Goal: Task Accomplishment & Management: Use online tool/utility

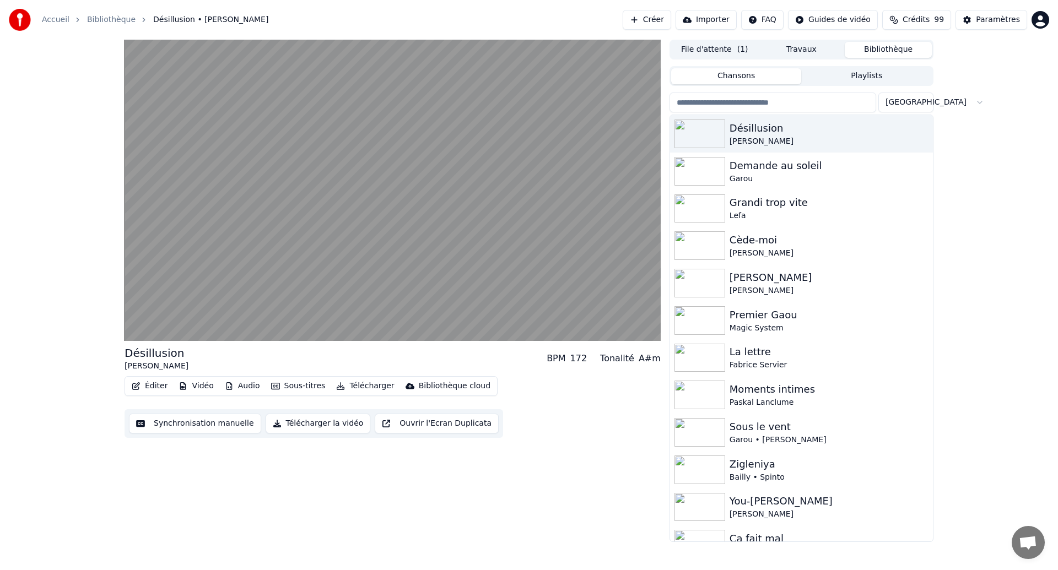
click at [219, 423] on button "Synchronisation manuelle" at bounding box center [195, 424] width 132 height 20
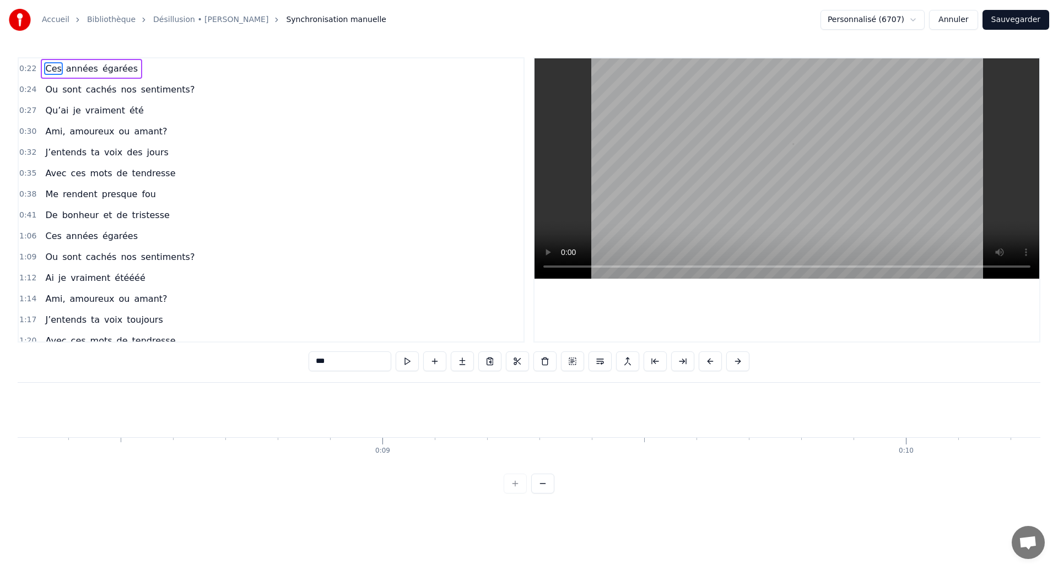
scroll to position [0, 11458]
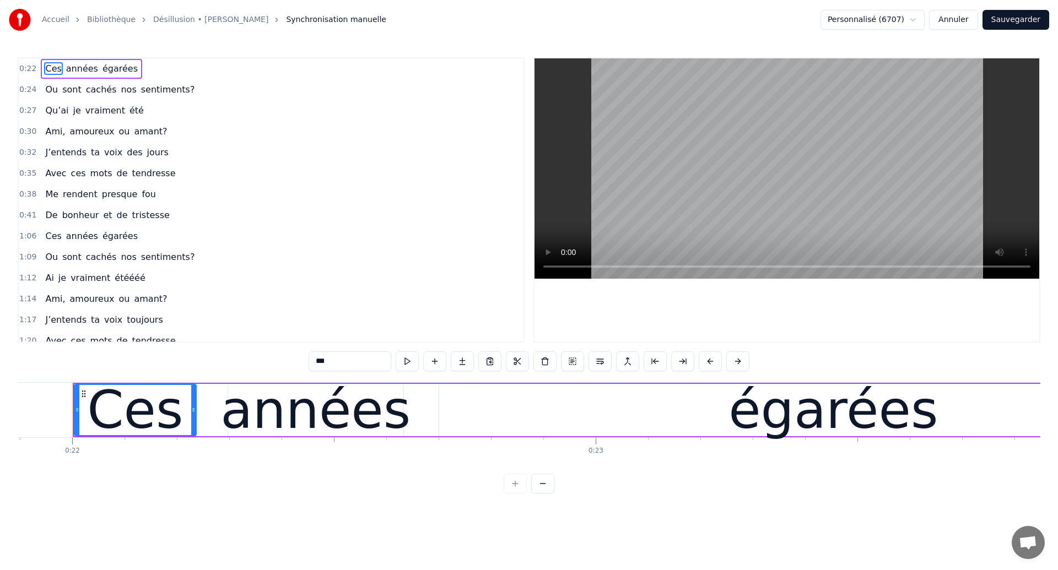
click at [72, 155] on span "J’entends" at bounding box center [66, 152] width 44 height 13
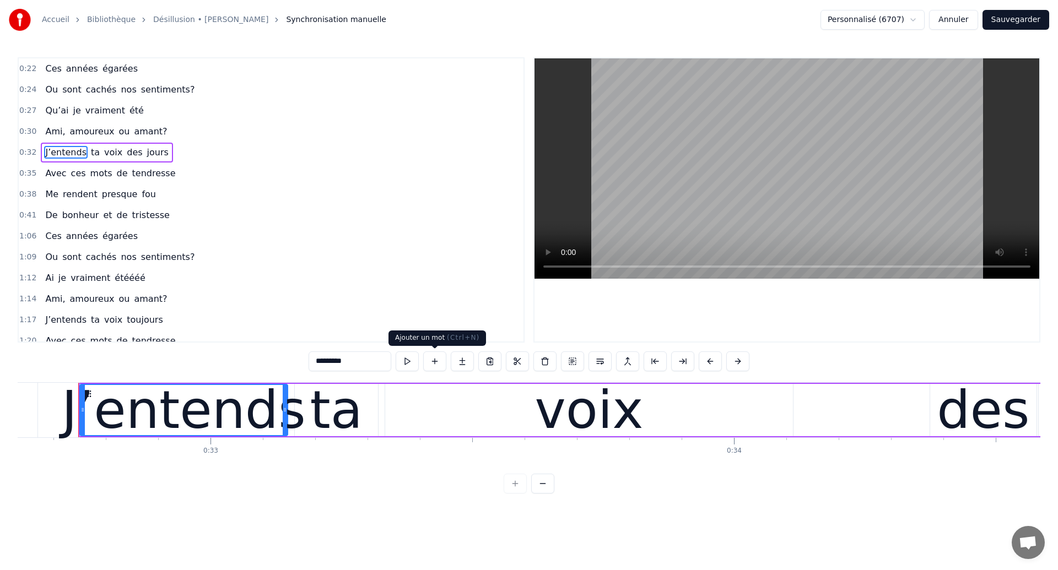
scroll to position [0, 17081]
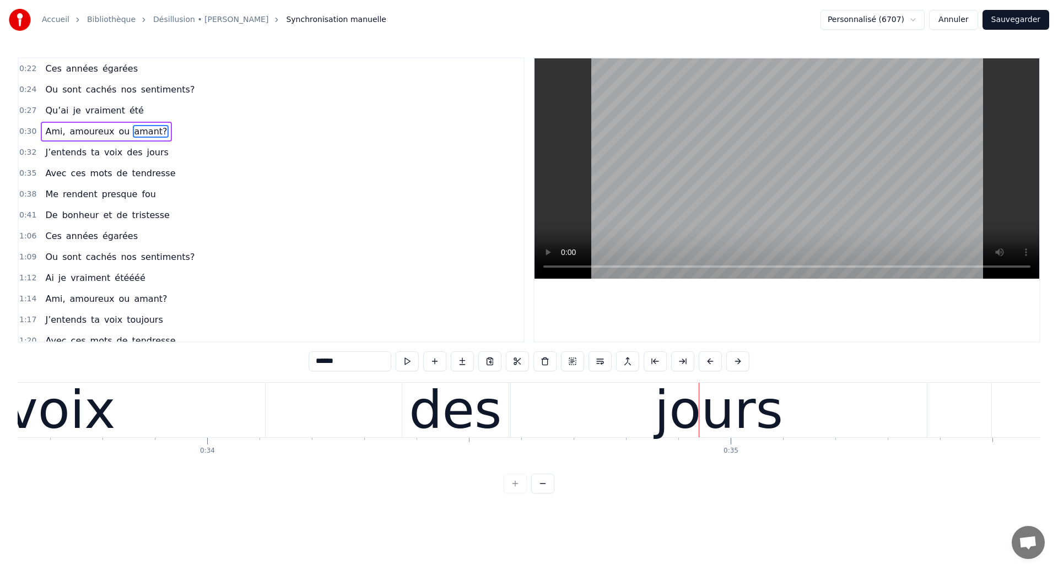
scroll to position [0, 17586]
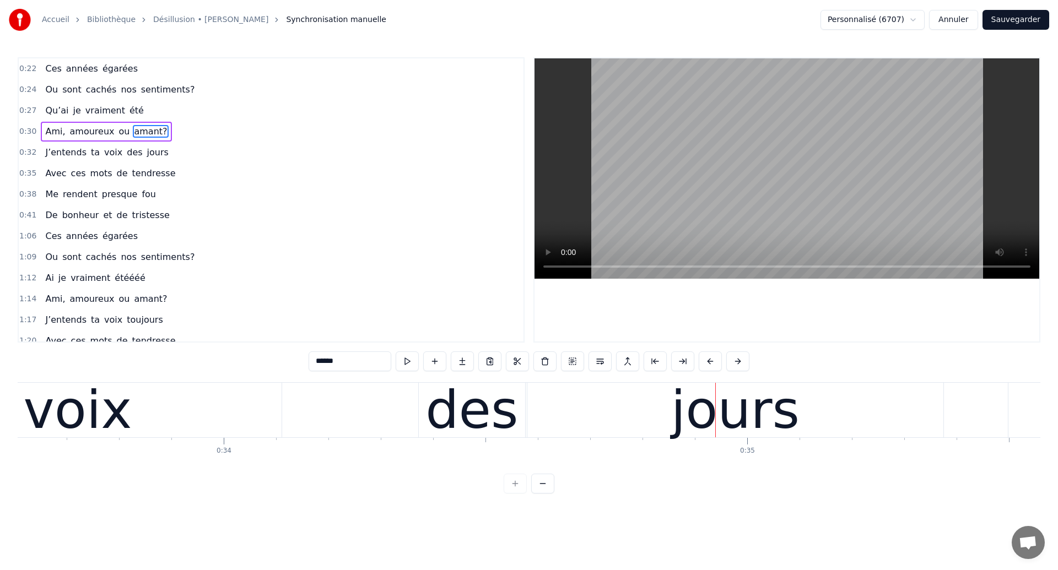
click at [114, 416] on div "voix" at bounding box center [78, 410] width 109 height 79
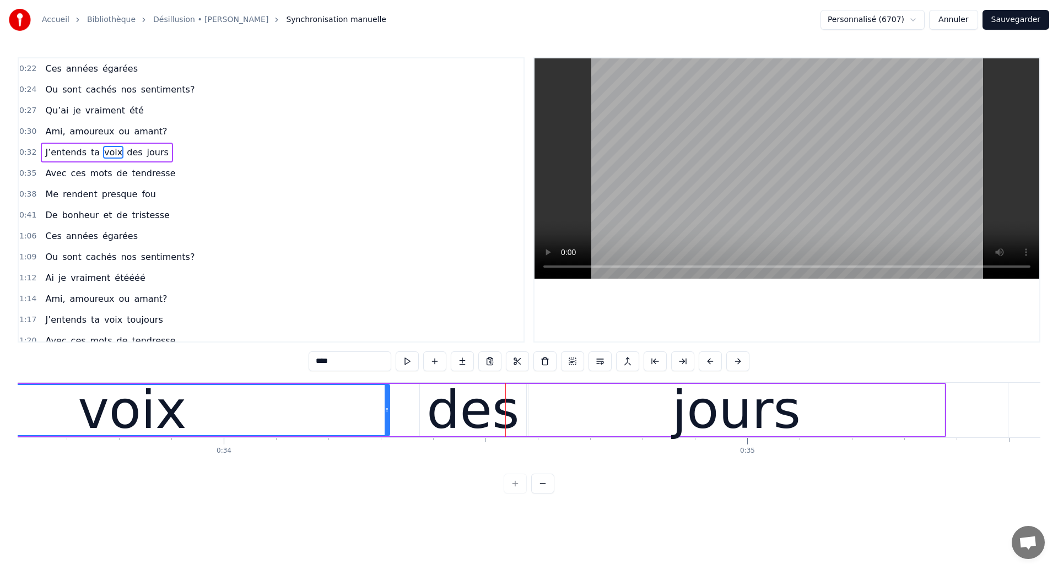
drag, startPoint x: 279, startPoint y: 422, endPoint x: 386, endPoint y: 427, distance: 107.0
click at [386, 427] on div at bounding box center [386, 410] width 4 height 50
click at [126, 404] on div "voix" at bounding box center [132, 410] width 109 height 79
click at [254, 391] on div "voix" at bounding box center [132, 410] width 513 height 50
click at [153, 447] on div "voix" at bounding box center [132, 410] width 109 height 79
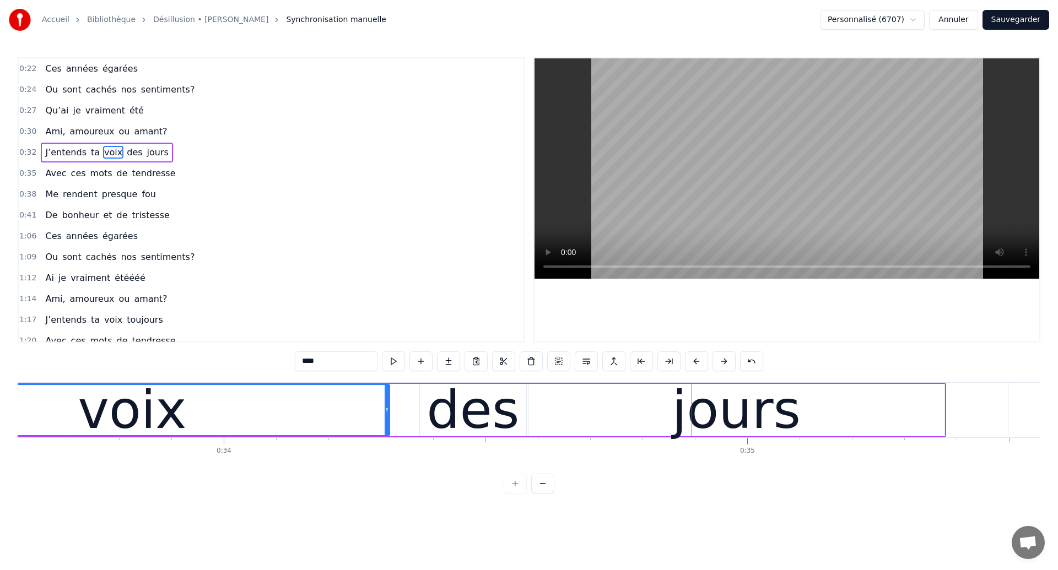
click at [124, 417] on div "voix" at bounding box center [132, 410] width 109 height 79
click at [198, 415] on div "voix" at bounding box center [132, 410] width 513 height 50
click at [221, 430] on div "voix" at bounding box center [132, 410] width 513 height 50
click at [485, 399] on div "des" at bounding box center [472, 410] width 93 height 79
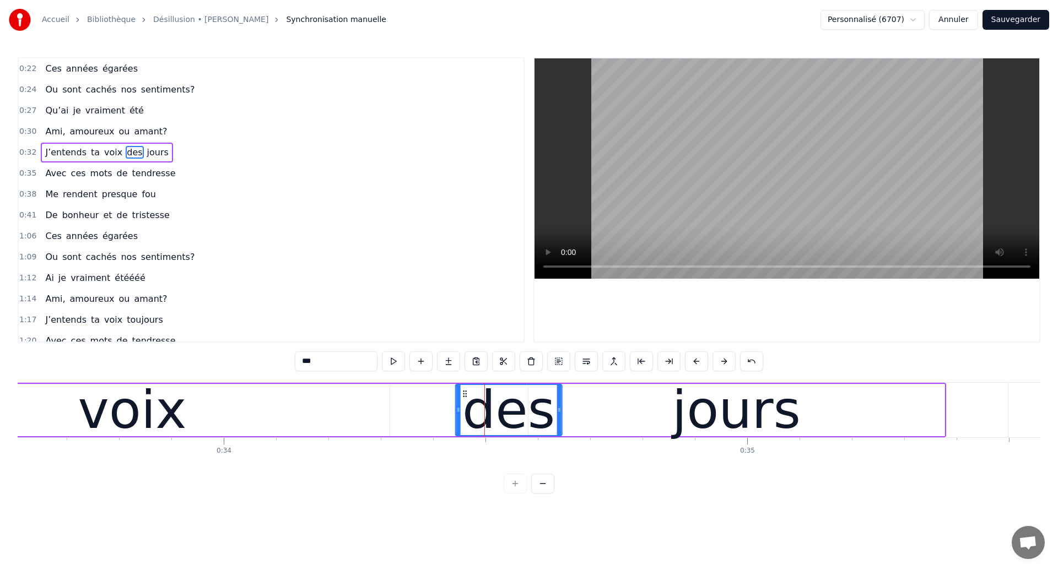
drag, startPoint x: 430, startPoint y: 394, endPoint x: 465, endPoint y: 432, distance: 51.8
click at [465, 432] on div "des" at bounding box center [508, 410] width 105 height 50
click at [285, 400] on div "voix" at bounding box center [132, 410] width 514 height 52
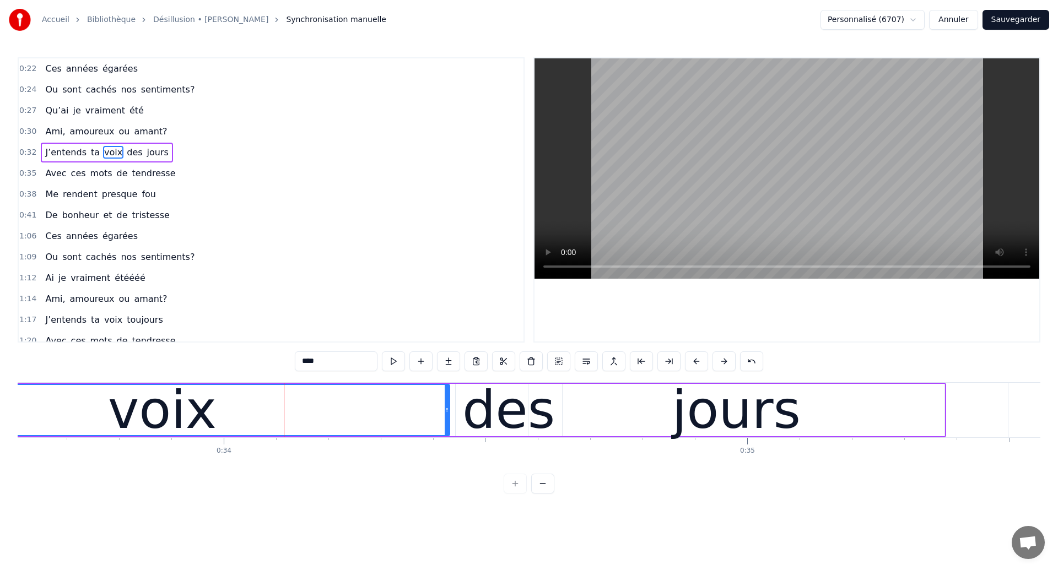
drag, startPoint x: 386, startPoint y: 409, endPoint x: 446, endPoint y: 418, distance: 60.7
click at [446, 418] on div at bounding box center [447, 410] width 4 height 50
click at [35, 424] on div "voix" at bounding box center [162, 410] width 573 height 50
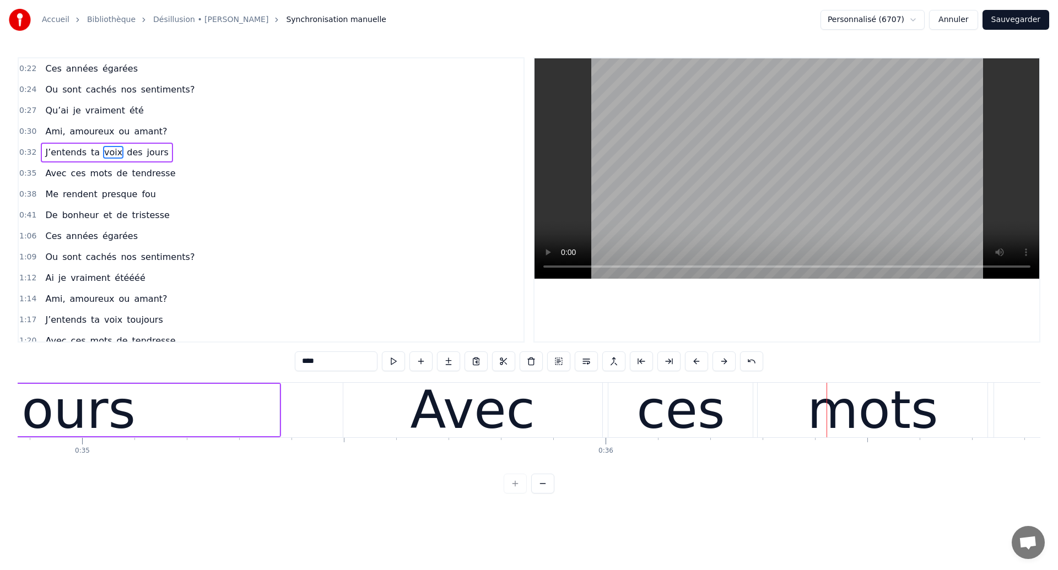
scroll to position [0, 18246]
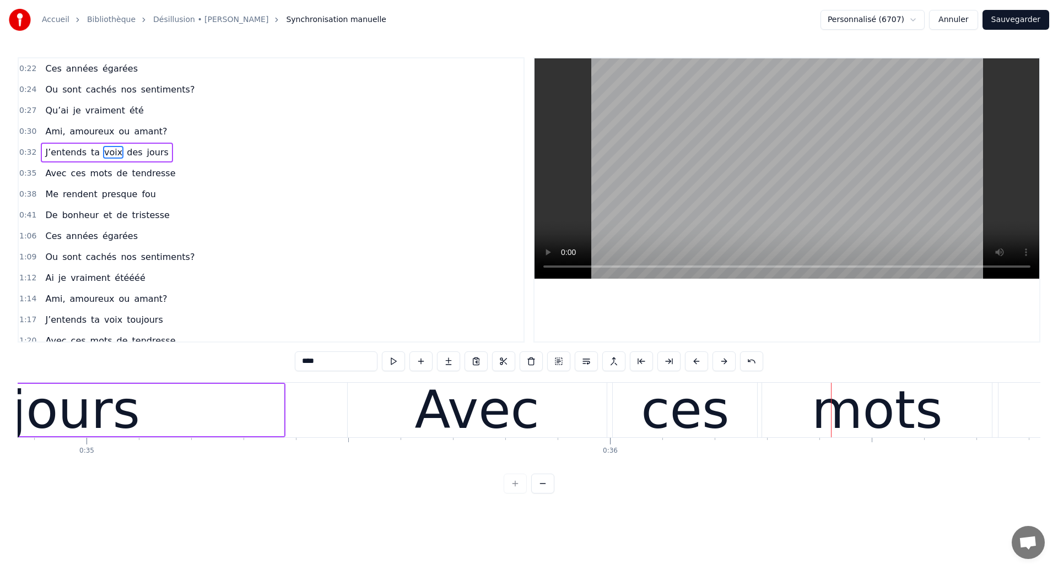
click at [91, 420] on div "jours" at bounding box center [76, 410] width 128 height 79
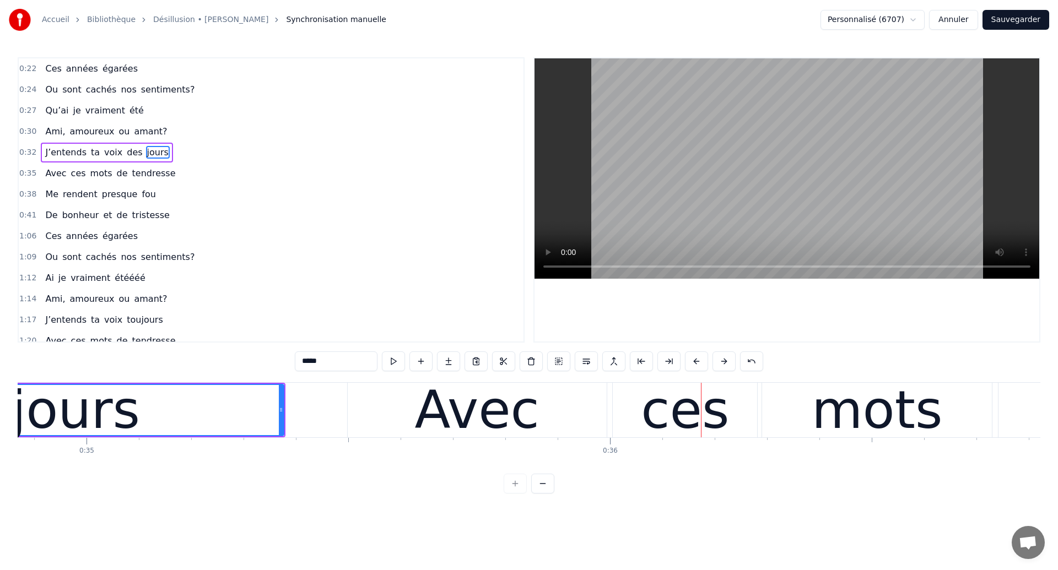
click at [150, 418] on div "jours" at bounding box center [75, 410] width 415 height 50
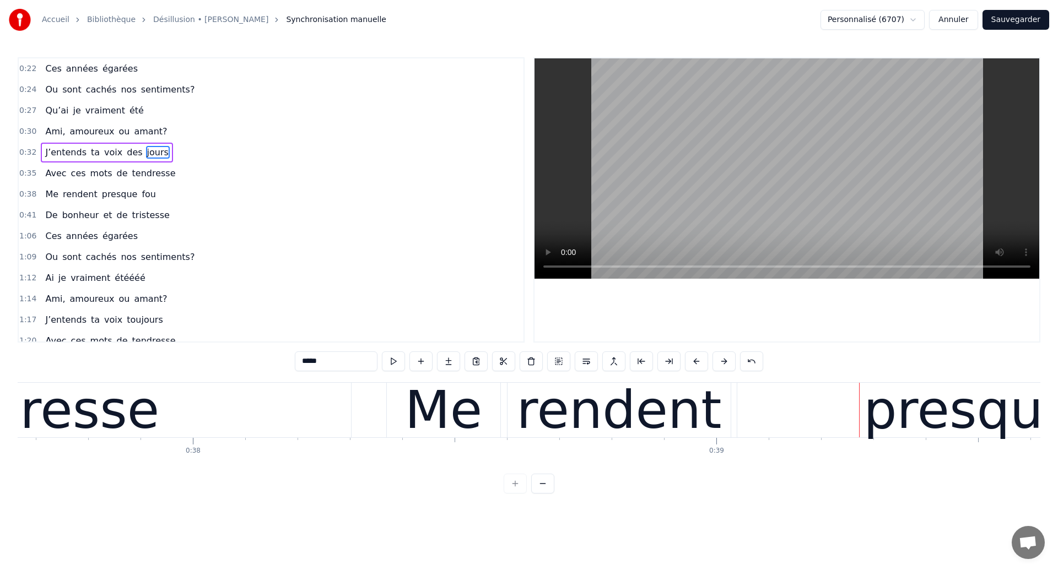
scroll to position [0, 19752]
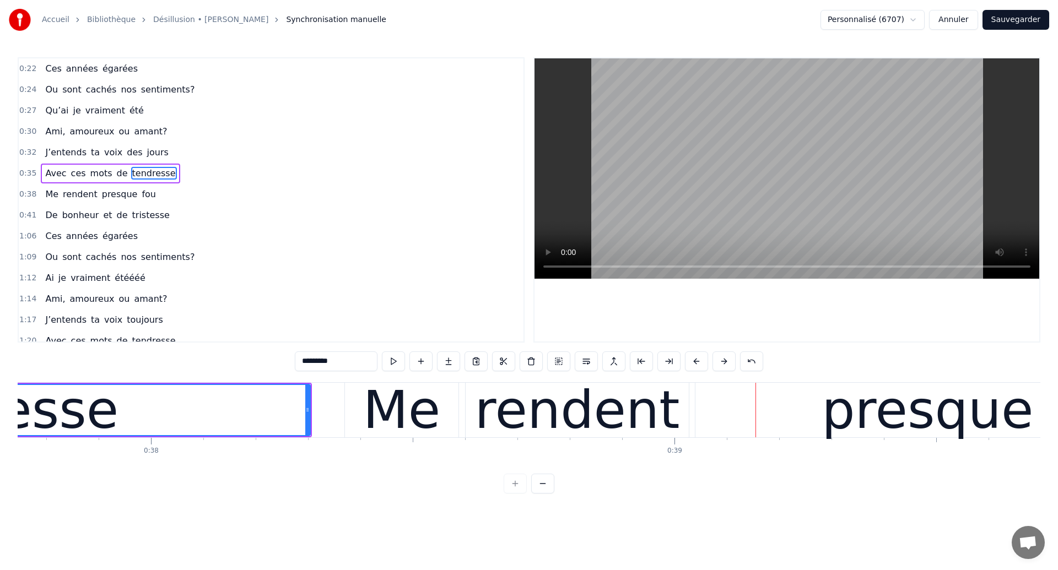
click at [616, 407] on div "rendent" at bounding box center [577, 410] width 205 height 79
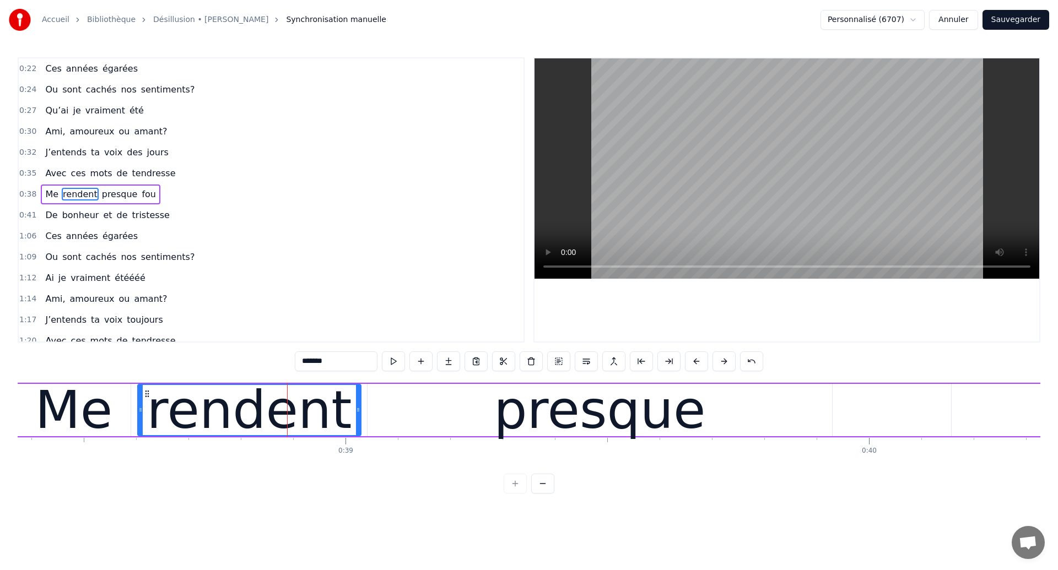
scroll to position [0, 20163]
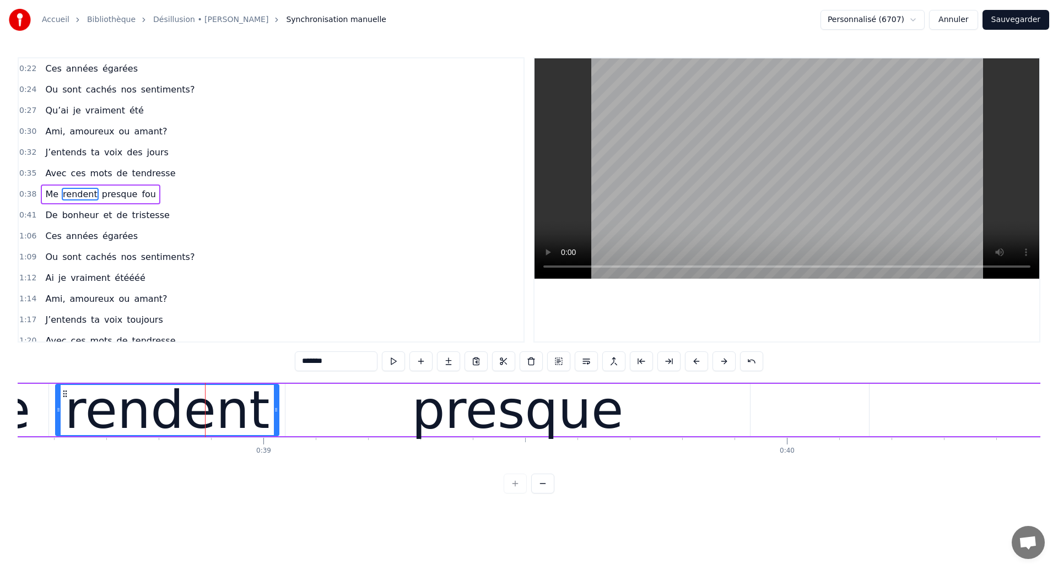
click at [360, 421] on div "presque" at bounding box center [517, 410] width 464 height 52
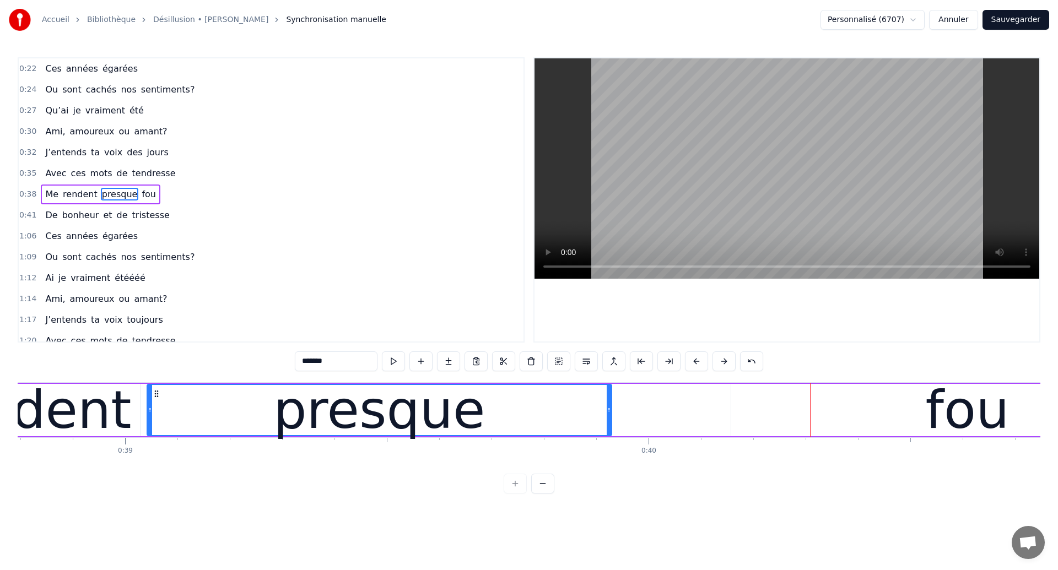
scroll to position [0, 20318]
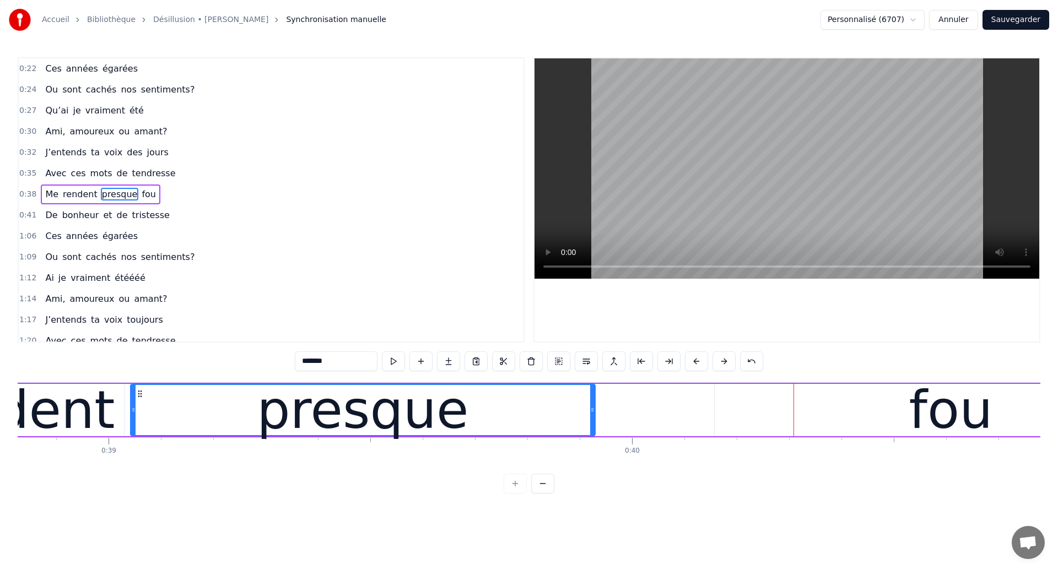
click at [276, 431] on div "presque" at bounding box center [363, 410] width 212 height 79
click at [299, 398] on div "presque" at bounding box center [363, 410] width 212 height 79
click at [397, 425] on div "presque" at bounding box center [363, 410] width 212 height 79
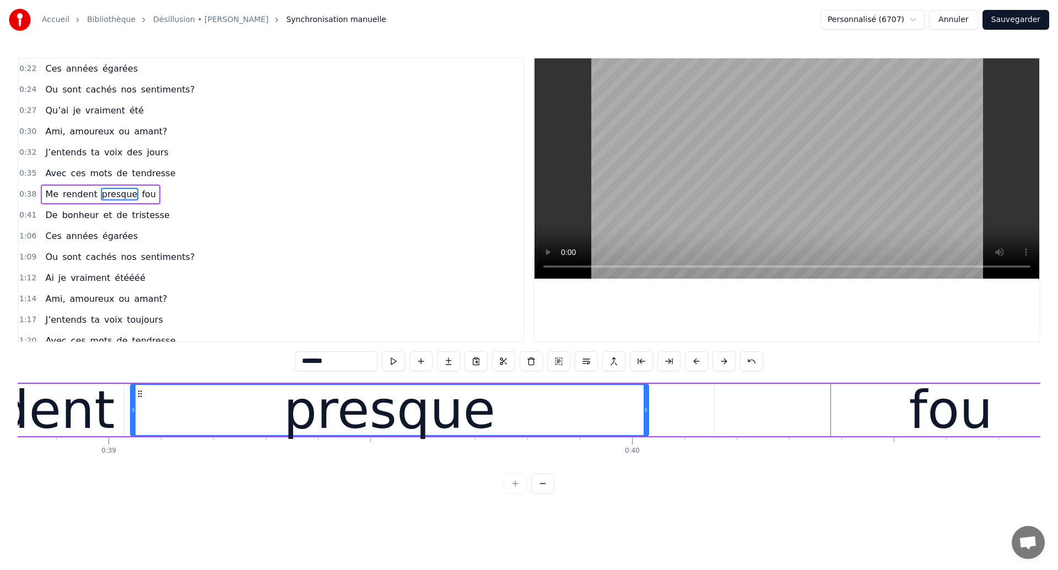
drag, startPoint x: 590, startPoint y: 416, endPoint x: 644, endPoint y: 425, distance: 54.2
click at [644, 425] on div at bounding box center [645, 410] width 4 height 50
click at [276, 409] on div "presque" at bounding box center [389, 410] width 517 height 50
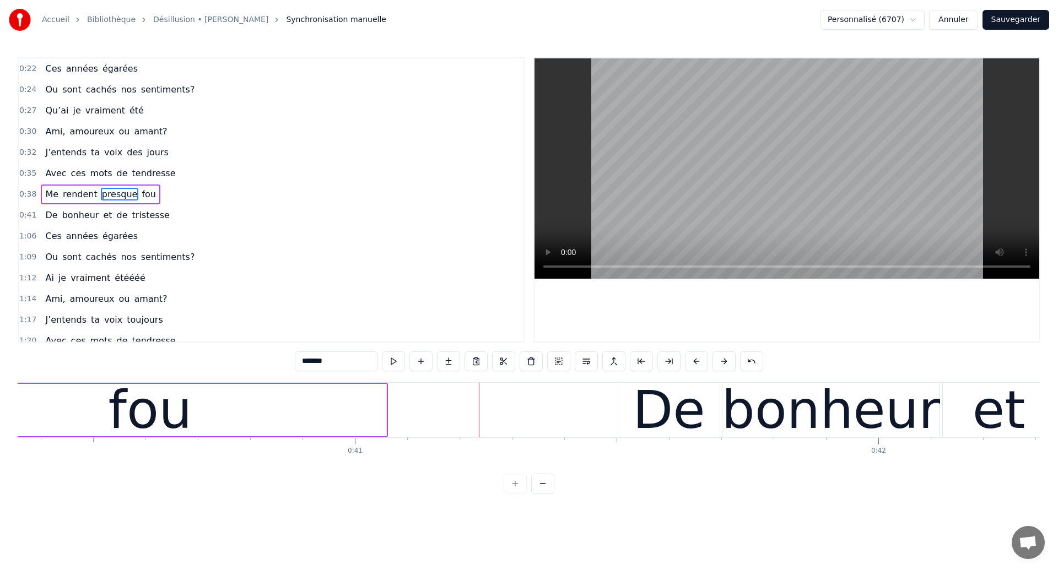
scroll to position [0, 20749]
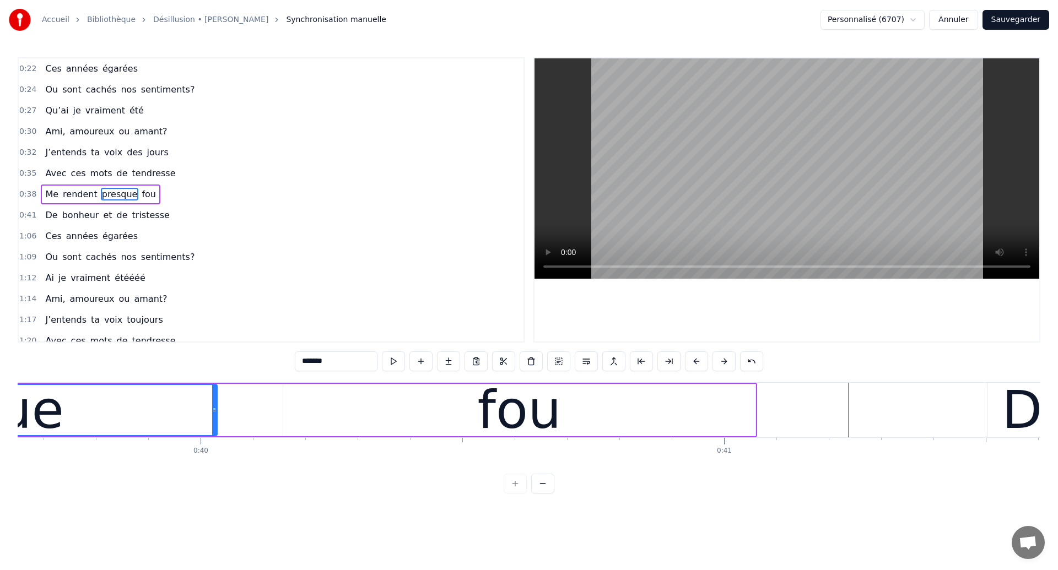
click at [744, 413] on div "fou" at bounding box center [519, 410] width 472 height 52
type input "***"
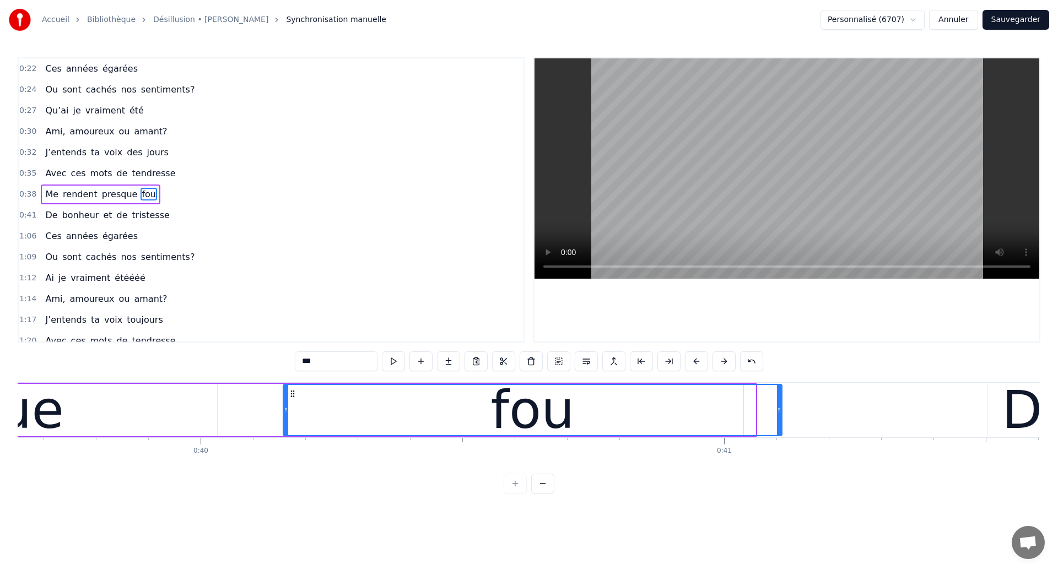
drag, startPoint x: 751, startPoint y: 414, endPoint x: 777, endPoint y: 422, distance: 27.2
click at [777, 422] on div at bounding box center [779, 410] width 4 height 50
click at [268, 409] on div "Me rendent presque fou" at bounding box center [64, 410] width 1435 height 55
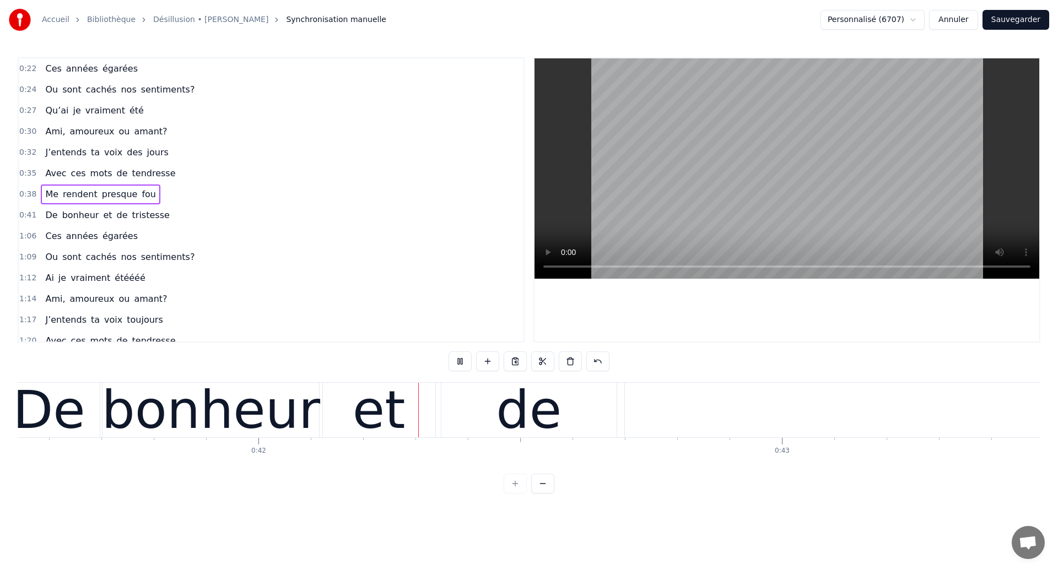
scroll to position [0, 21738]
click at [426, 404] on div "et" at bounding box center [378, 410] width 112 height 55
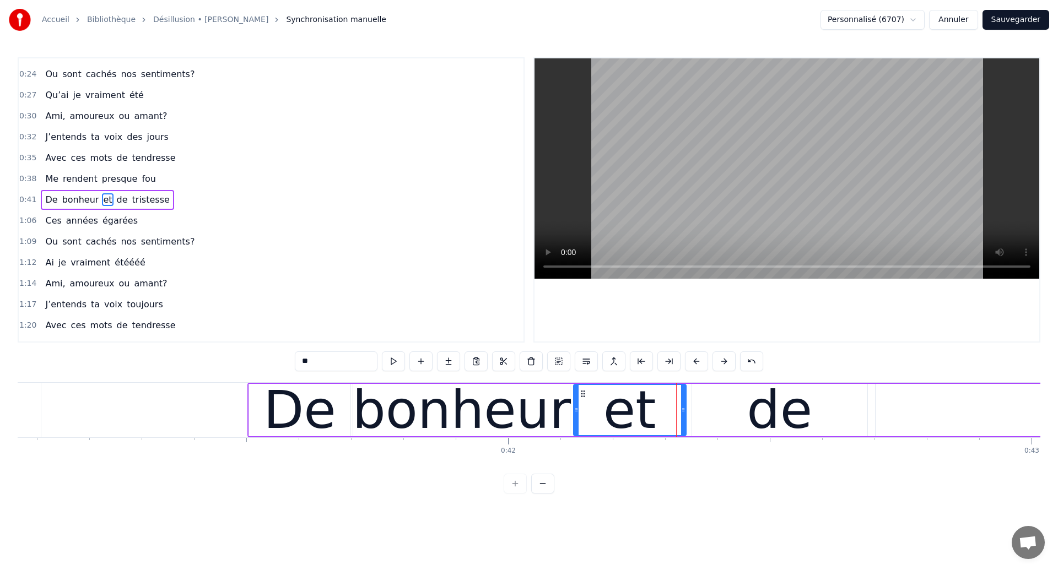
scroll to position [0, 21482]
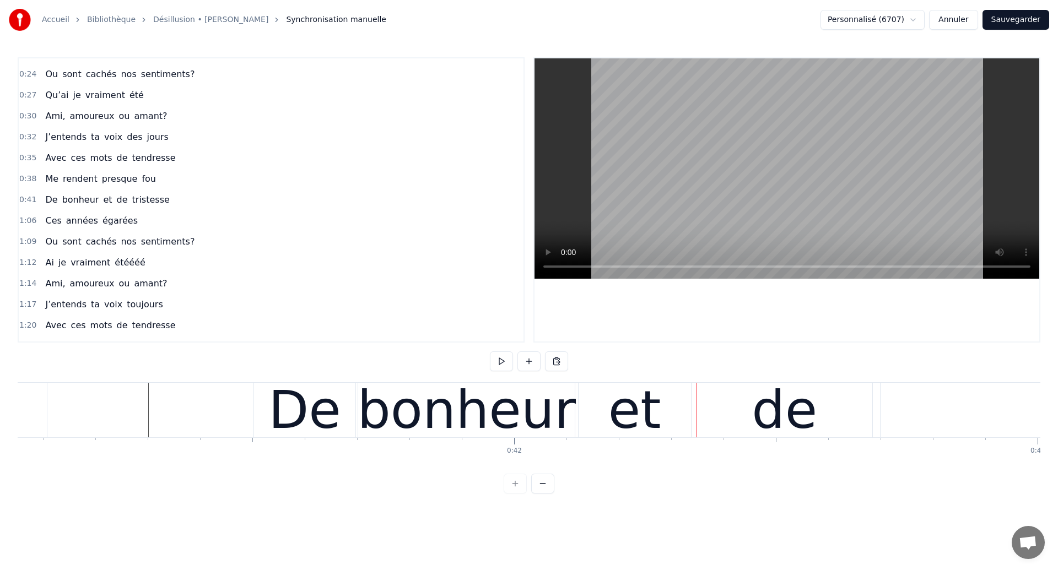
click at [748, 408] on div "de" at bounding box center [784, 410] width 175 height 55
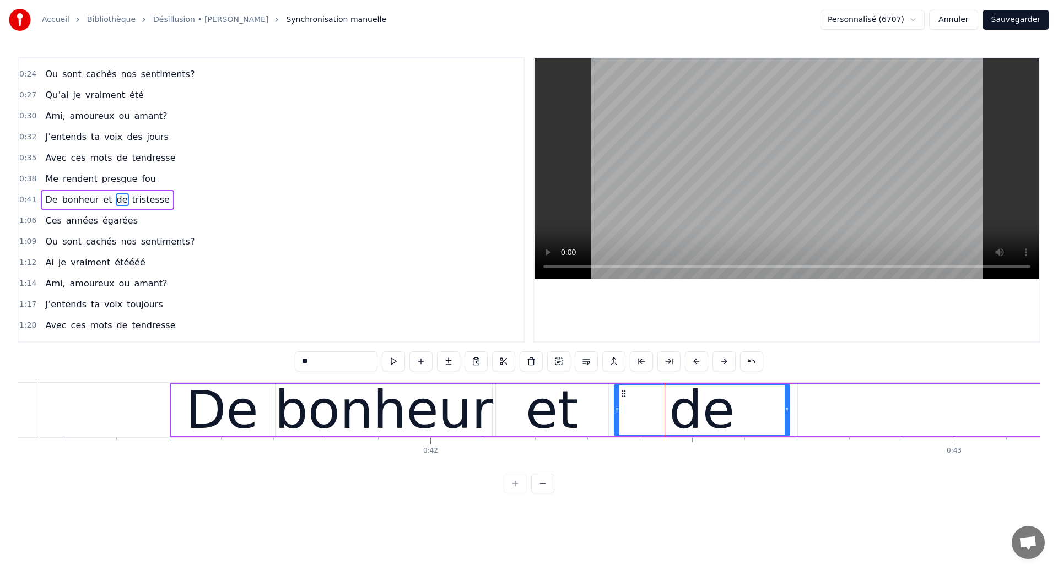
scroll to position [0, 21717]
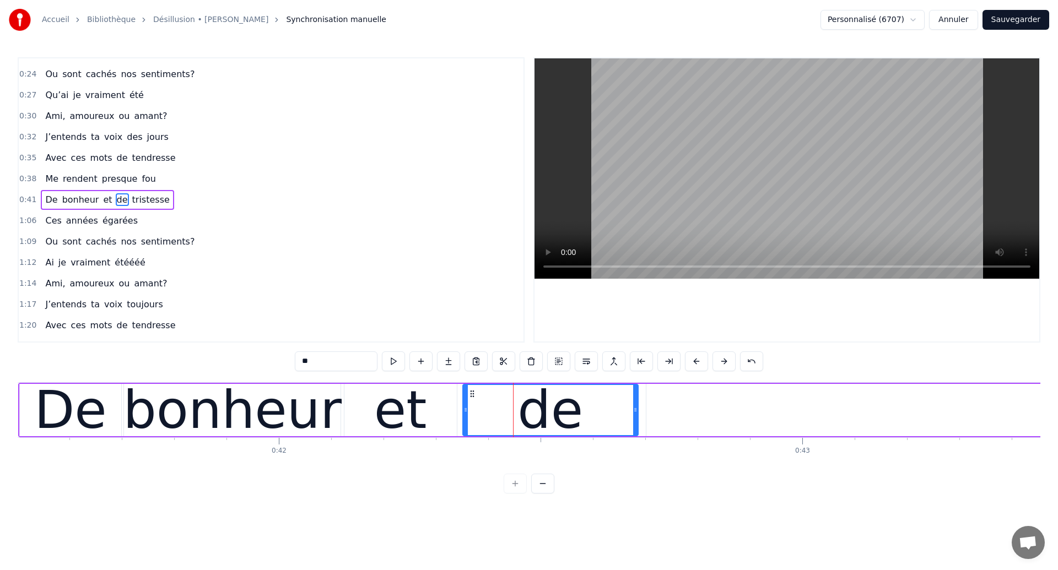
click at [284, 421] on div "bonheur" at bounding box center [232, 410] width 219 height 79
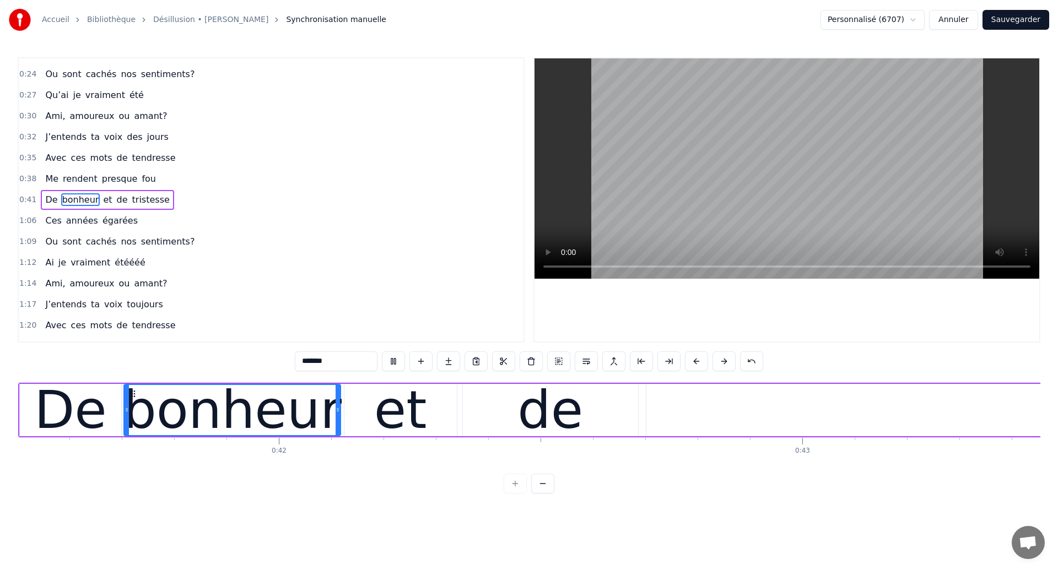
click at [507, 414] on div "de" at bounding box center [550, 410] width 175 height 52
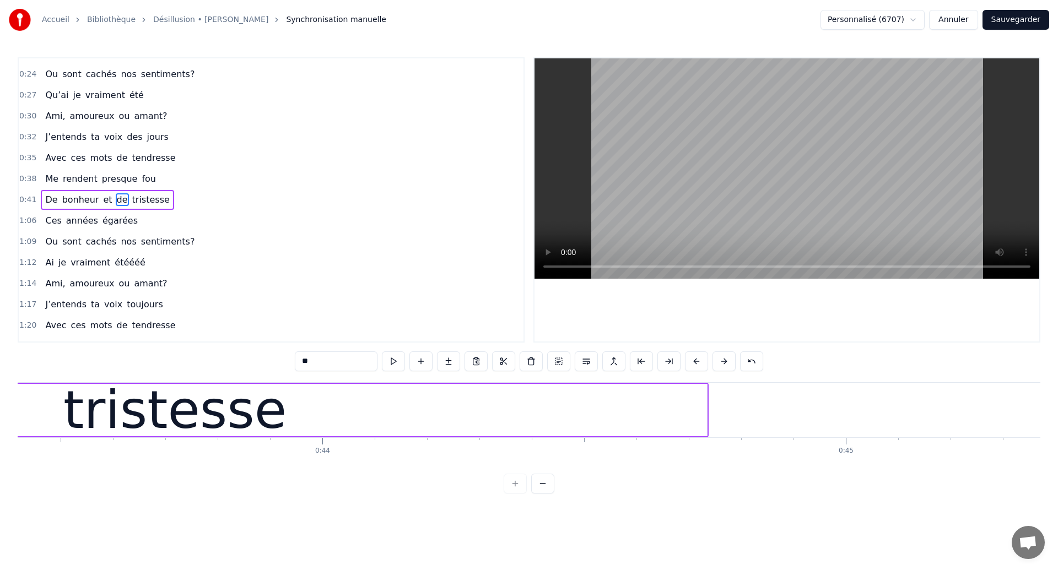
scroll to position [0, 22730]
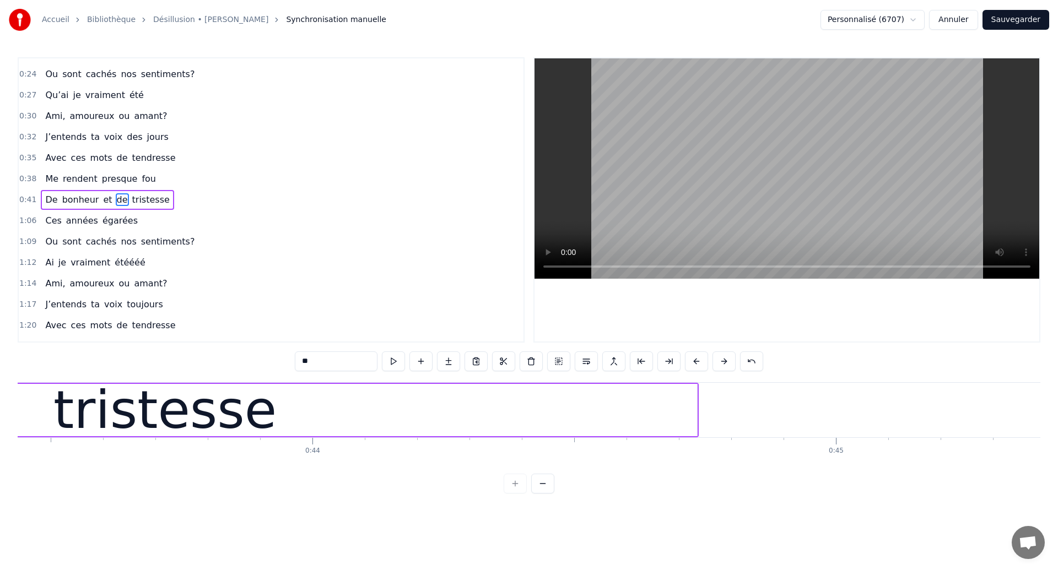
click at [307, 408] on div "tristesse" at bounding box center [165, 410] width 1064 height 52
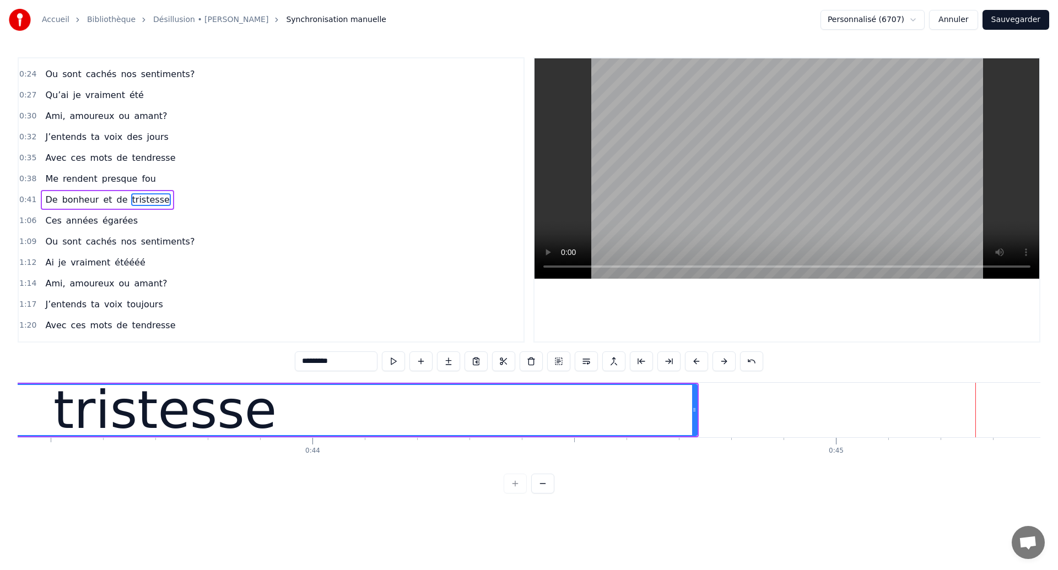
click at [189, 424] on div "tristesse" at bounding box center [164, 410] width 223 height 79
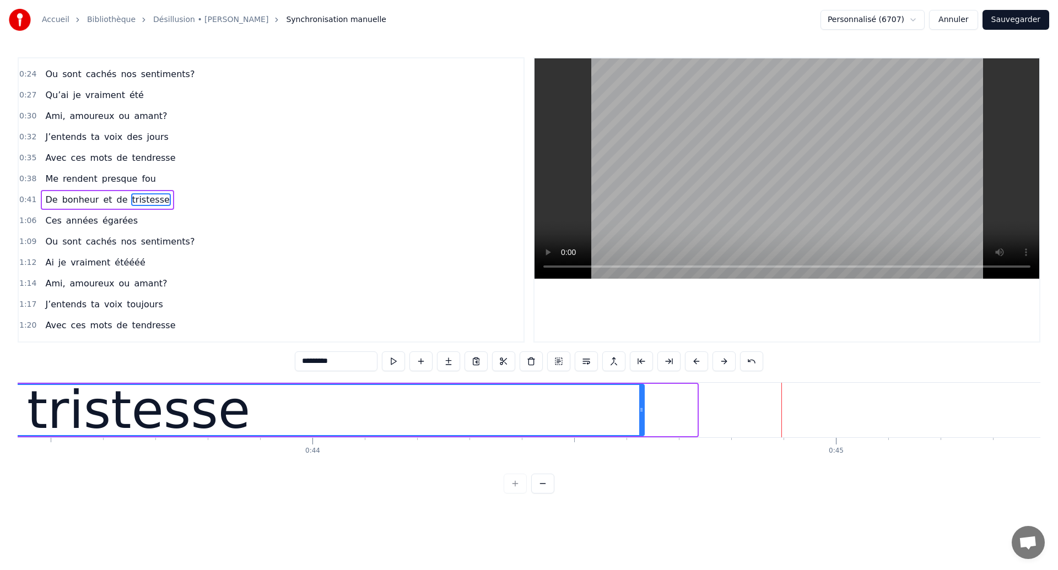
drag, startPoint x: 695, startPoint y: 407, endPoint x: 642, endPoint y: 415, distance: 53.5
click at [642, 415] on div at bounding box center [641, 410] width 4 height 50
click at [79, 397] on div "tristesse" at bounding box center [138, 410] width 223 height 79
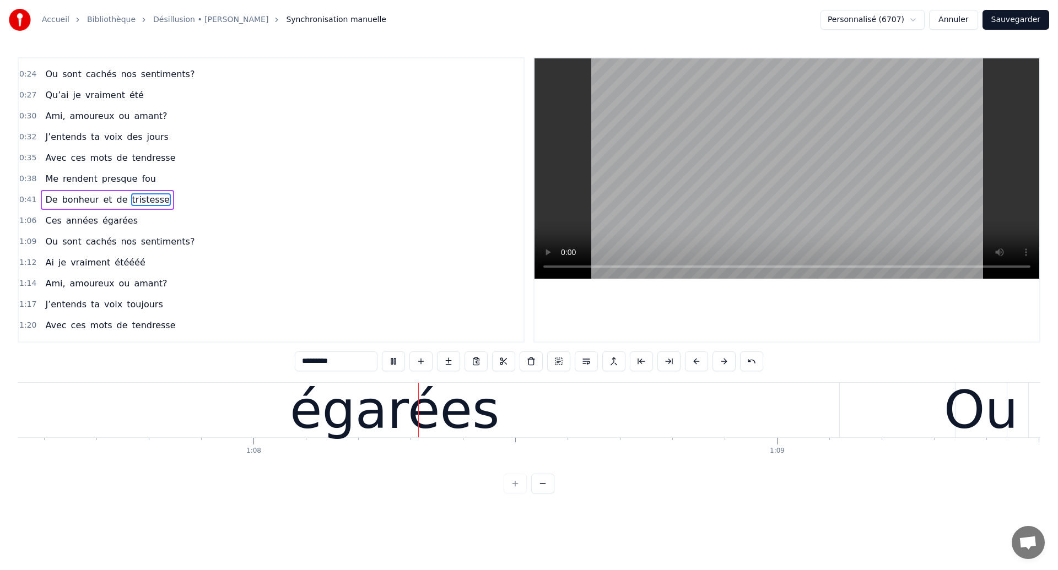
scroll to position [0, 35349]
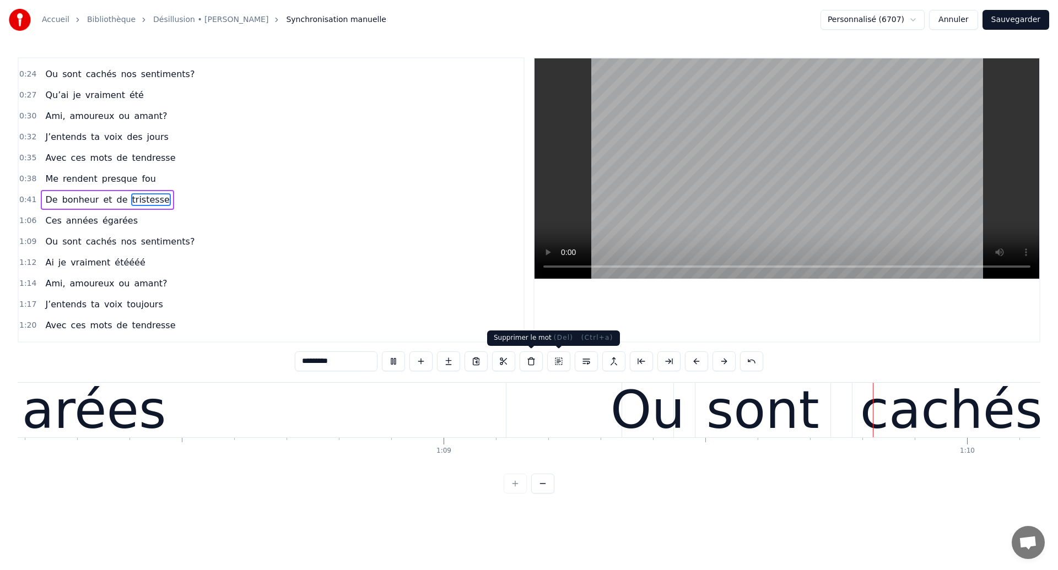
click at [529, 373] on div "*********" at bounding box center [529, 362] width 468 height 22
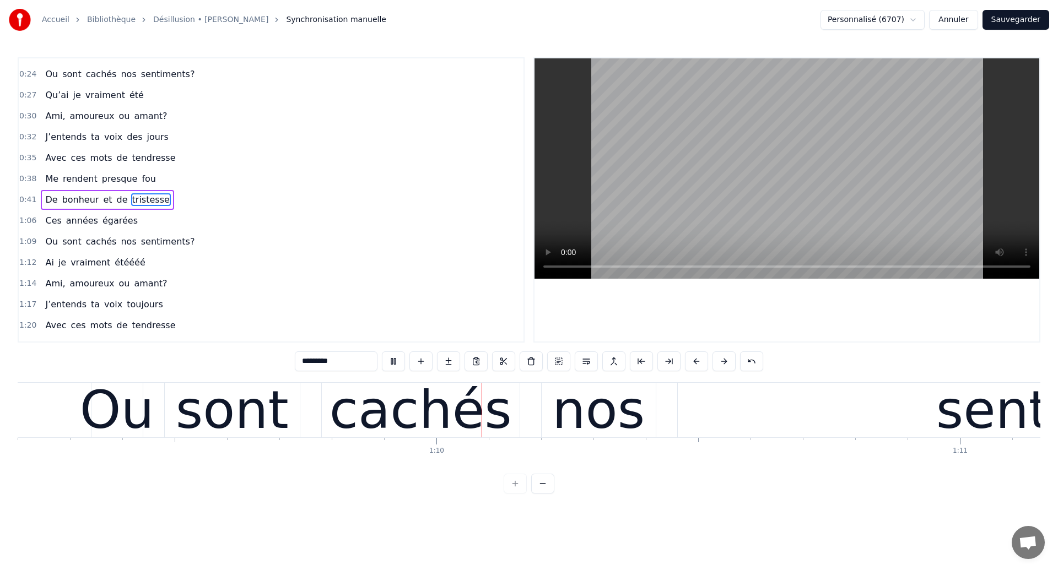
scroll to position [0, 36325]
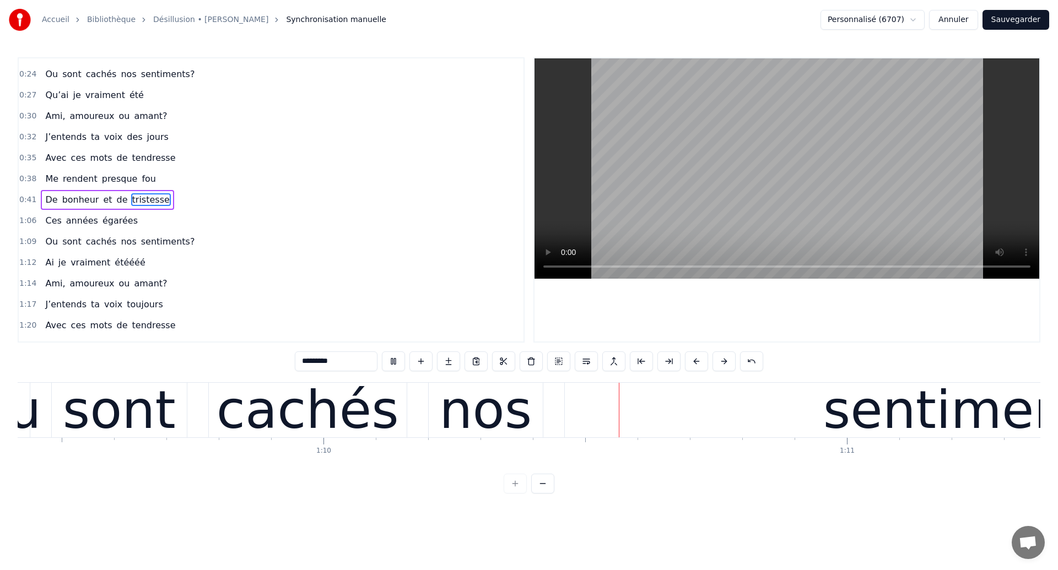
click at [456, 410] on div "nos" at bounding box center [485, 410] width 93 height 79
type input "***"
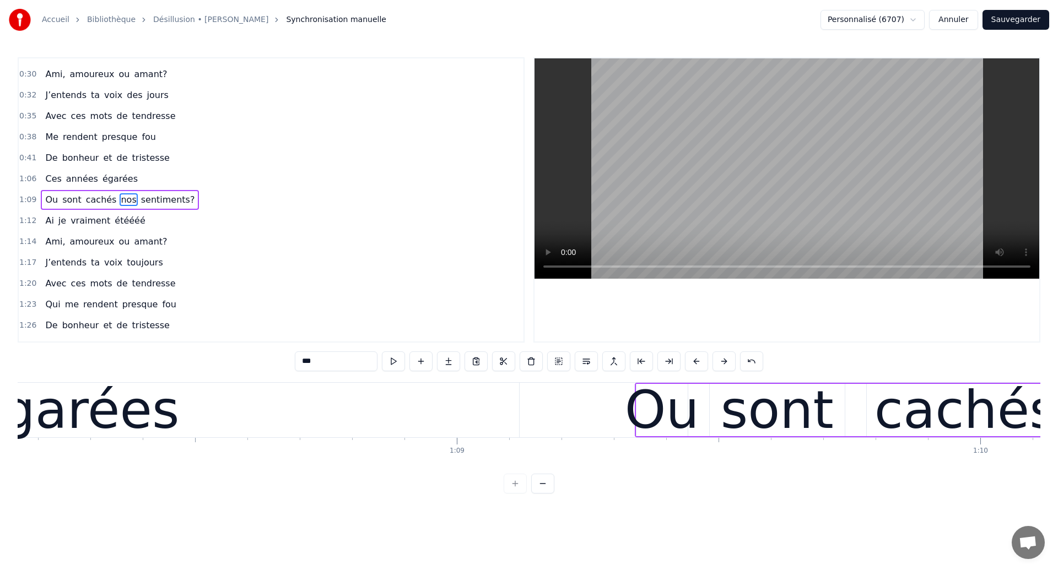
scroll to position [0, 35554]
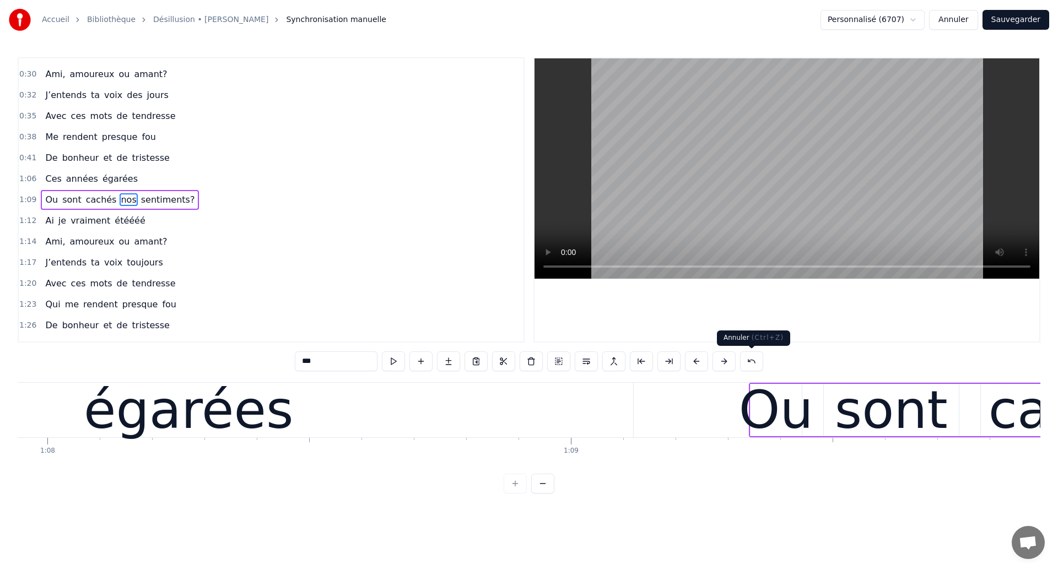
click at [752, 359] on button at bounding box center [751, 361] width 23 height 20
click at [762, 357] on button at bounding box center [765, 361] width 23 height 20
click at [751, 361] on button at bounding box center [751, 361] width 23 height 20
click at [762, 358] on button at bounding box center [765, 361] width 23 height 20
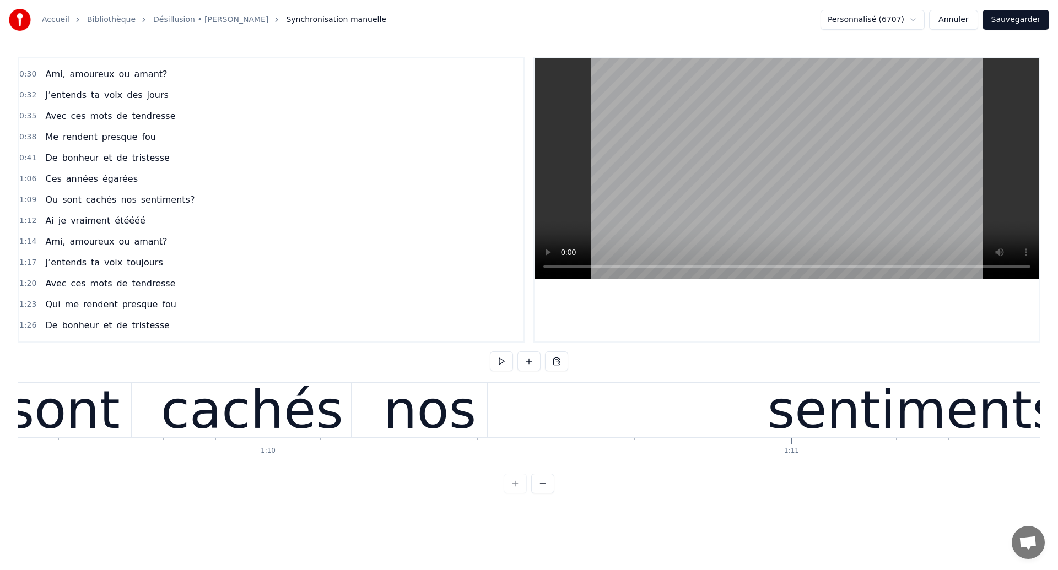
scroll to position [0, 36370]
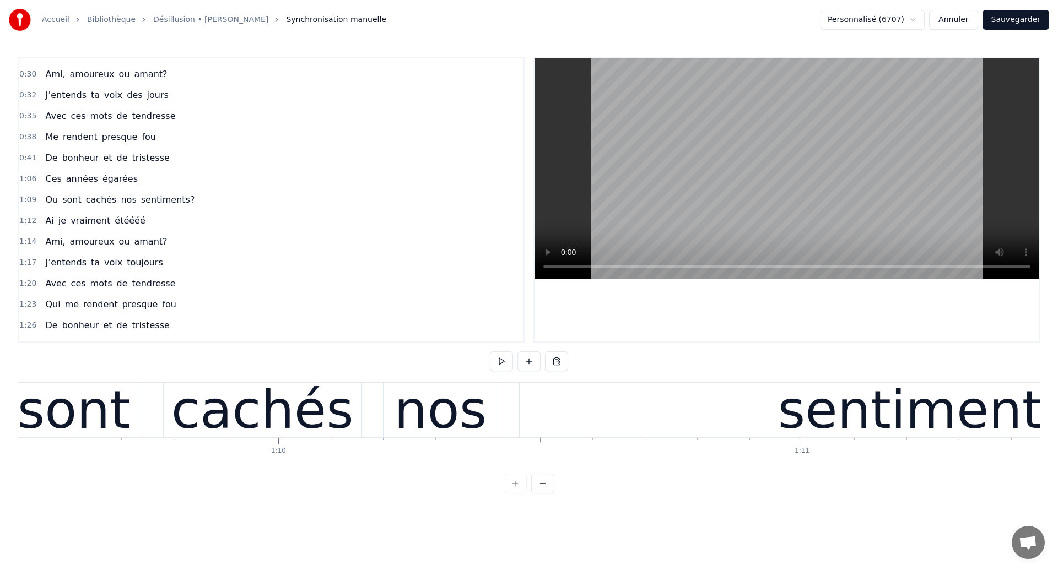
click at [113, 431] on div "sont" at bounding box center [74, 410] width 113 height 79
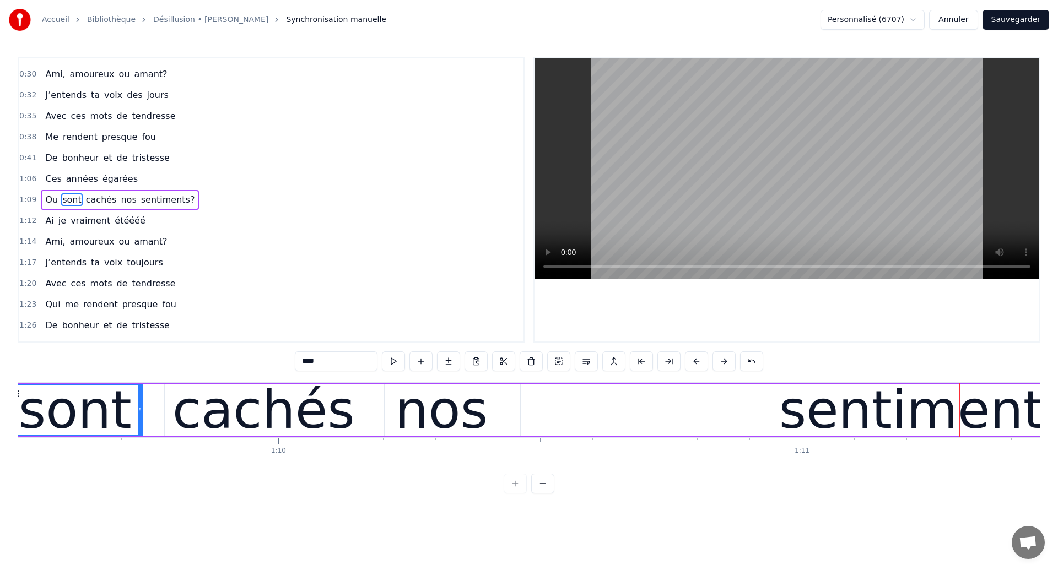
click at [162, 420] on div "Ou sont cachés nos sentiments?" at bounding box center [646, 410] width 1426 height 55
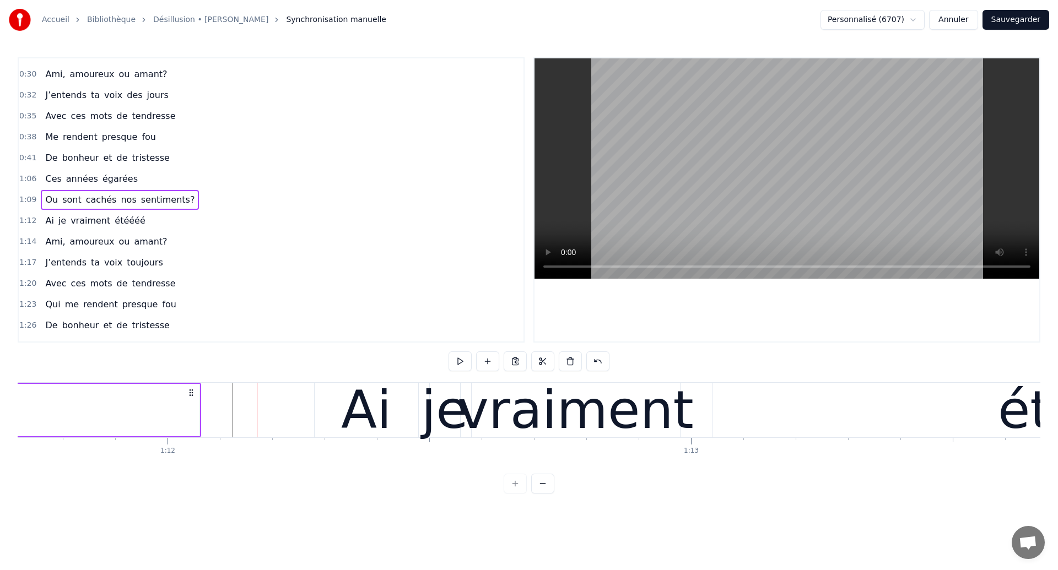
scroll to position [0, 37532]
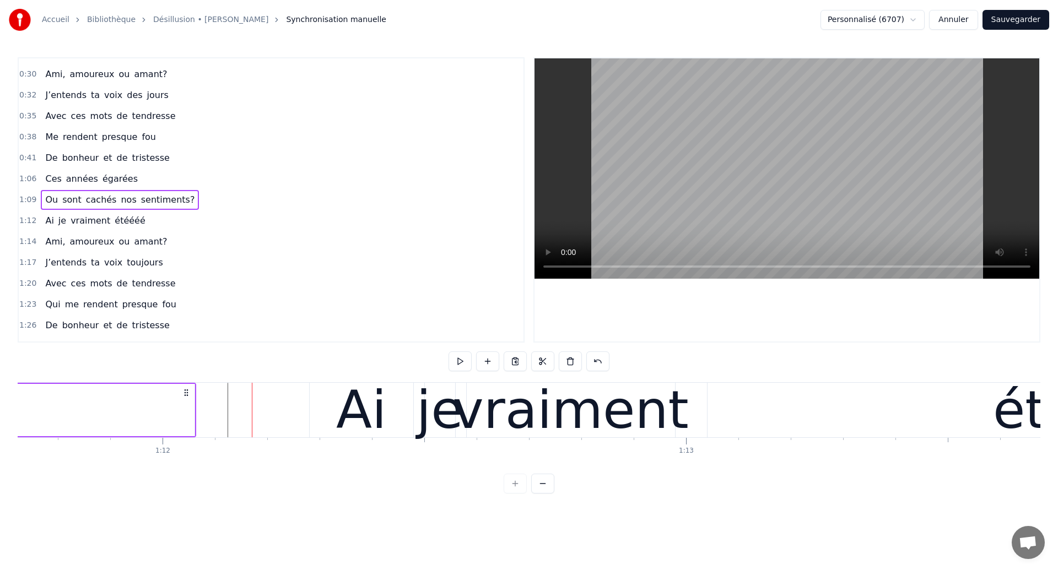
click at [91, 204] on span "cachés" at bounding box center [101, 199] width 33 height 13
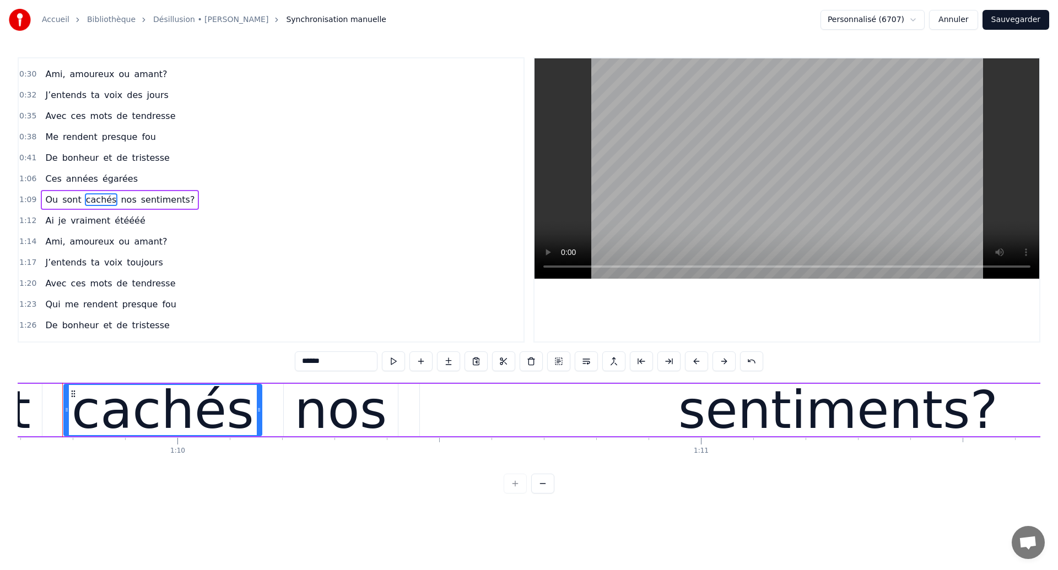
scroll to position [0, 36460]
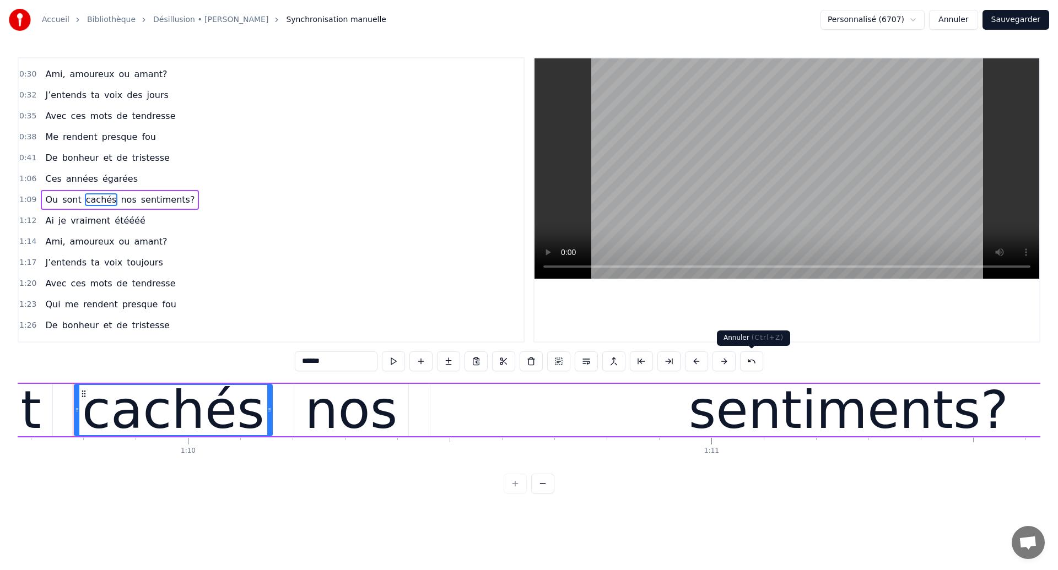
click at [750, 365] on button at bounding box center [751, 361] width 23 height 20
click at [561, 426] on div "sentiments?" at bounding box center [848, 410] width 836 height 52
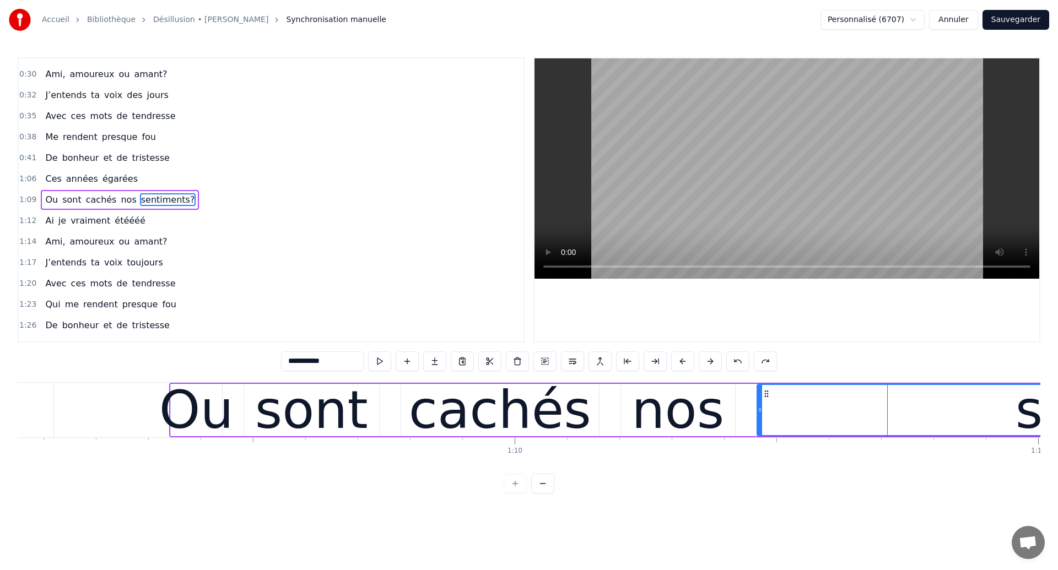
scroll to position [0, 36132]
click at [50, 202] on span "Ou" at bounding box center [51, 199] width 15 height 13
type input "**"
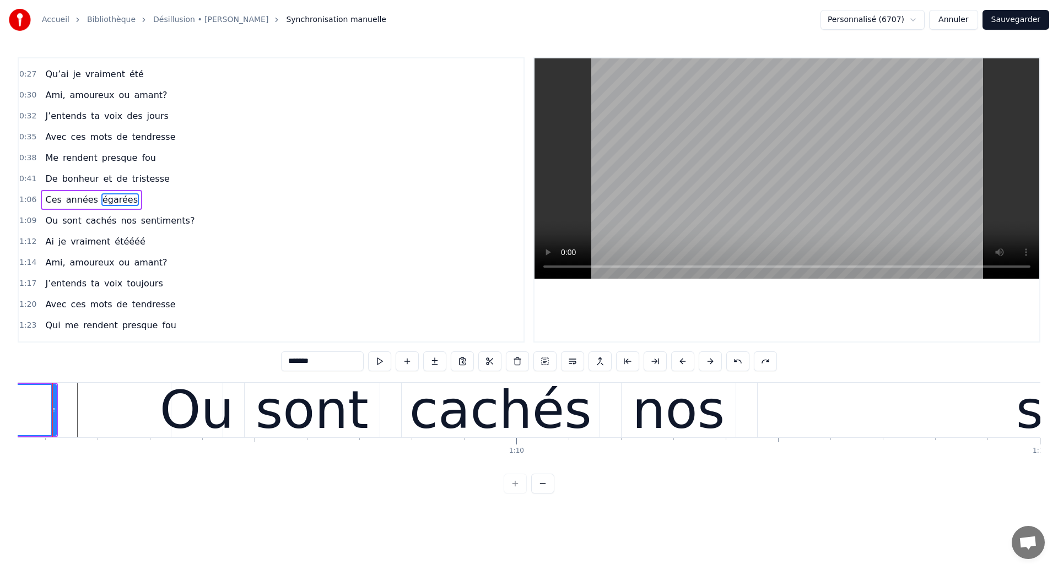
scroll to position [0, 36112]
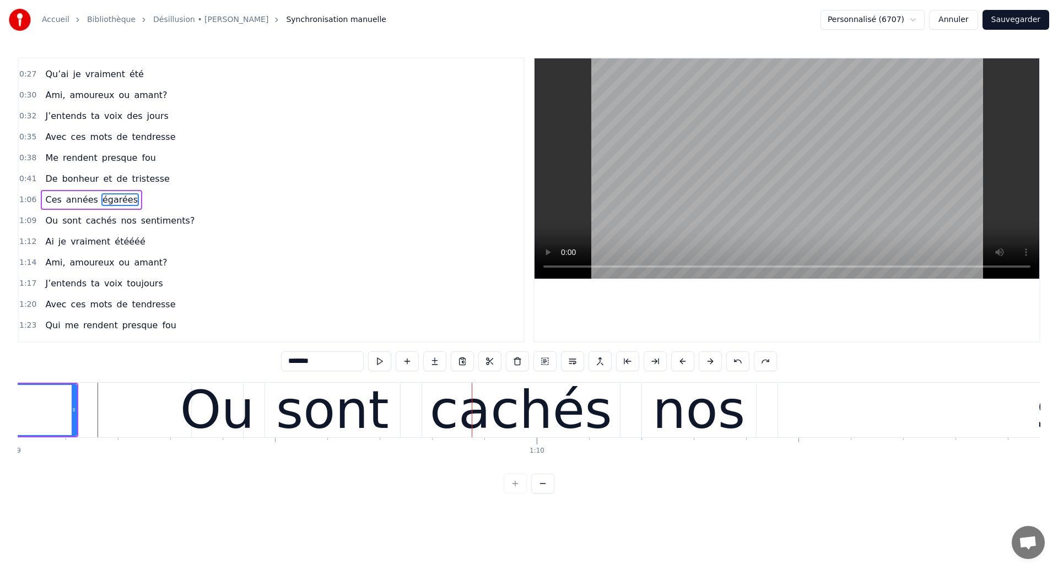
click at [356, 403] on div "sont" at bounding box center [332, 410] width 113 height 79
type input "****"
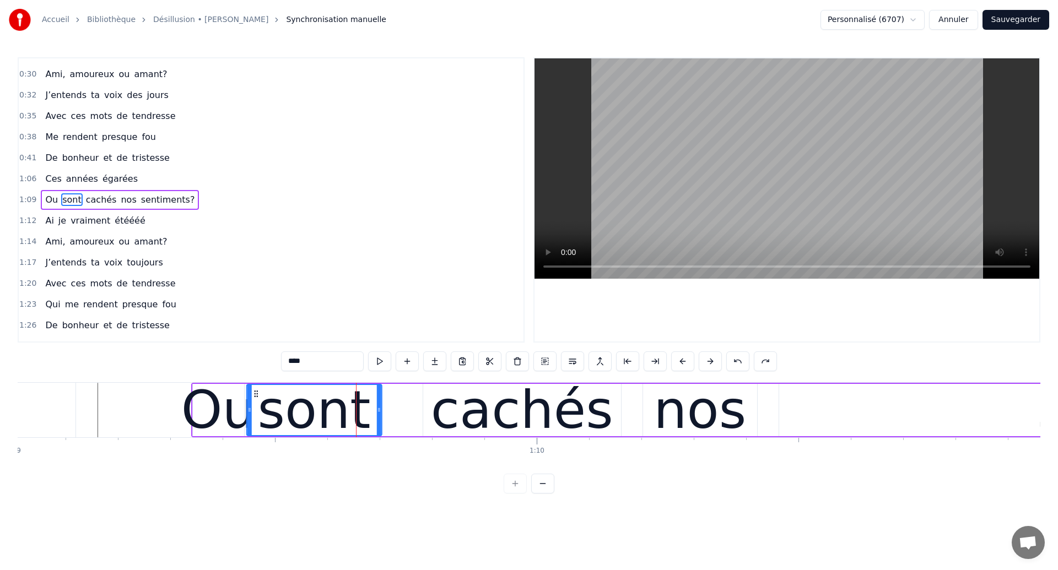
drag, startPoint x: 275, startPoint y: 396, endPoint x: 256, endPoint y: 398, distance: 19.5
click at [256, 398] on div "sont" at bounding box center [314, 410] width 134 height 50
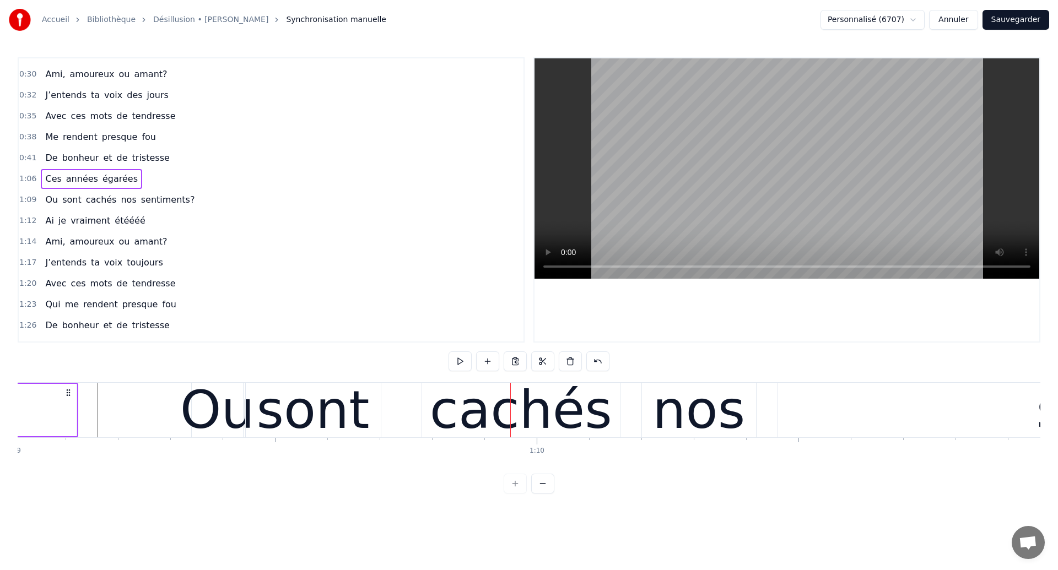
click at [495, 410] on div "cachés" at bounding box center [521, 410] width 182 height 79
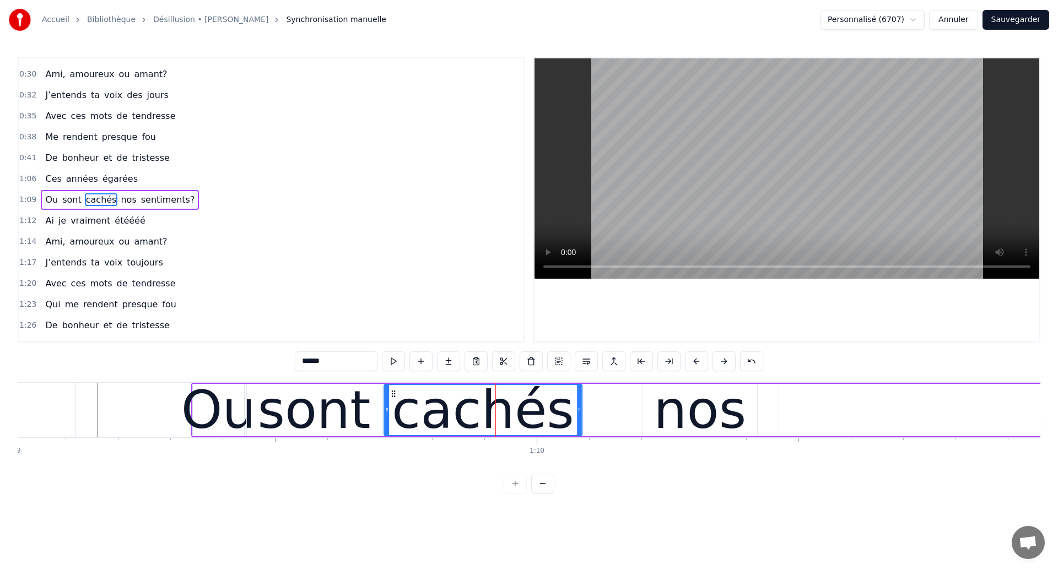
drag, startPoint x: 431, startPoint y: 394, endPoint x: 393, endPoint y: 409, distance: 41.3
click at [393, 409] on div "cachés" at bounding box center [482, 410] width 197 height 50
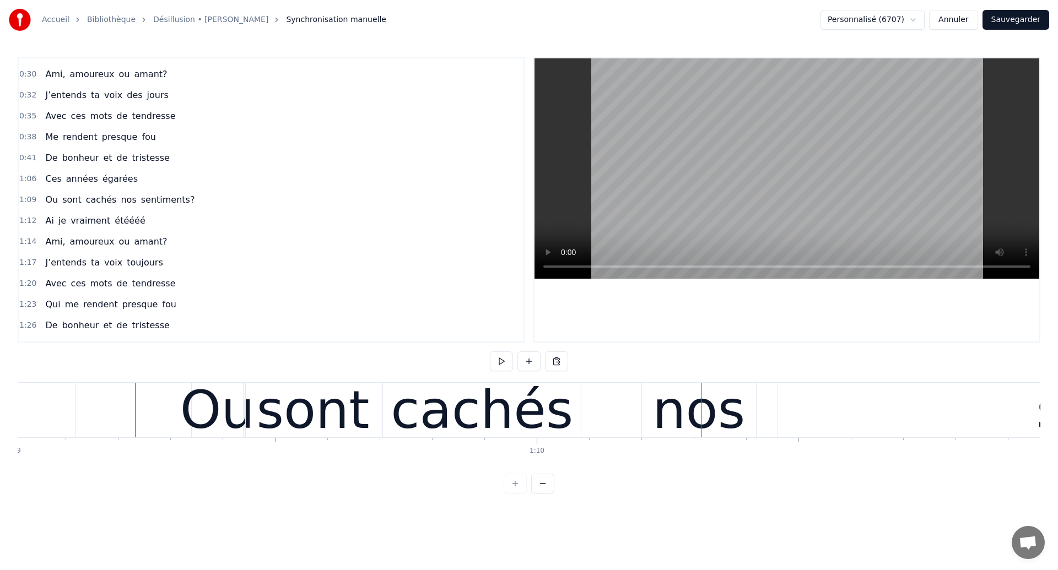
click at [673, 386] on div "nos" at bounding box center [698, 410] width 93 height 79
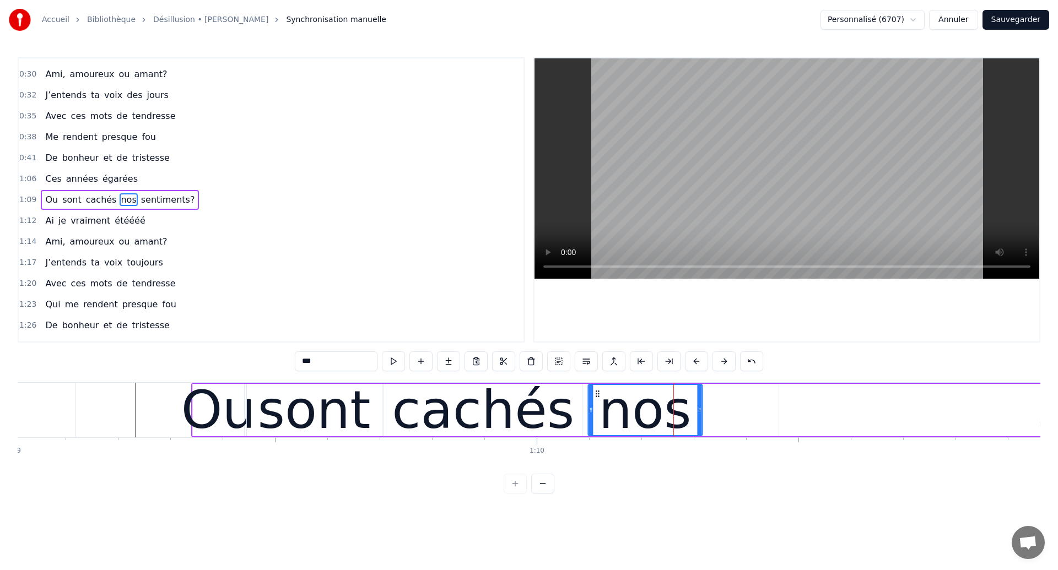
drag, startPoint x: 653, startPoint y: 395, endPoint x: 598, endPoint y: 418, distance: 59.7
click at [598, 418] on div "nos" at bounding box center [644, 410] width 113 height 50
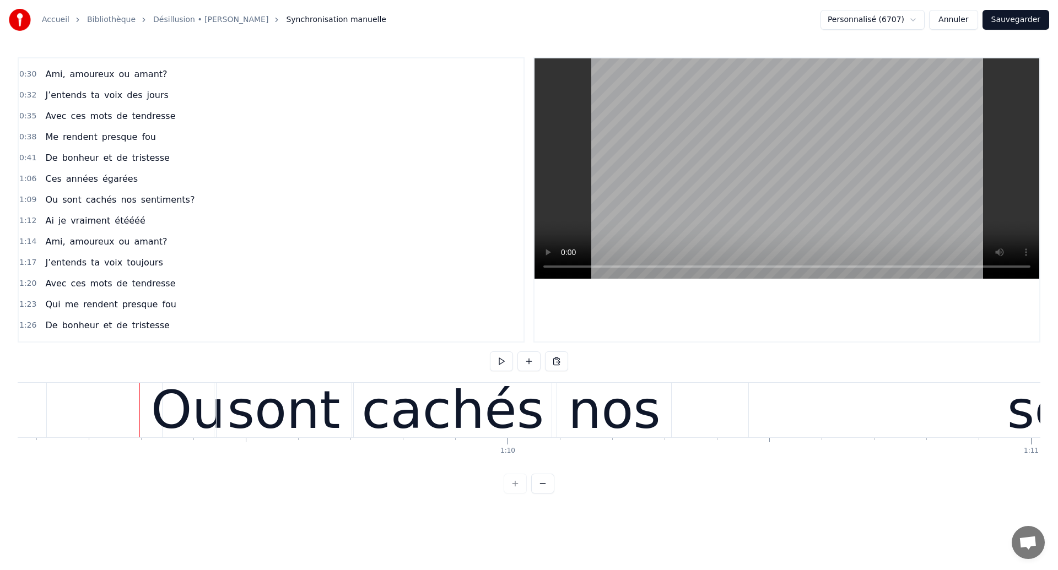
scroll to position [0, 36167]
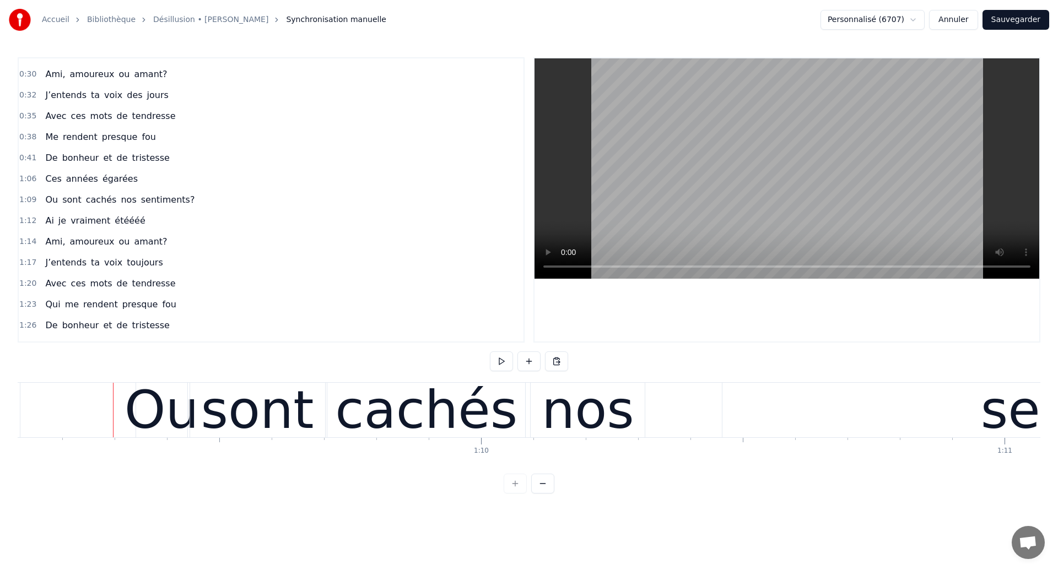
click at [160, 414] on div "Ou" at bounding box center [161, 410] width 74 height 79
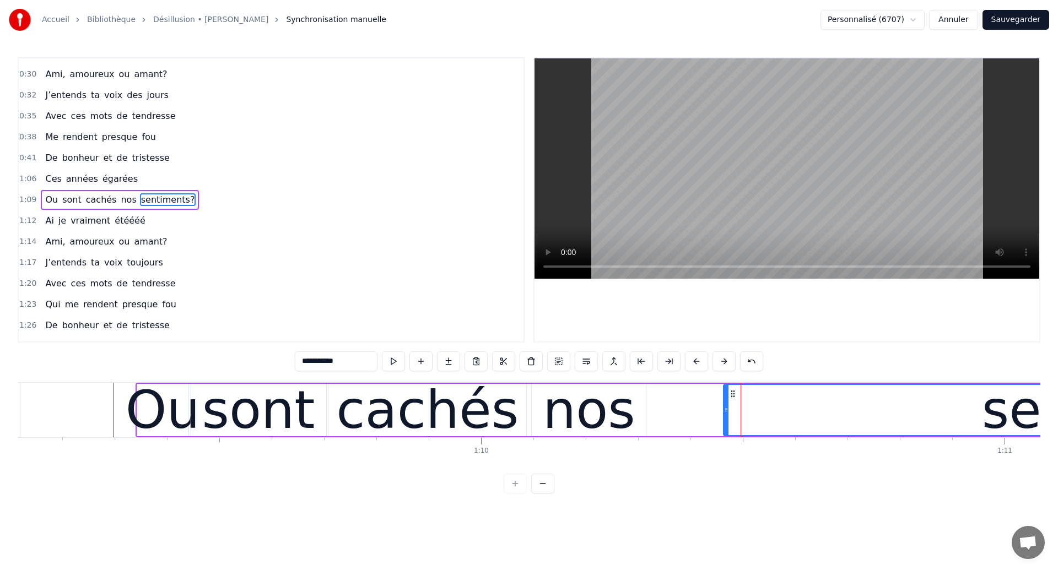
click at [357, 399] on div "cachés" at bounding box center [427, 410] width 182 height 79
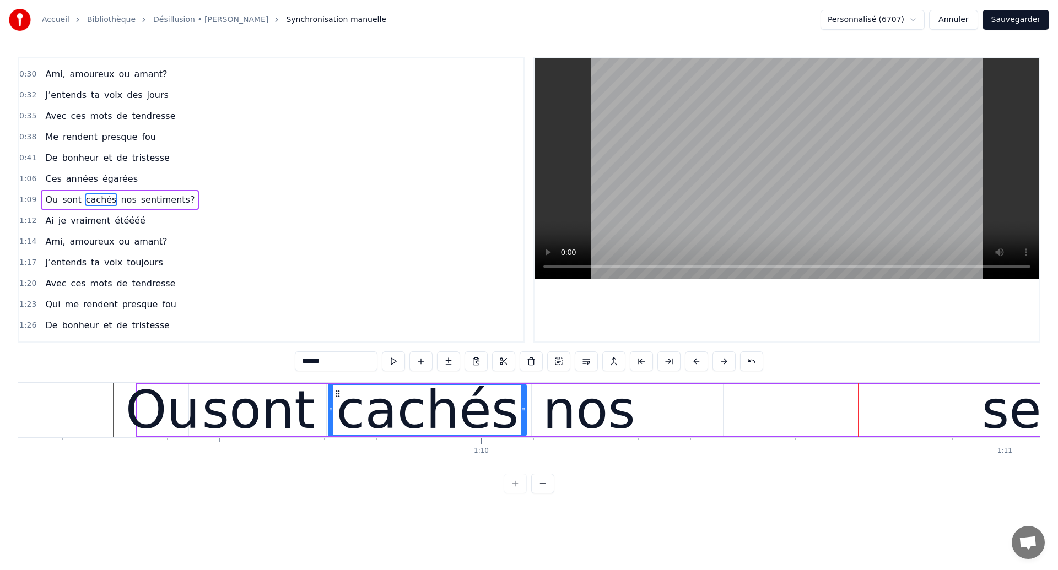
type input "**********"
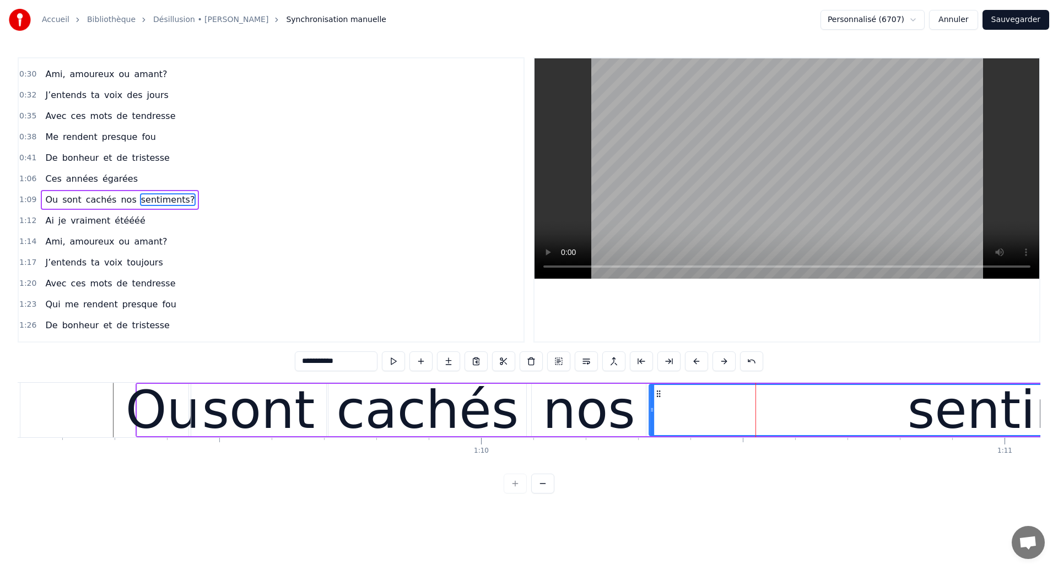
drag, startPoint x: 730, startPoint y: 396, endPoint x: 656, endPoint y: 429, distance: 80.9
click at [656, 429] on div "sentiments?" at bounding box center [1066, 410] width 835 height 50
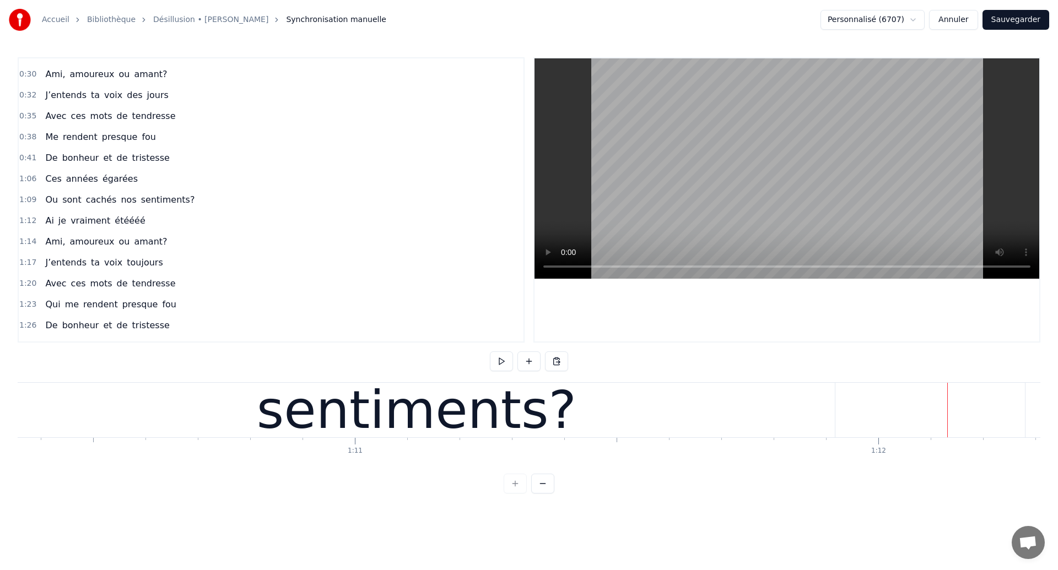
scroll to position [0, 36808]
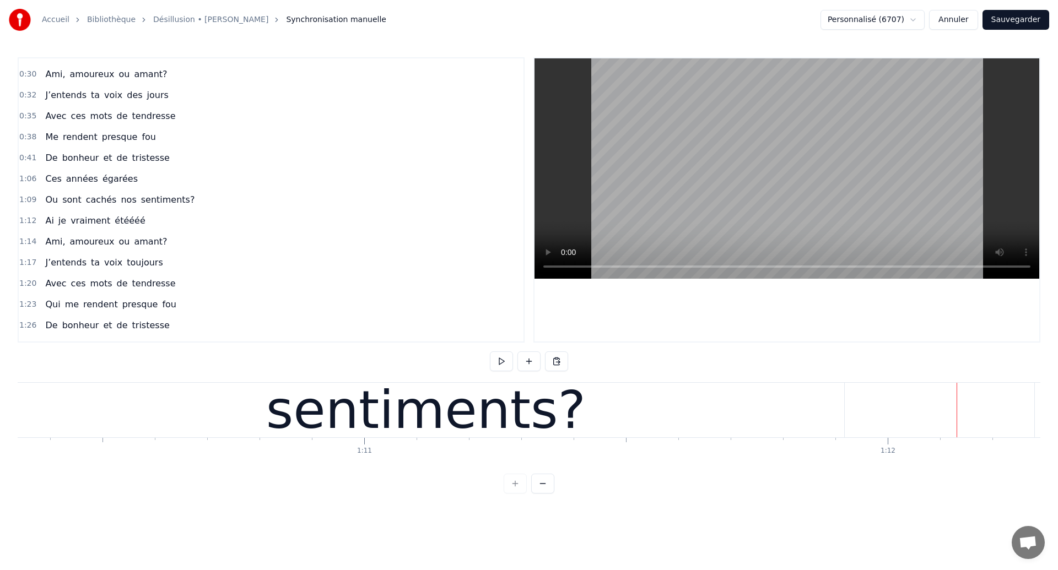
click at [53, 206] on span "Ou" at bounding box center [51, 199] width 15 height 13
click at [45, 202] on span "Ou" at bounding box center [51, 199] width 15 height 13
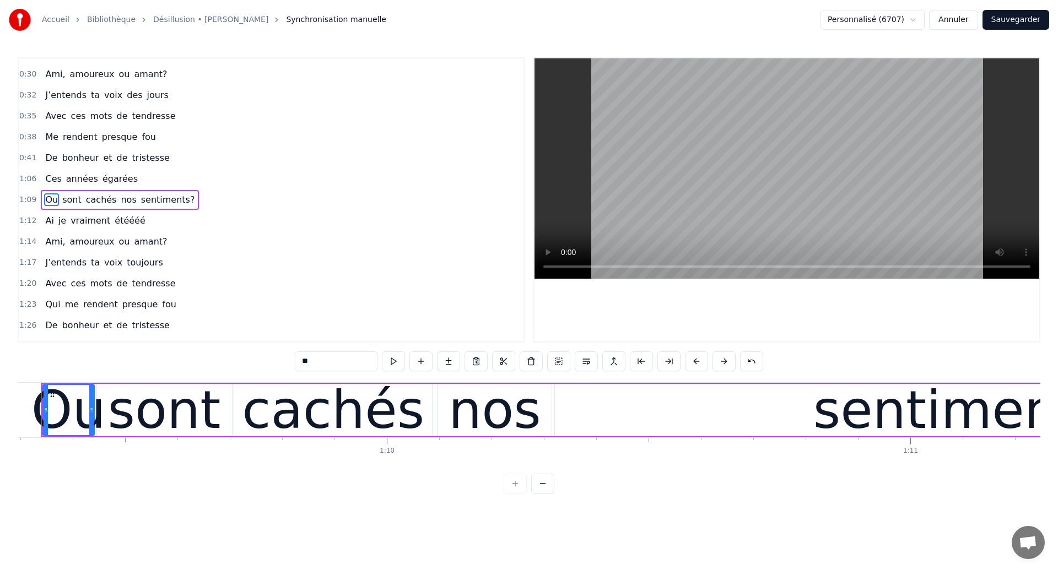
scroll to position [0, 36230]
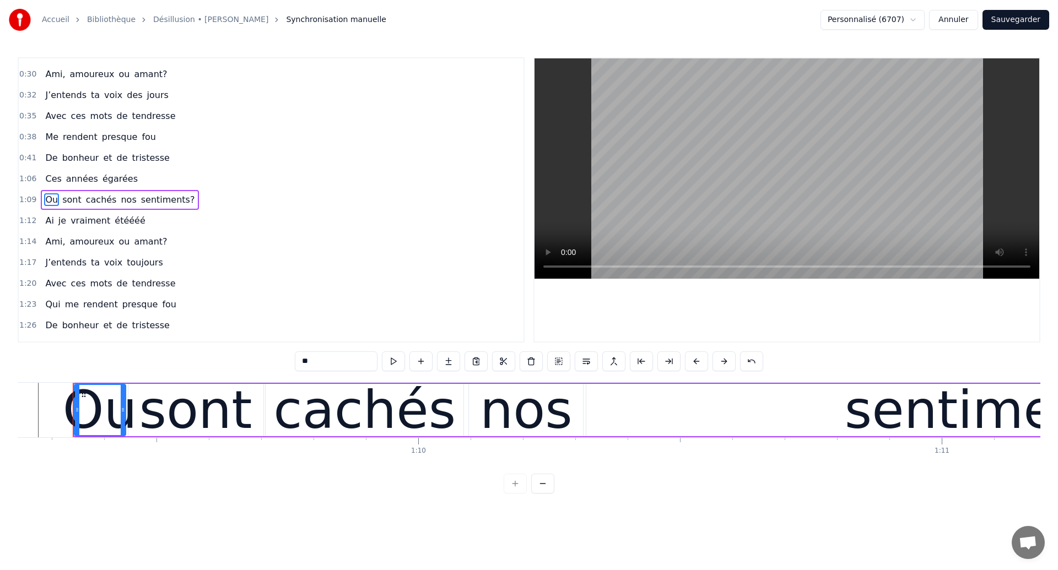
click at [614, 409] on div "sentiments?" at bounding box center [1004, 410] width 836 height 52
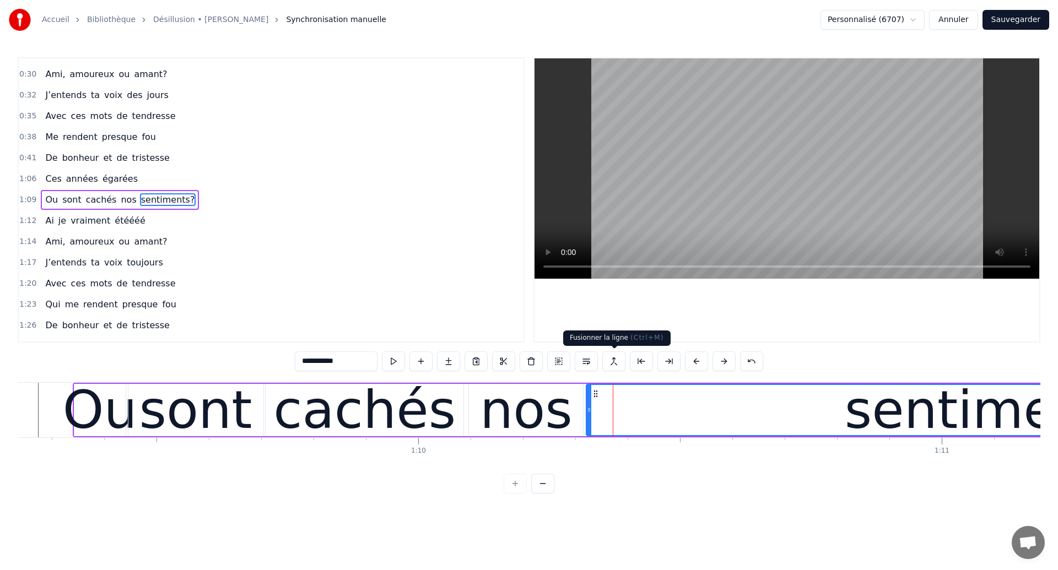
click at [615, 361] on button at bounding box center [613, 361] width 23 height 20
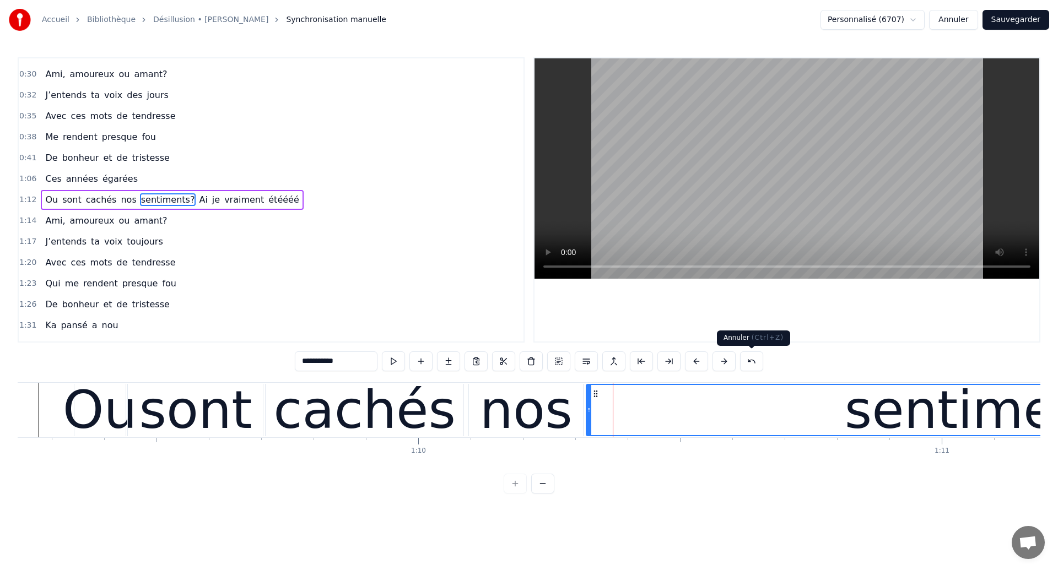
click at [758, 367] on button at bounding box center [751, 361] width 23 height 20
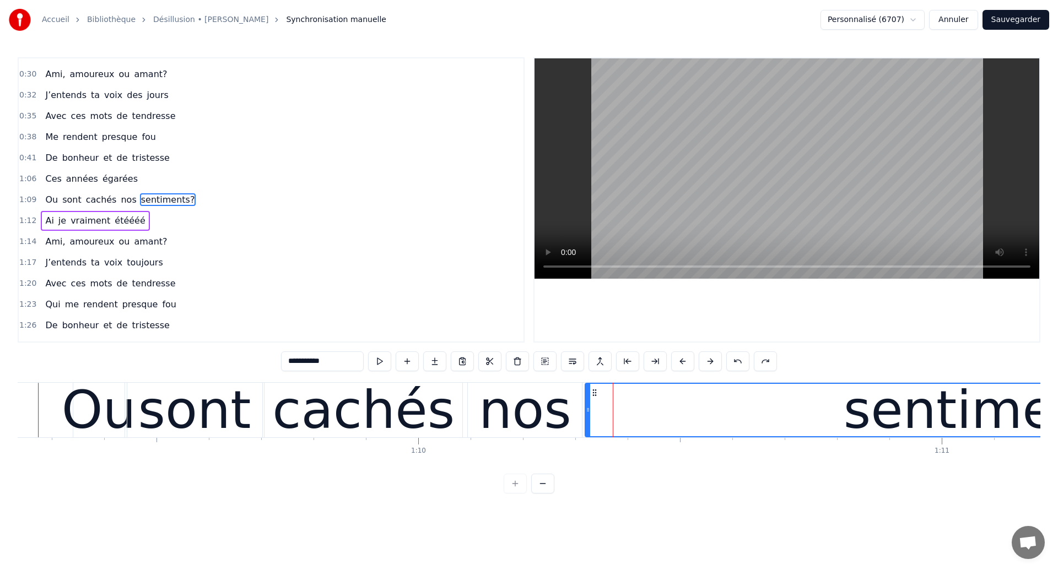
click at [45, 223] on span "Ai" at bounding box center [49, 220] width 10 height 13
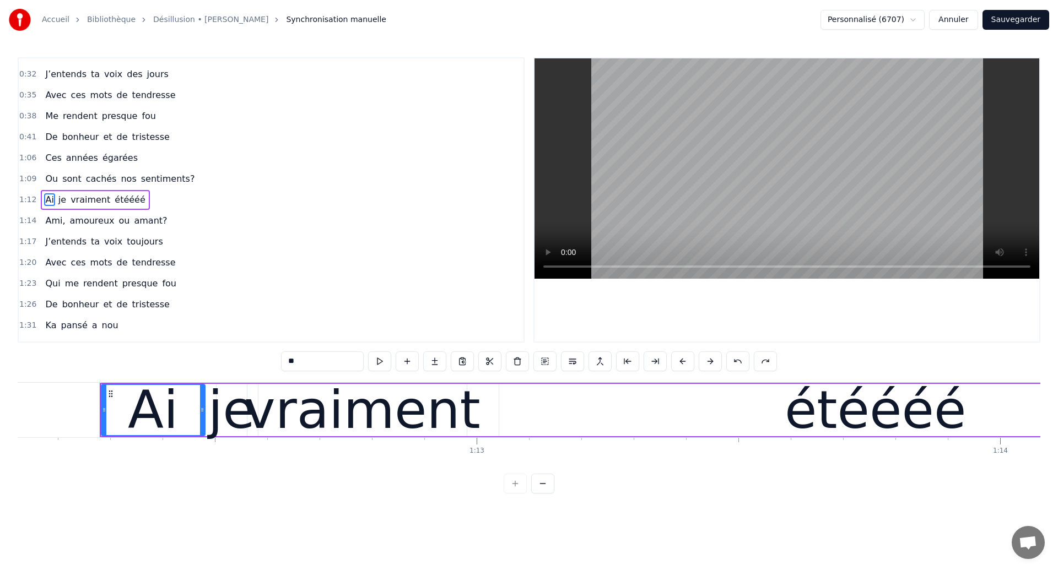
scroll to position [0, 37769]
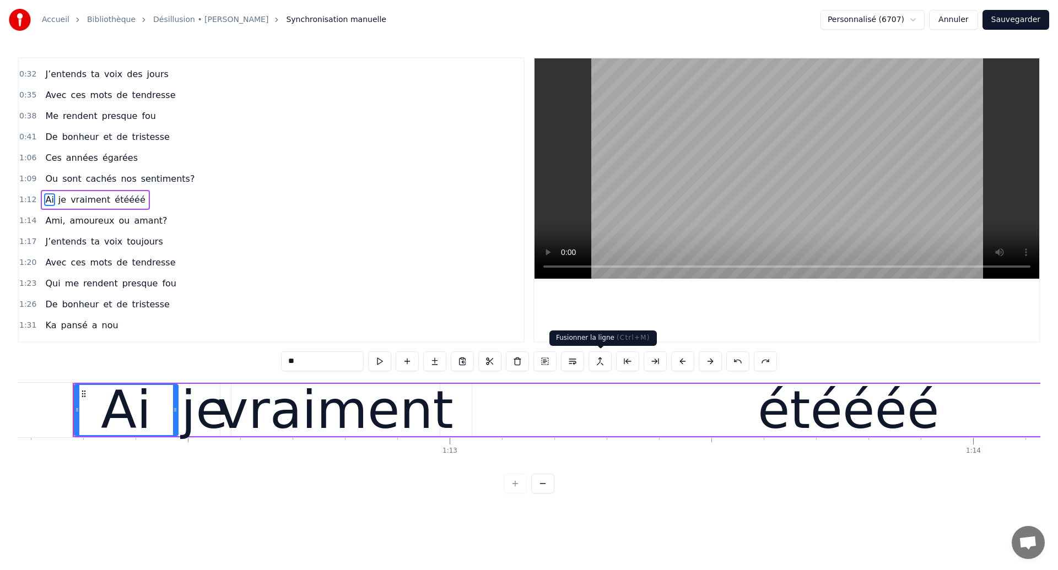
click at [596, 364] on button at bounding box center [599, 361] width 23 height 20
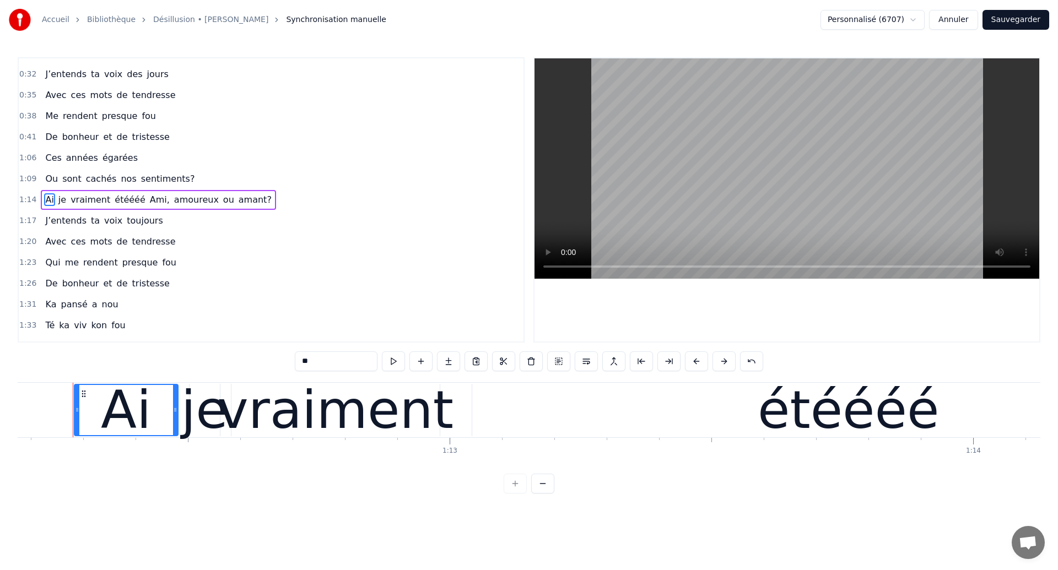
click at [423, 443] on div "vraiment" at bounding box center [336, 410] width 236 height 79
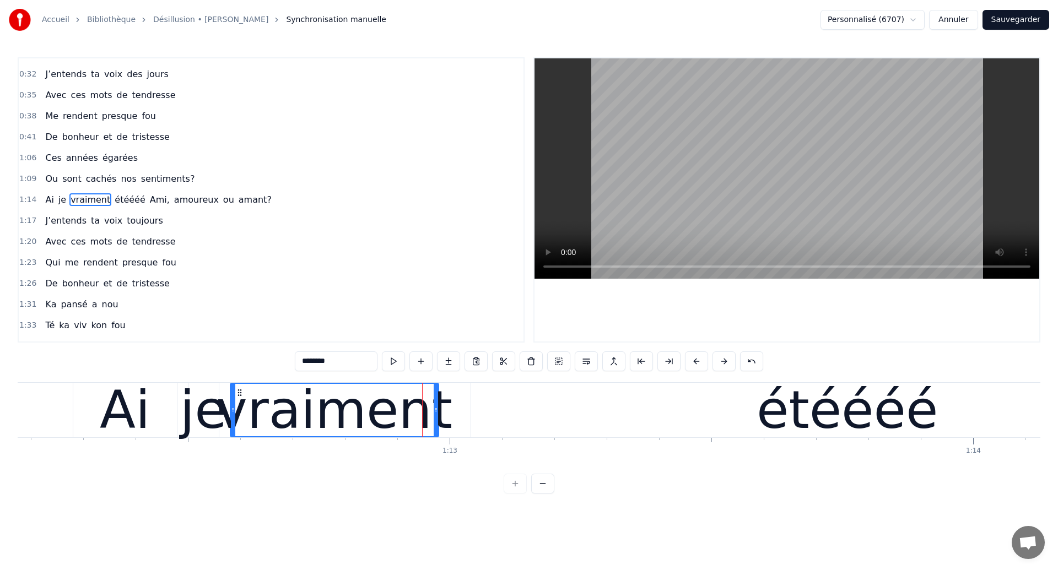
click at [149, 196] on span "Ami," at bounding box center [160, 199] width 22 height 13
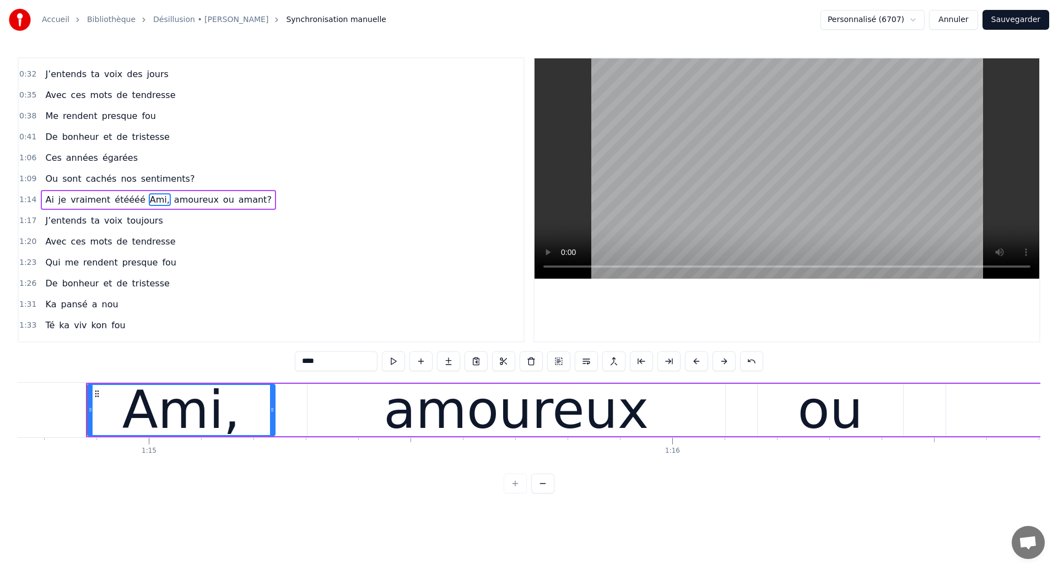
scroll to position [0, 39129]
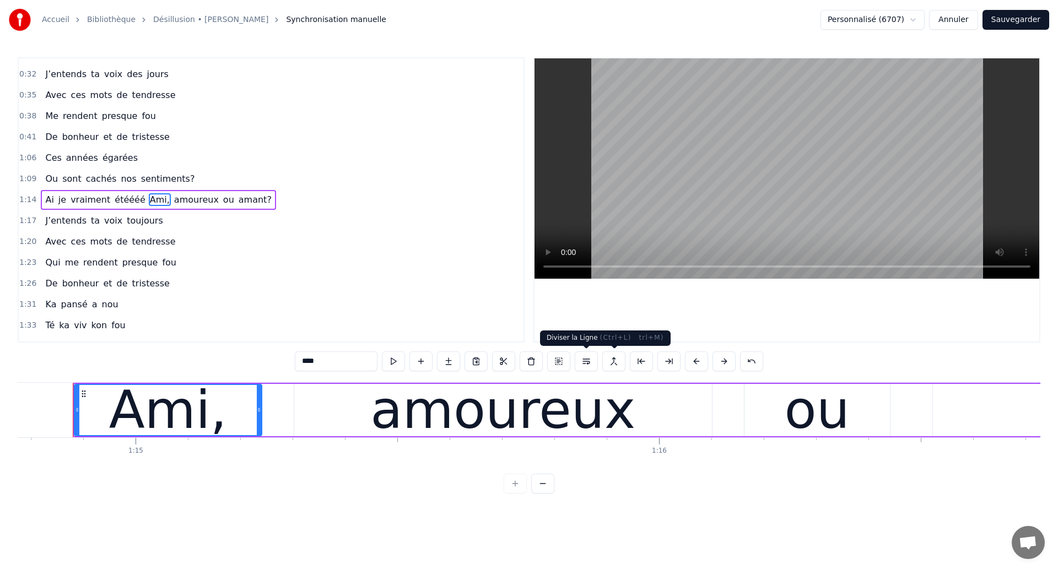
click at [591, 367] on button at bounding box center [586, 361] width 23 height 20
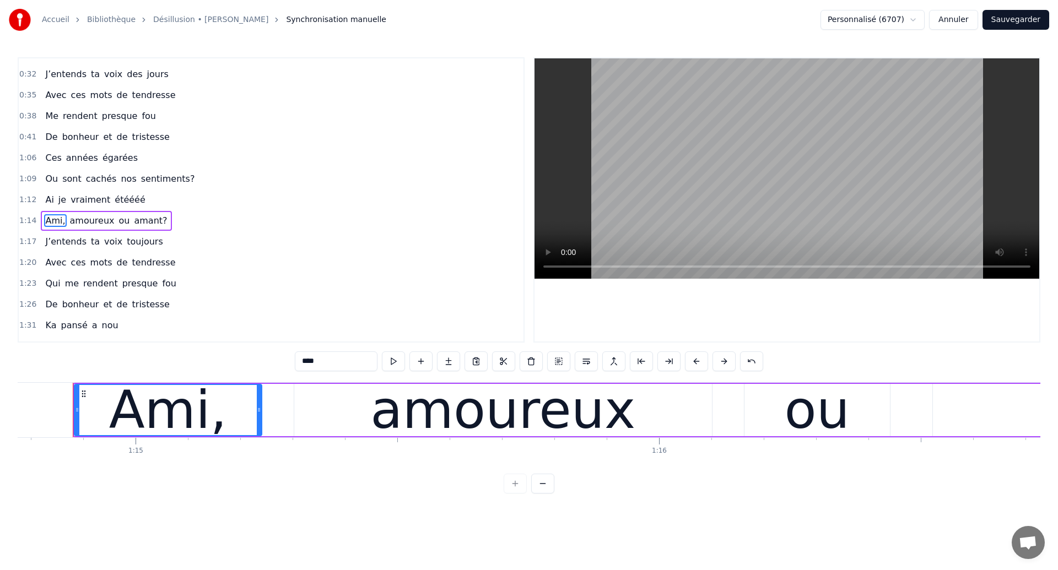
scroll to position [99, 0]
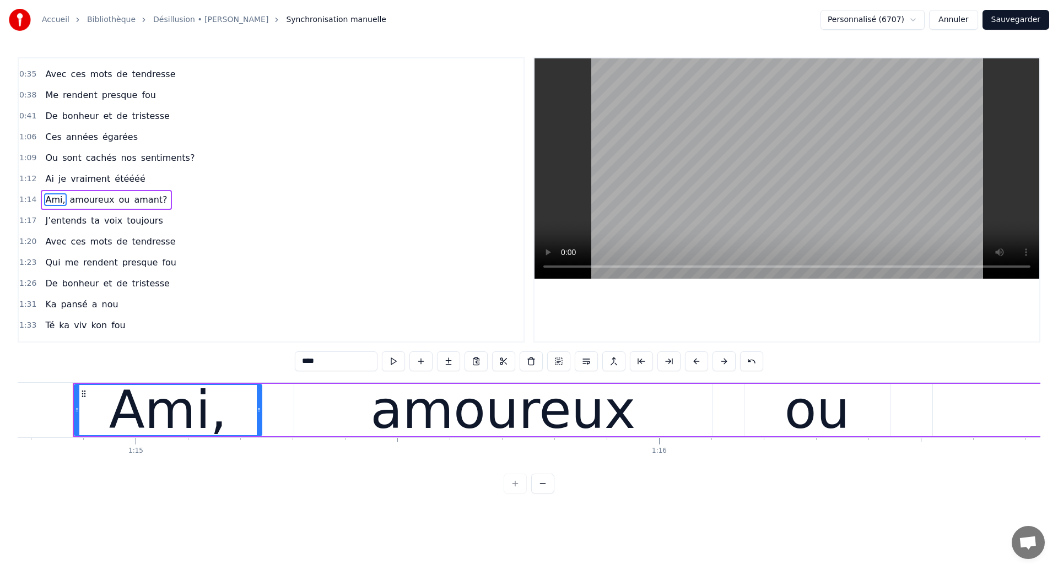
click at [44, 158] on span "Ou" at bounding box center [51, 157] width 15 height 13
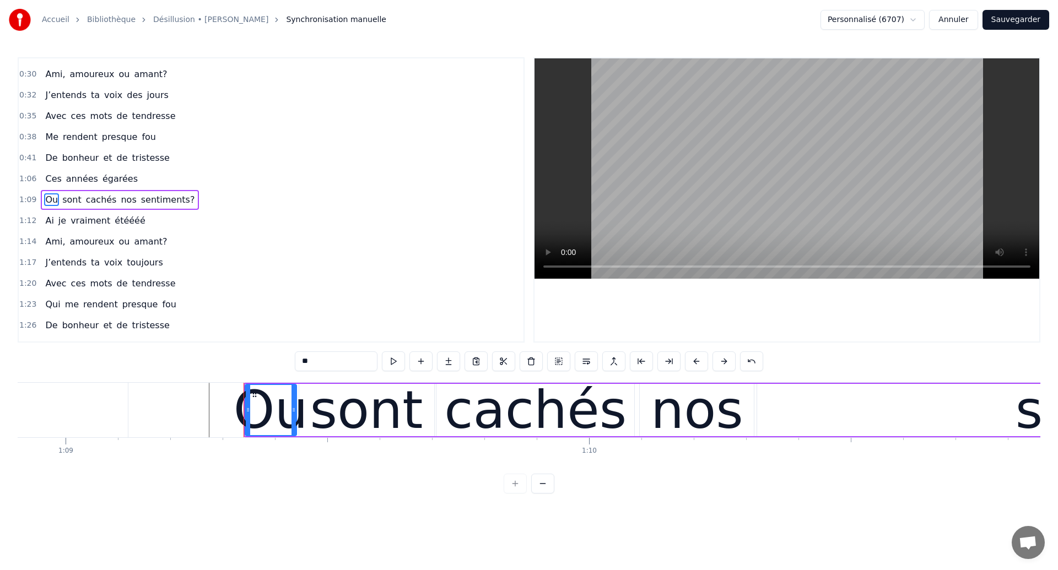
scroll to position [0, 36052]
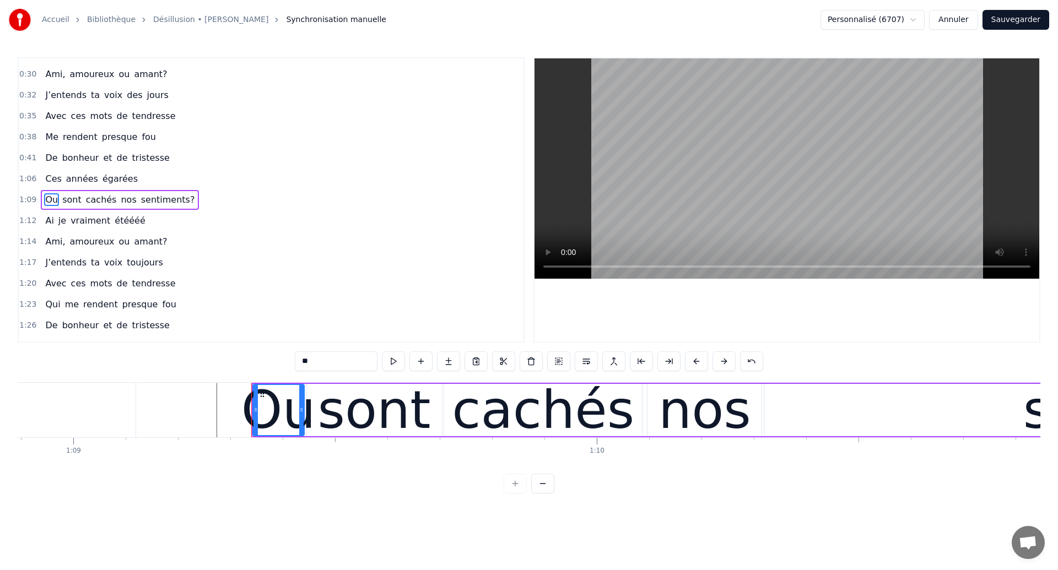
type input "*******"
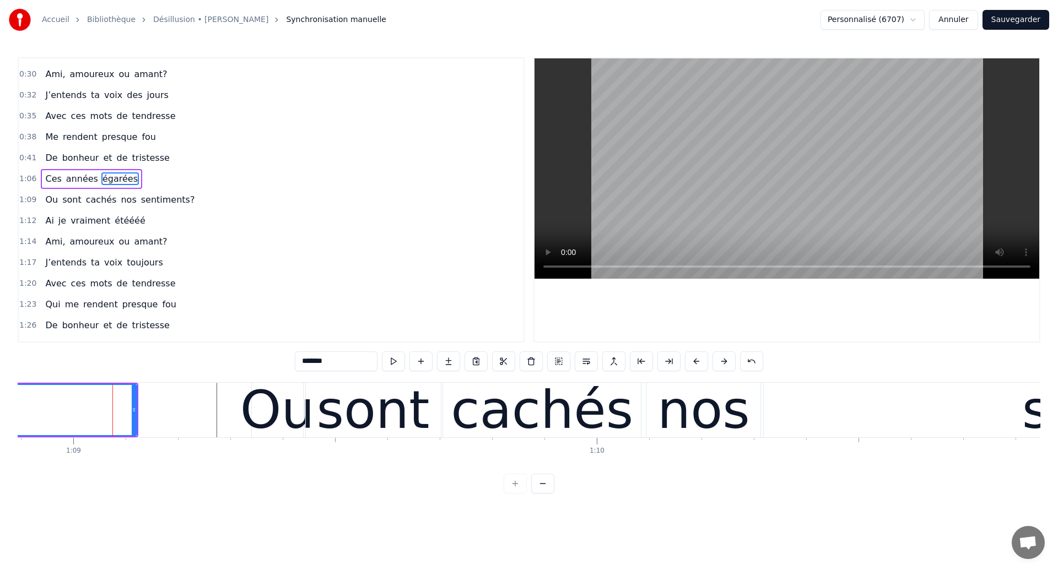
scroll to position [36, 0]
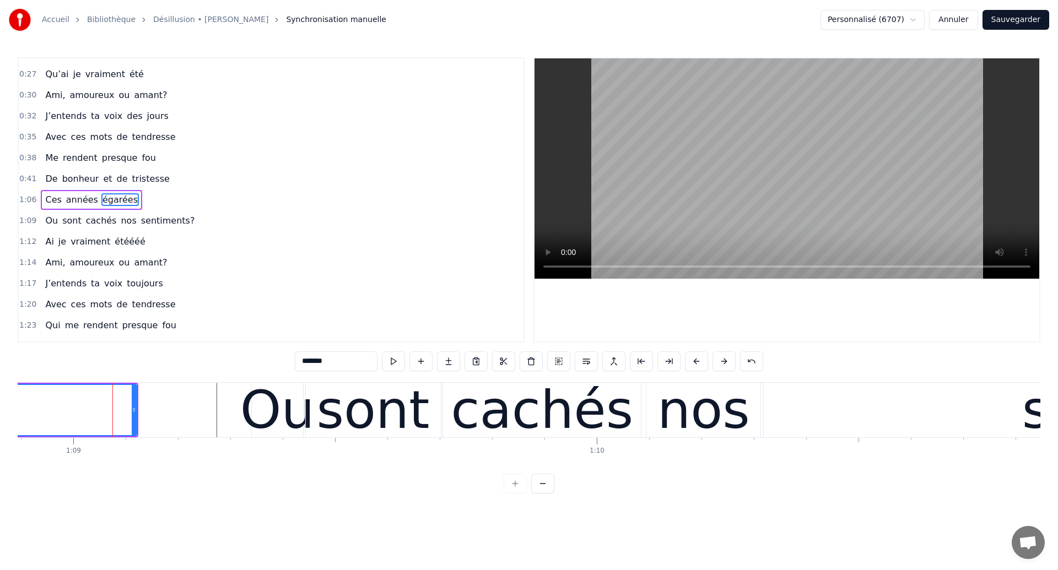
click at [94, 228] on div "Ou sont cachés nos sentiments?" at bounding box center [120, 221] width 158 height 20
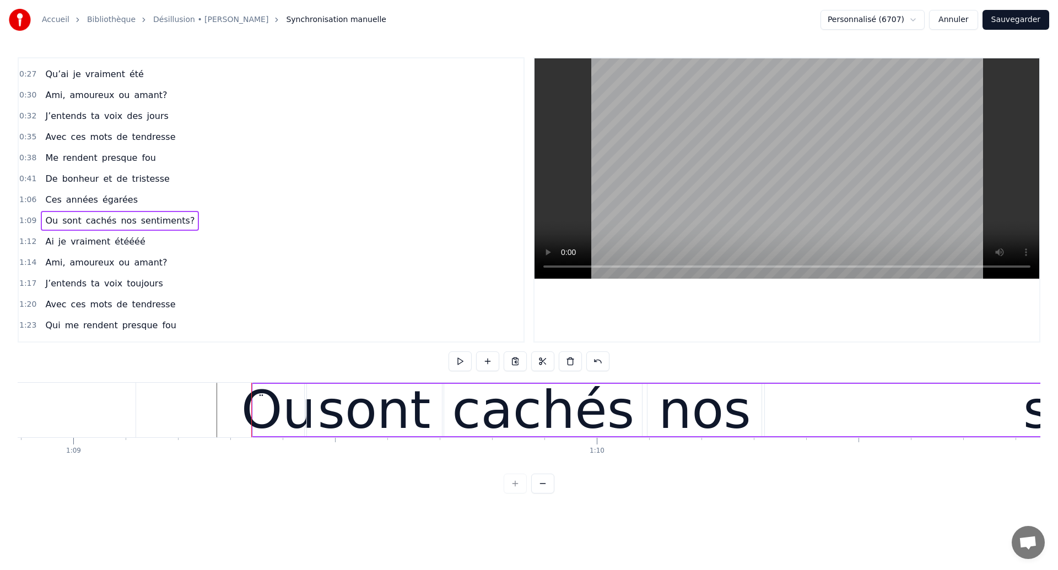
click at [331, 408] on div "sont" at bounding box center [374, 410] width 113 height 79
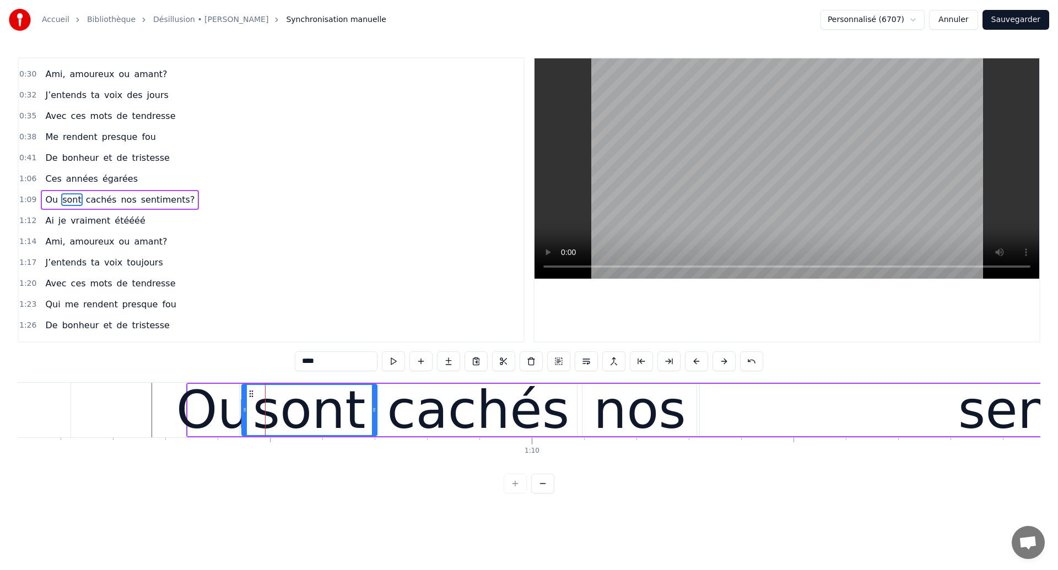
scroll to position [0, 36129]
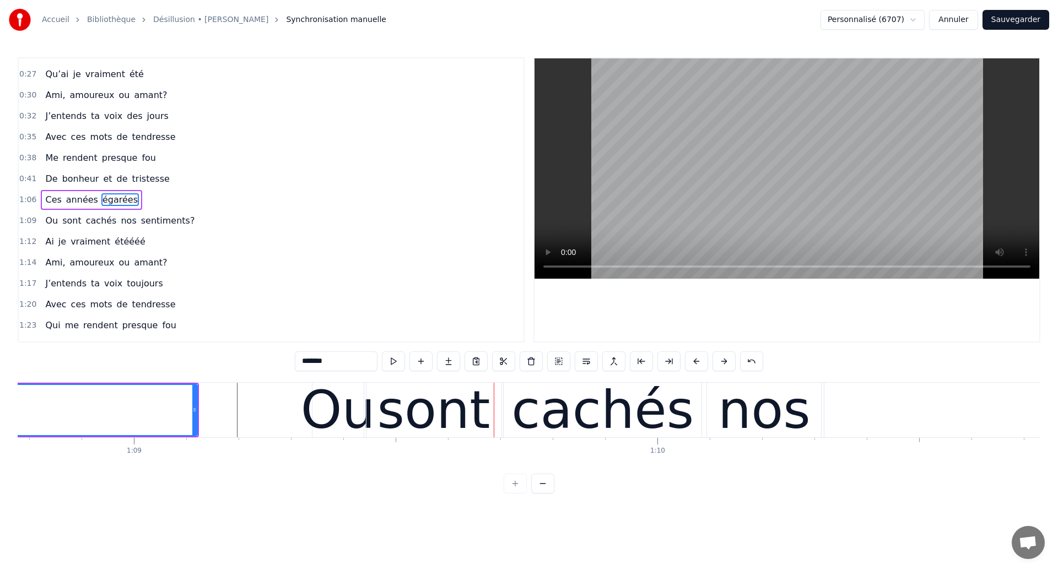
click at [106, 227] on span "cachés" at bounding box center [101, 220] width 33 height 13
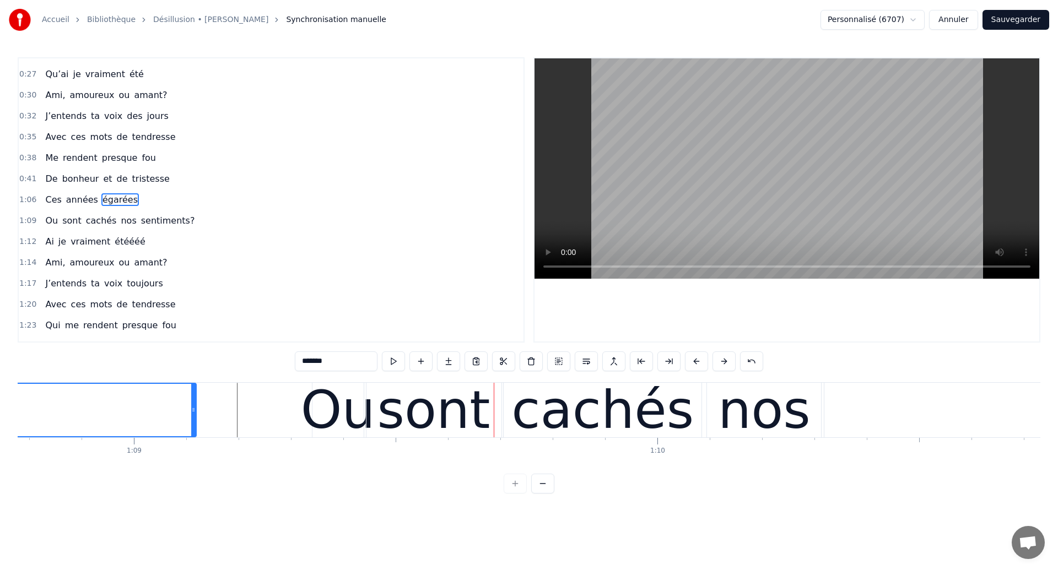
click at [117, 230] on div "Ou sont cachés nos sentiments?" at bounding box center [120, 221] width 158 height 20
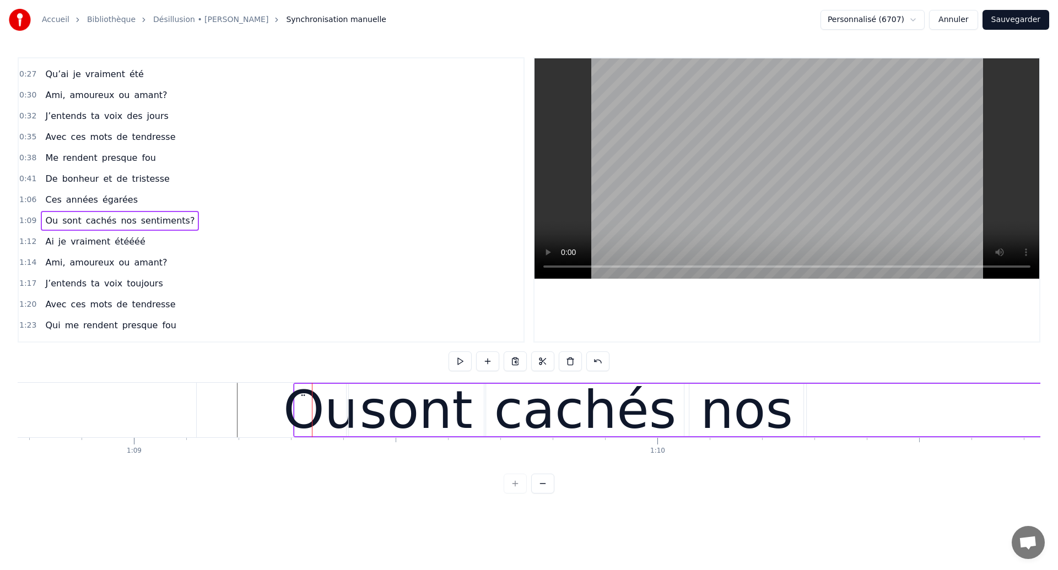
drag, startPoint x: 324, startPoint y: 391, endPoint x: 306, endPoint y: 403, distance: 22.6
click at [306, 403] on div "Ou sont cachés nos sentiments?" at bounding box center [968, 410] width 1351 height 55
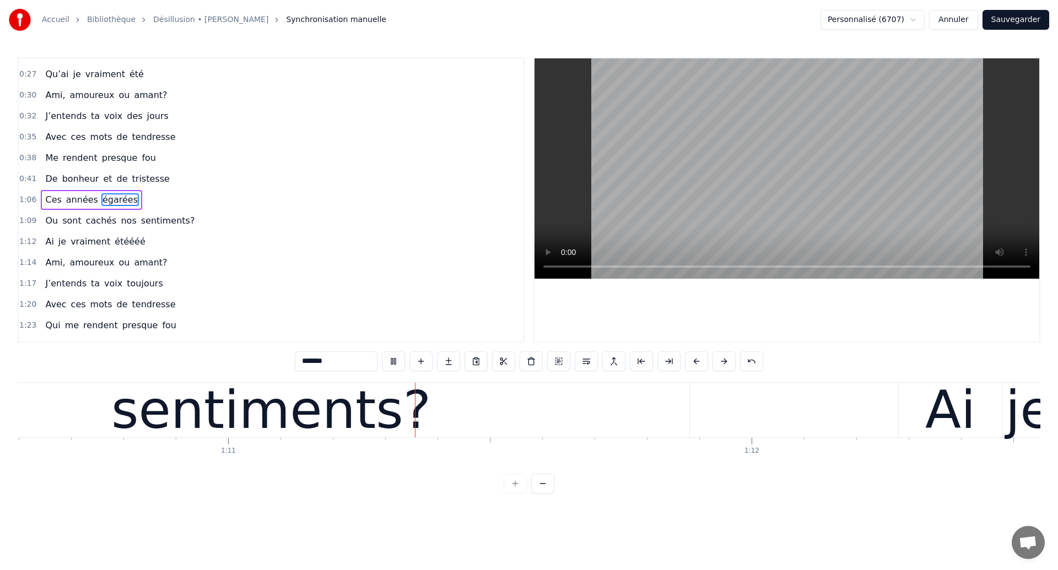
scroll to position [0, 36946]
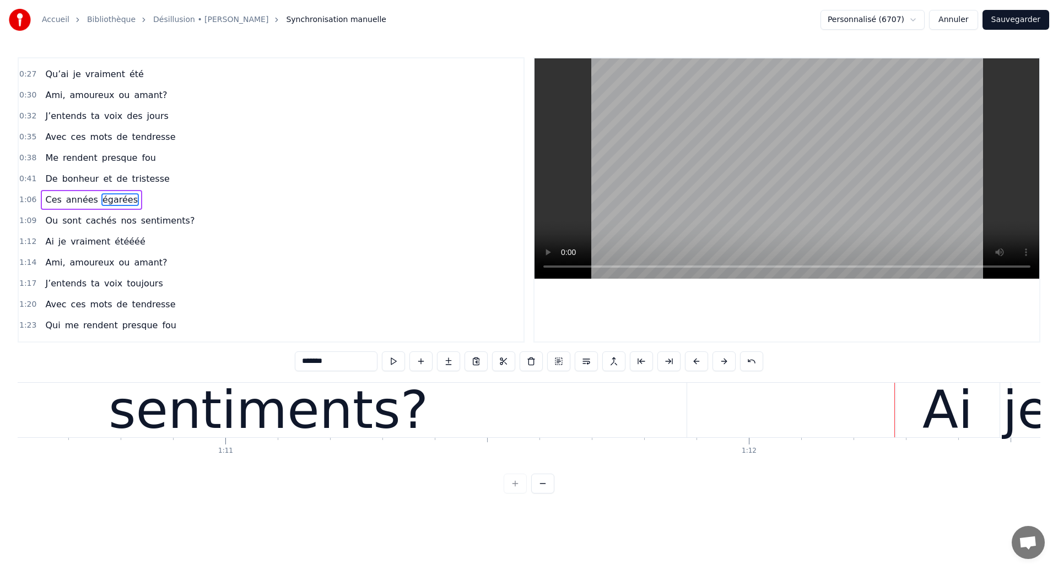
click at [319, 425] on div "sentiments?" at bounding box center [268, 410] width 319 height 79
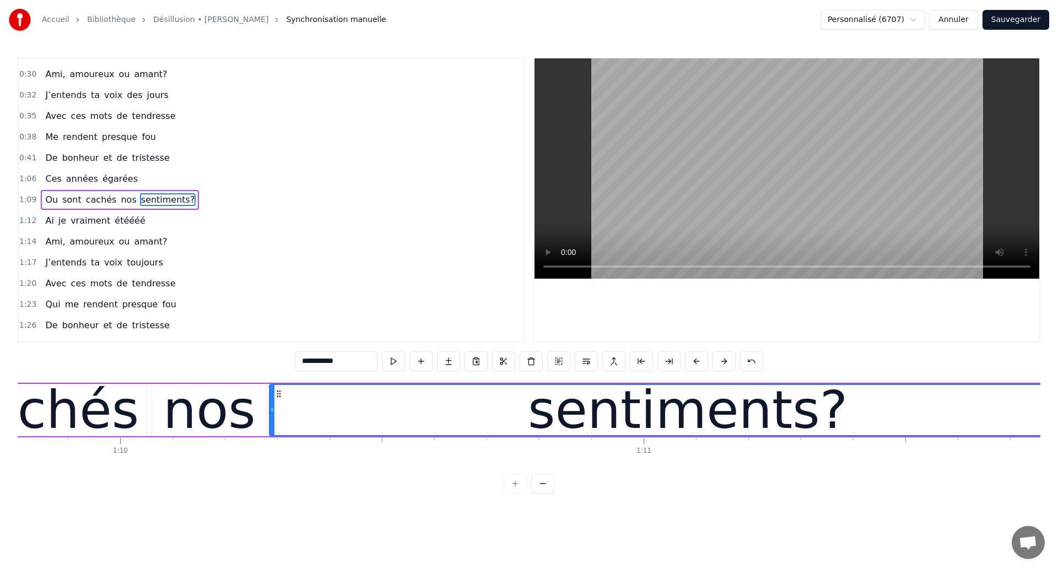
scroll to position [0, 36415]
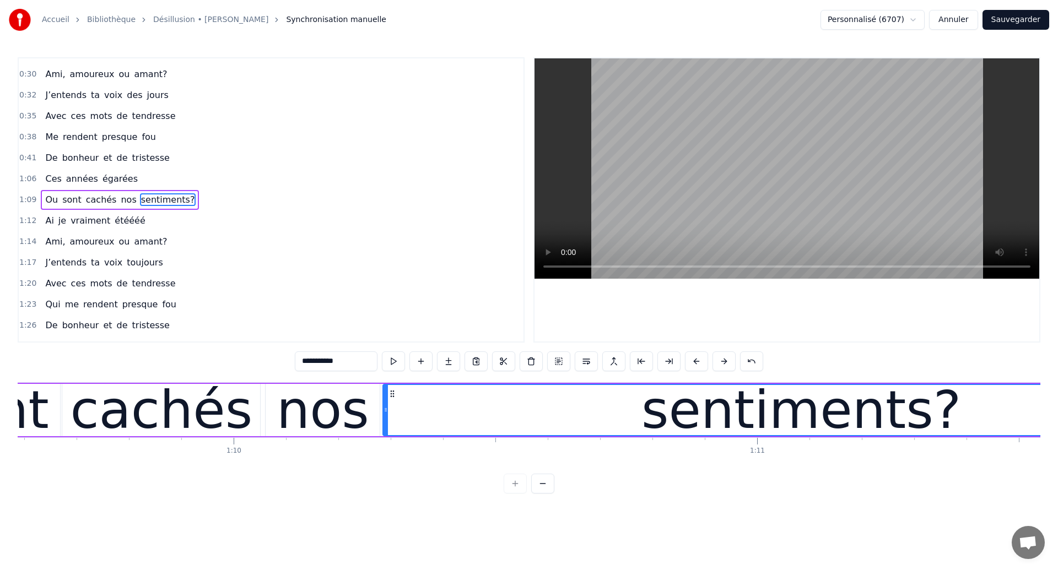
click at [173, 415] on div "cachés" at bounding box center [161, 410] width 182 height 79
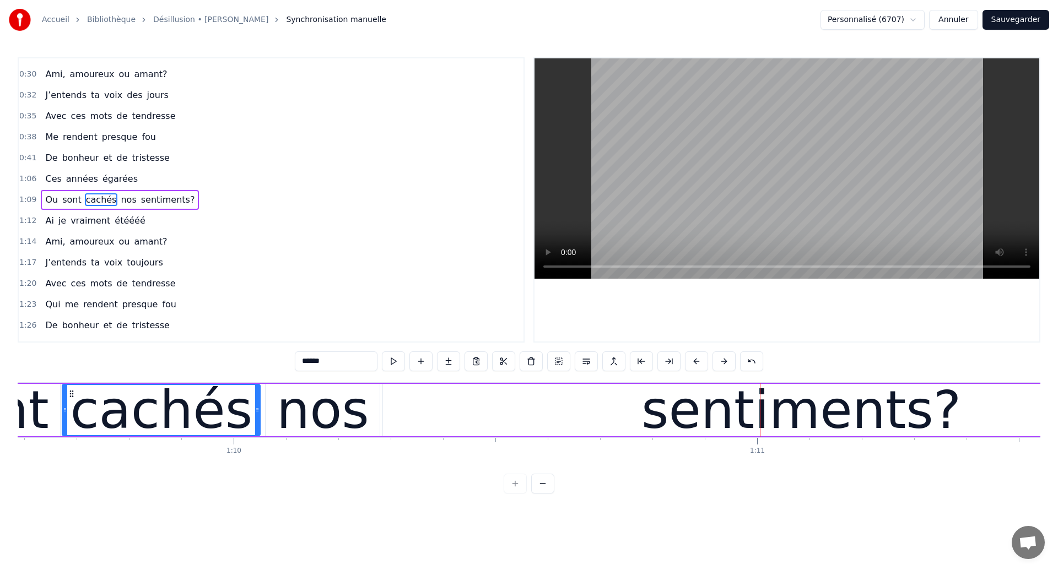
click at [69, 415] on div "cachés" at bounding box center [161, 410] width 197 height 50
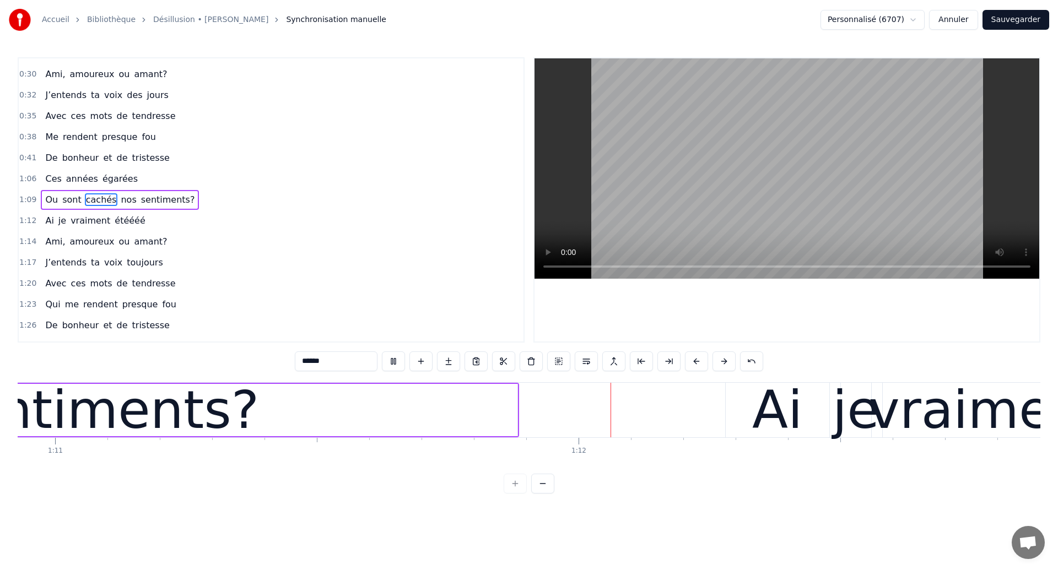
scroll to position [0, 37352]
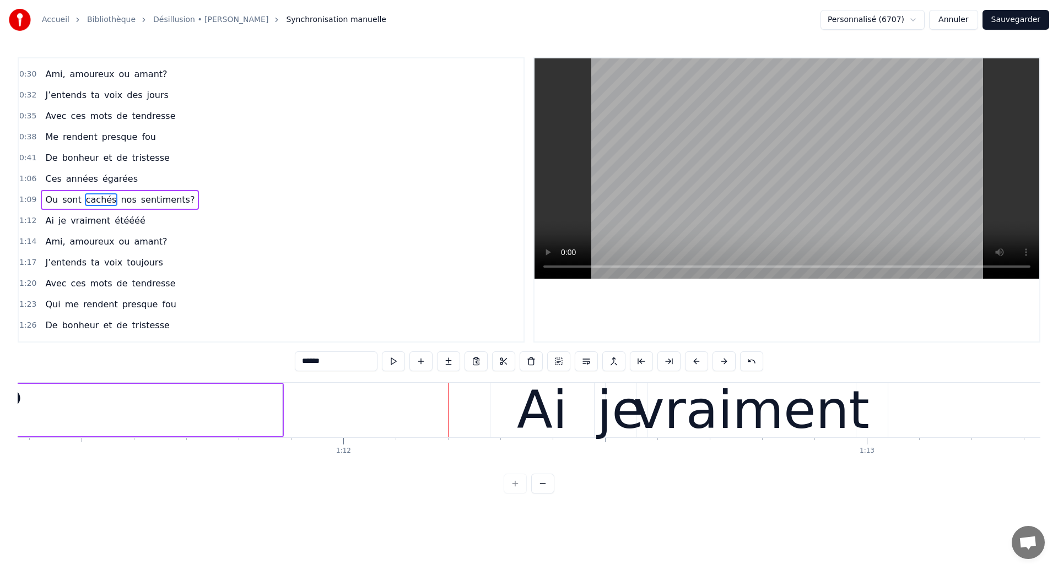
click at [121, 197] on span "nos" at bounding box center [129, 199] width 18 height 13
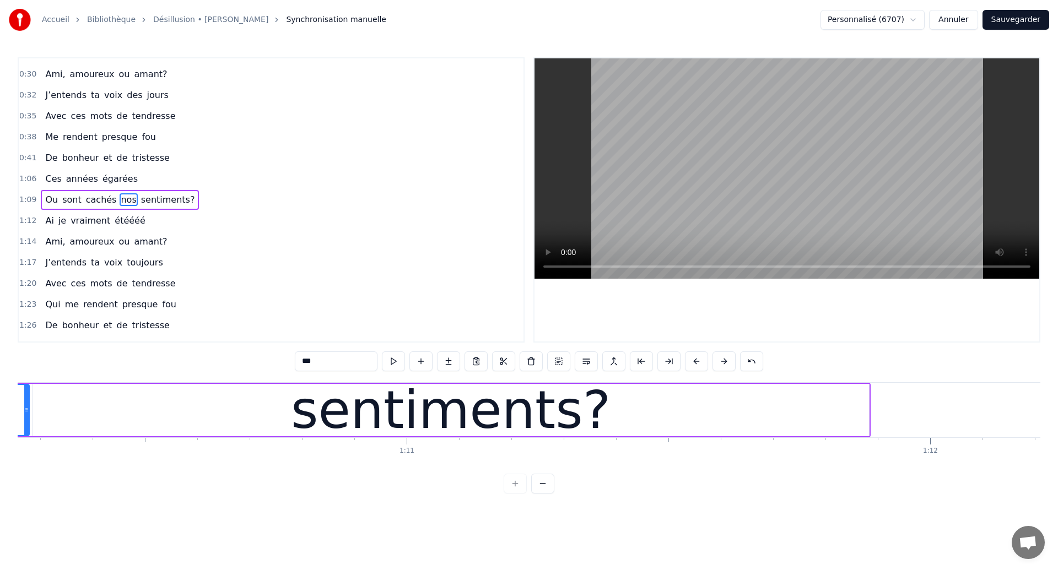
scroll to position [0, 36606]
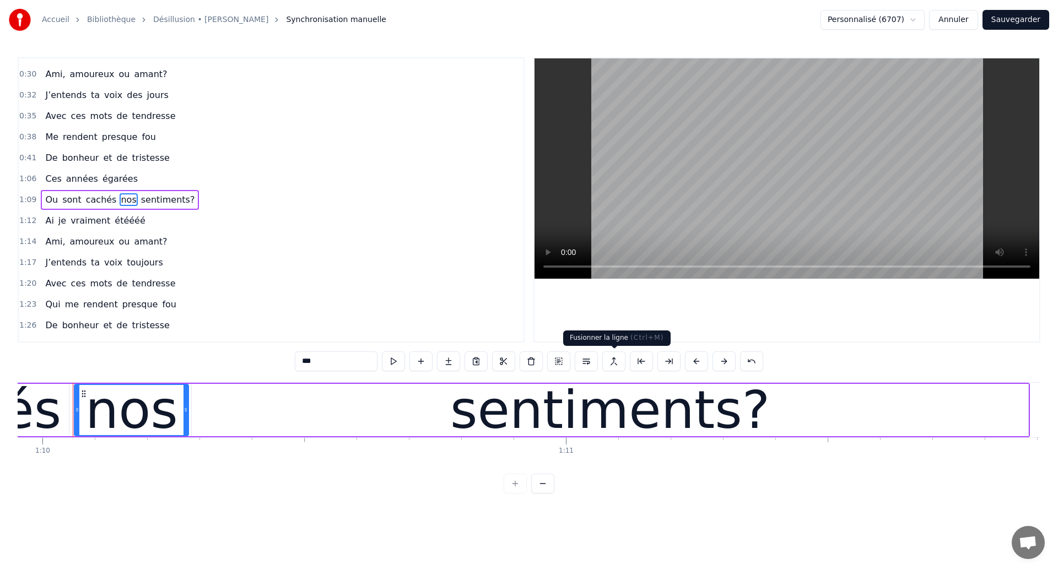
click at [617, 362] on button at bounding box center [613, 361] width 23 height 20
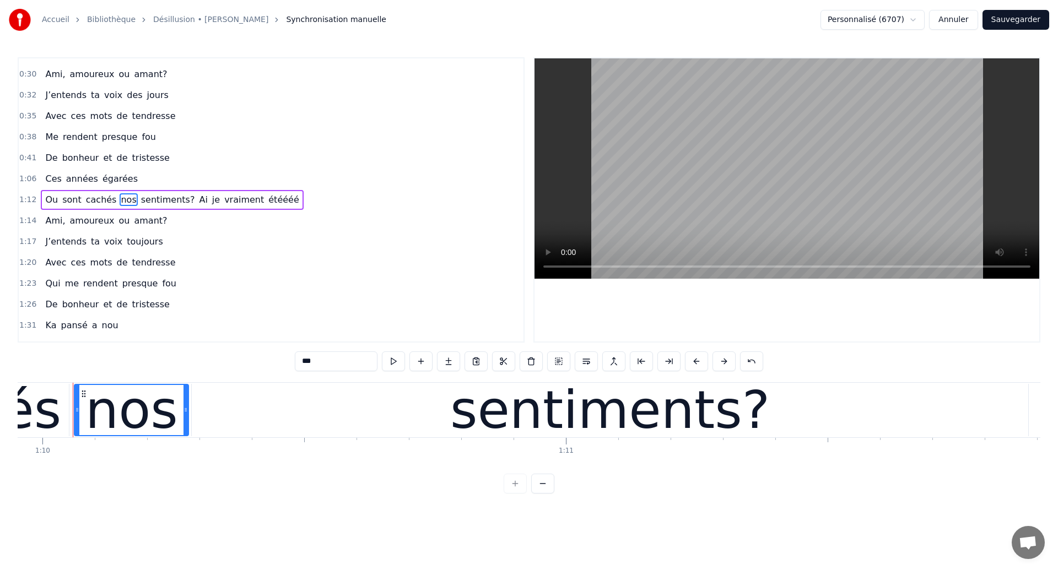
click at [158, 199] on span "sentiments?" at bounding box center [168, 199] width 56 height 13
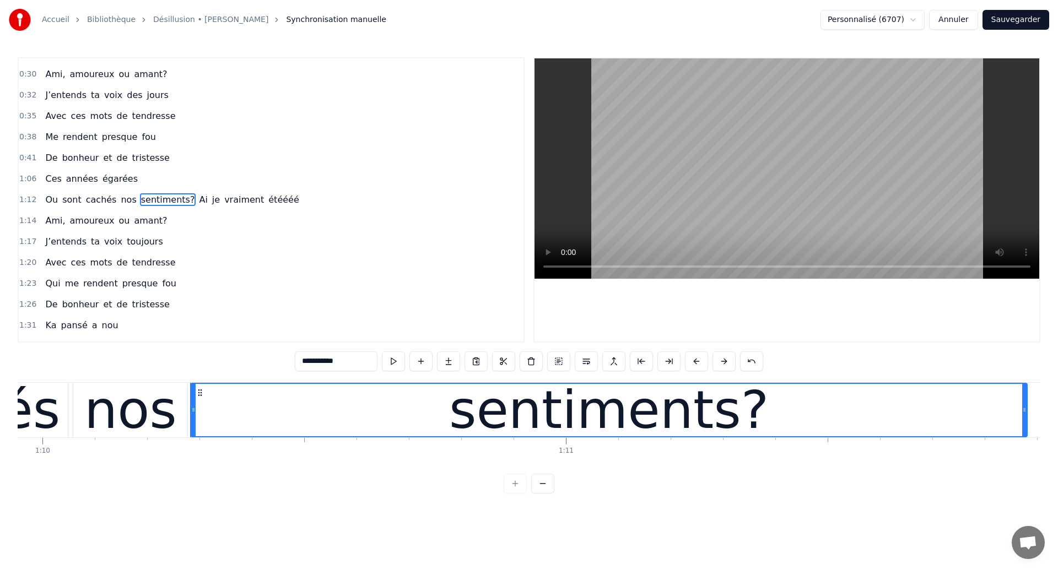
click at [55, 180] on span "Ces" at bounding box center [53, 178] width 18 height 13
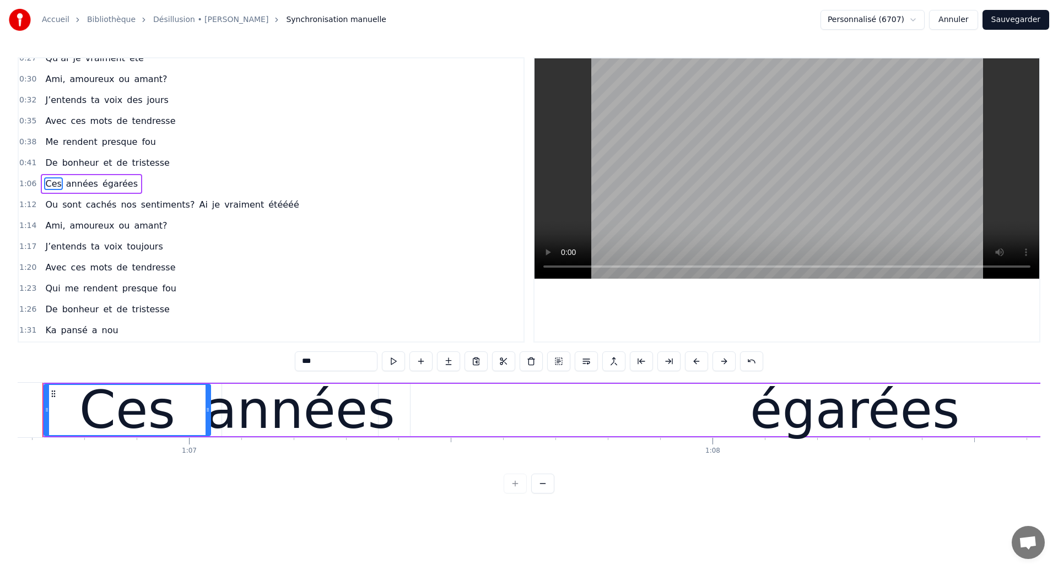
scroll to position [0, 34859]
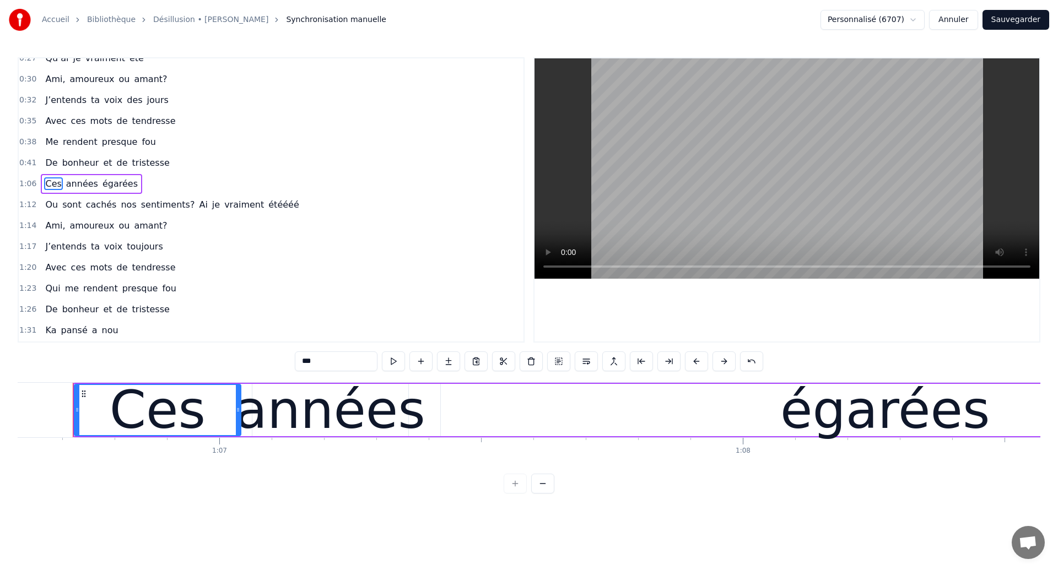
click at [198, 205] on span "Ai" at bounding box center [203, 204] width 10 height 13
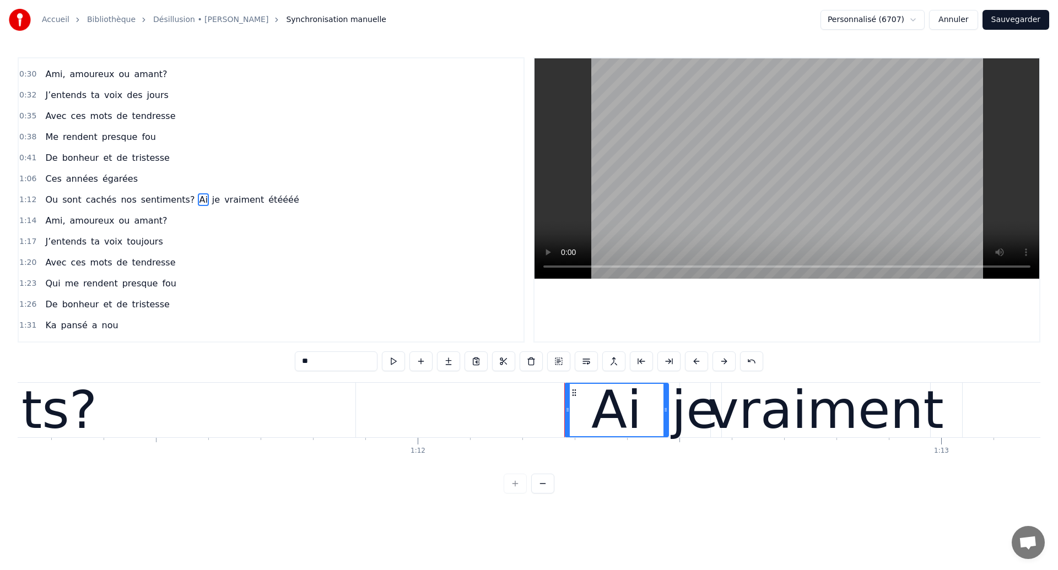
scroll to position [0, 37769]
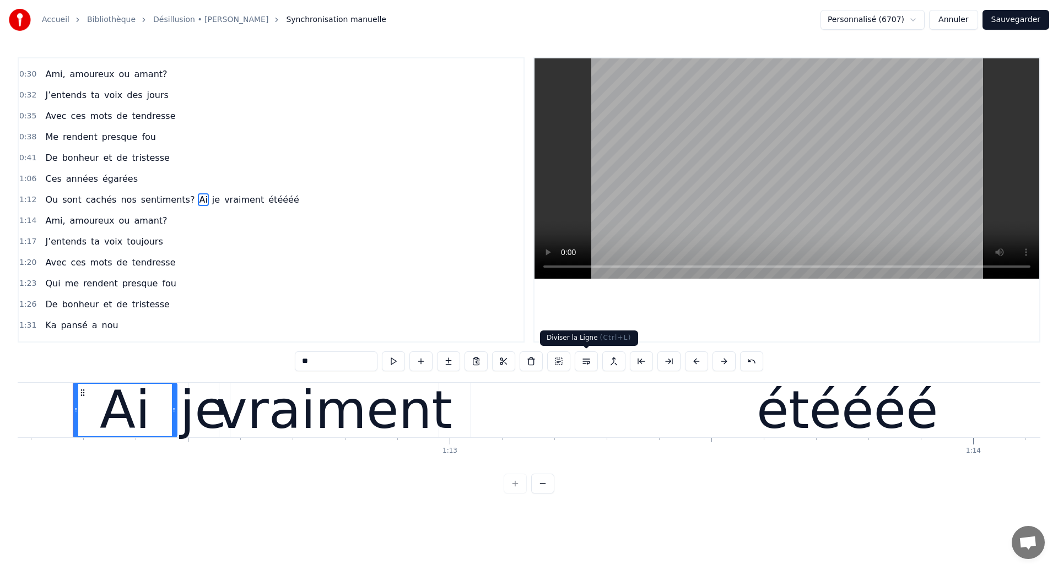
click at [587, 364] on button at bounding box center [586, 361] width 23 height 20
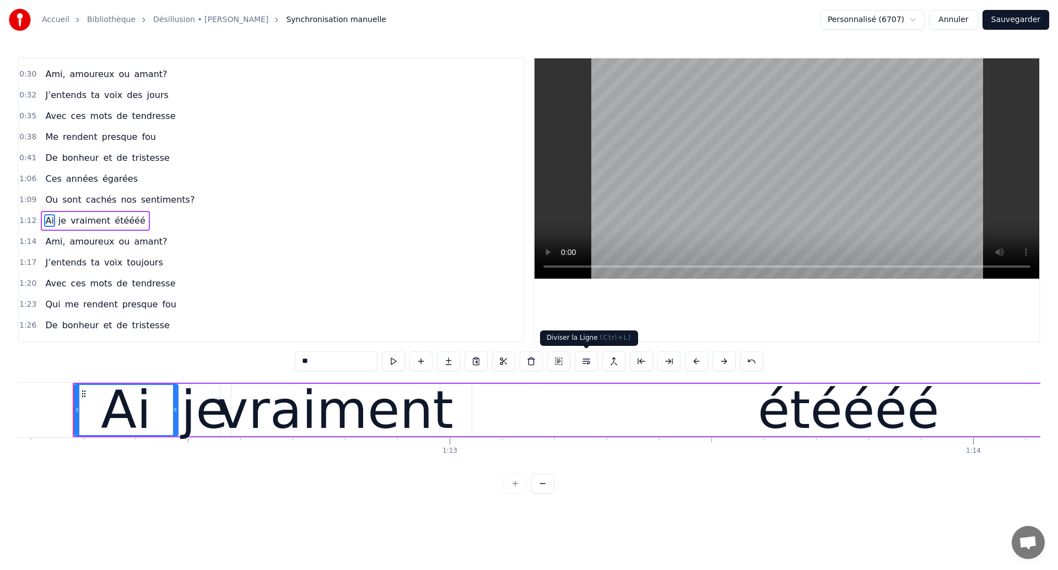
scroll to position [78, 0]
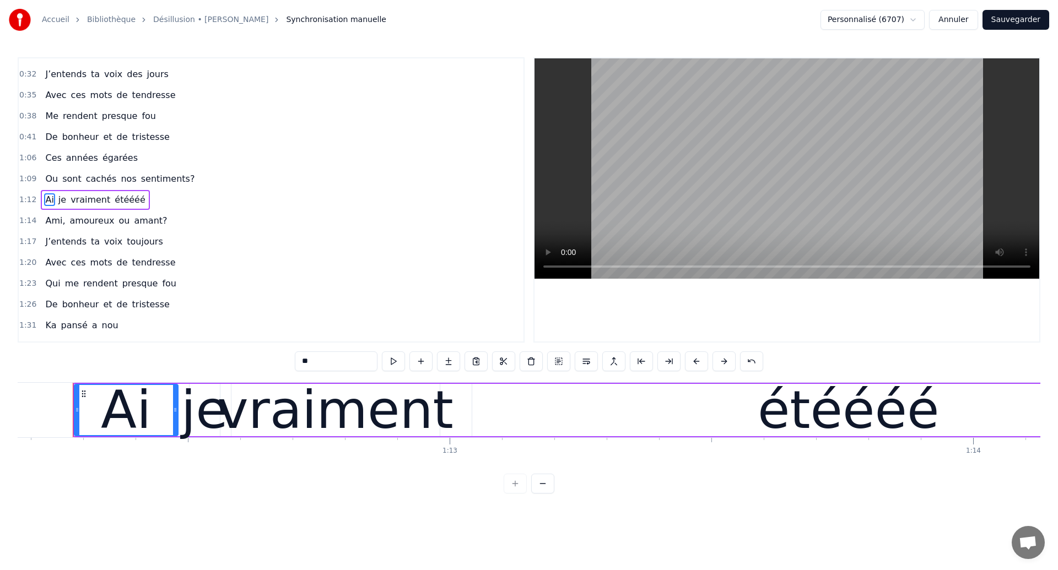
click at [48, 201] on span "Ai" at bounding box center [49, 199] width 10 height 13
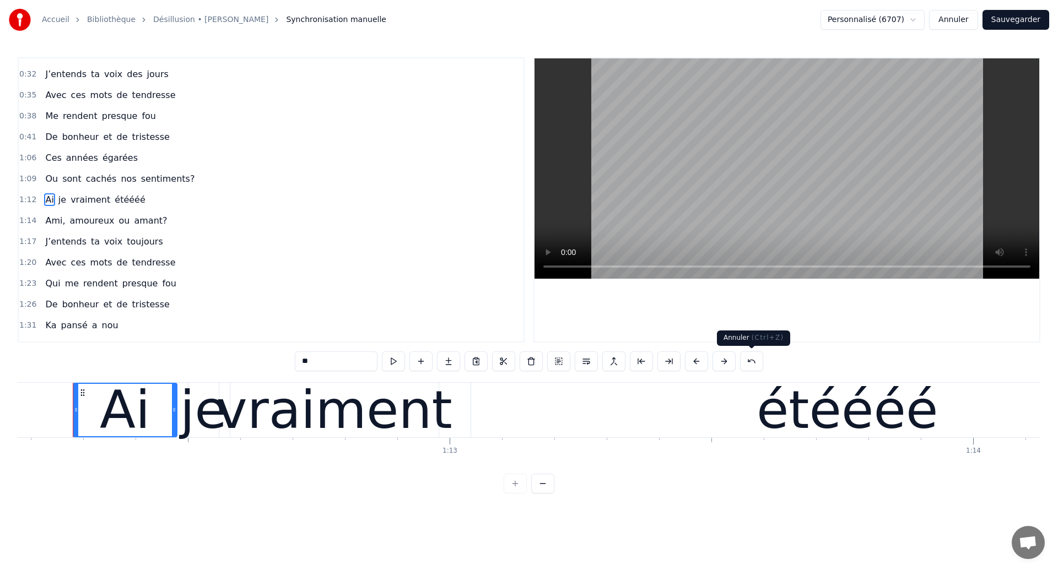
click at [759, 362] on button at bounding box center [751, 361] width 23 height 20
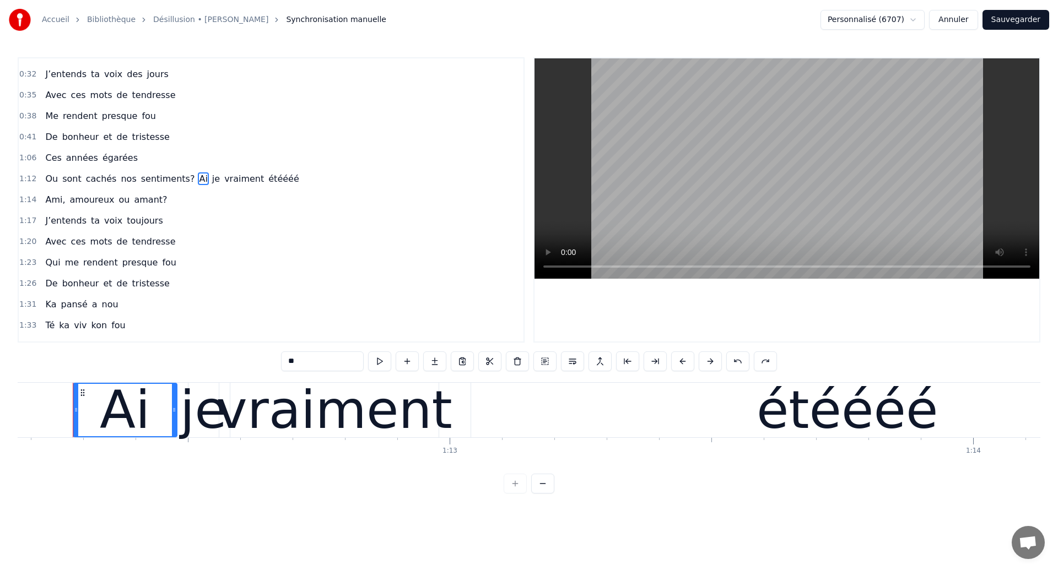
click at [61, 181] on span "sont" at bounding box center [71, 178] width 21 height 13
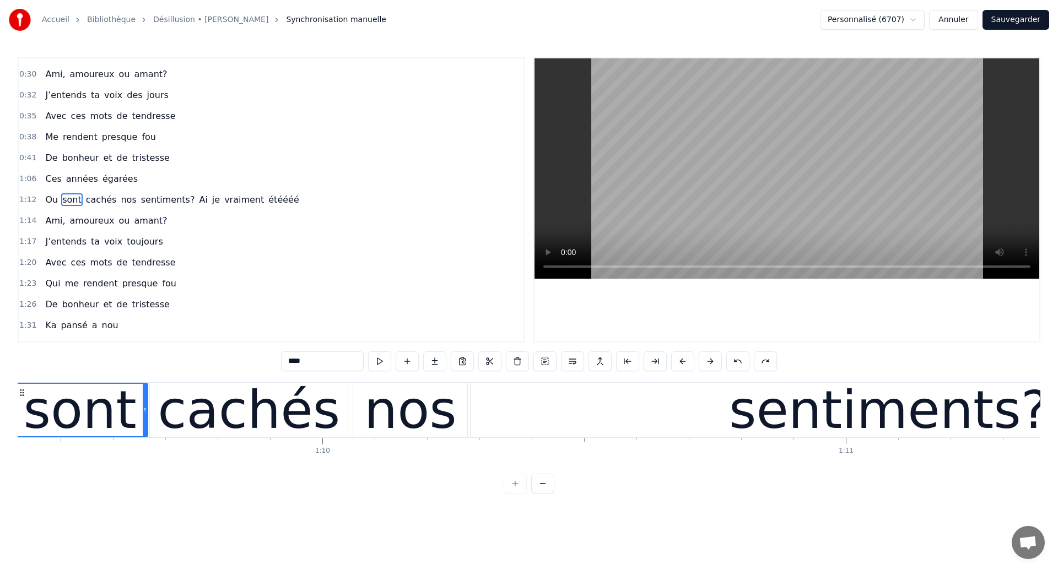
scroll to position [0, 36265]
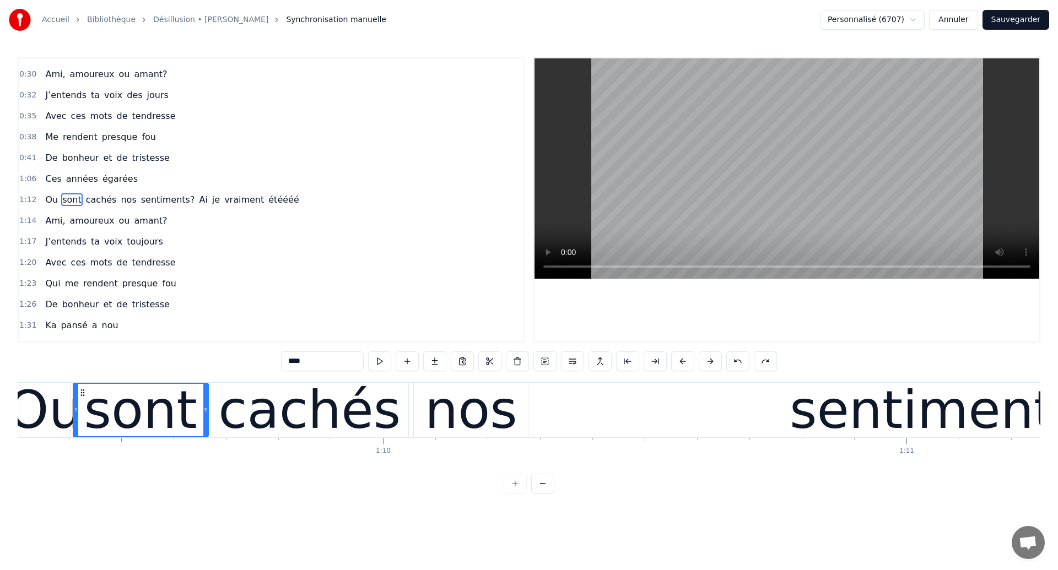
click at [223, 201] on span "vraiment" at bounding box center [244, 199] width 42 height 13
type input "********"
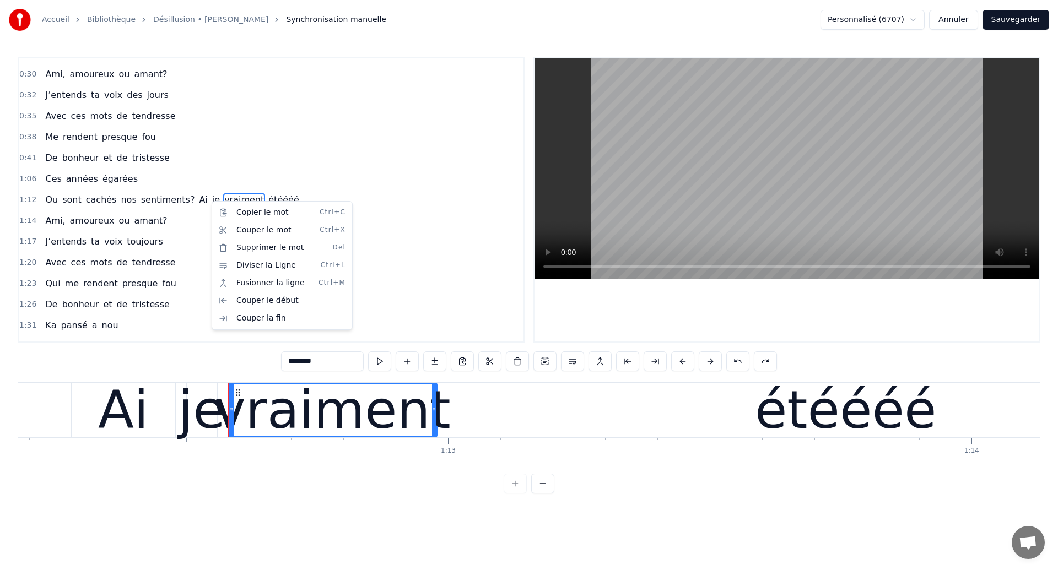
scroll to position [0, 37926]
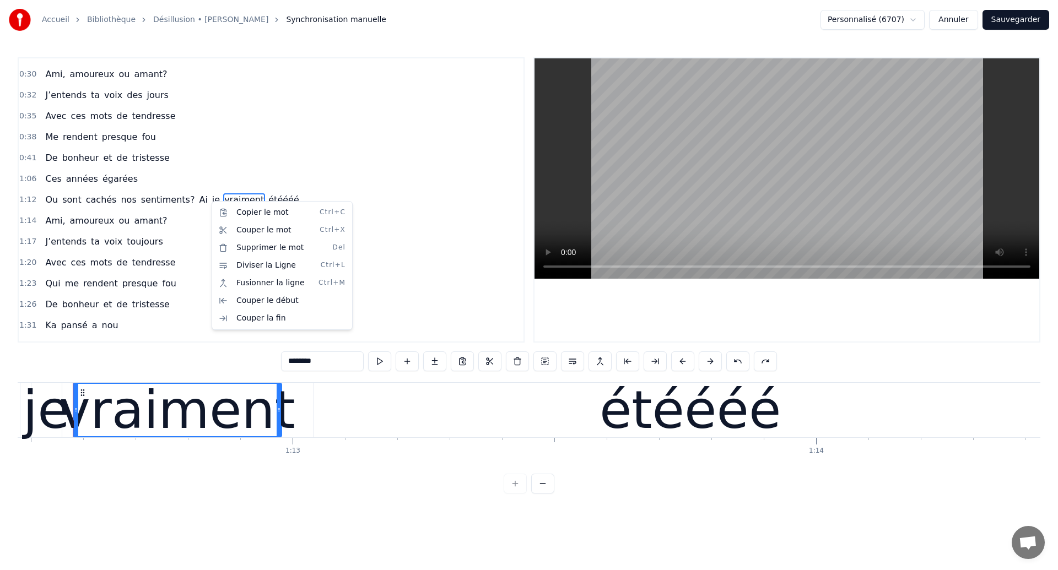
click at [1012, 28] on html "Accueil Bibliothèque Désillusion • [PERSON_NAME] Synchronisation manuelle Perso…" at bounding box center [529, 255] width 1058 height 511
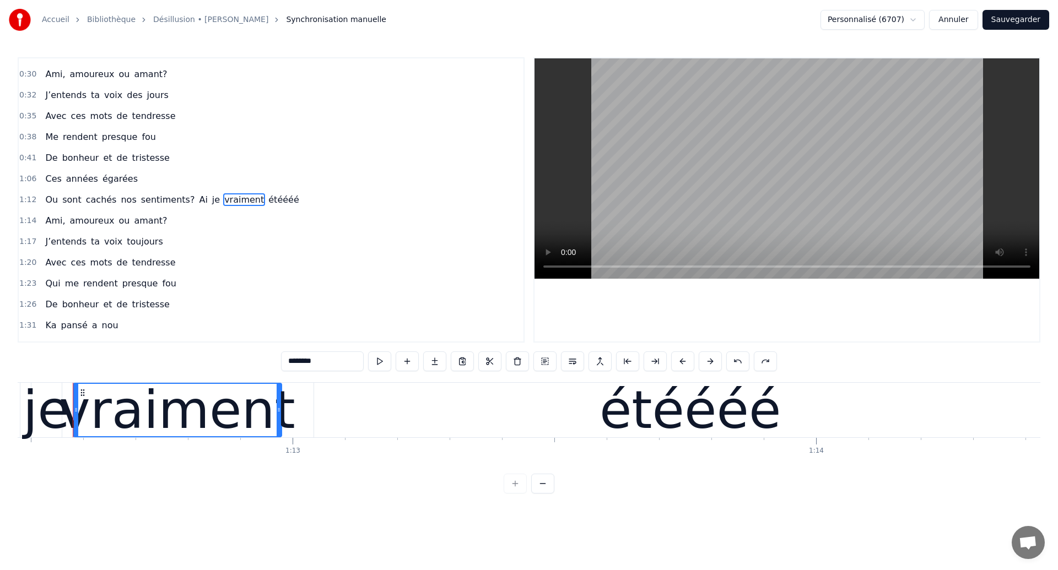
click at [1004, 25] on button "Sauvegarder" at bounding box center [1015, 20] width 67 height 20
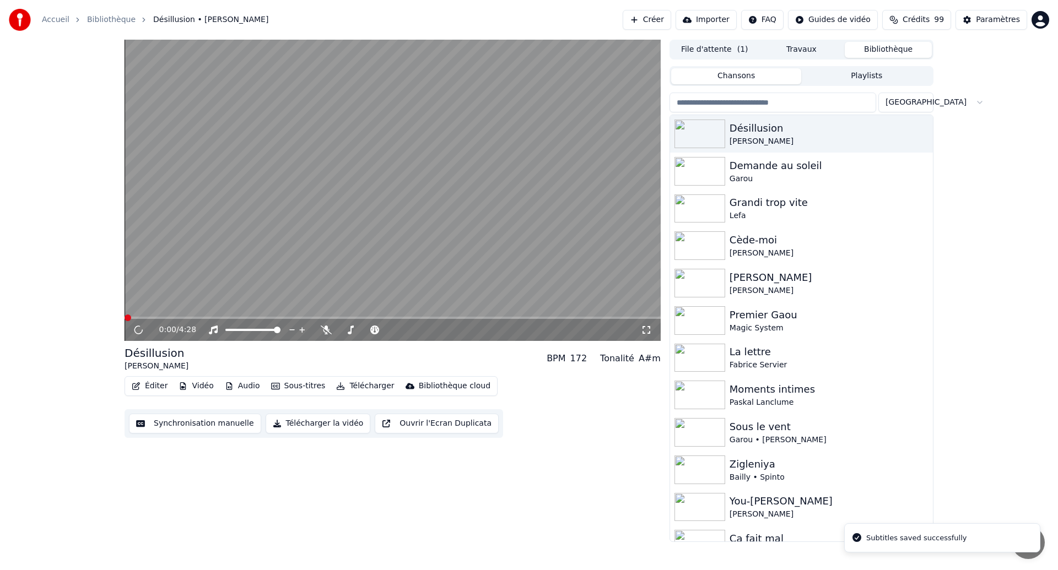
click at [433, 279] on video at bounding box center [392, 190] width 536 height 301
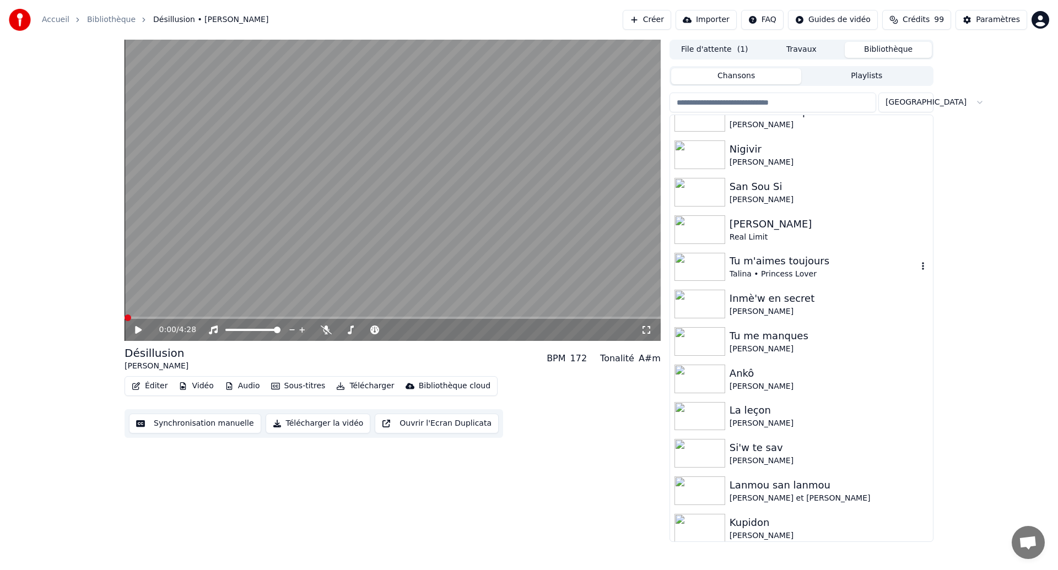
scroll to position [6381, 0]
click at [740, 268] on div "Tu m'aimes toujours" at bounding box center [823, 263] width 188 height 15
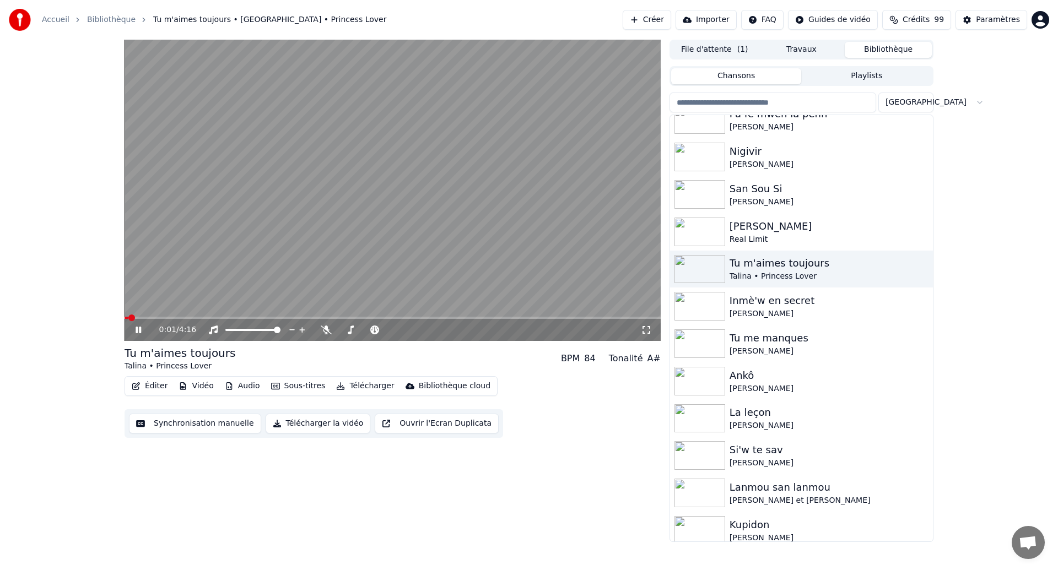
click at [137, 330] on icon at bounding box center [139, 330] width 6 height 7
click at [190, 429] on button "Synchronisation manuelle" at bounding box center [195, 424] width 132 height 20
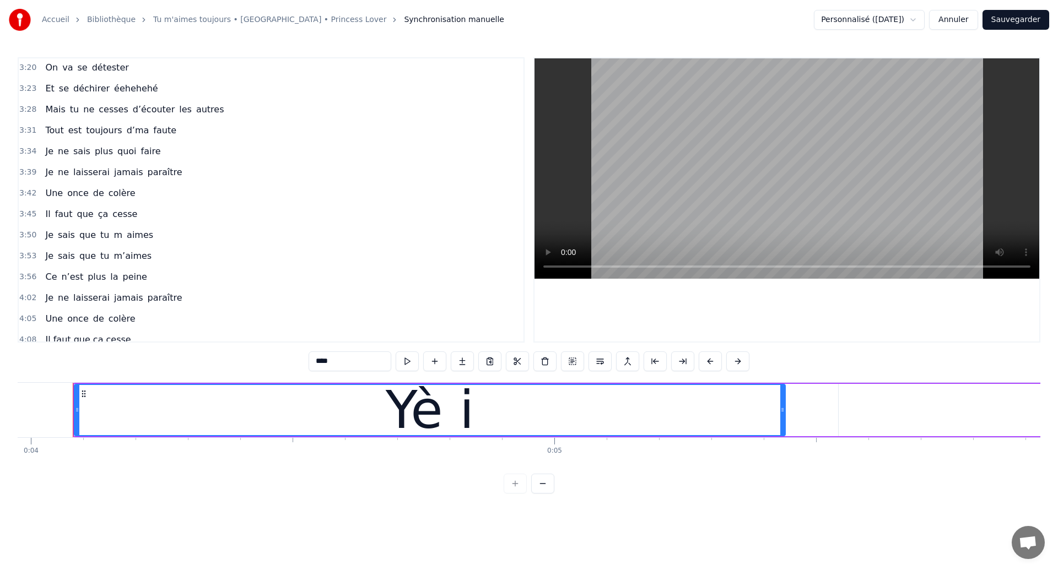
scroll to position [1161, 0]
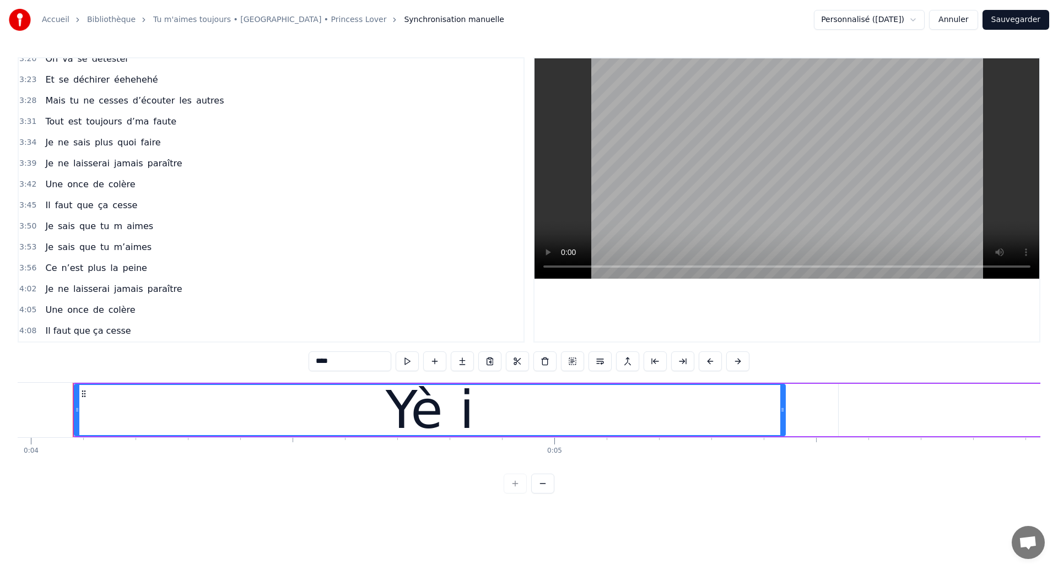
click at [949, 23] on button "Annuler" at bounding box center [953, 20] width 48 height 20
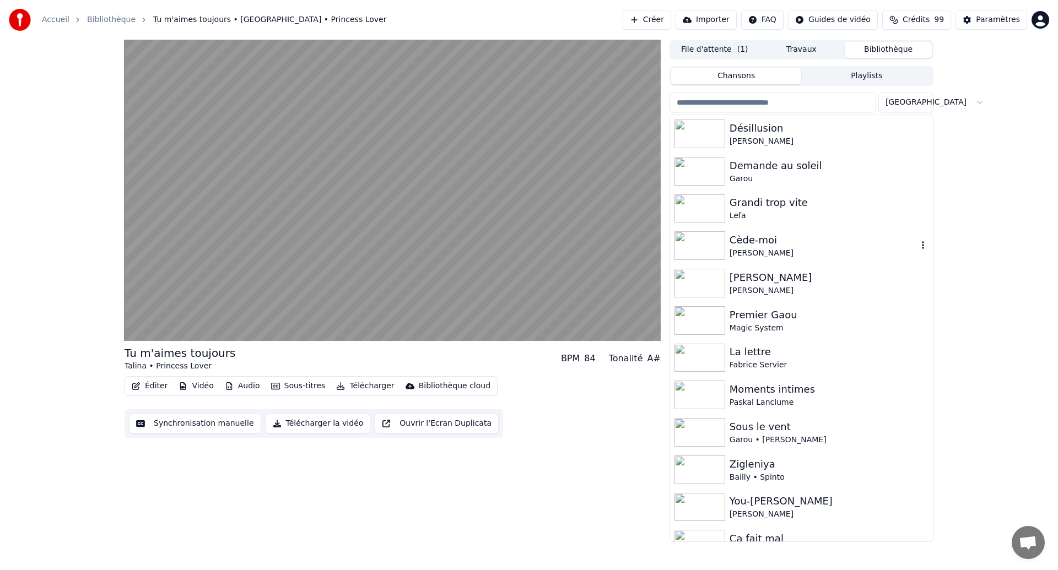
click at [850, 239] on div "Cède-moi" at bounding box center [823, 239] width 188 height 15
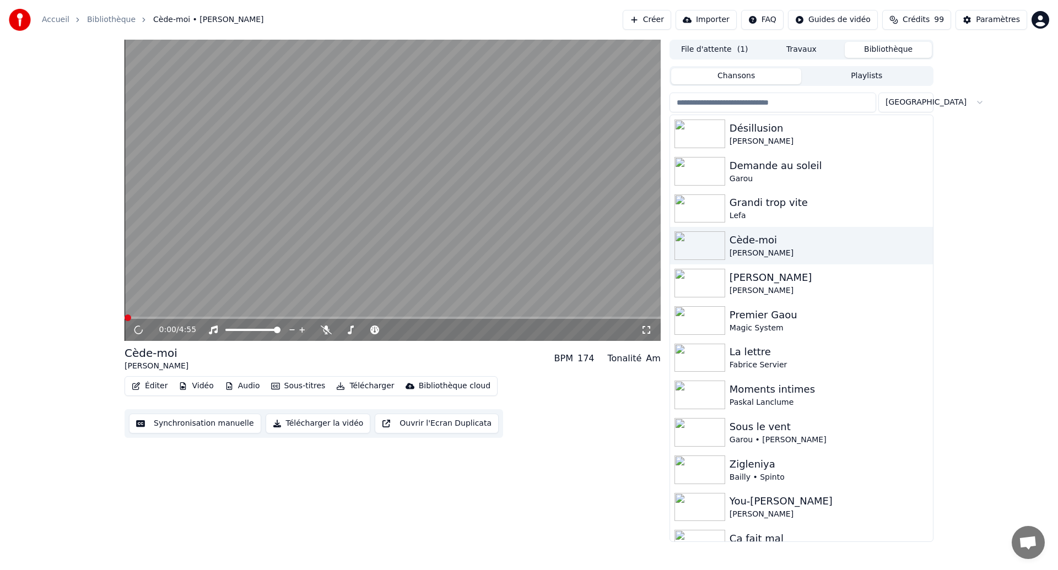
click at [209, 429] on button "Synchronisation manuelle" at bounding box center [195, 424] width 132 height 20
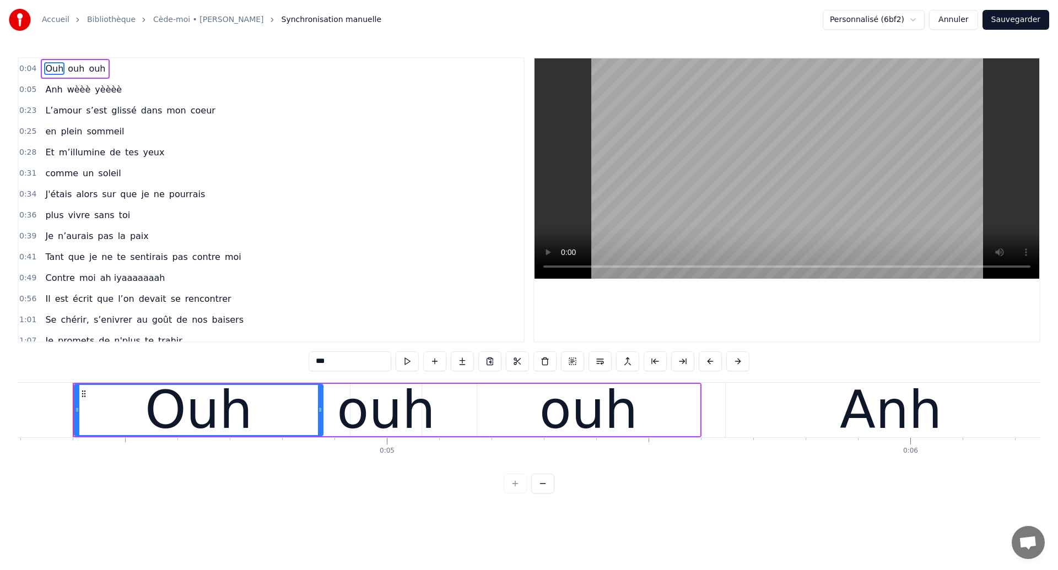
click at [962, 19] on button "Annuler" at bounding box center [953, 20] width 48 height 20
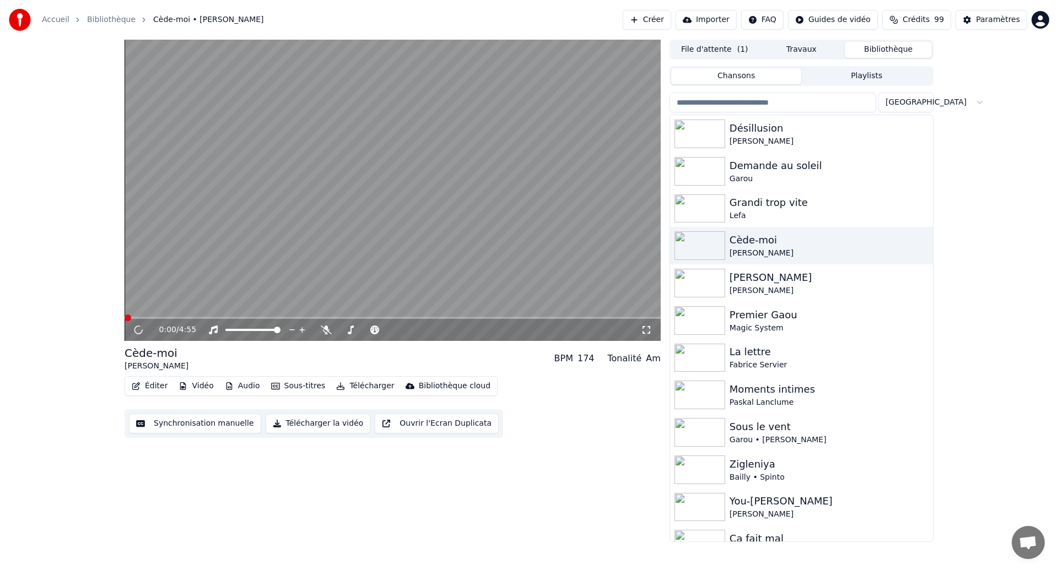
click at [579, 232] on video at bounding box center [392, 190] width 536 height 301
click at [801, 291] on div "[PERSON_NAME]" at bounding box center [823, 290] width 188 height 11
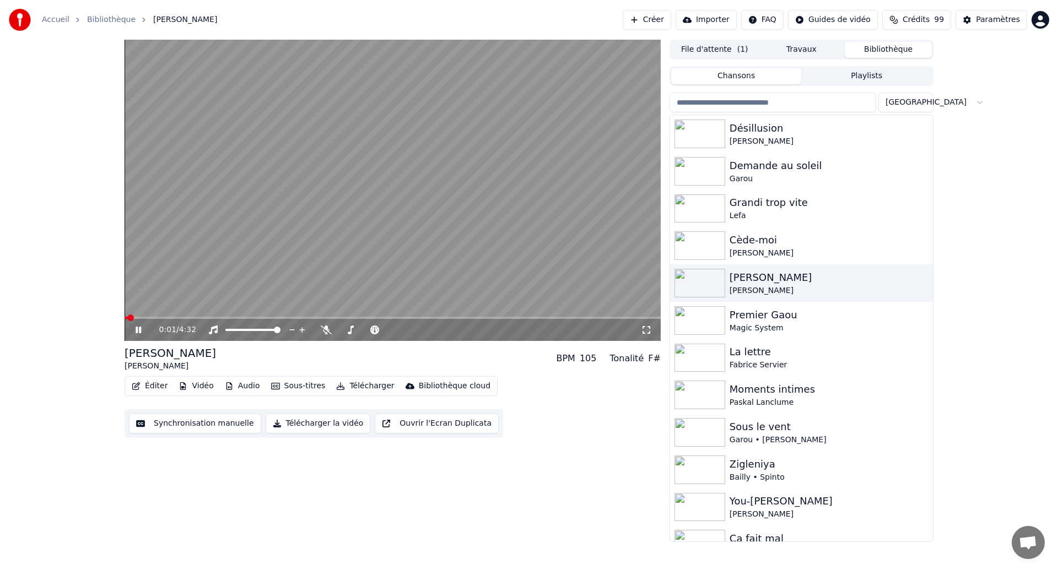
click at [150, 332] on icon at bounding box center [146, 330] width 26 height 9
click at [197, 420] on button "Synchronisation manuelle" at bounding box center [195, 424] width 132 height 20
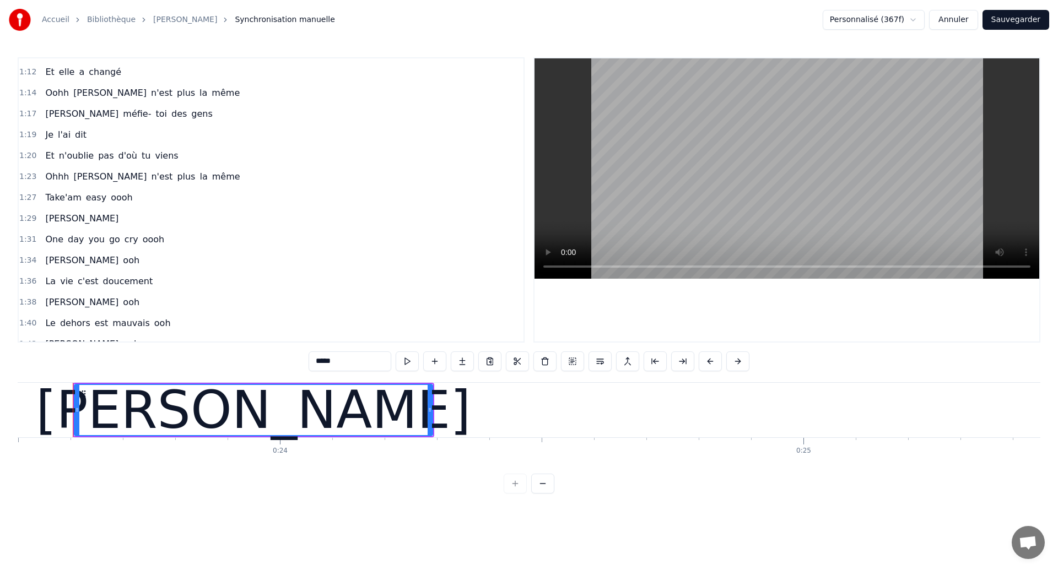
scroll to position [458, 0]
click at [124, 152] on span "d'où" at bounding box center [127, 154] width 21 height 13
type input "****"
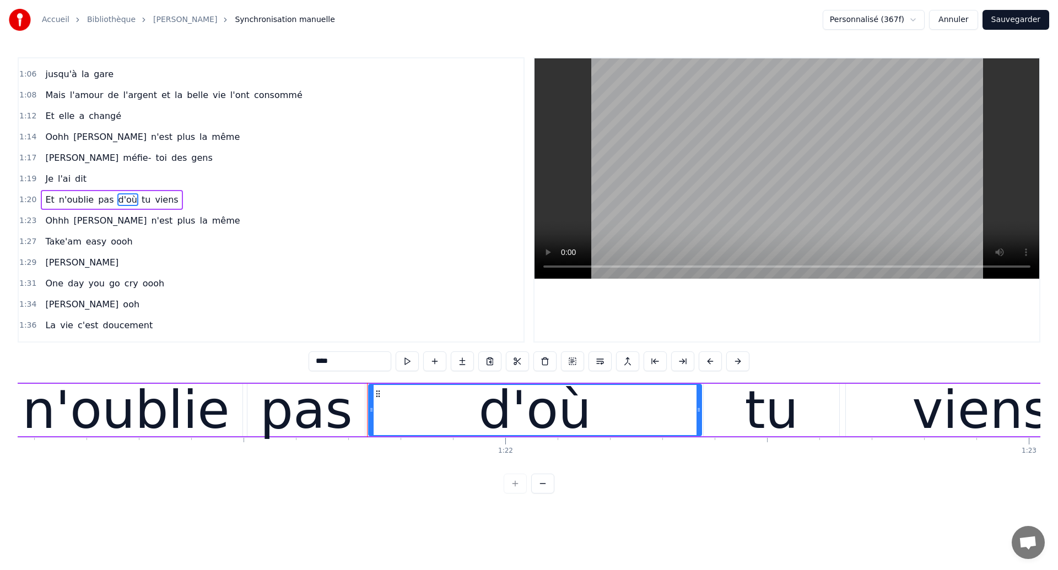
scroll to position [0, 42717]
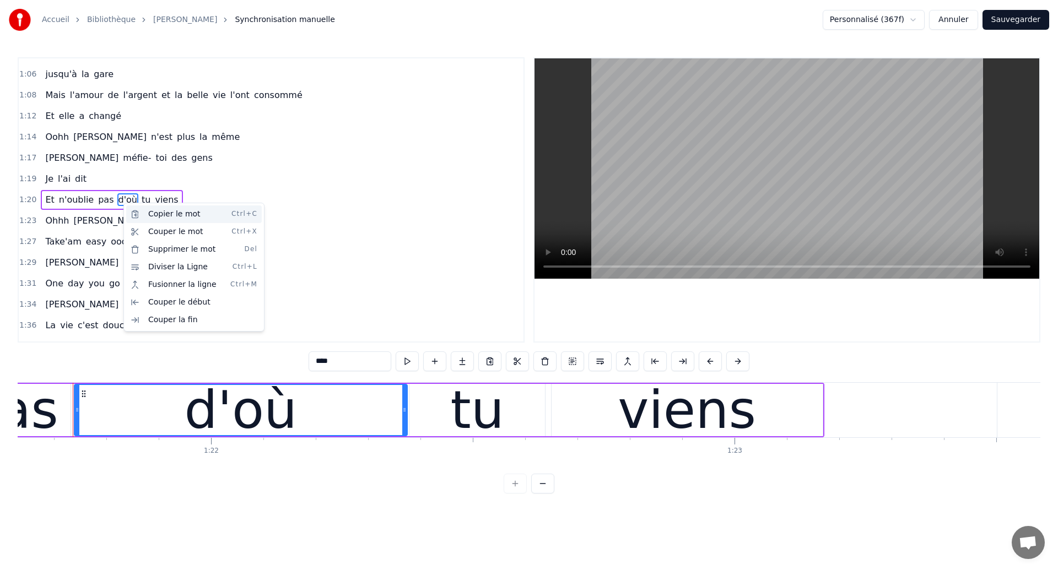
click at [172, 215] on div "Copier le mot Ctrl+C" at bounding box center [194, 214] width 136 height 18
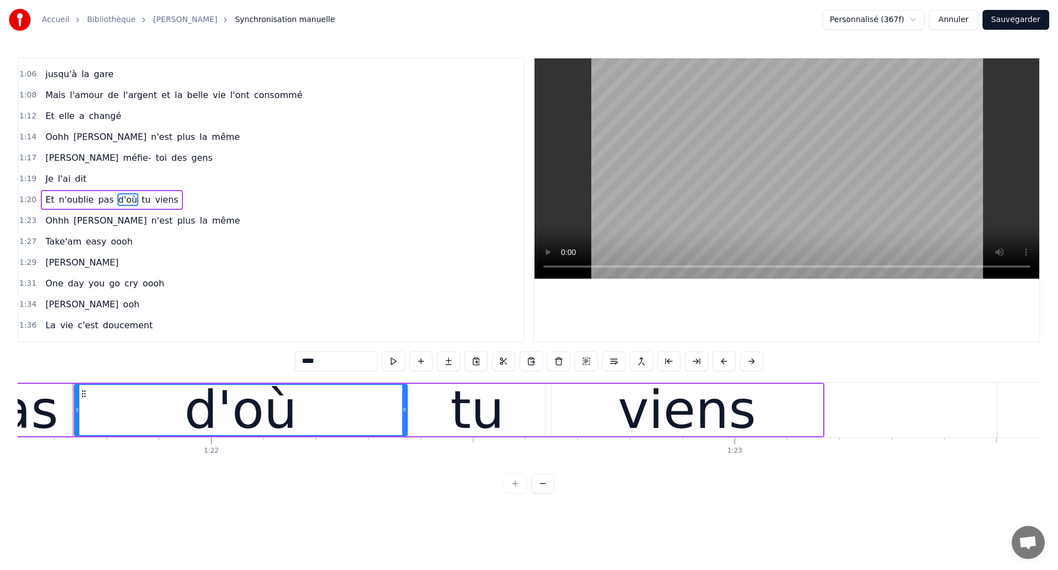
click at [961, 25] on button "Annuler" at bounding box center [953, 20] width 48 height 20
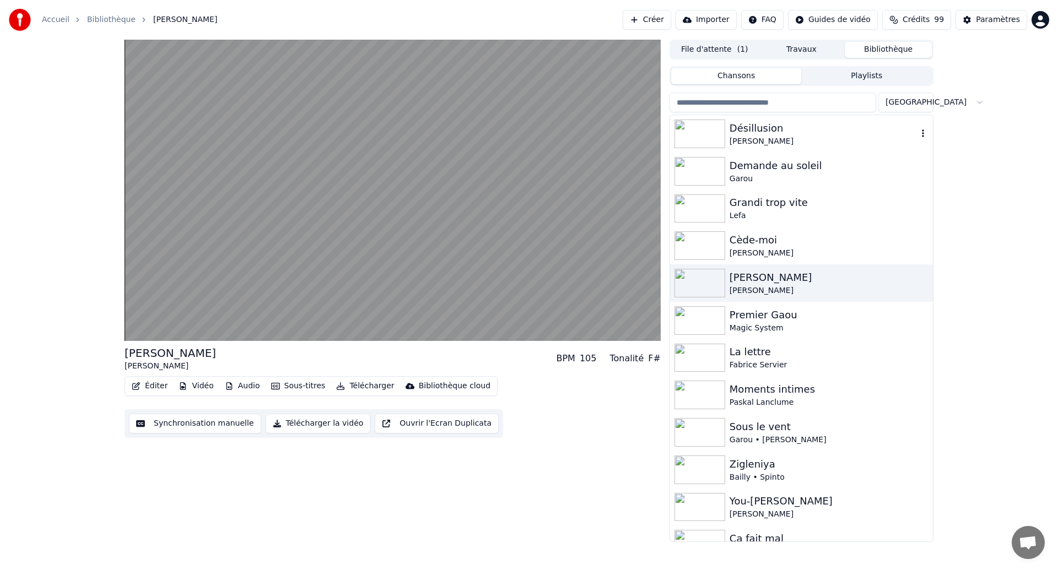
click at [719, 129] on img at bounding box center [699, 134] width 51 height 29
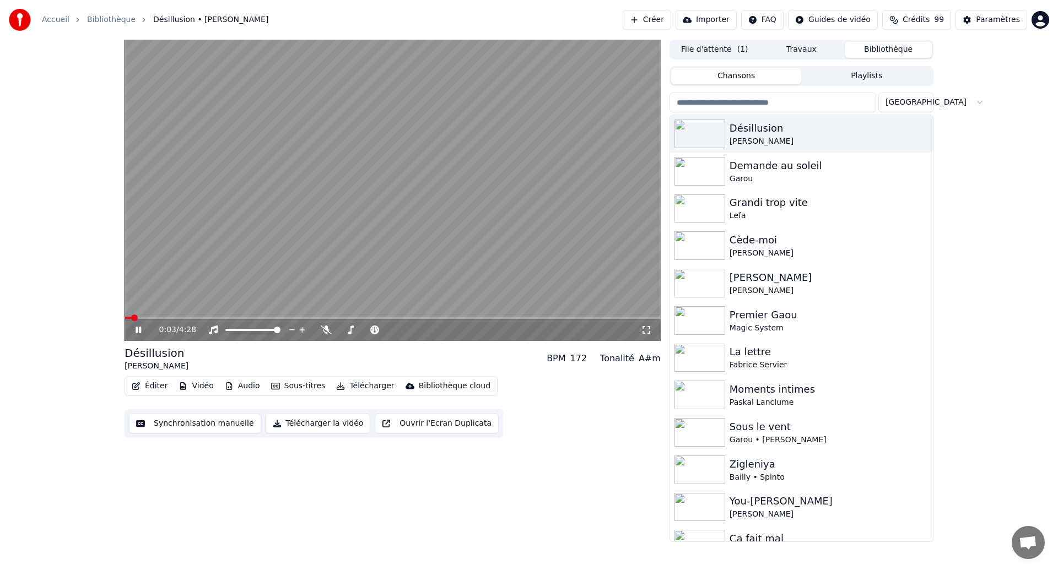
click at [160, 263] on video at bounding box center [392, 190] width 536 height 301
click at [229, 426] on button "Synchronisation manuelle" at bounding box center [195, 424] width 132 height 20
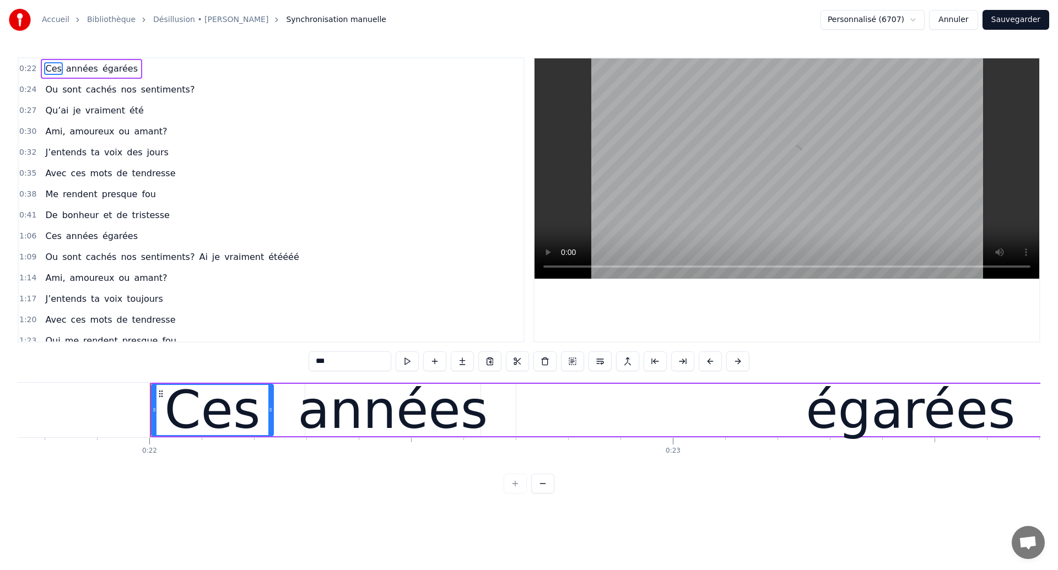
scroll to position [0, 11458]
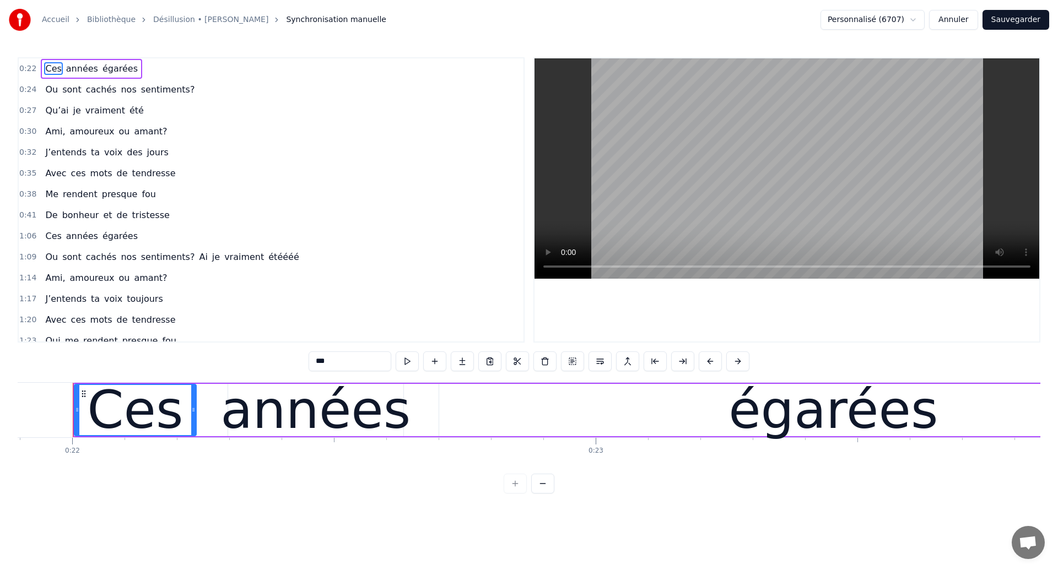
click at [52, 257] on span "Ou" at bounding box center [51, 257] width 15 height 13
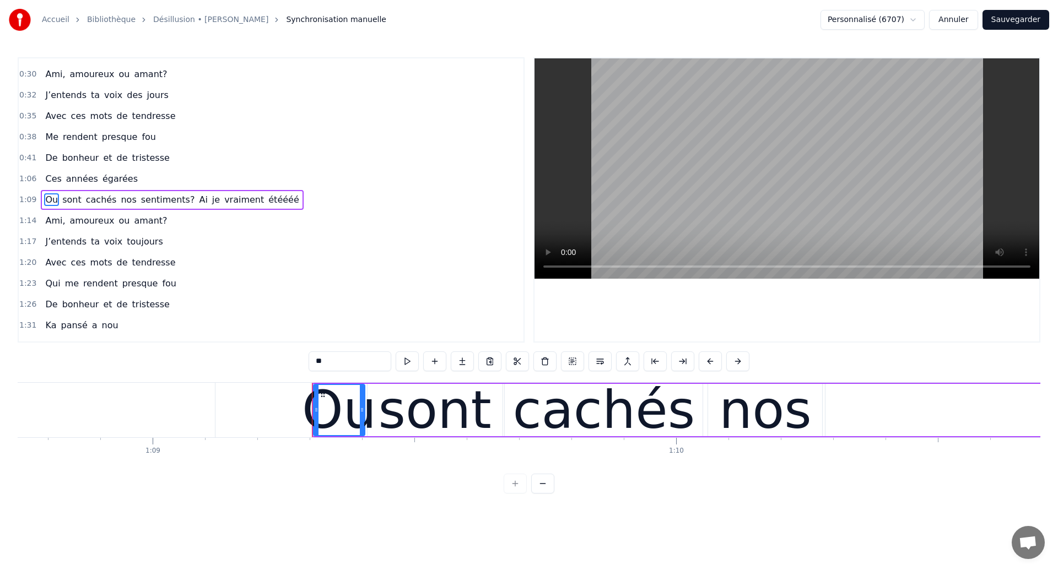
scroll to position [0, 36211]
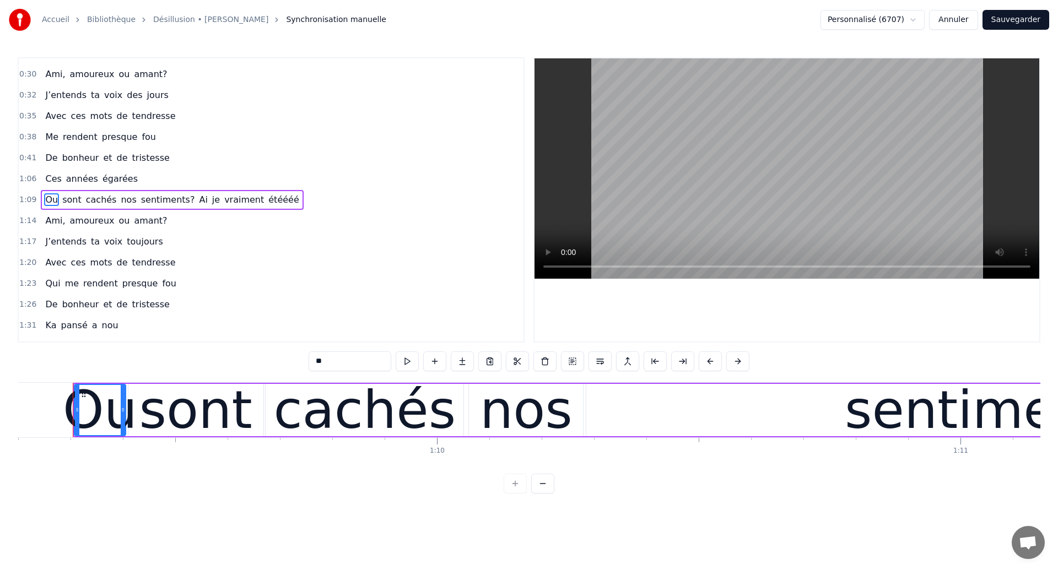
drag, startPoint x: 339, startPoint y: 362, endPoint x: 313, endPoint y: 364, distance: 26.5
click at [313, 364] on input "**" at bounding box center [349, 361] width 83 height 20
click at [337, 357] on input "**" at bounding box center [349, 361] width 83 height 20
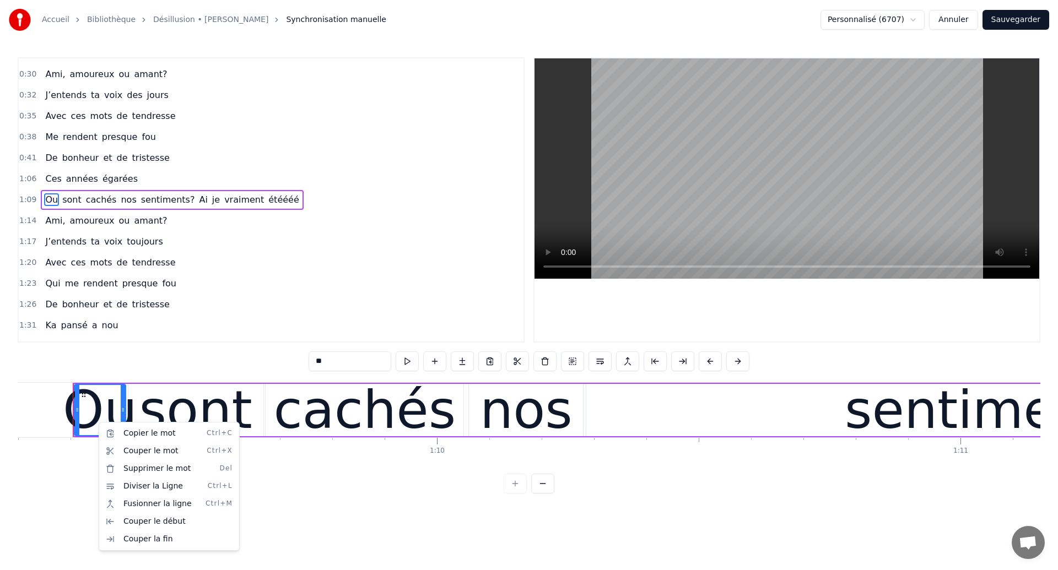
click at [105, 419] on html "Accueil Bibliothèque Désillusion • [PERSON_NAME] Synchronisation manuelle Perso…" at bounding box center [529, 255] width 1058 height 511
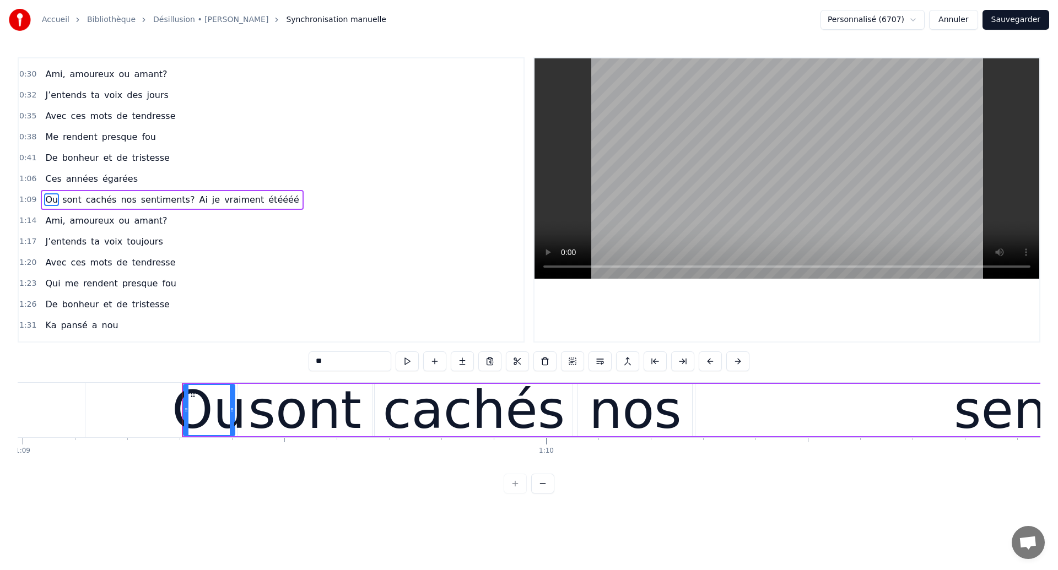
scroll to position [0, 36030]
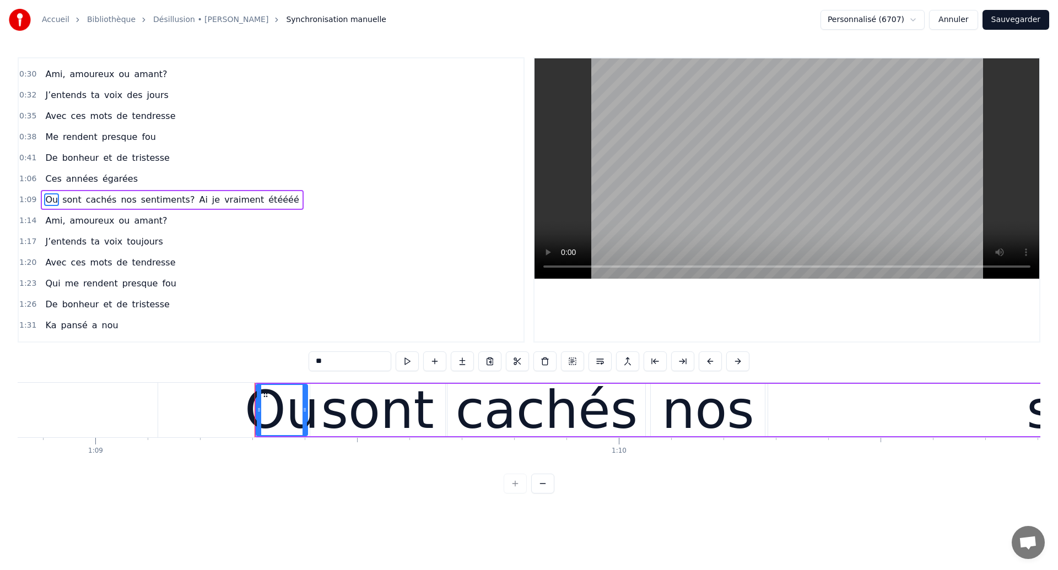
type input "*******"
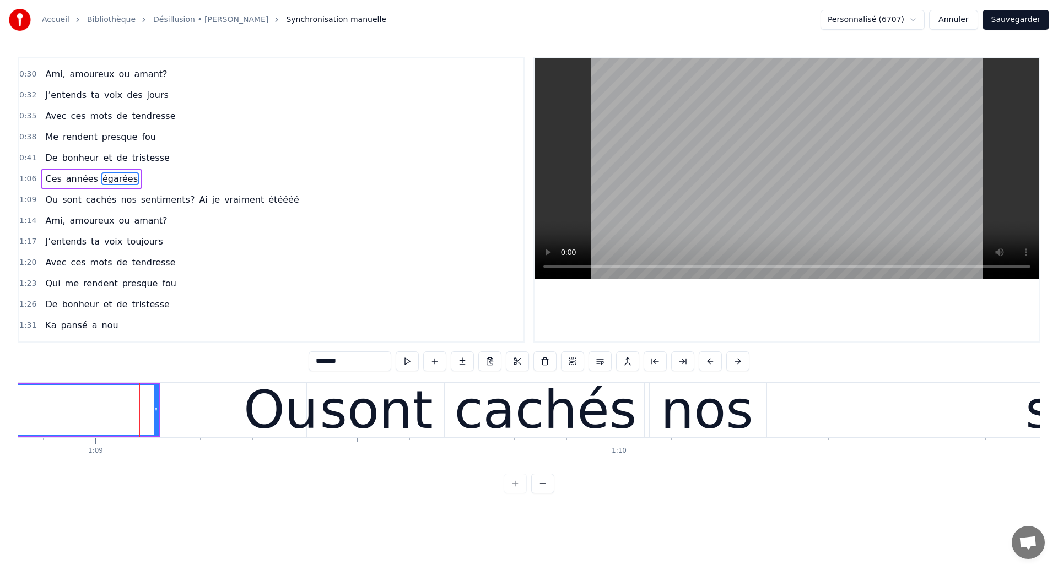
scroll to position [36, 0]
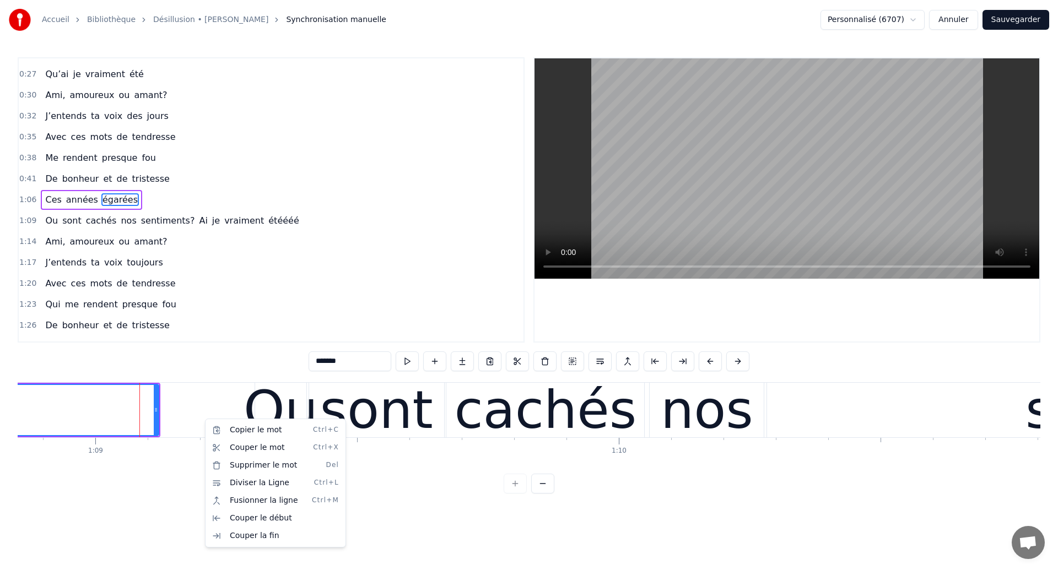
click at [197, 419] on html "Accueil Bibliothèque Désillusion • [PERSON_NAME] Synchronisation manuelle Perso…" at bounding box center [529, 255] width 1058 height 511
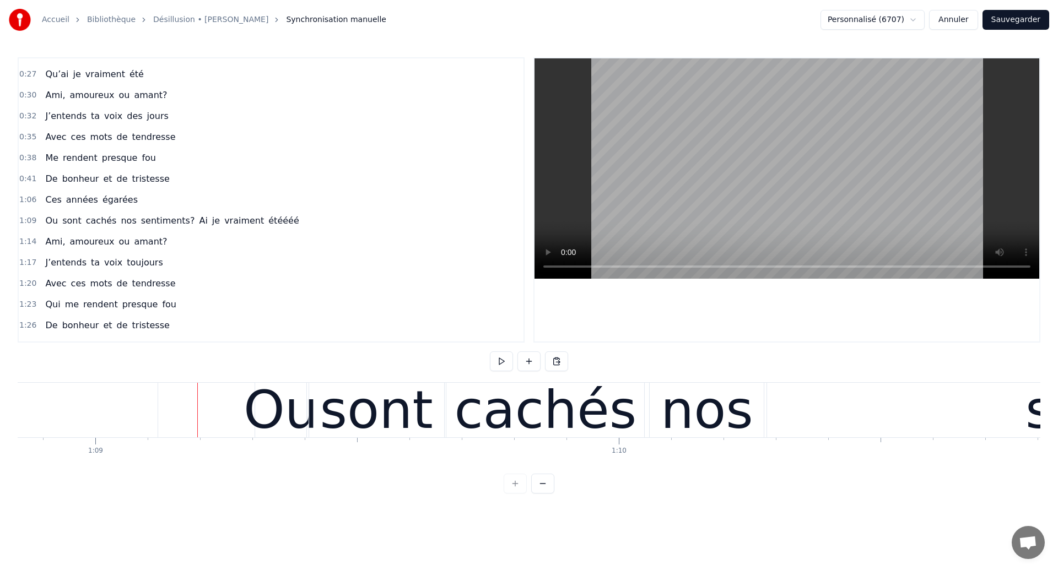
click at [270, 418] on div "Ou" at bounding box center [280, 410] width 74 height 79
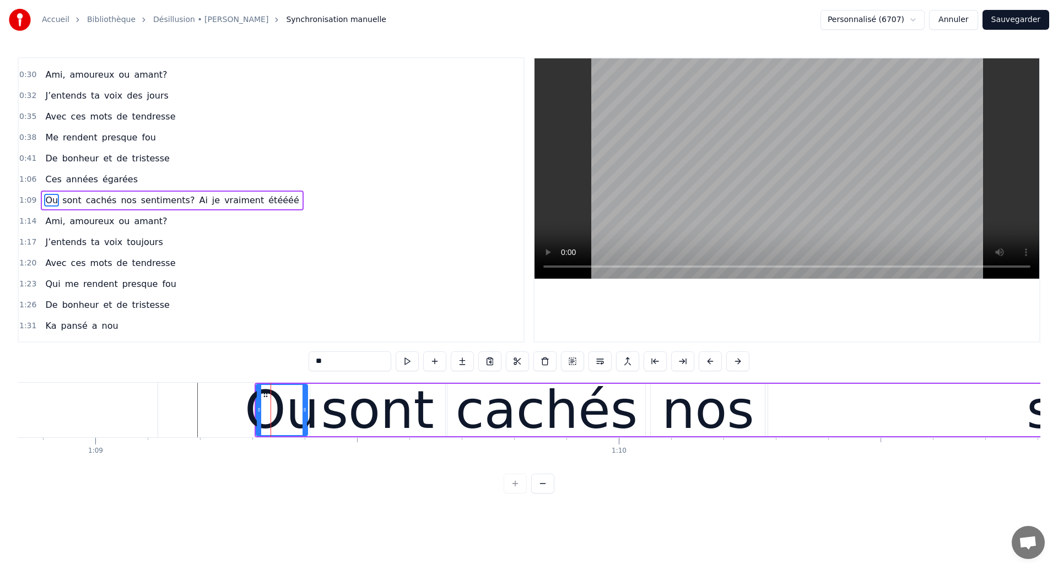
scroll to position [57, 0]
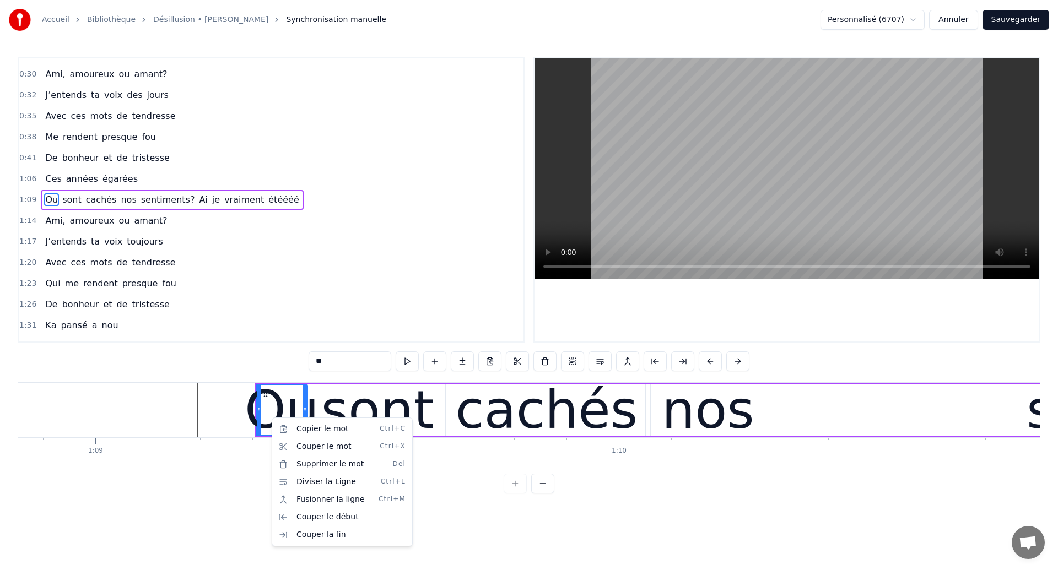
click at [572, 390] on html "Accueil Bibliothèque Désillusion • [PERSON_NAME] Synchronisation manuelle Perso…" at bounding box center [529, 255] width 1058 height 511
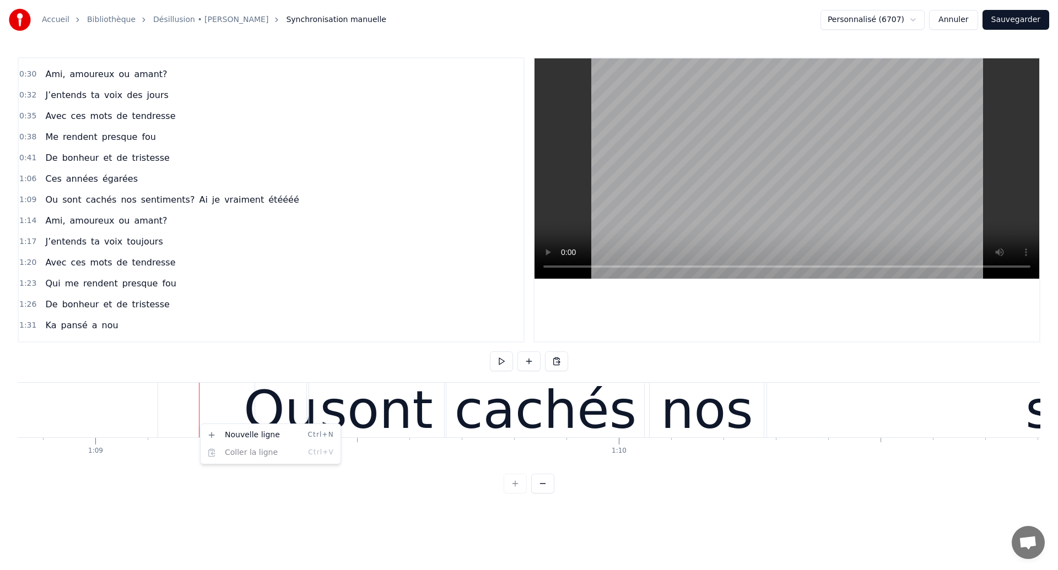
click at [432, 370] on html "Accueil Bibliothèque Désillusion • [PERSON_NAME] Synchronisation manuelle Perso…" at bounding box center [529, 255] width 1058 height 511
click at [518, 413] on html "Accueil Bibliothèque Désillusion • [PERSON_NAME] Synchronisation manuelle Perso…" at bounding box center [529, 255] width 1058 height 511
click at [405, 436] on div "sont" at bounding box center [376, 410] width 113 height 79
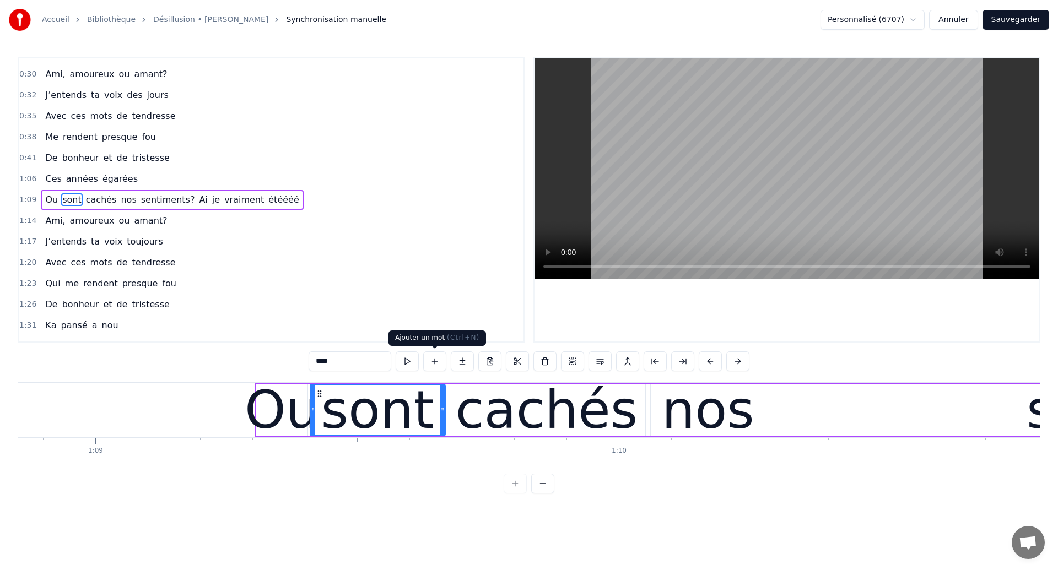
click at [438, 361] on button at bounding box center [434, 361] width 23 height 20
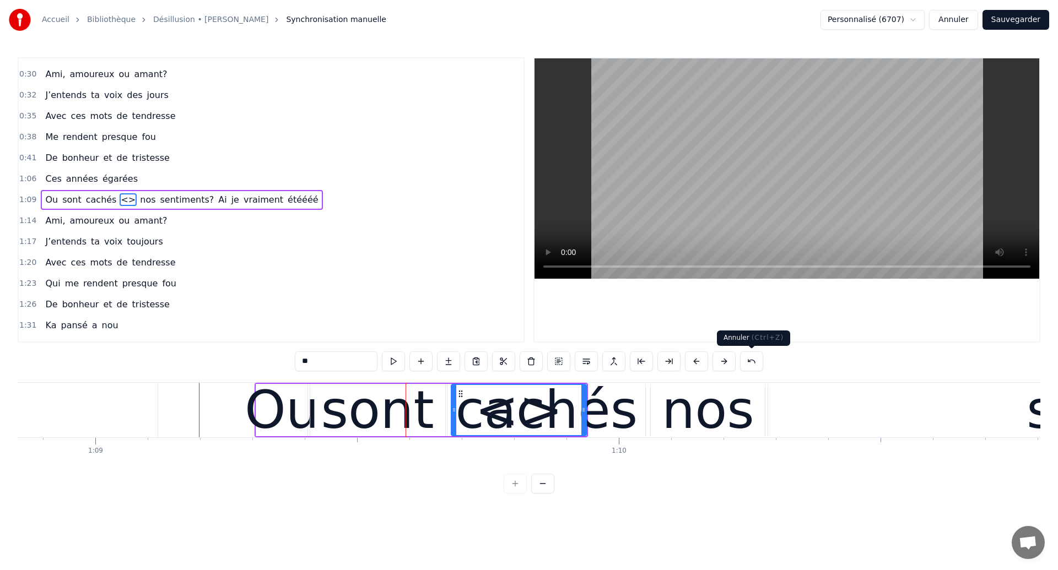
click at [756, 360] on button at bounding box center [751, 361] width 23 height 20
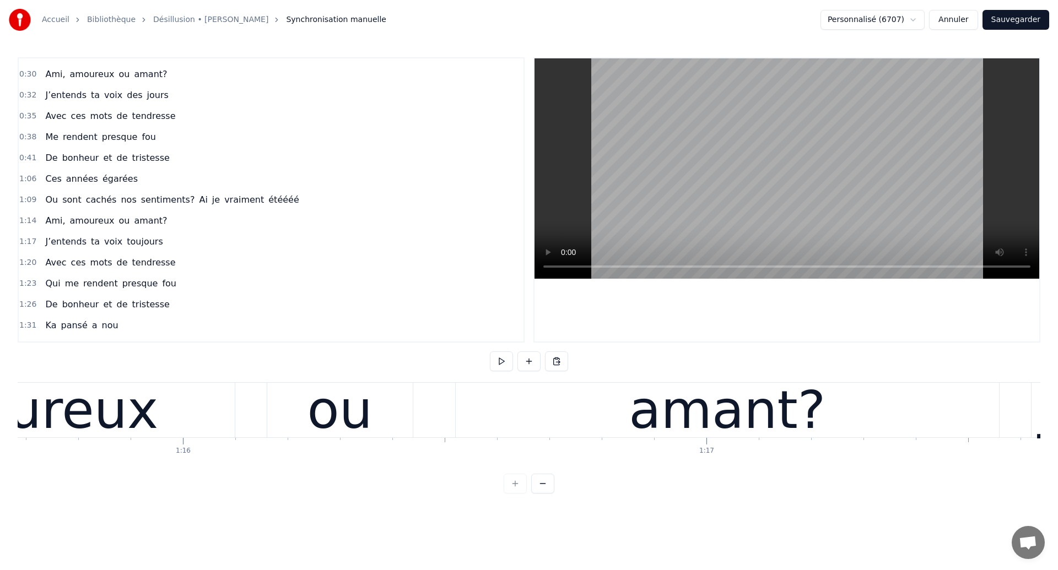
scroll to position [0, 39570]
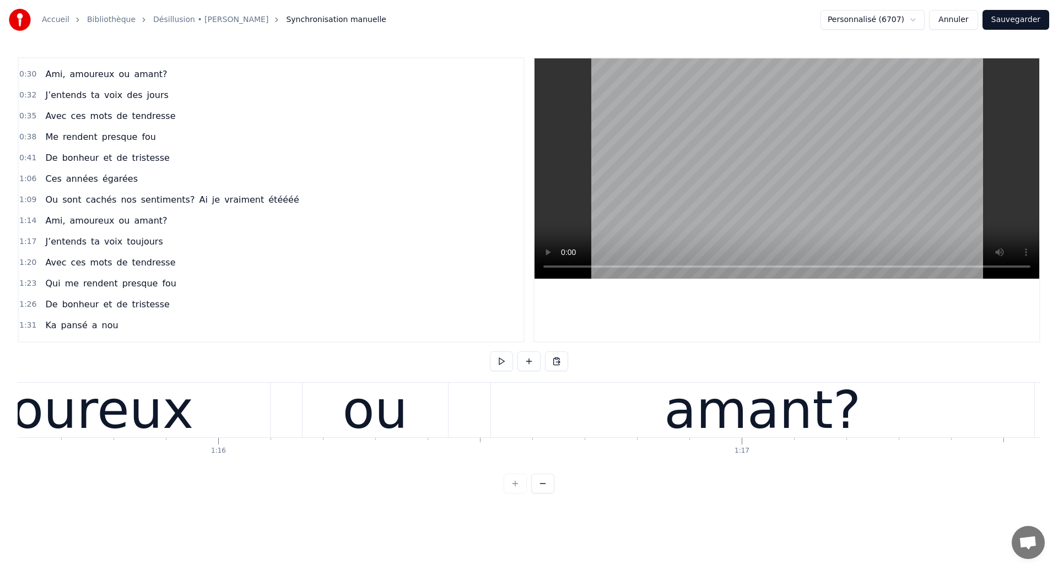
click at [191, 411] on div "amoureux" at bounding box center [61, 410] width 418 height 55
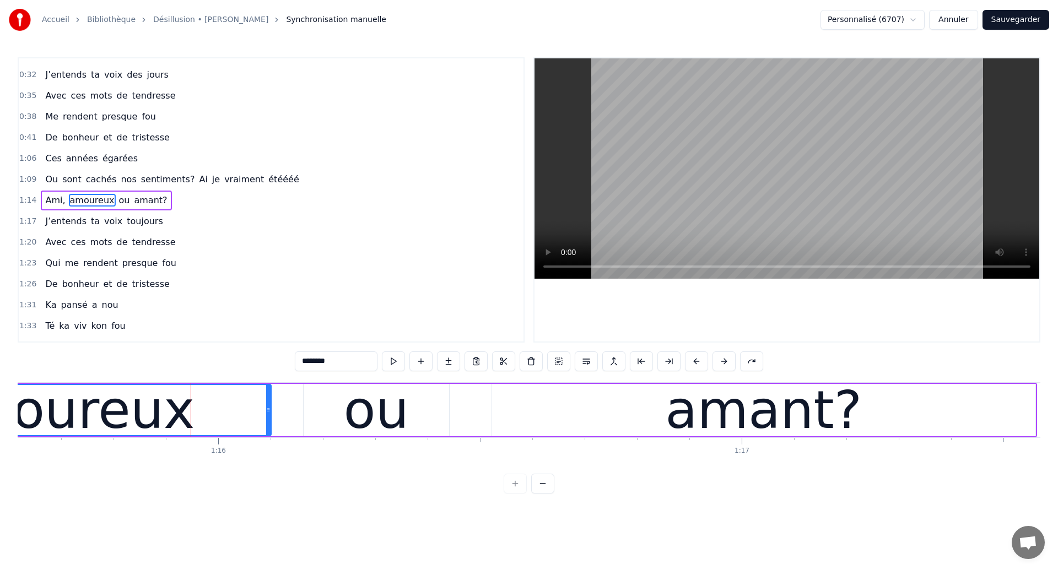
scroll to position [78, 0]
click at [503, 405] on div "amant?" at bounding box center [763, 410] width 543 height 52
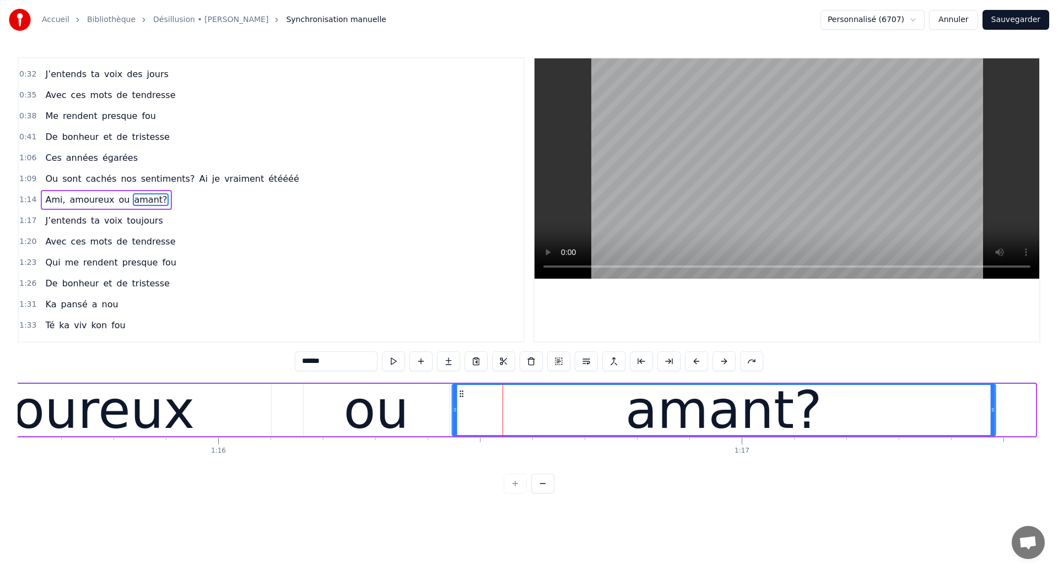
drag, startPoint x: 500, startPoint y: 396, endPoint x: 460, endPoint y: 411, distance: 43.1
click at [460, 411] on div "amant?" at bounding box center [723, 410] width 542 height 50
click at [66, 422] on div "amoureux" at bounding box center [61, 410] width 265 height 79
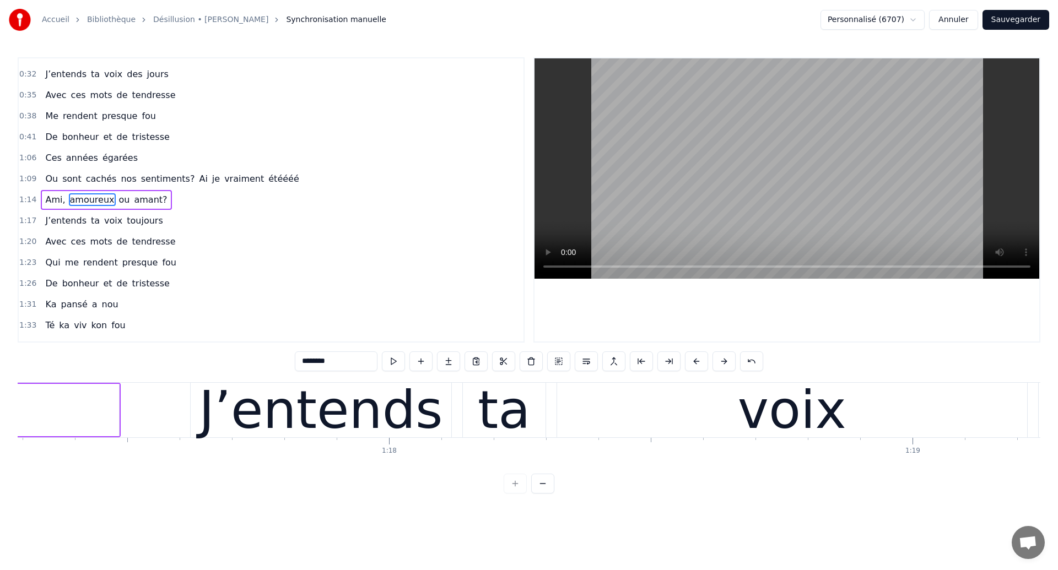
scroll to position [0, 40348]
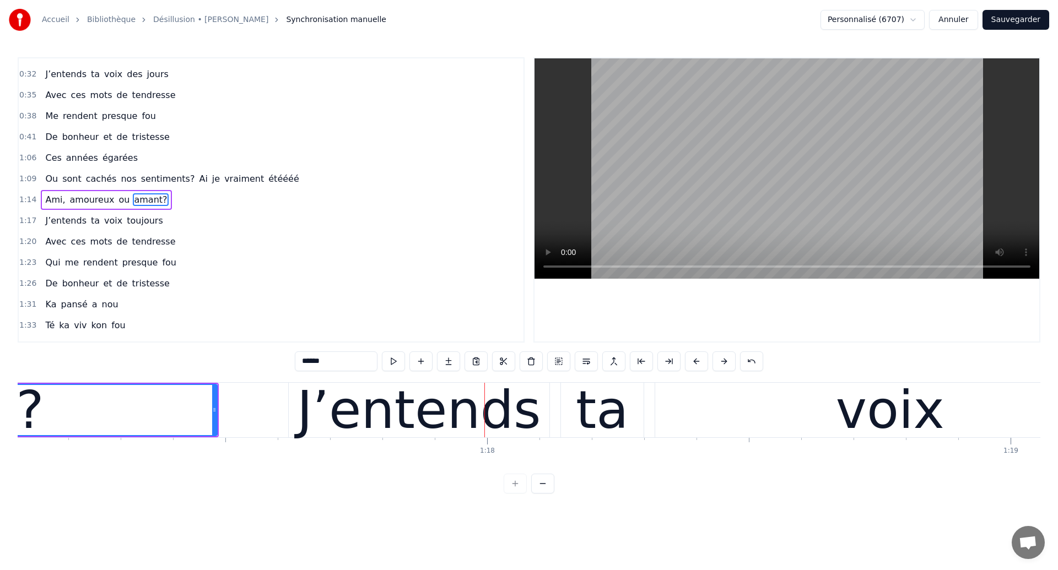
click at [359, 413] on div "J’entends" at bounding box center [419, 410] width 244 height 79
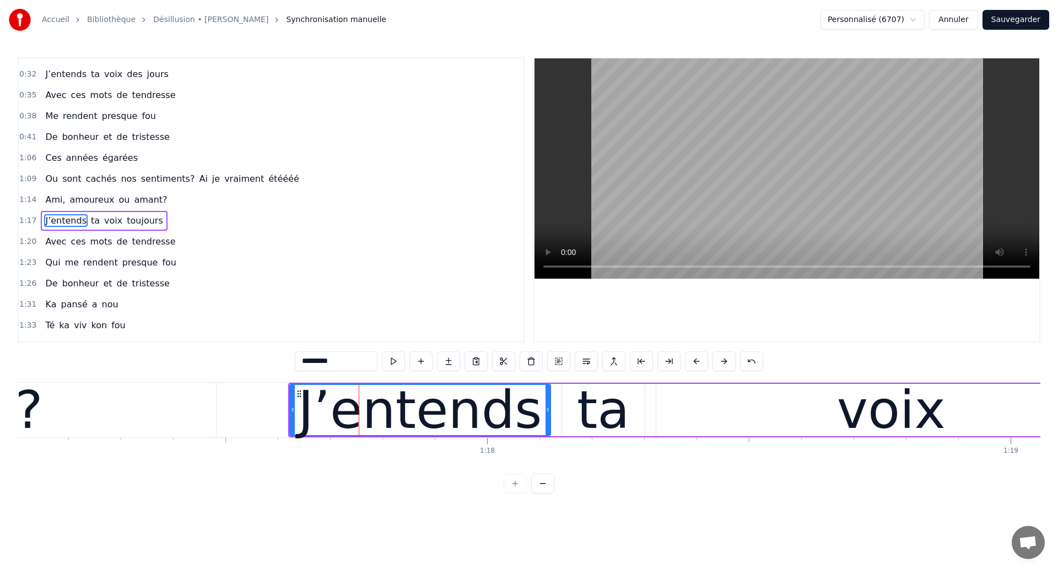
scroll to position [99, 0]
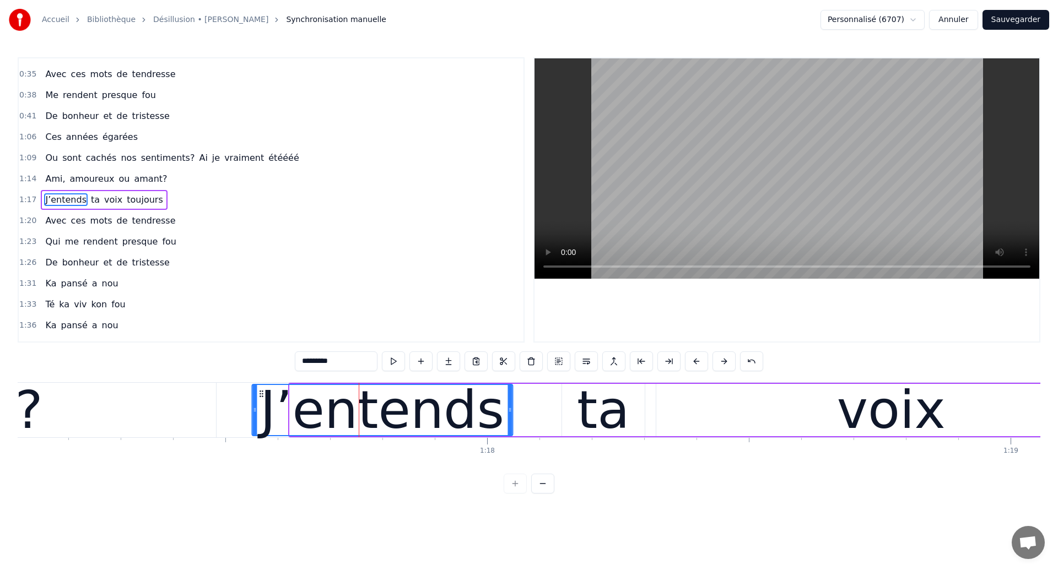
drag, startPoint x: 298, startPoint y: 392, endPoint x: 260, endPoint y: 409, distance: 41.7
click at [260, 409] on div "J’entends" at bounding box center [381, 410] width 259 height 50
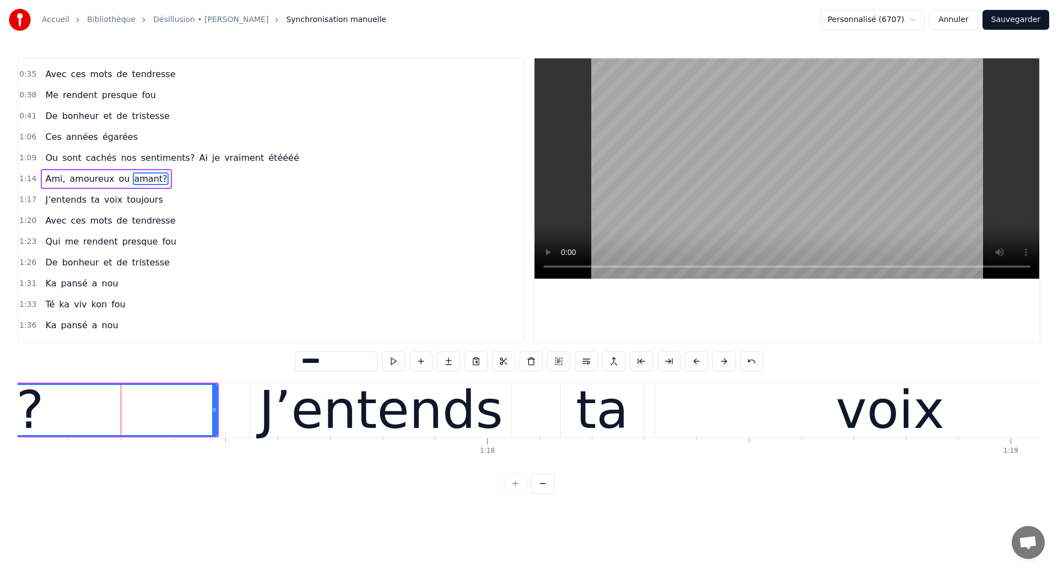
scroll to position [78, 0]
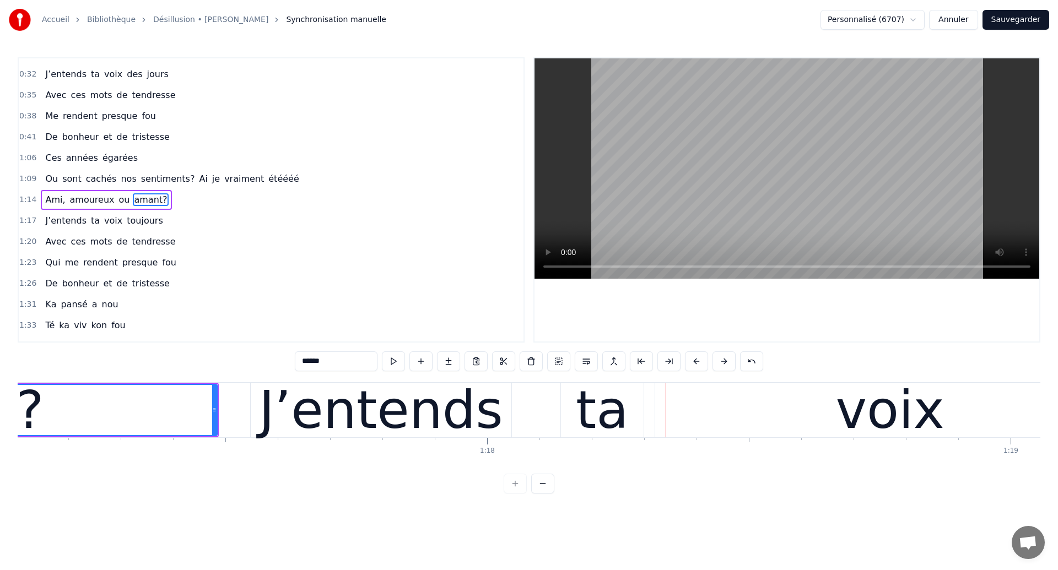
click at [673, 419] on div "voix" at bounding box center [890, 410] width 470 height 55
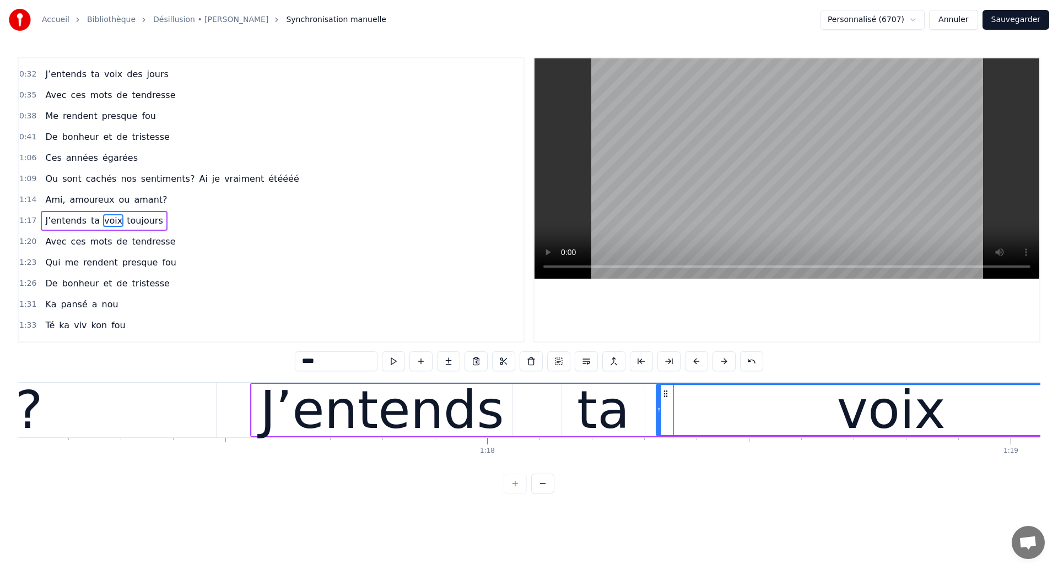
scroll to position [99, 0]
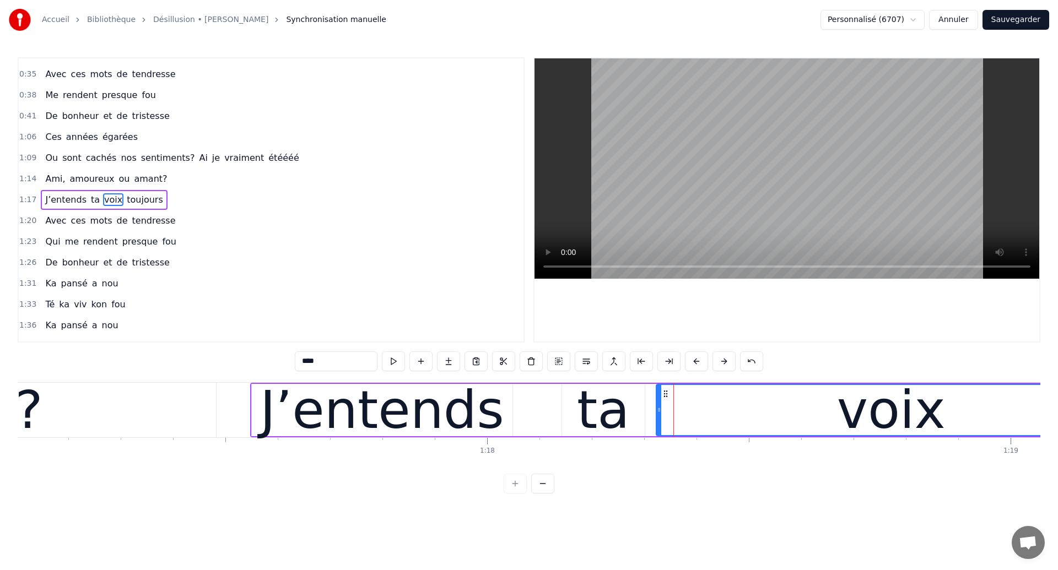
click at [609, 402] on div "ta" at bounding box center [603, 410] width 52 height 79
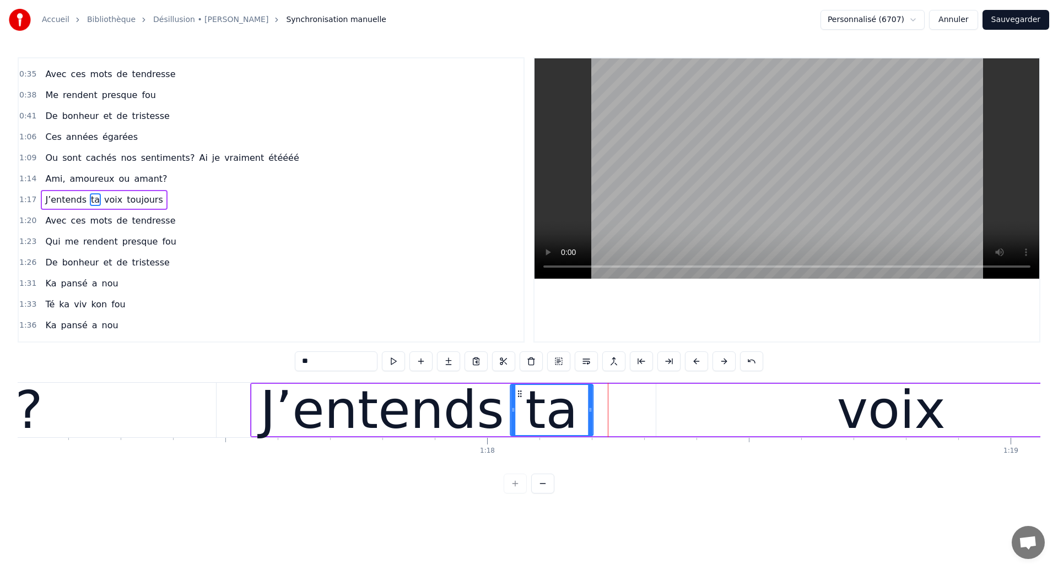
drag, startPoint x: 571, startPoint y: 393, endPoint x: 519, endPoint y: 420, distance: 58.1
click at [519, 420] on div "ta" at bounding box center [552, 410] width 82 height 50
click at [759, 416] on div "voix" at bounding box center [891, 410] width 470 height 52
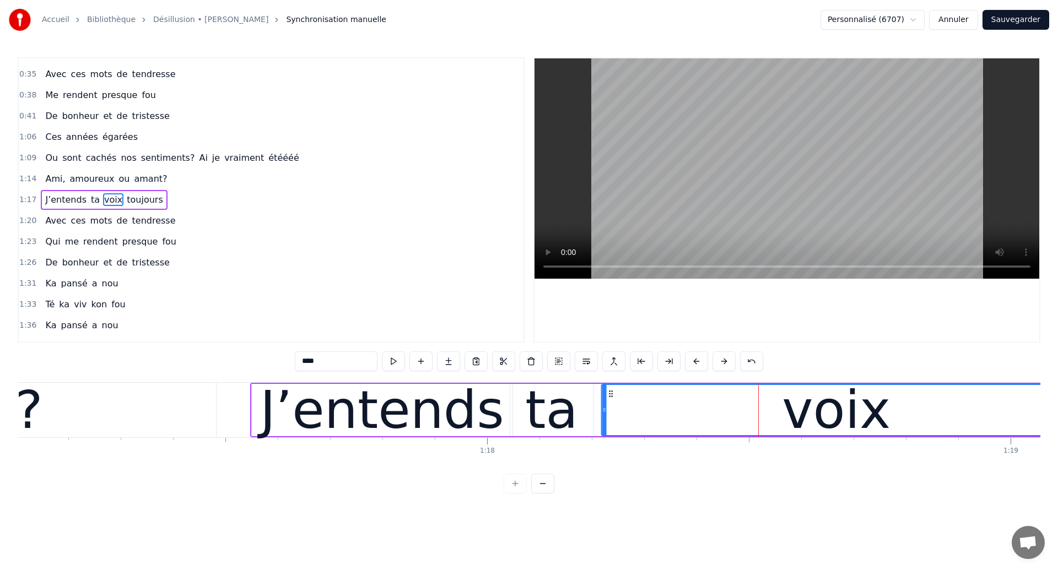
drag, startPoint x: 665, startPoint y: 394, endPoint x: 611, endPoint y: 434, distance: 67.4
click at [611, 434] on div "voix" at bounding box center [836, 410] width 469 height 50
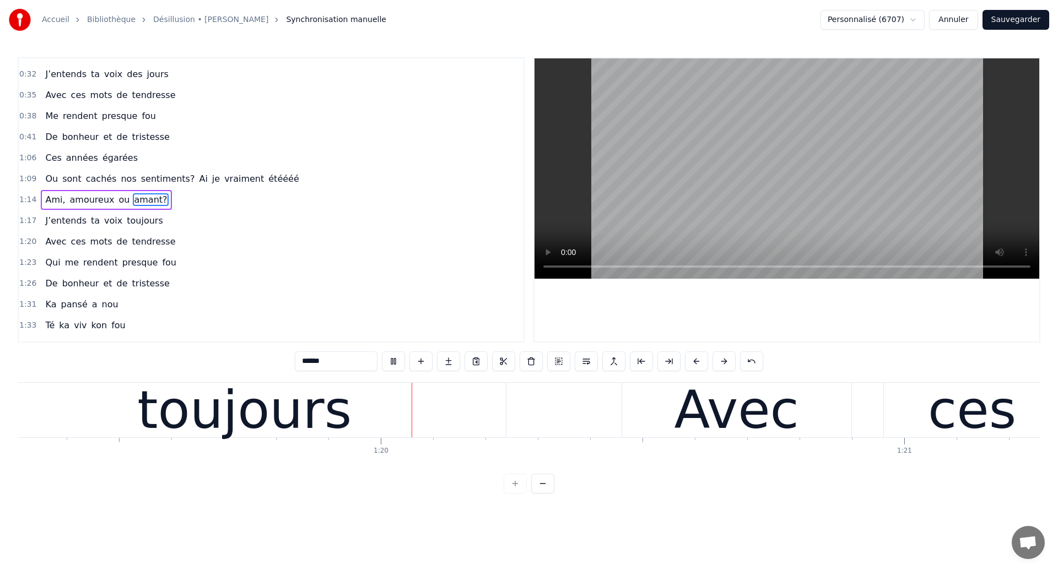
scroll to position [0, 41502]
click at [258, 424] on div "toujours" at bounding box center [243, 410] width 214 height 79
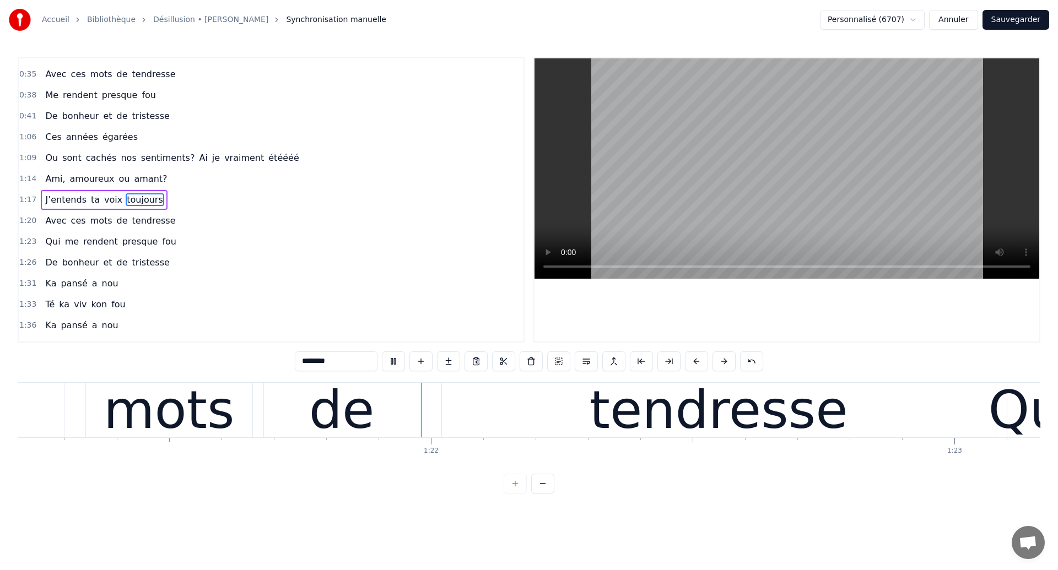
scroll to position [0, 42502]
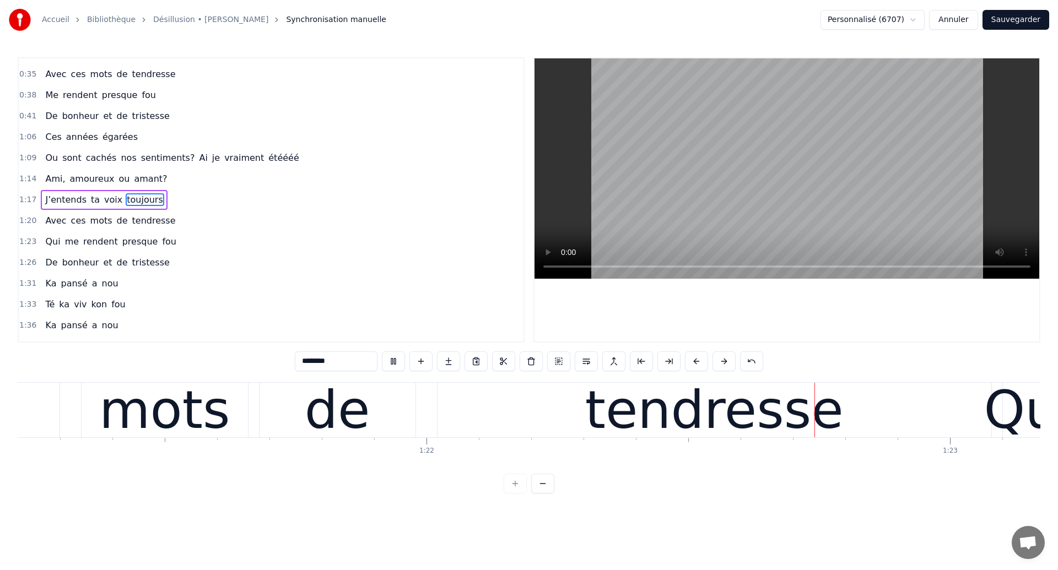
click at [51, 209] on div "0:22 Ces années égarées 0:24 Ou sont cachés nos sentiments? 0:27 Qu’ai je vraim…" at bounding box center [271, 199] width 507 height 285
click at [46, 195] on span "J’entends" at bounding box center [66, 199] width 44 height 13
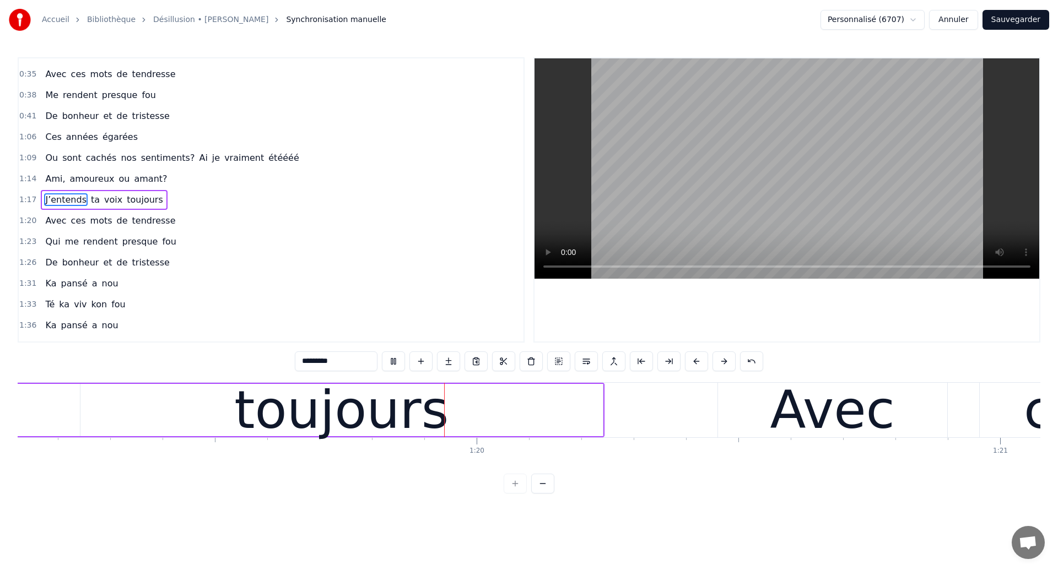
scroll to position [0, 41463]
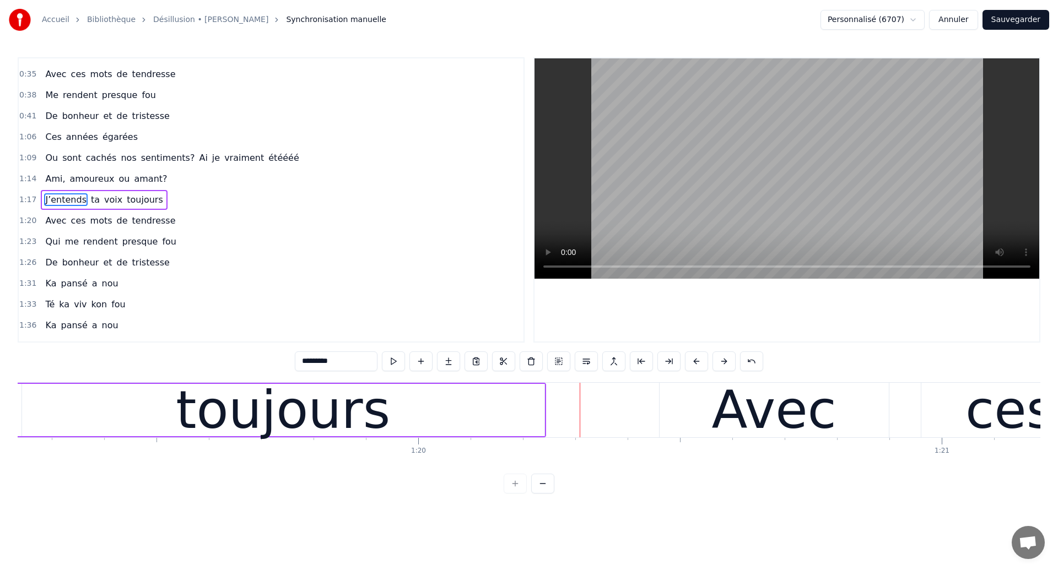
click at [350, 424] on div "toujours" at bounding box center [283, 410] width 214 height 79
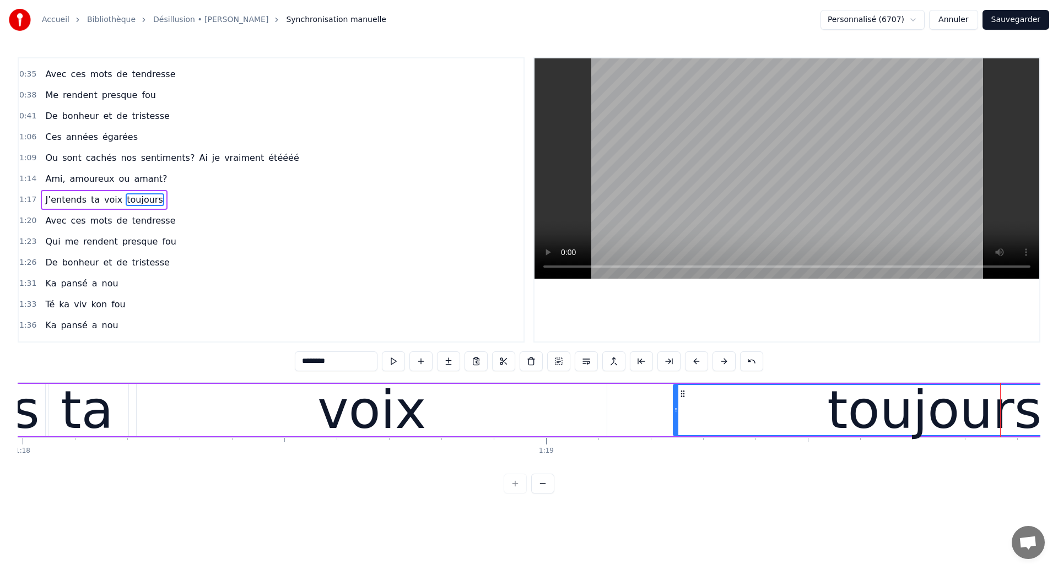
scroll to position [0, 40811]
click at [156, 421] on div "voix" at bounding box center [373, 410] width 470 height 52
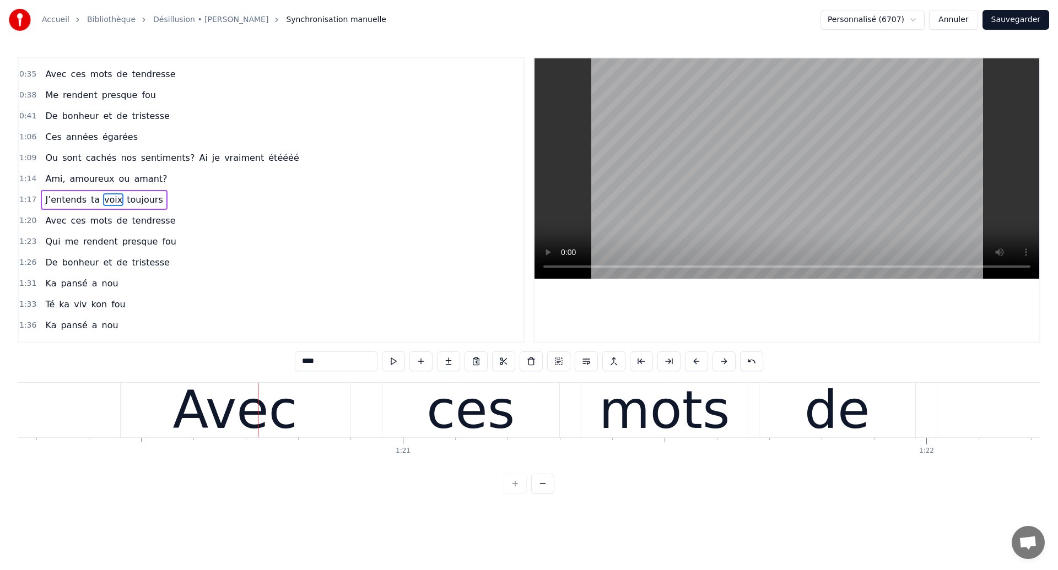
scroll to position [0, 42005]
click at [126, 193] on span "toujours" at bounding box center [145, 199] width 39 height 13
type input "********"
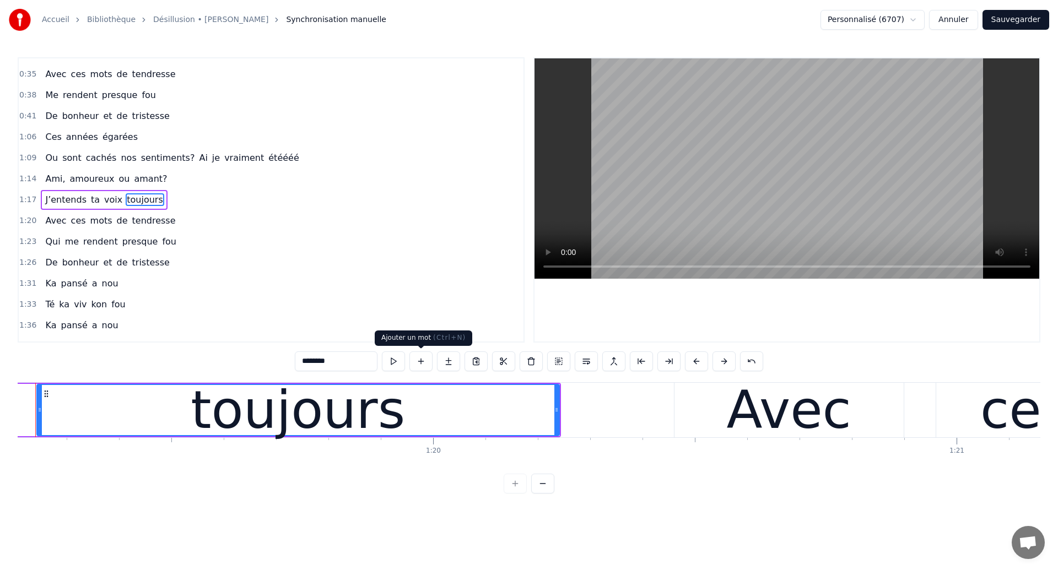
scroll to position [0, 41411]
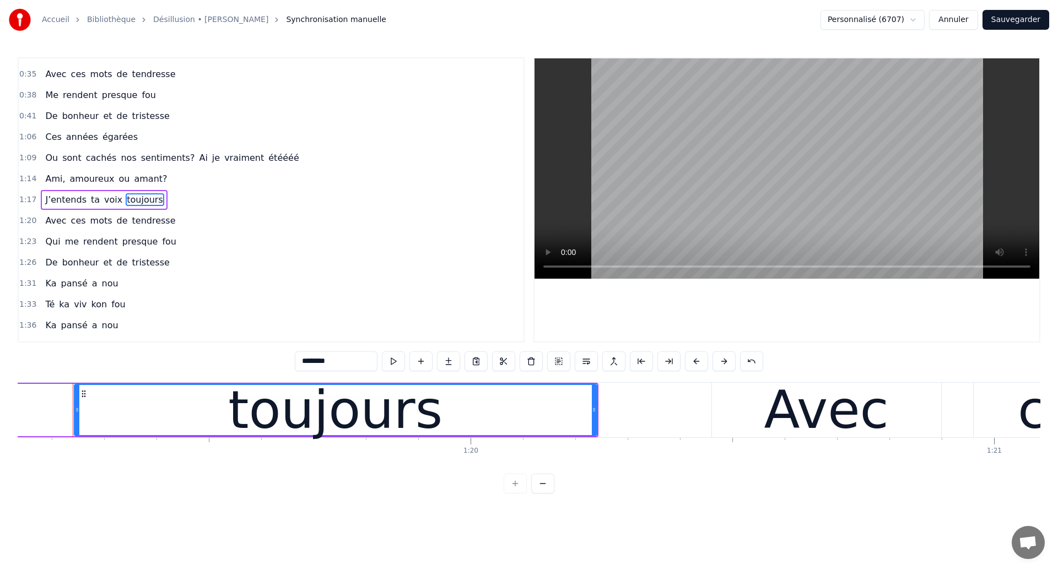
drag, startPoint x: 353, startPoint y: 362, endPoint x: 278, endPoint y: 340, distance: 78.6
click at [278, 340] on div "0:22 Ces années égarées 0:24 Ou sont cachés nos sentiments? 0:27 Qu’ai je vraim…" at bounding box center [529, 275] width 1022 height 436
click at [331, 328] on div "1:36 Ka pansé a nou" at bounding box center [271, 325] width 505 height 21
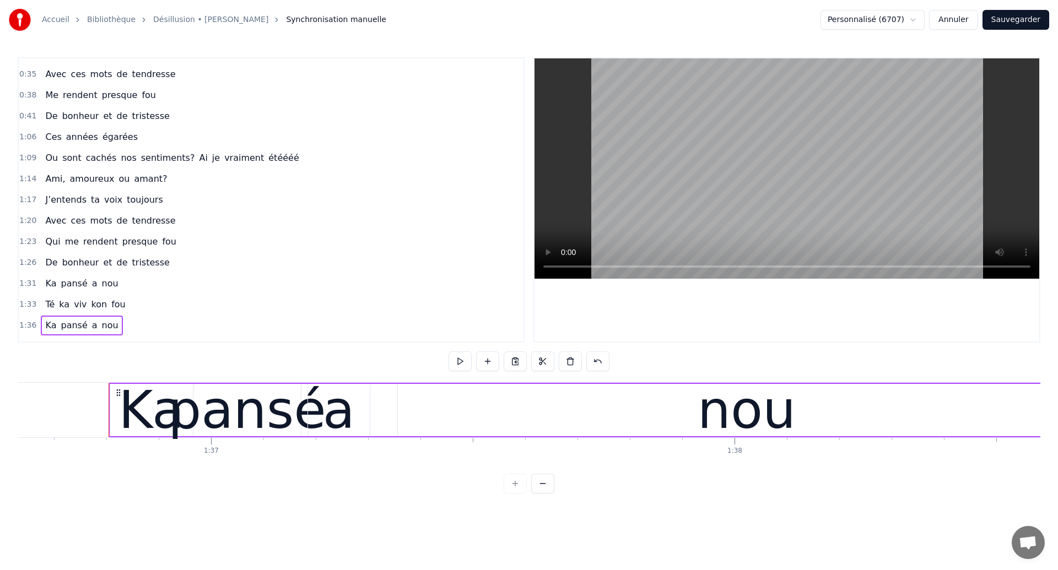
scroll to position [0, 50602]
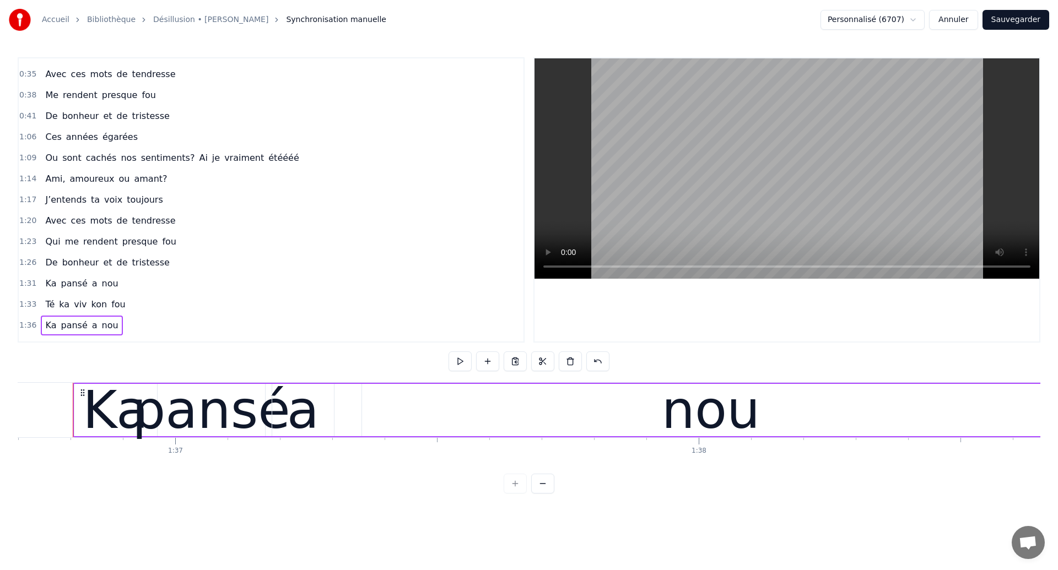
click at [130, 200] on span "toujours" at bounding box center [145, 199] width 39 height 13
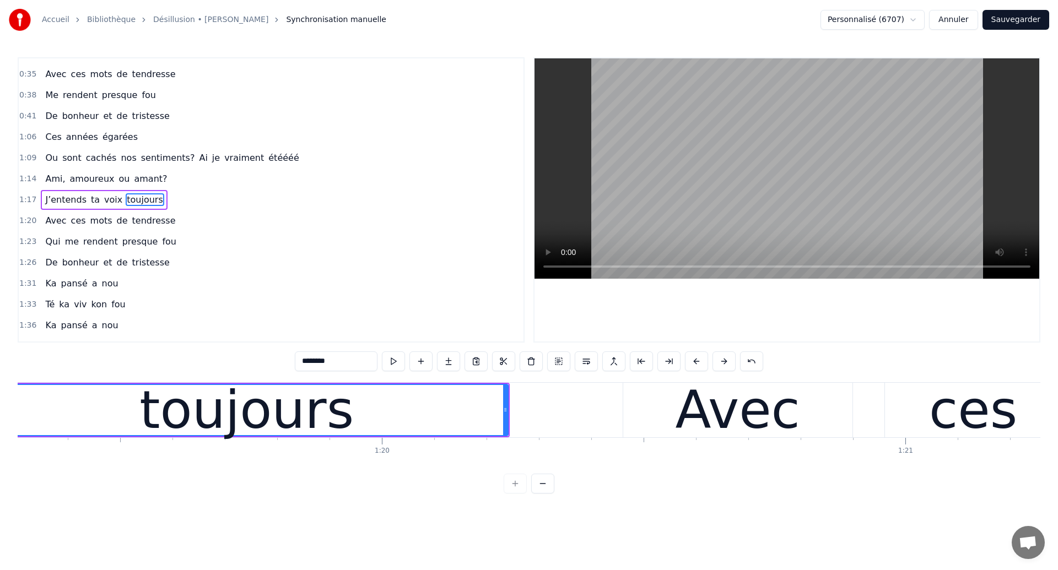
scroll to position [0, 41411]
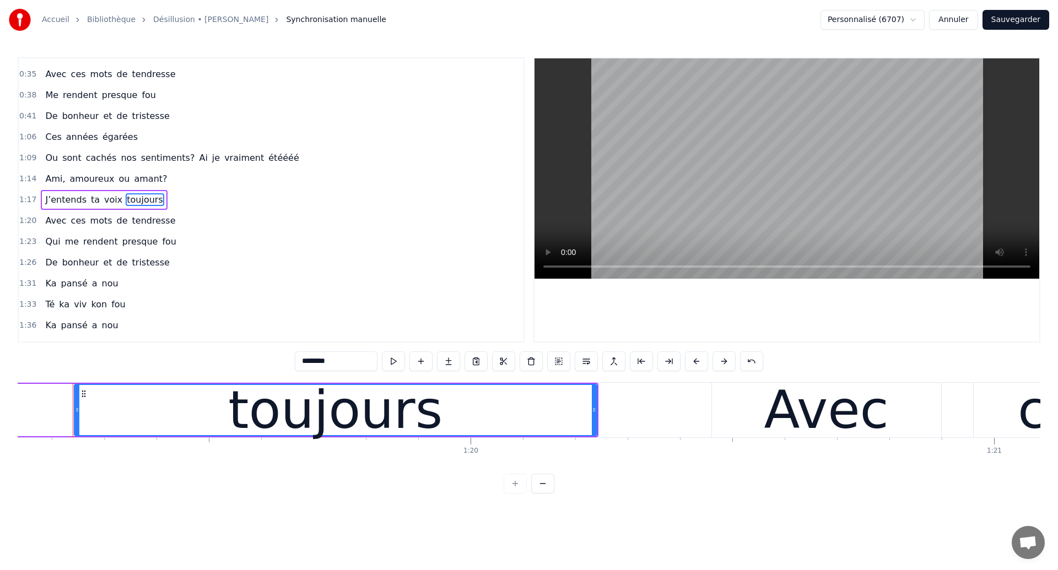
click at [382, 404] on div "toujours" at bounding box center [335, 410] width 214 height 79
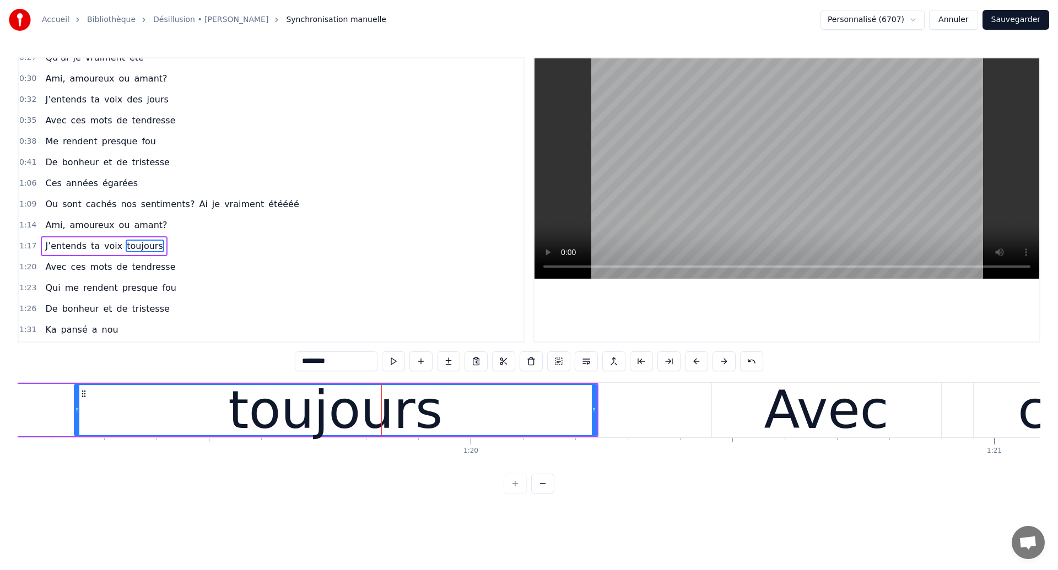
scroll to position [0, 0]
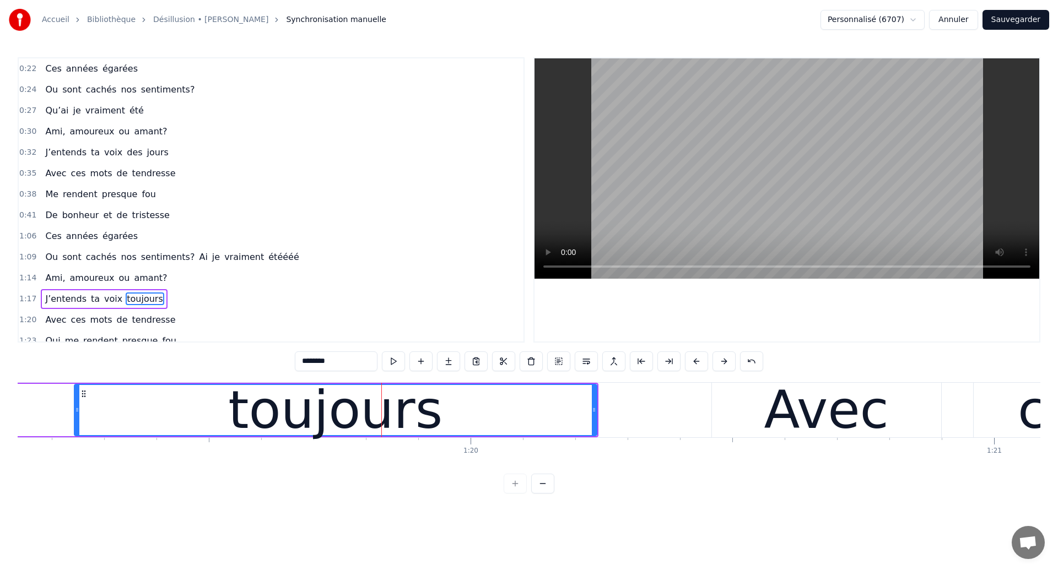
click at [126, 155] on span "des" at bounding box center [135, 152] width 18 height 13
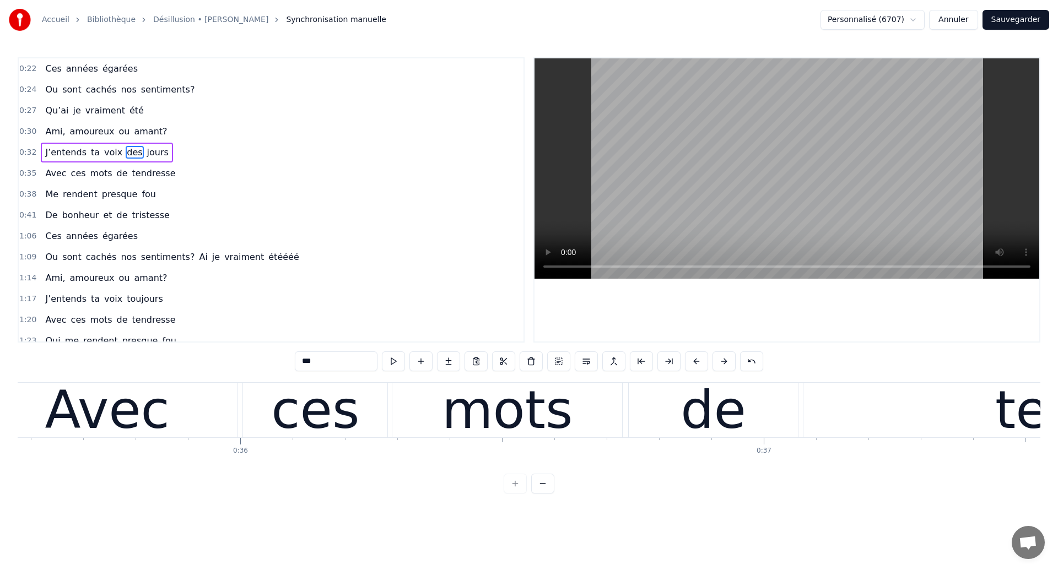
scroll to position [0, 17967]
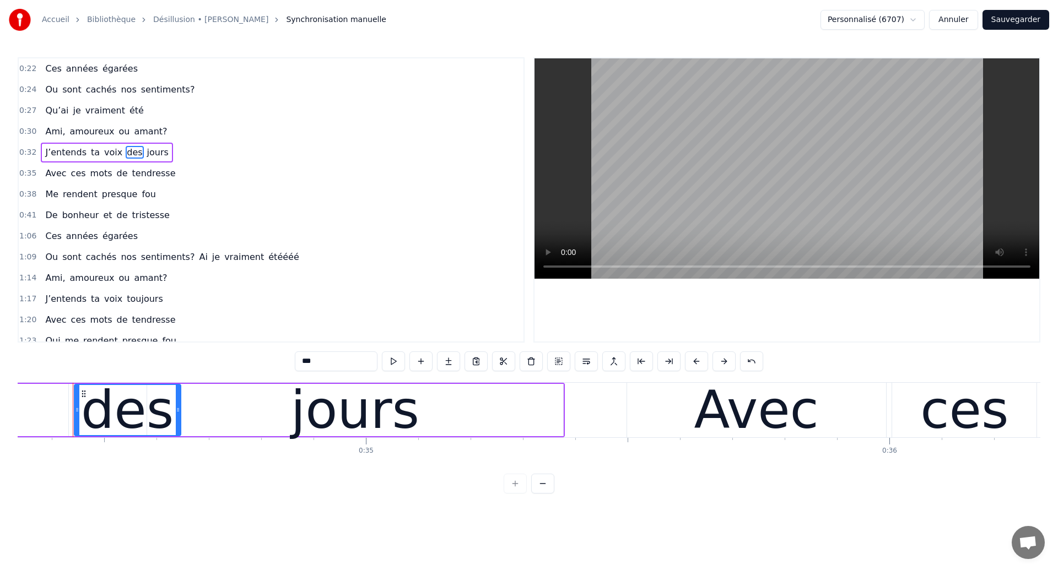
drag, startPoint x: 335, startPoint y: 365, endPoint x: 290, endPoint y: 367, distance: 45.8
click at [290, 367] on div "0:22 Ces années égarées 0:24 Ou sont cachés nos sentiments? 0:27 Qu’ai je vraim…" at bounding box center [529, 275] width 1022 height 436
drag, startPoint x: 317, startPoint y: 356, endPoint x: 299, endPoint y: 362, distance: 19.0
click at [299, 362] on input "***" at bounding box center [336, 361] width 83 height 20
click at [145, 153] on span "jours" at bounding box center [156, 152] width 24 height 13
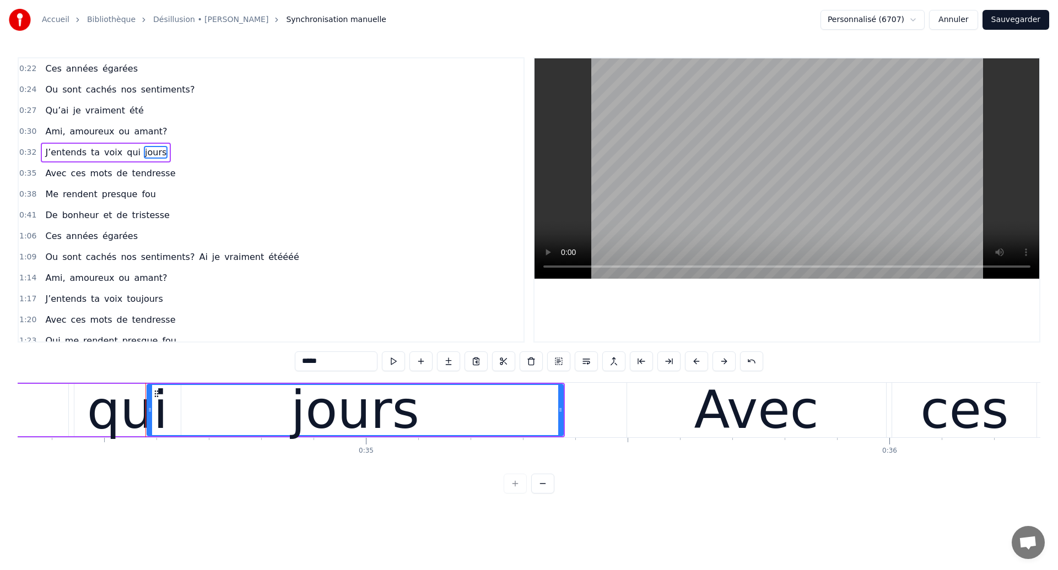
click at [324, 362] on input "*****" at bounding box center [336, 361] width 83 height 20
click at [100, 408] on div "qui" at bounding box center [127, 410] width 81 height 79
type input "***"
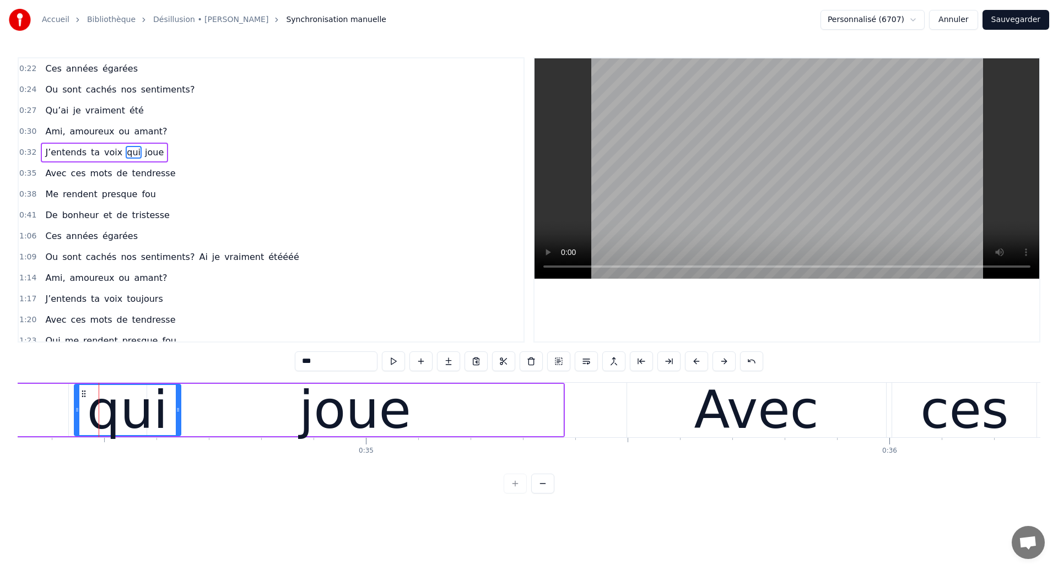
click at [56, 119] on div "Qu’ai je vraiment été" at bounding box center [94, 111] width 107 height 20
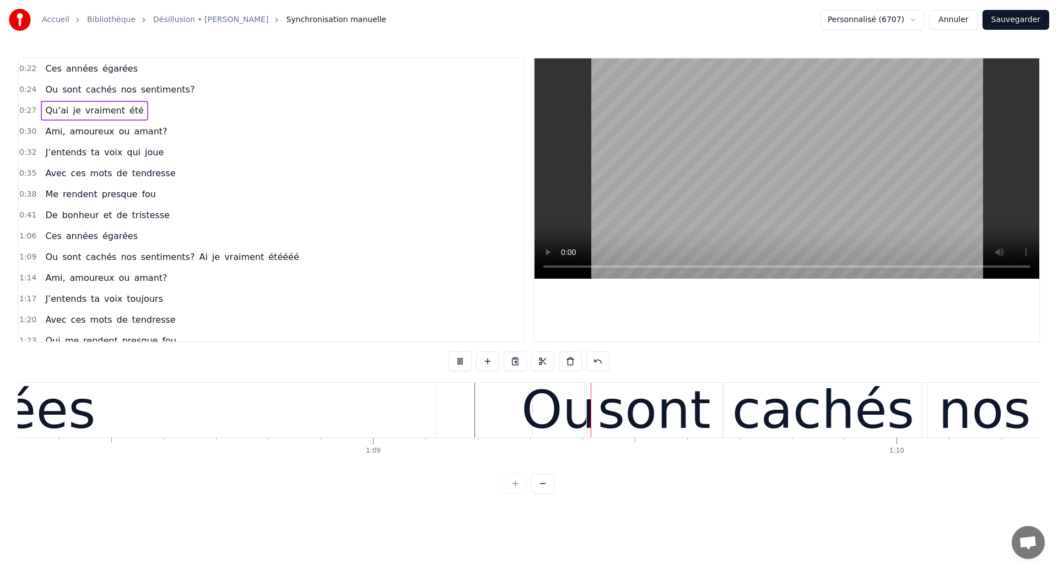
scroll to position [0, 35932]
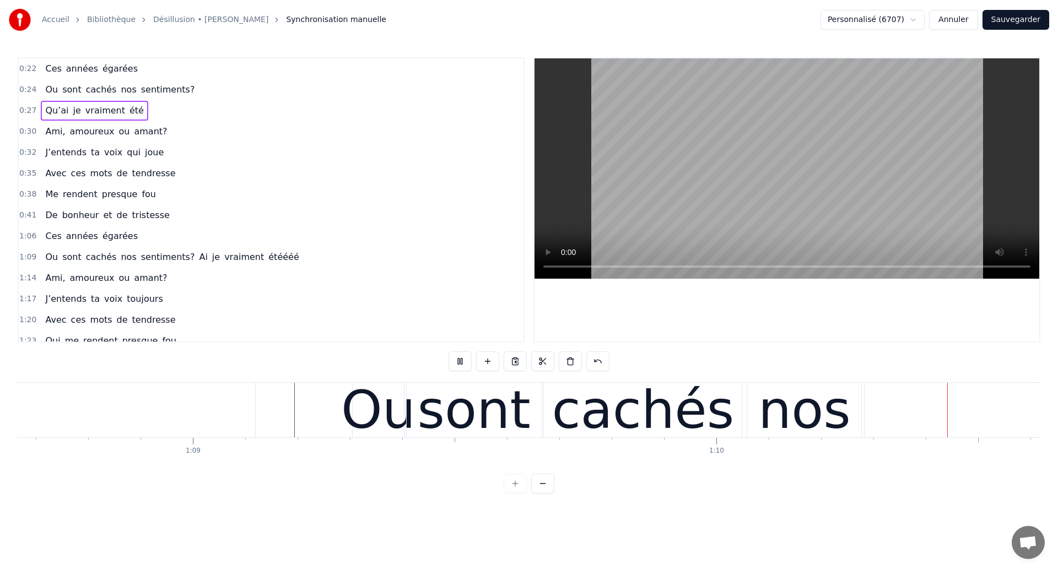
click at [590, 398] on div "cachés" at bounding box center [642, 410] width 182 height 79
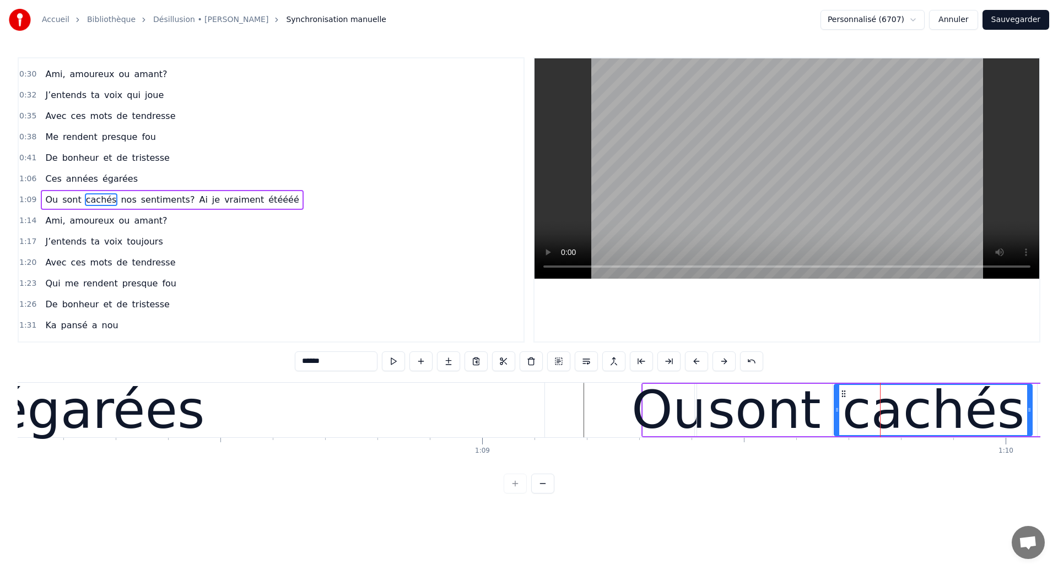
scroll to position [0, 35607]
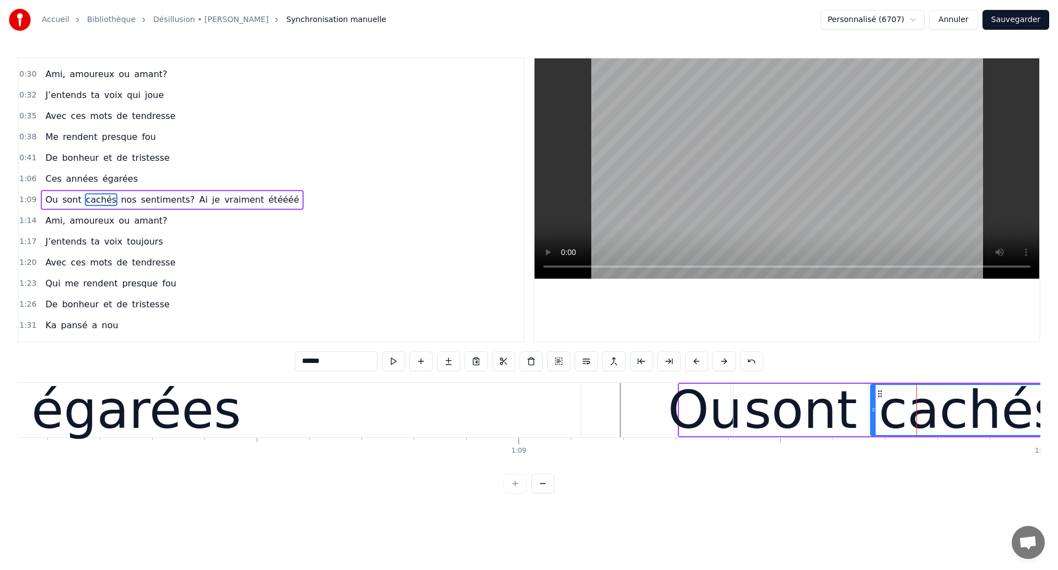
click at [392, 427] on div "égarées" at bounding box center [136, 410] width 889 height 55
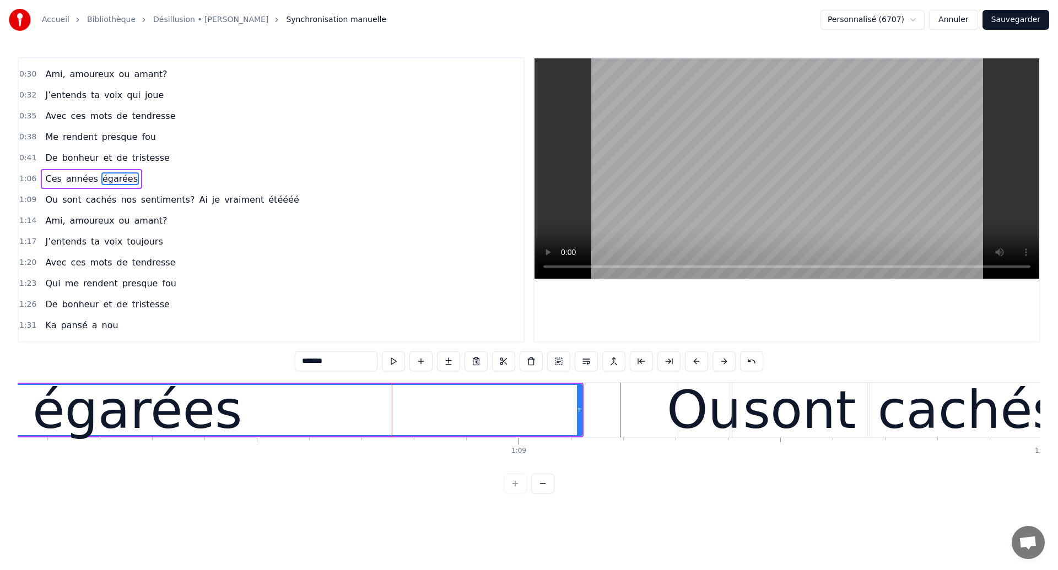
scroll to position [36, 0]
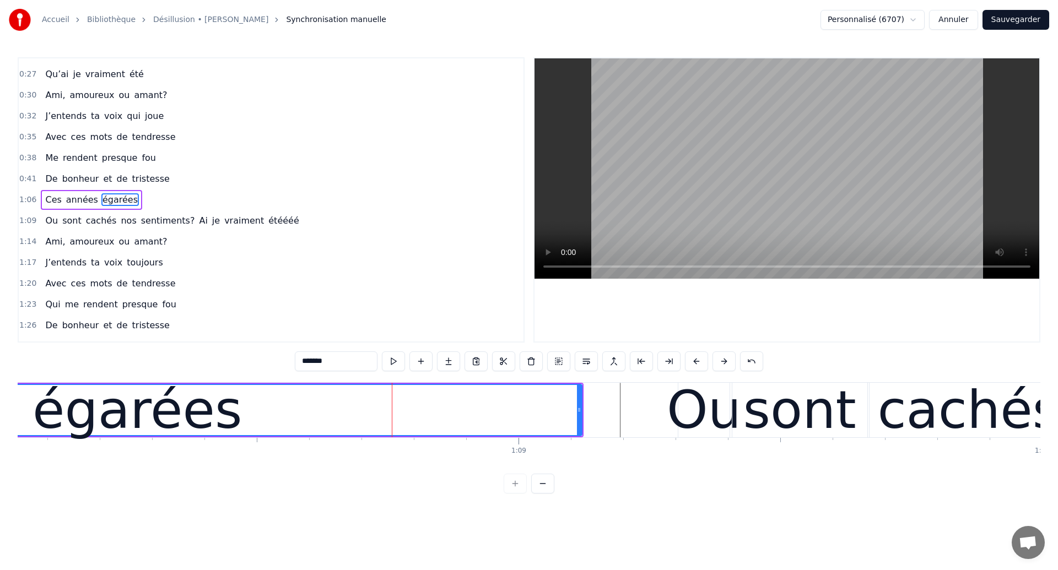
click at [318, 418] on div "égarées" at bounding box center [137, 410] width 887 height 50
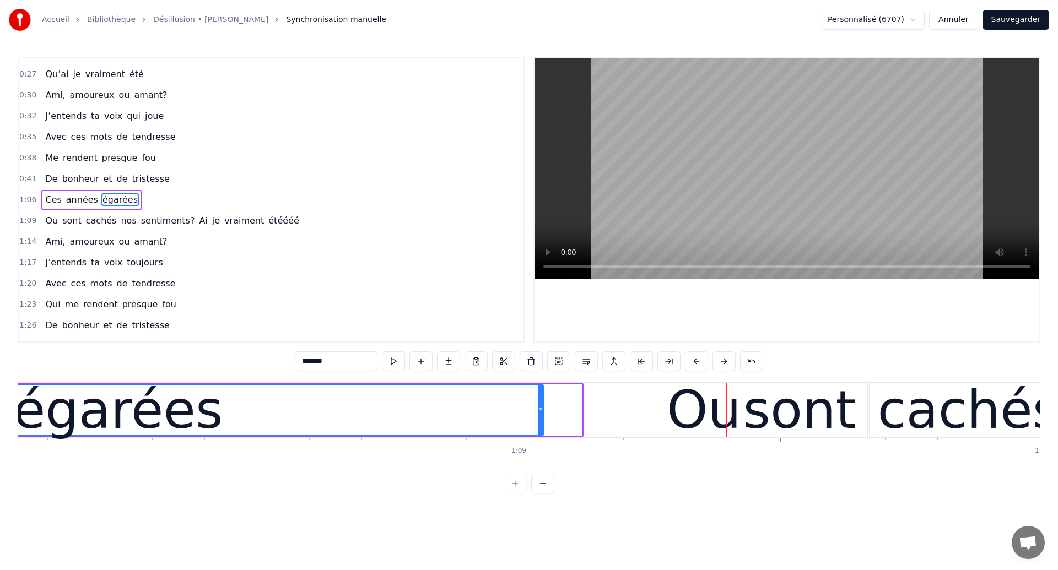
drag, startPoint x: 580, startPoint y: 413, endPoint x: 541, endPoint y: 420, distance: 39.1
click at [541, 420] on div at bounding box center [540, 410] width 4 height 50
click at [113, 394] on div "égarées" at bounding box center [117, 410] width 209 height 79
click at [158, 434] on div "égarées" at bounding box center [117, 410] width 209 height 79
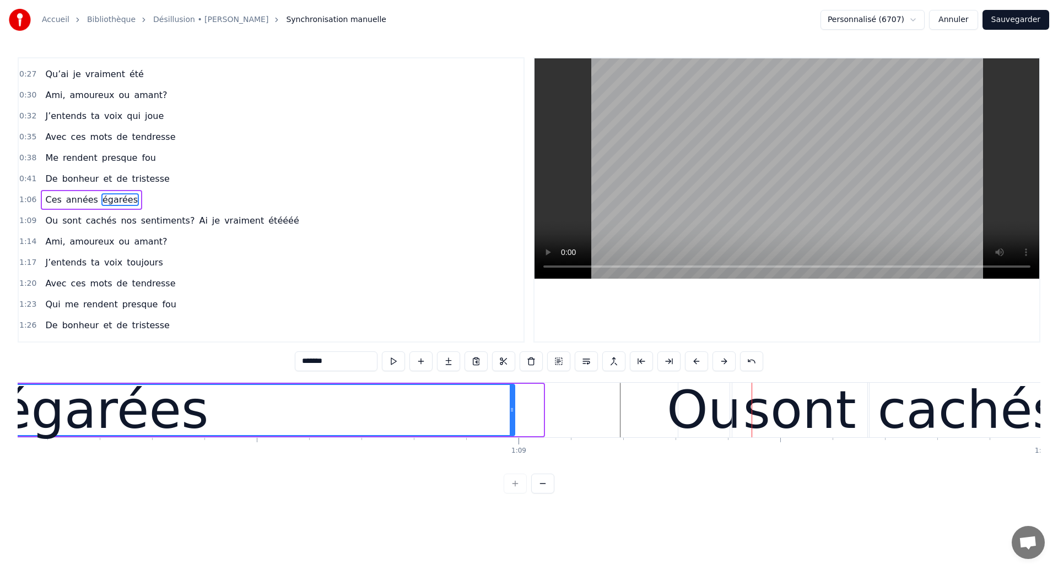
drag, startPoint x: 540, startPoint y: 410, endPoint x: 512, endPoint y: 414, distance: 28.9
click at [512, 414] on icon at bounding box center [512, 409] width 4 height 9
click at [92, 425] on div "égarées" at bounding box center [103, 410] width 209 height 79
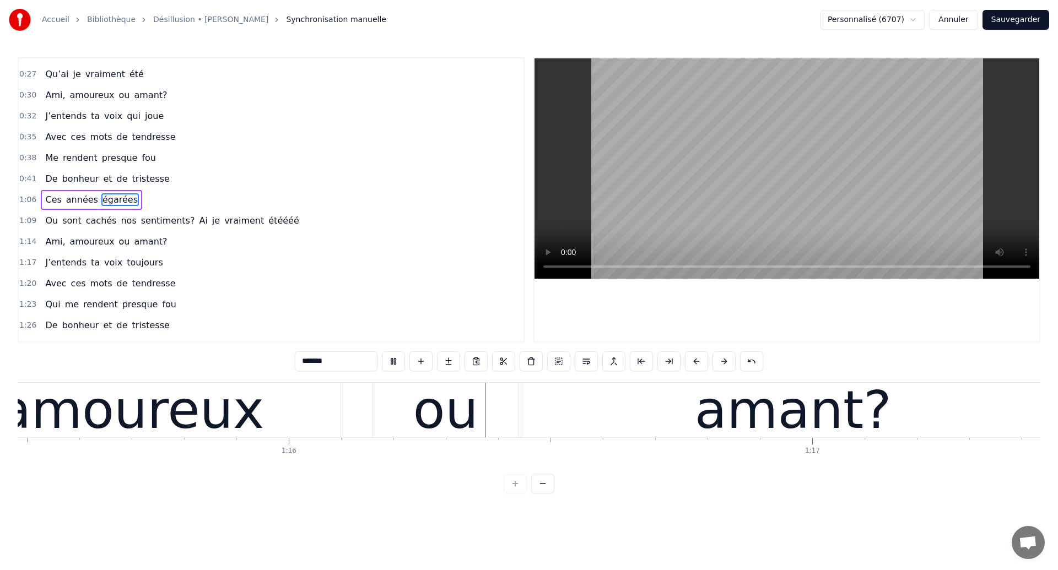
scroll to position [0, 39527]
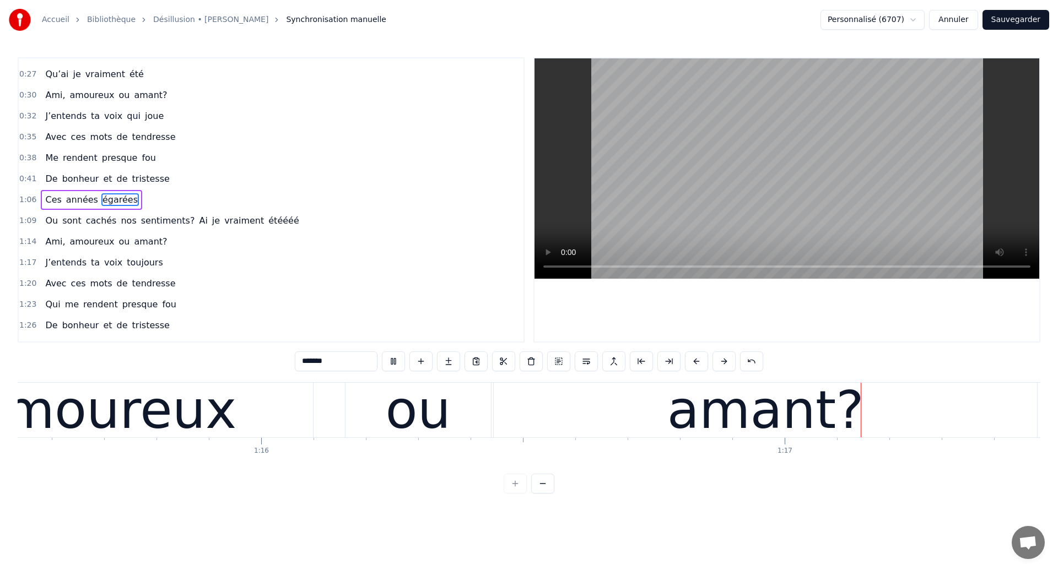
click at [395, 393] on div "ou" at bounding box center [418, 410] width 65 height 79
type input "**"
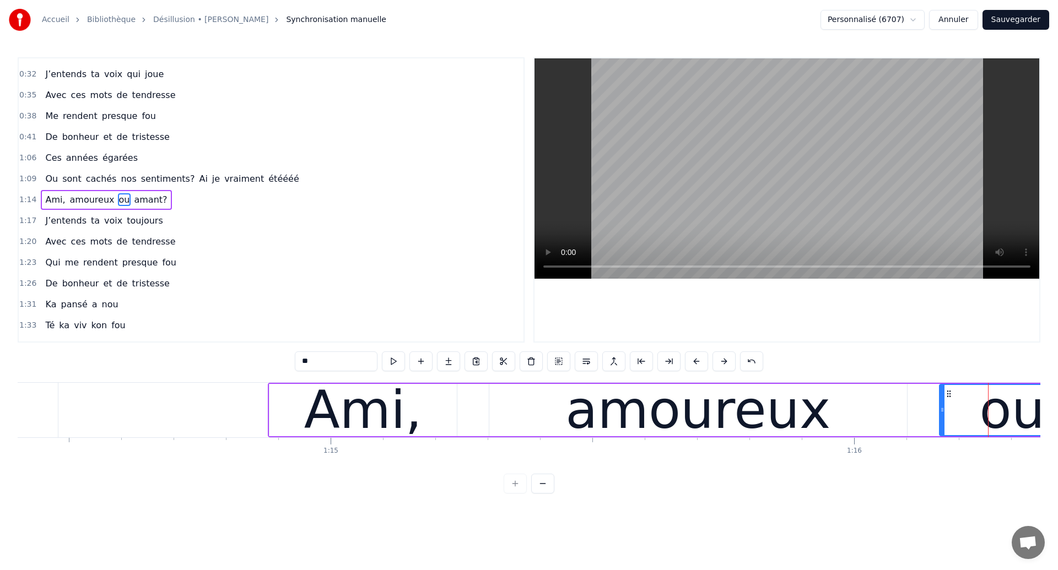
scroll to position [0, 38919]
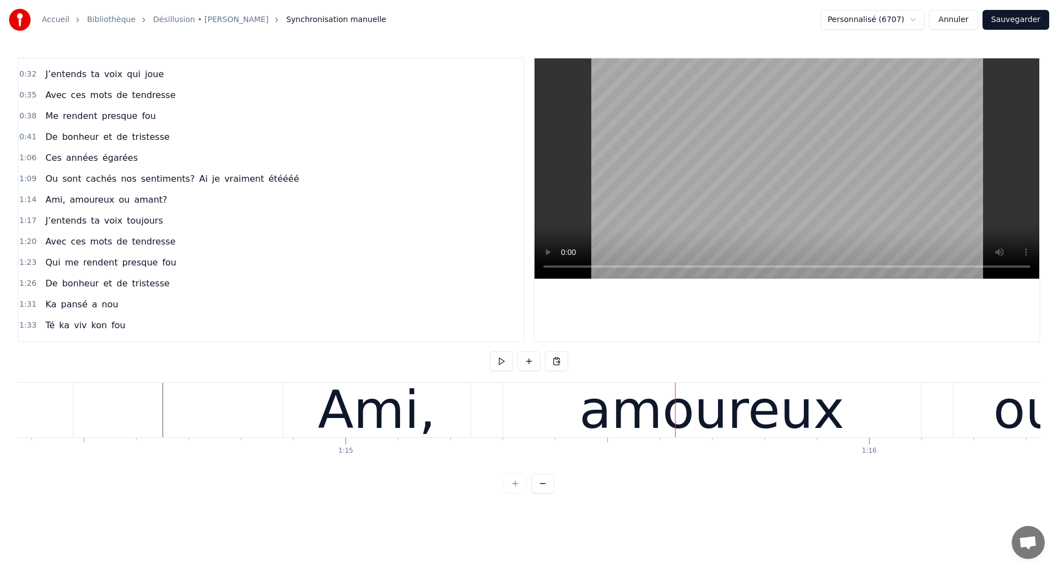
click at [549, 420] on div "amoureux" at bounding box center [712, 410] width 418 height 55
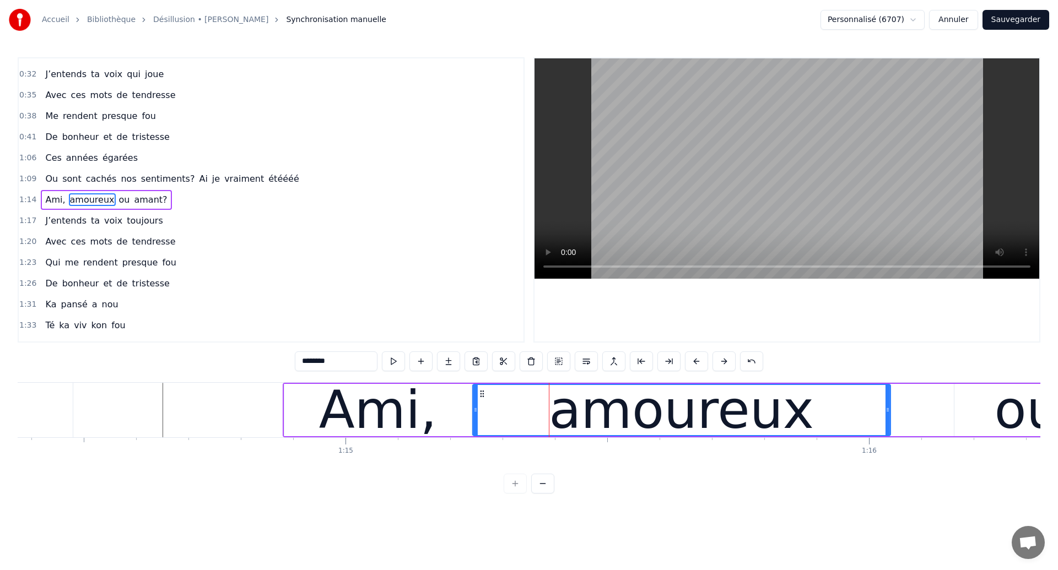
drag, startPoint x: 512, startPoint y: 394, endPoint x: 481, endPoint y: 407, distance: 33.3
click at [481, 407] on div "amoureux" at bounding box center [681, 410] width 416 height 50
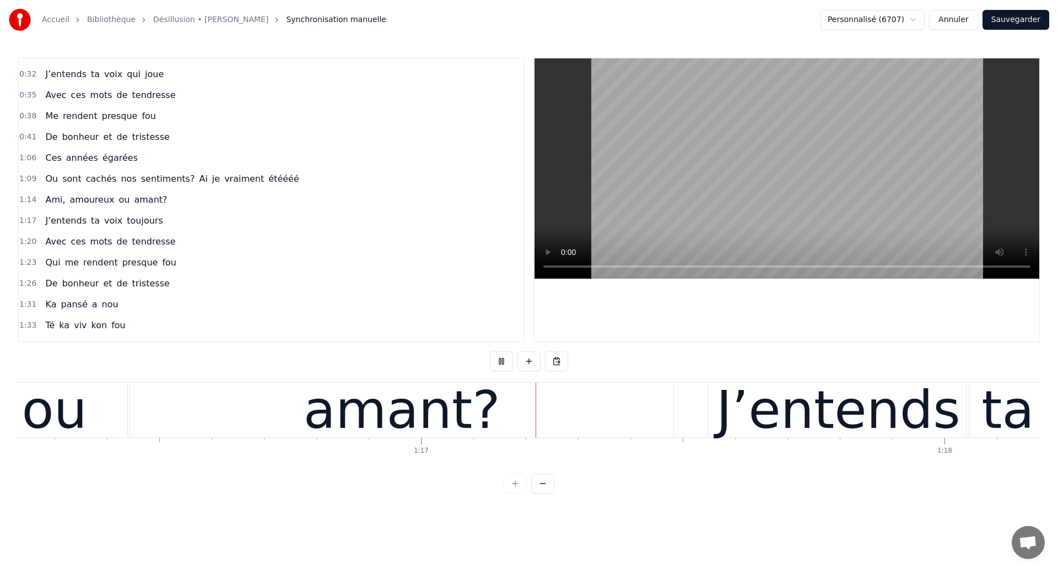
click at [406, 408] on div "amant?" at bounding box center [402, 410] width 197 height 79
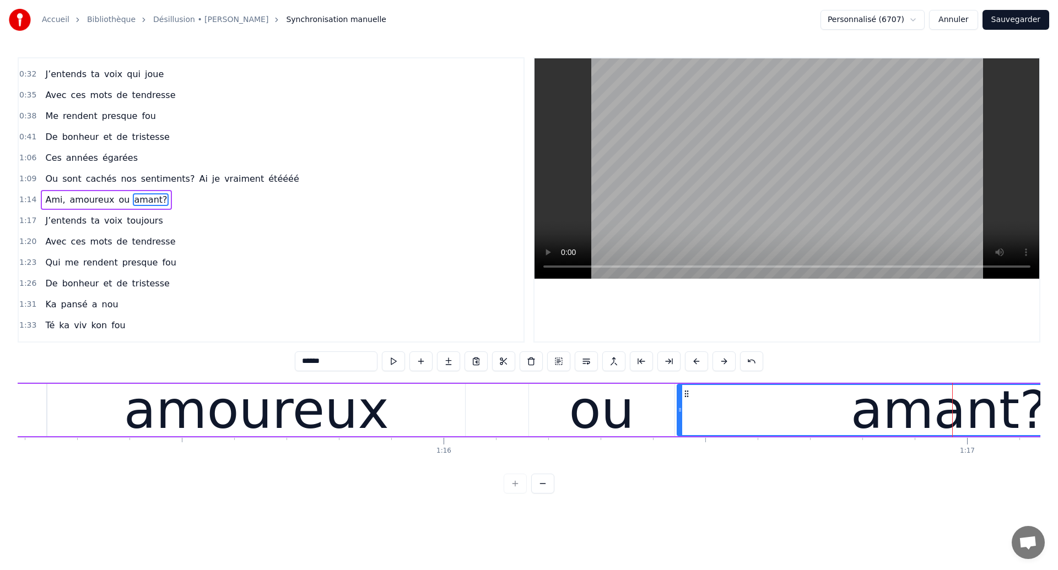
scroll to position [0, 39335]
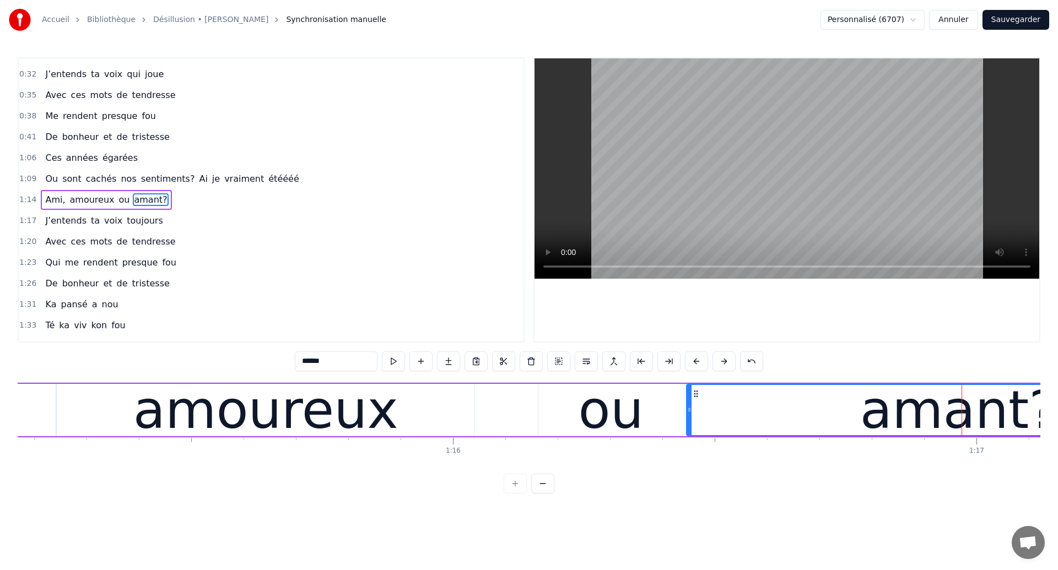
click at [247, 418] on div "amoureux" at bounding box center [265, 410] width 265 height 79
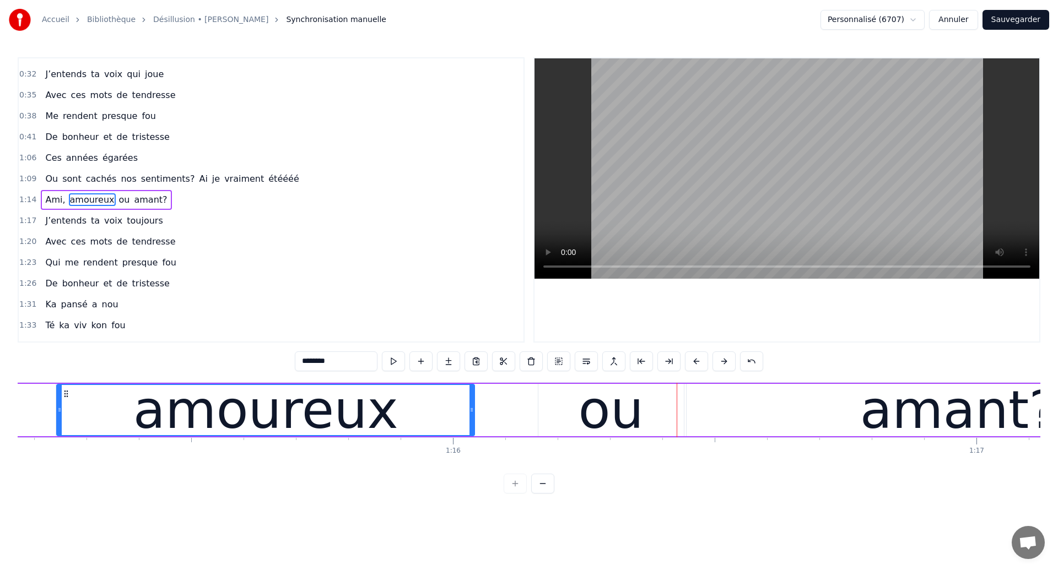
click at [201, 429] on div "amoureux" at bounding box center [265, 410] width 265 height 79
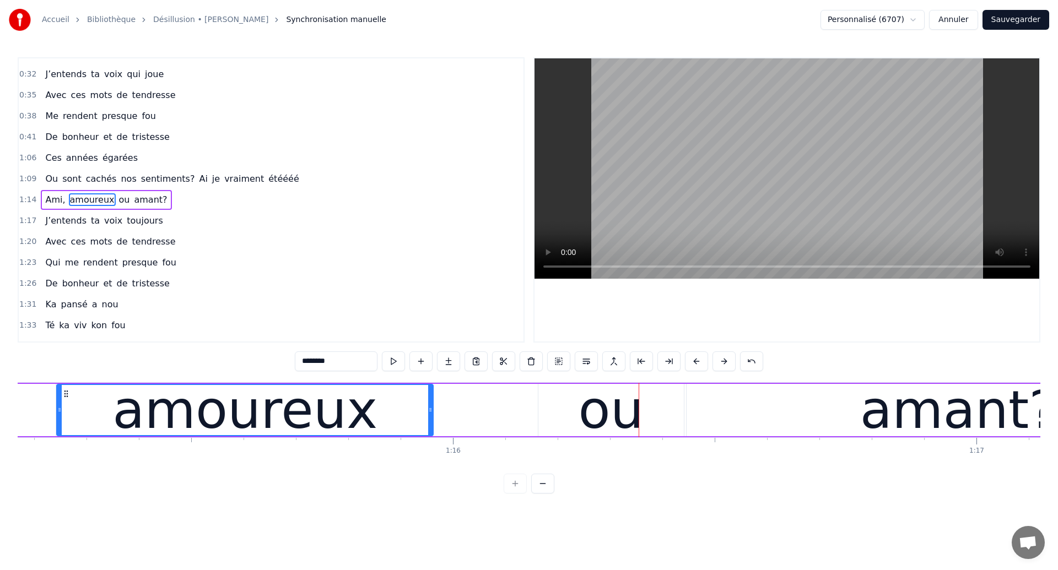
drag, startPoint x: 470, startPoint y: 419, endPoint x: 429, endPoint y: 426, distance: 41.3
click at [429, 426] on div at bounding box center [430, 410] width 4 height 50
click at [554, 398] on div "ou" at bounding box center [610, 410] width 145 height 52
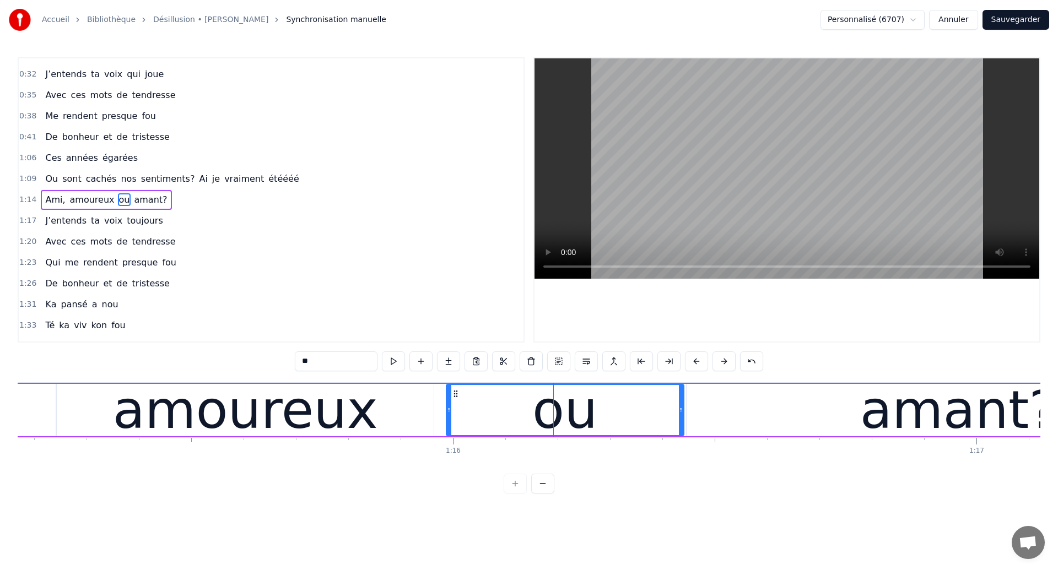
drag, startPoint x: 542, startPoint y: 411, endPoint x: 442, endPoint y: 438, distance: 103.4
click at [442, 438] on div "Ces années égarées Ou sont cachés nos sentiments? Qu’ai je vraiment été Ami, am…" at bounding box center [529, 423] width 1022 height 83
click at [443, 414] on div at bounding box center [443, 410] width 4 height 50
click at [158, 418] on div "amoureux" at bounding box center [245, 410] width 265 height 79
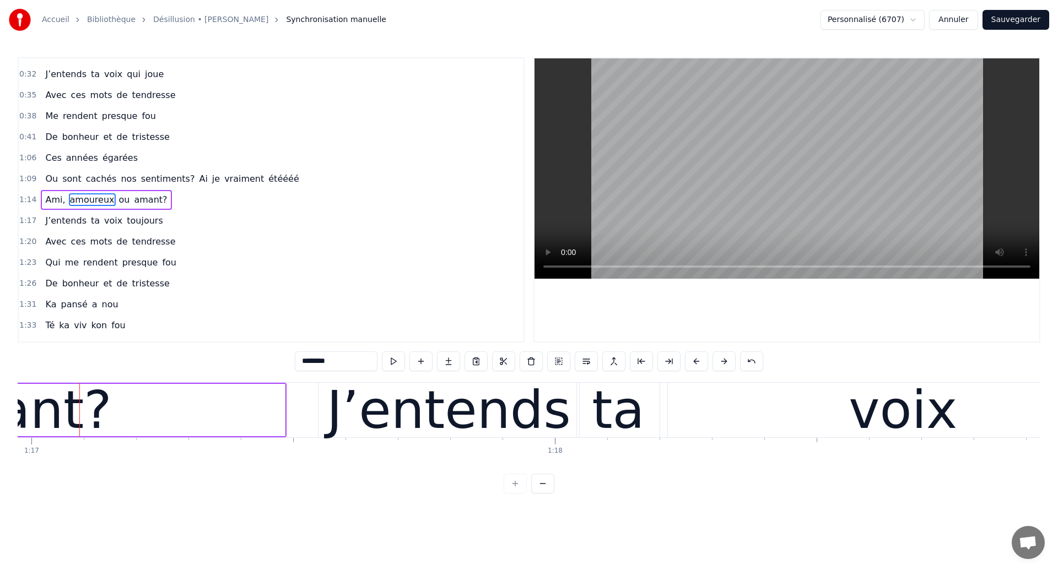
scroll to position [0, 40287]
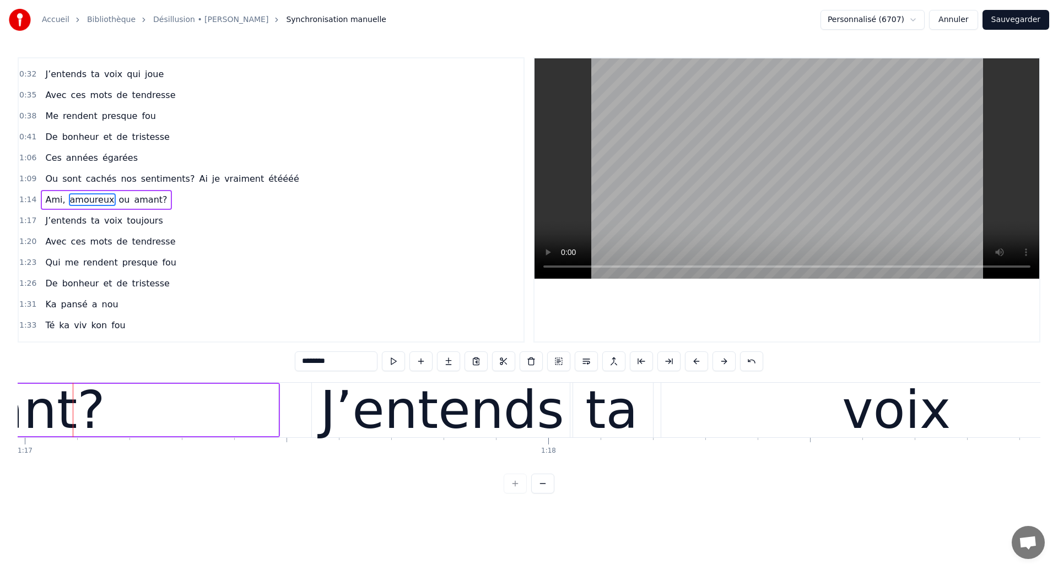
click at [317, 419] on div "J’entends" at bounding box center [442, 410] width 261 height 55
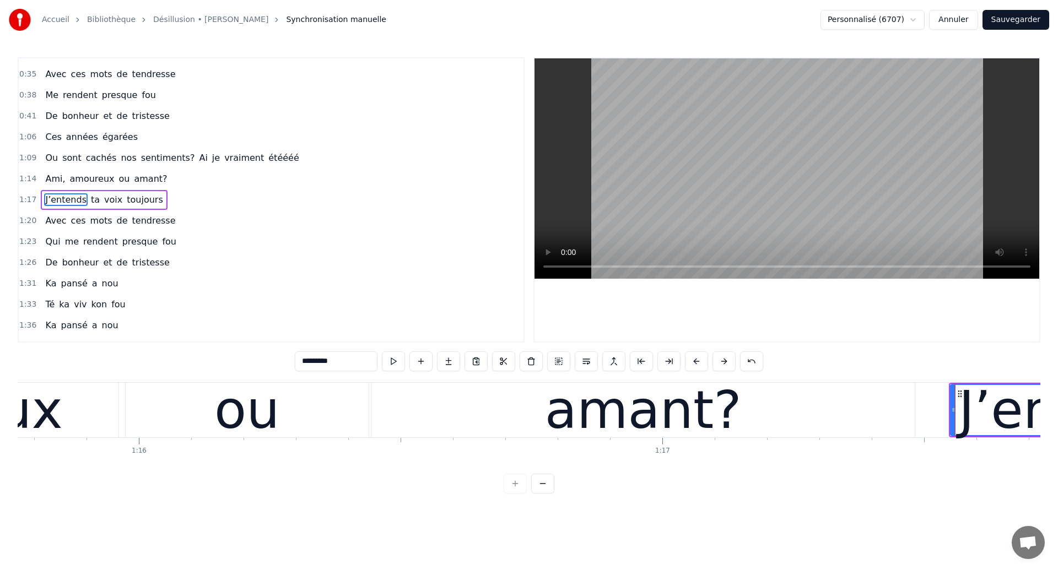
scroll to position [0, 39640]
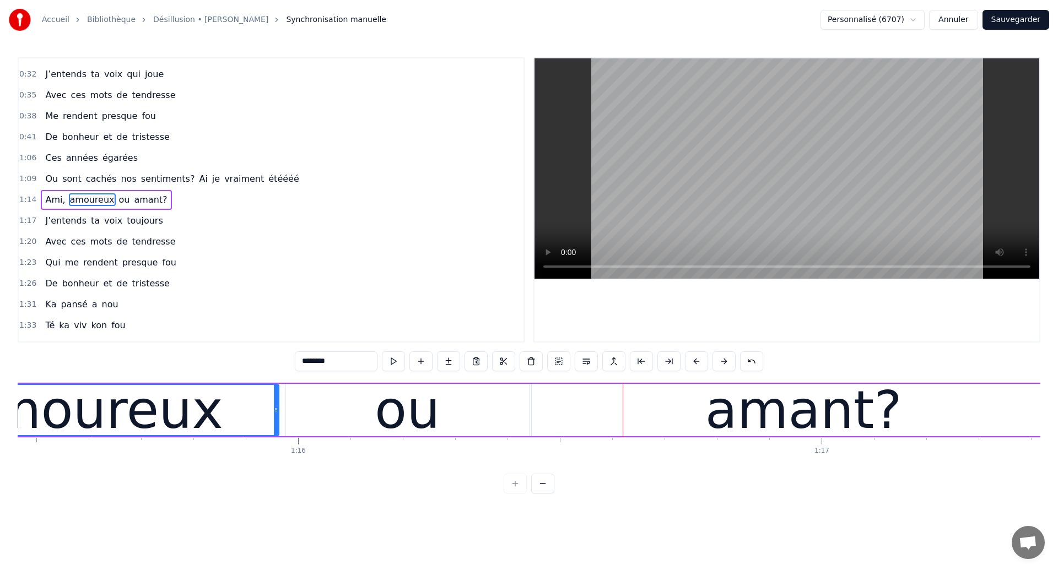
scroll to position [0, 39474]
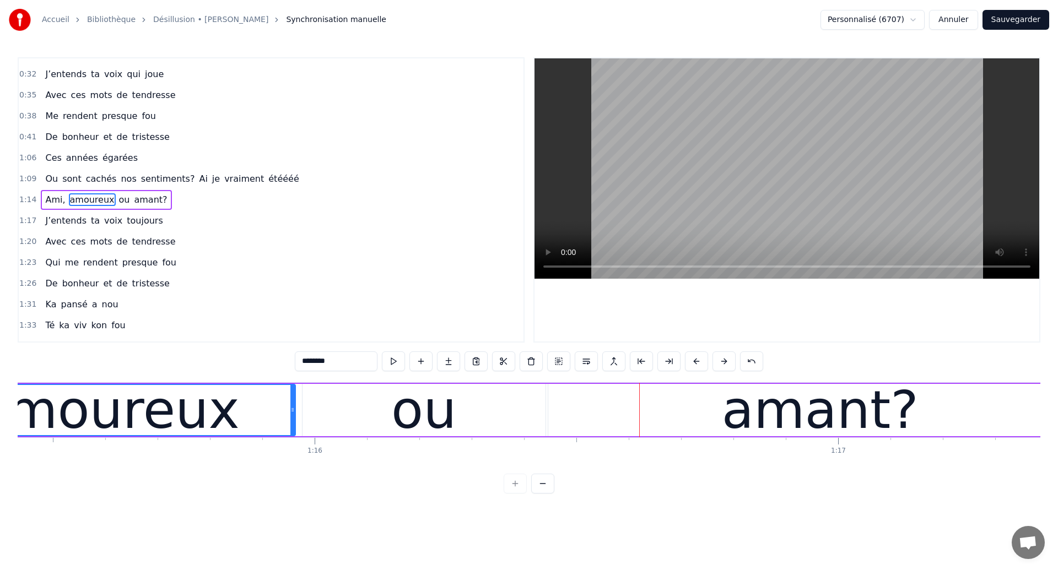
click at [181, 412] on div "amoureux" at bounding box center [107, 410] width 265 height 79
click at [126, 420] on div "amoureux" at bounding box center [107, 410] width 265 height 79
click at [485, 419] on div "ou" at bounding box center [423, 410] width 243 height 52
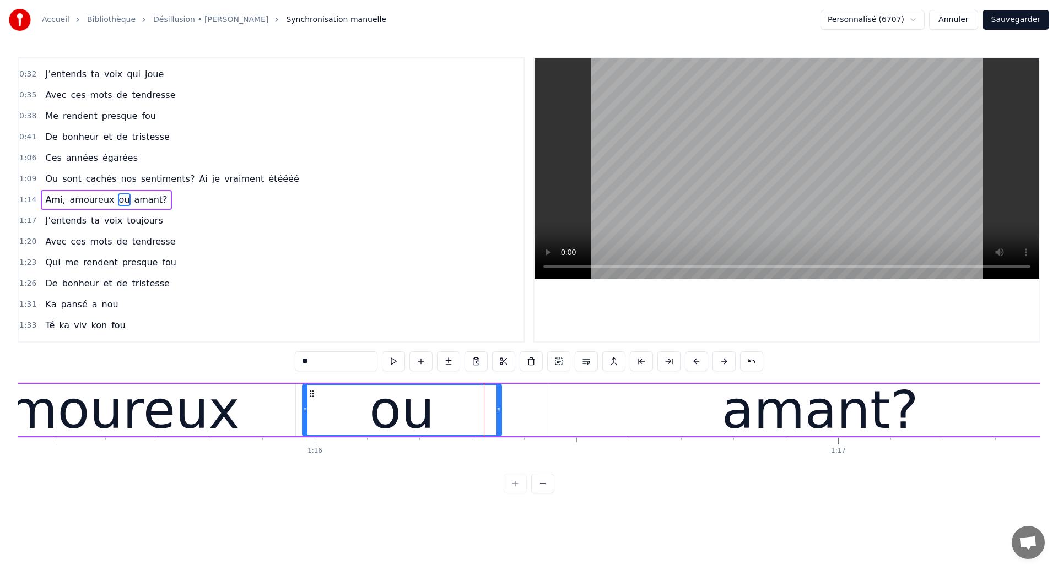
drag, startPoint x: 544, startPoint y: 413, endPoint x: 500, endPoint y: 417, distance: 44.2
click at [500, 417] on div "ou" at bounding box center [402, 410] width 200 height 52
click at [589, 405] on div "amant?" at bounding box center [819, 410] width 543 height 52
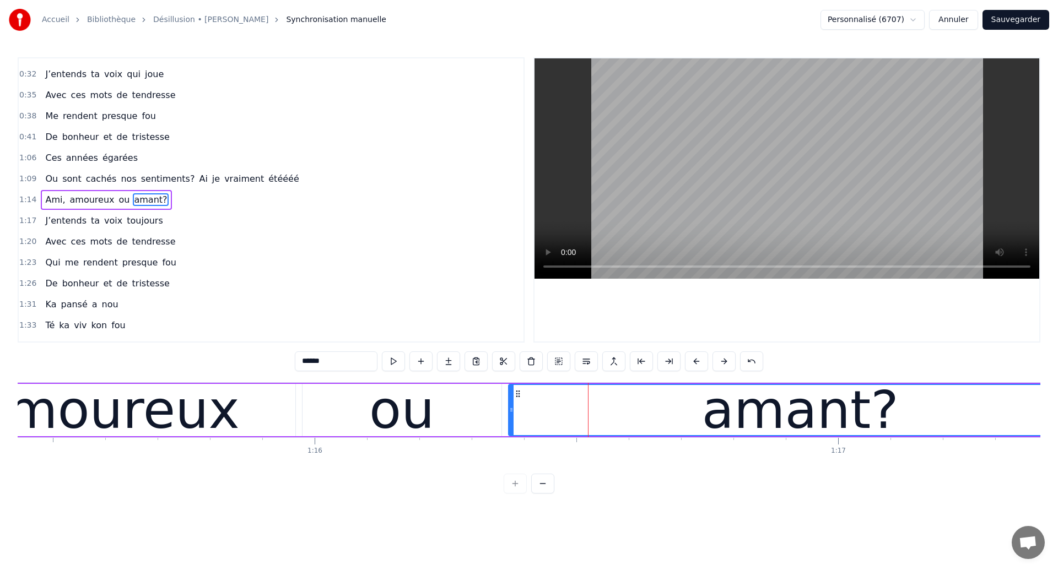
drag, startPoint x: 551, startPoint y: 414, endPoint x: 512, endPoint y: 426, distance: 41.5
click at [512, 426] on div at bounding box center [511, 410] width 4 height 50
click at [51, 197] on span "Ami," at bounding box center [55, 199] width 22 height 13
type input "****"
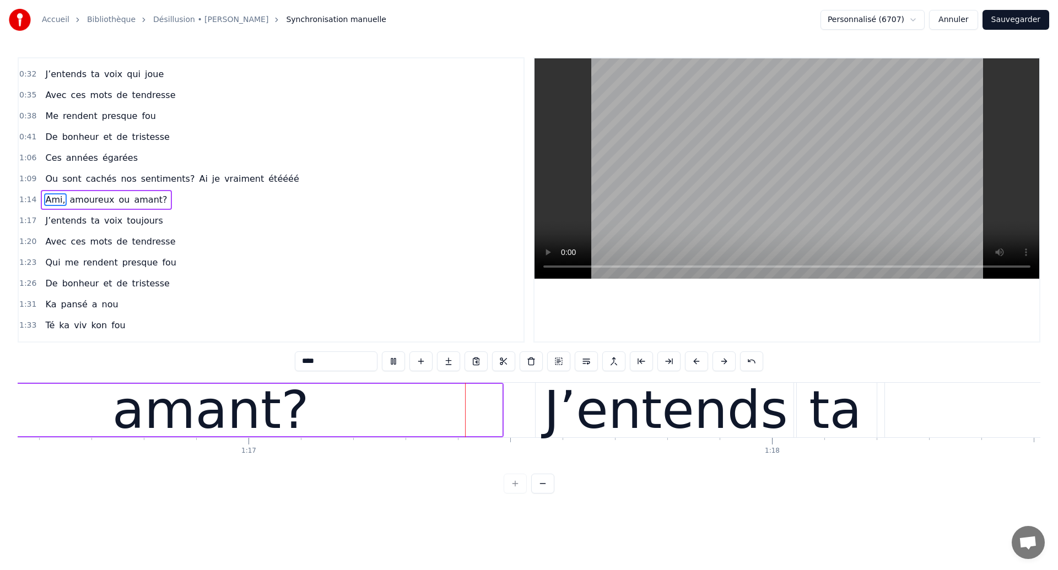
scroll to position [0, 40087]
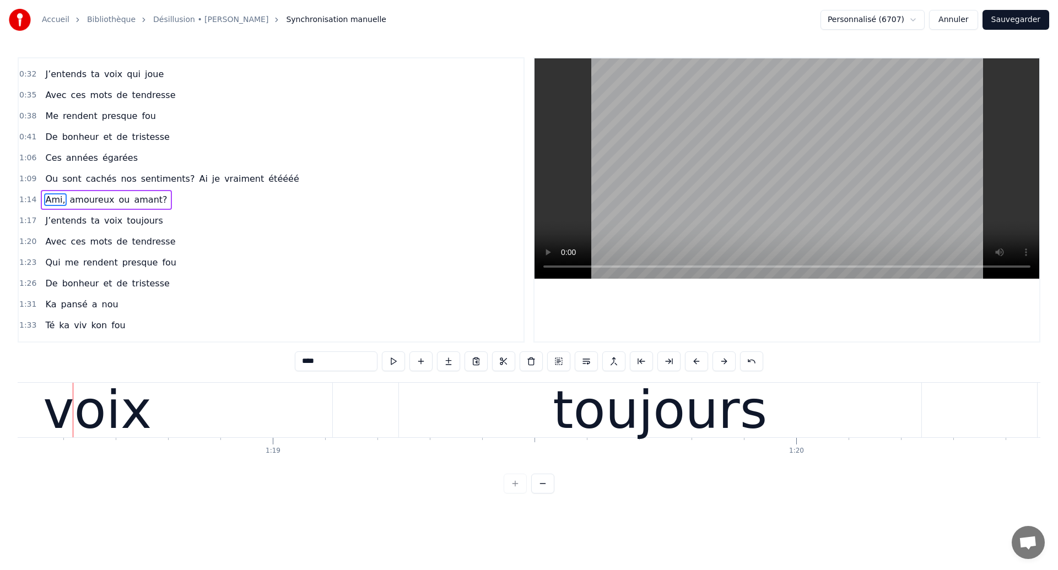
click at [362, 403] on div "J’entends ta voix toujours" at bounding box center [218, 410] width 1411 height 55
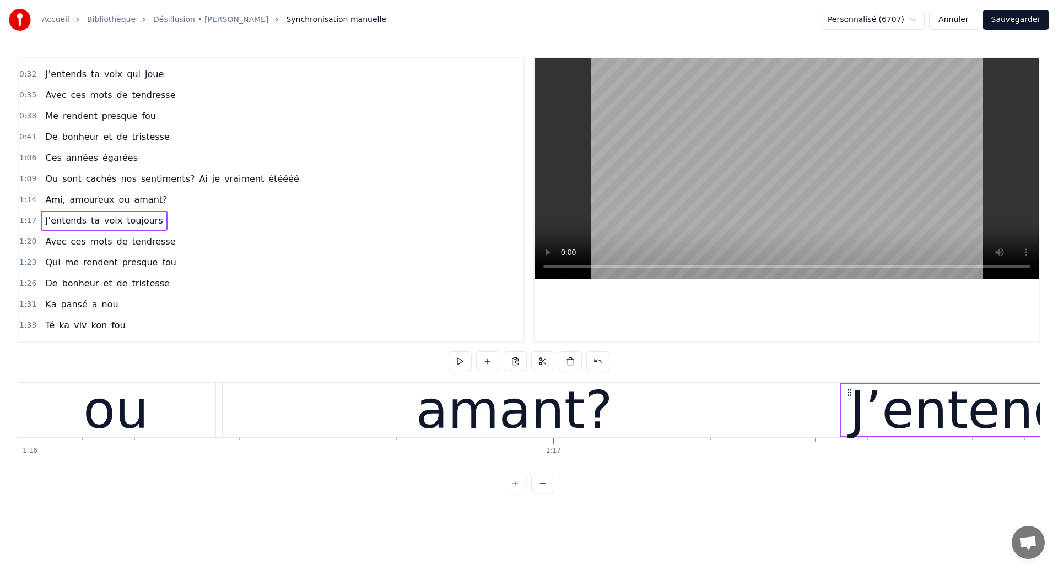
scroll to position [0, 39755]
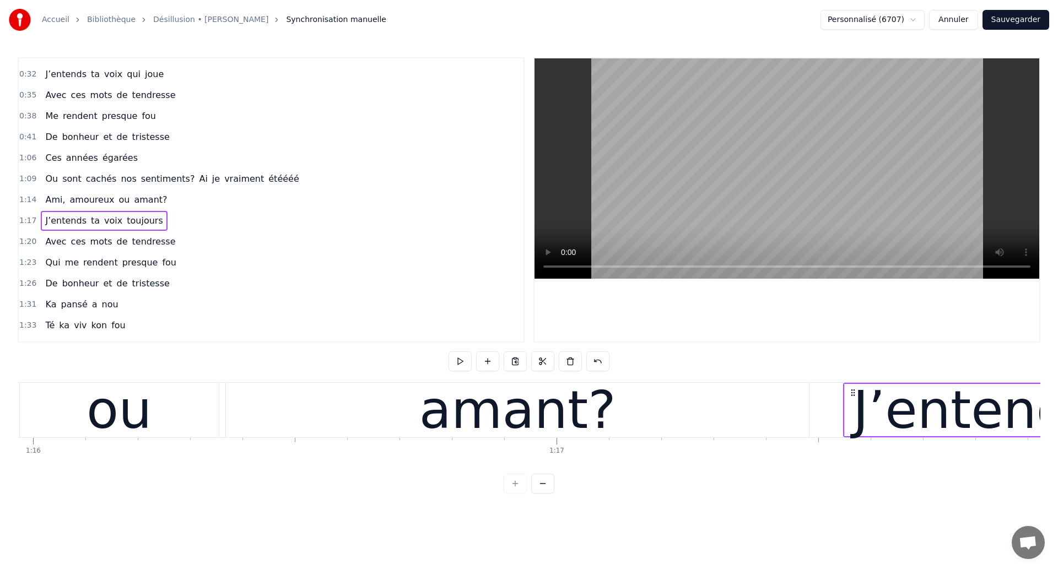
click at [266, 420] on div "amant?" at bounding box center [517, 410] width 583 height 55
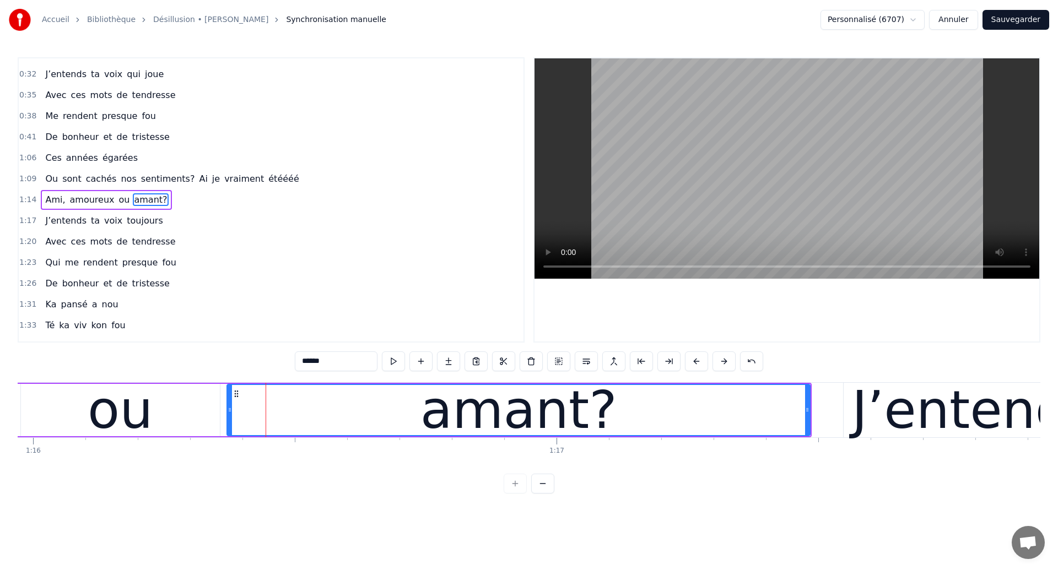
click at [129, 412] on div "ou" at bounding box center [120, 410] width 65 height 79
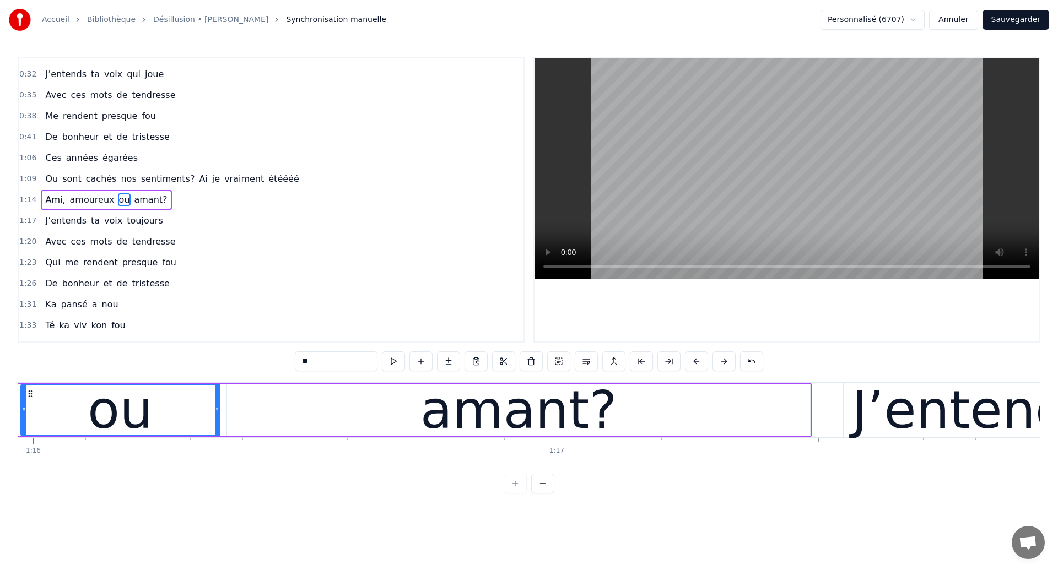
click at [132, 406] on div "ou" at bounding box center [120, 410] width 65 height 79
click at [89, 408] on div "ou" at bounding box center [120, 410] width 198 height 50
click at [365, 414] on div "amant?" at bounding box center [518, 410] width 583 height 52
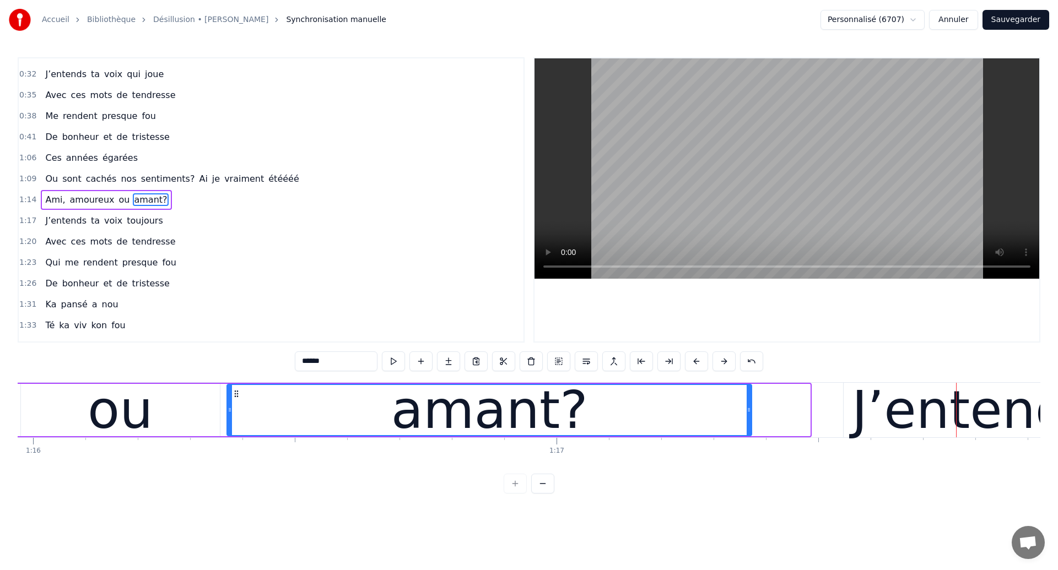
drag, startPoint x: 807, startPoint y: 414, endPoint x: 749, endPoint y: 431, distance: 60.8
click at [749, 431] on div at bounding box center [748, 410] width 4 height 50
click at [61, 425] on div "ou" at bounding box center [120, 410] width 199 height 52
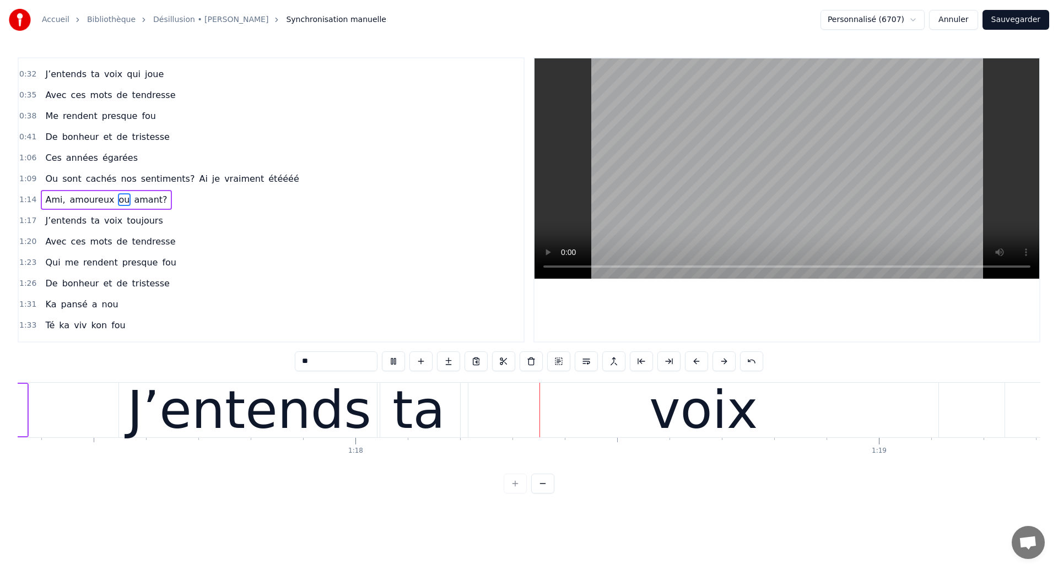
scroll to position [0, 40682]
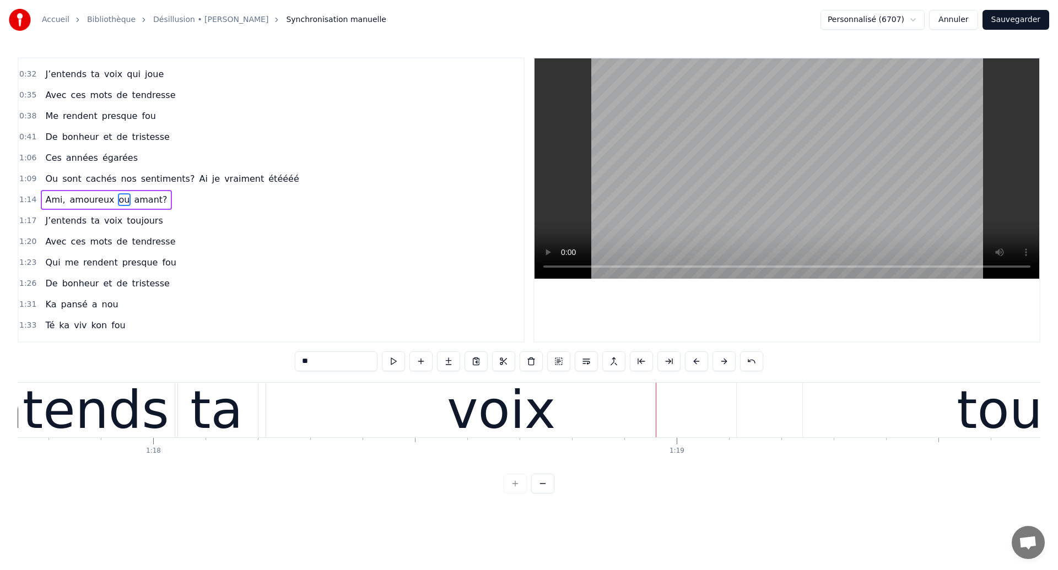
click at [402, 424] on div "voix" at bounding box center [501, 410] width 470 height 55
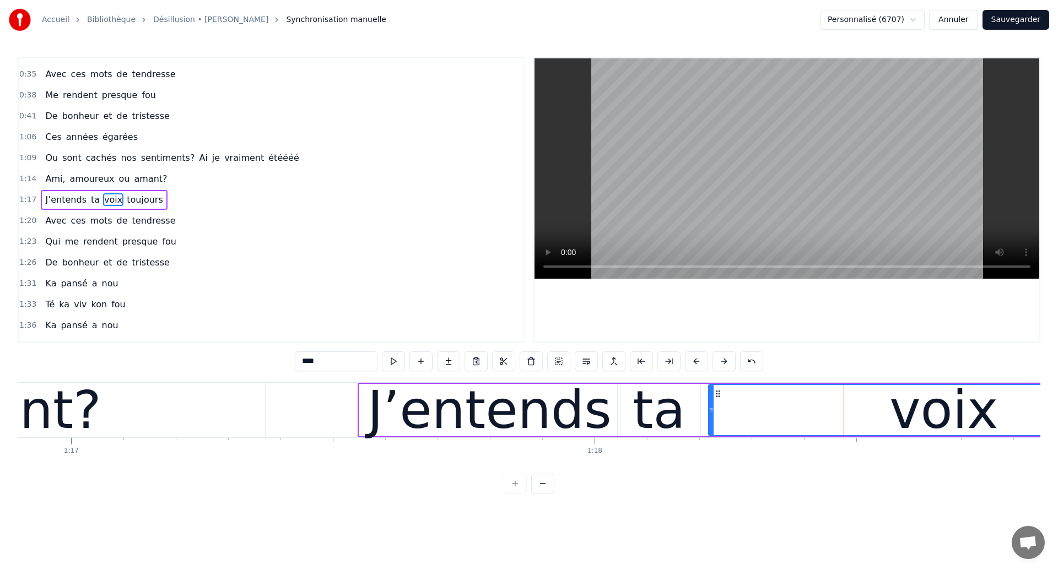
scroll to position [0, 40230]
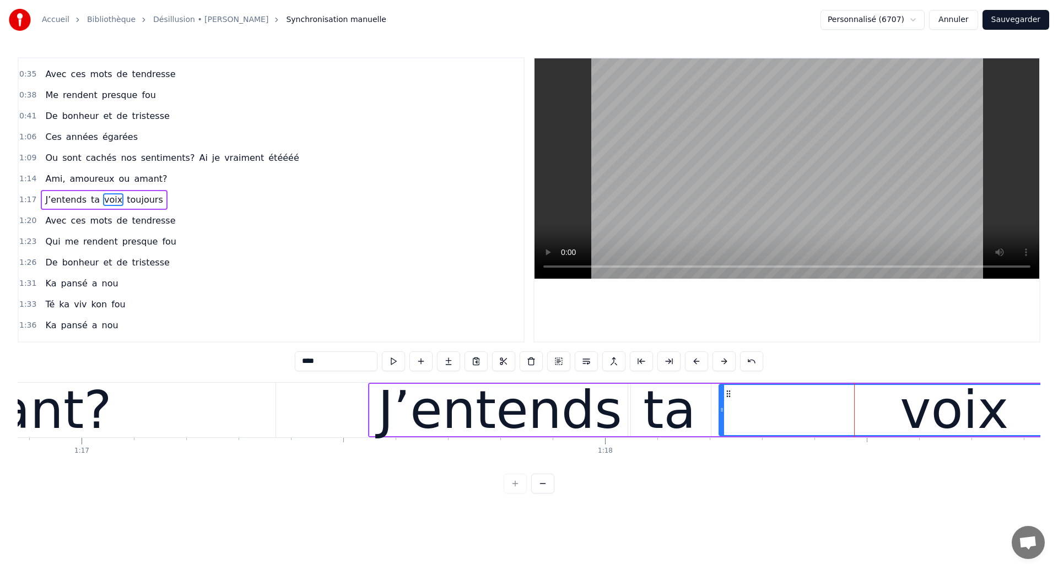
click at [53, 415] on div "amant?" at bounding box center [13, 410] width 197 height 79
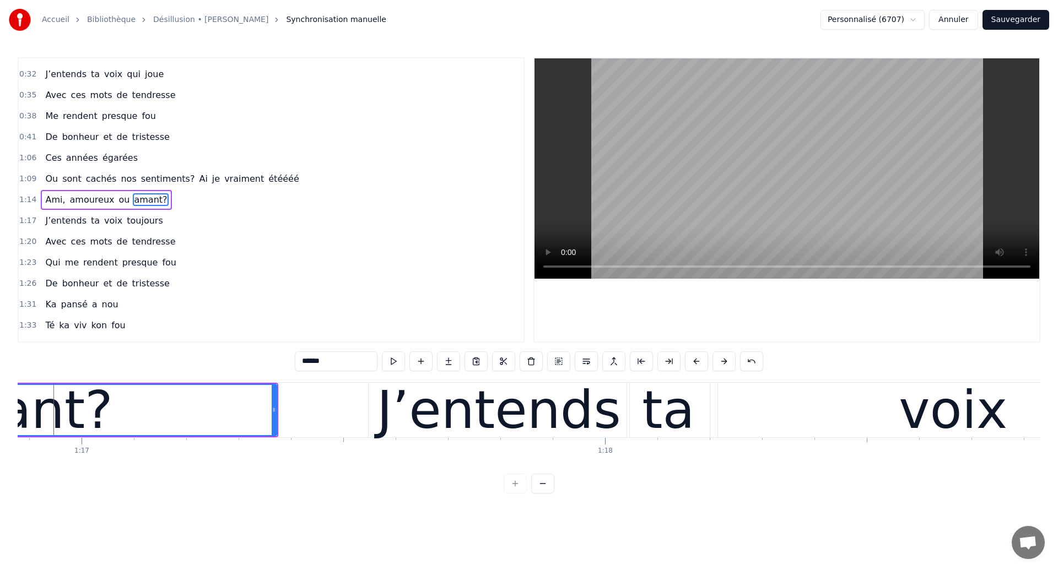
scroll to position [0, 40211]
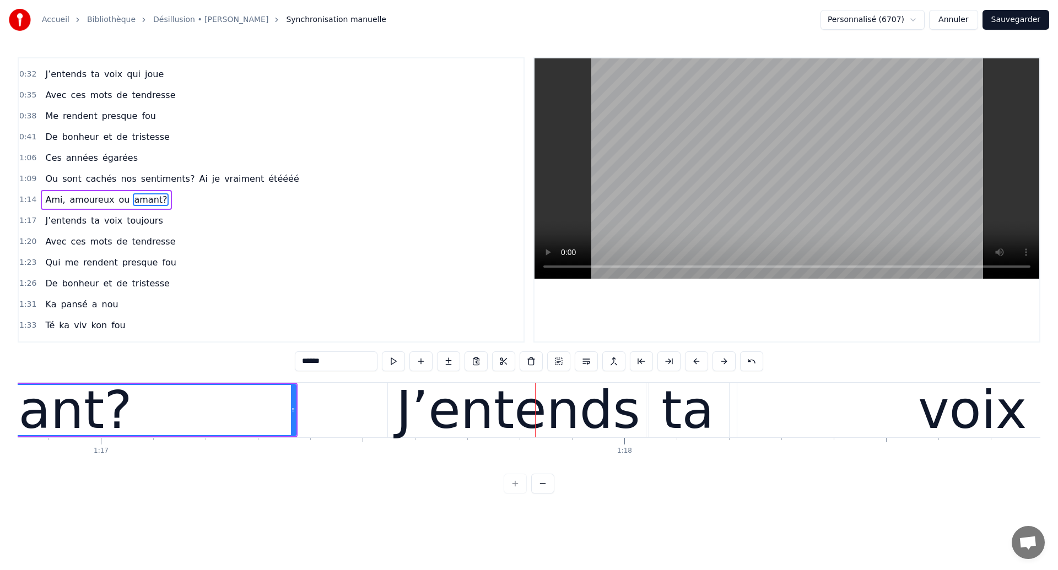
click at [458, 420] on div "J’entends" at bounding box center [518, 410] width 244 height 79
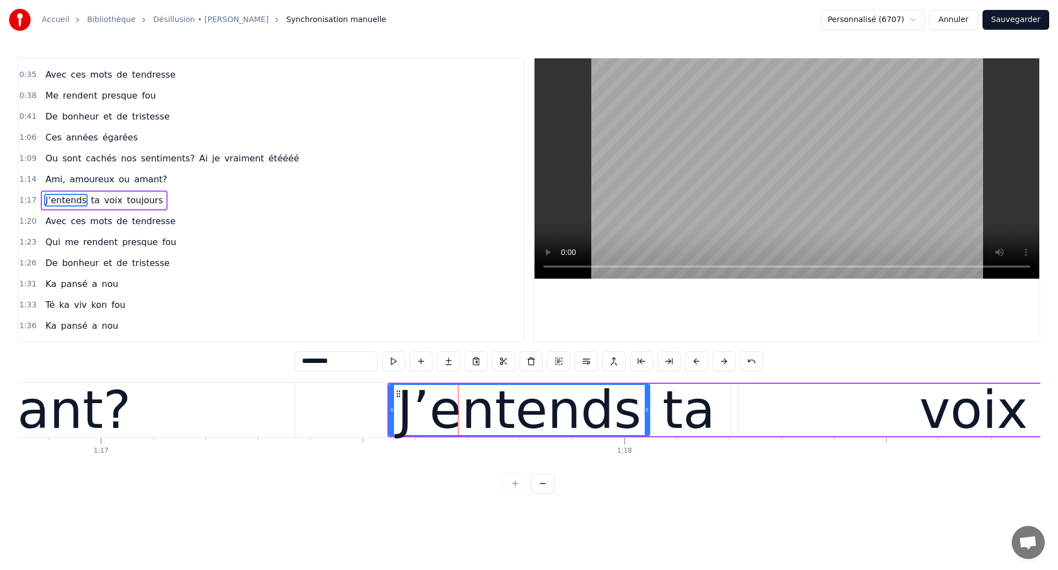
scroll to position [99, 0]
click at [392, 410] on icon at bounding box center [391, 409] width 4 height 9
click at [118, 418] on div "amant?" at bounding box center [32, 410] width 524 height 55
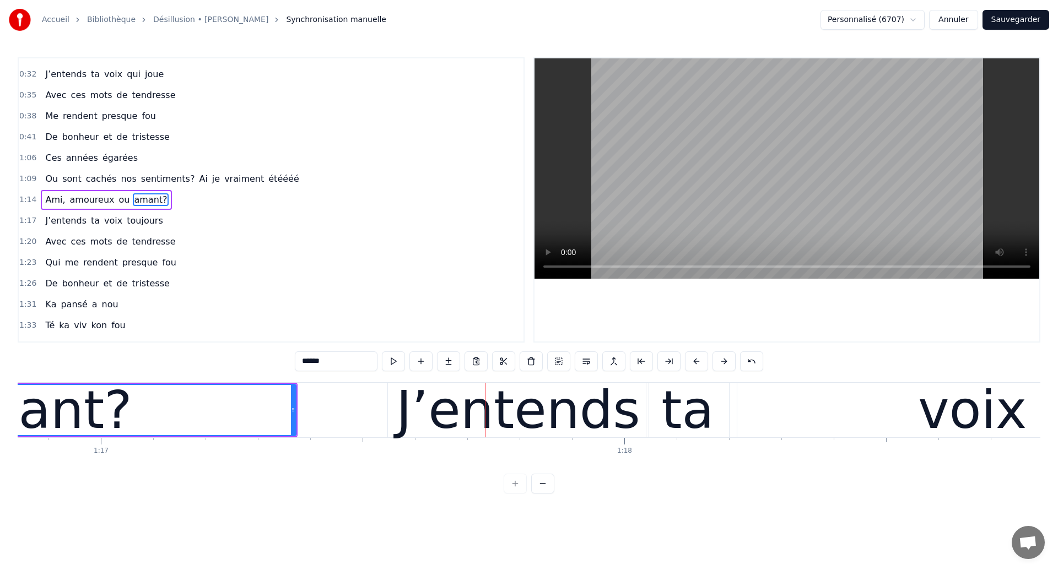
click at [452, 428] on div "J’entends" at bounding box center [518, 410] width 244 height 79
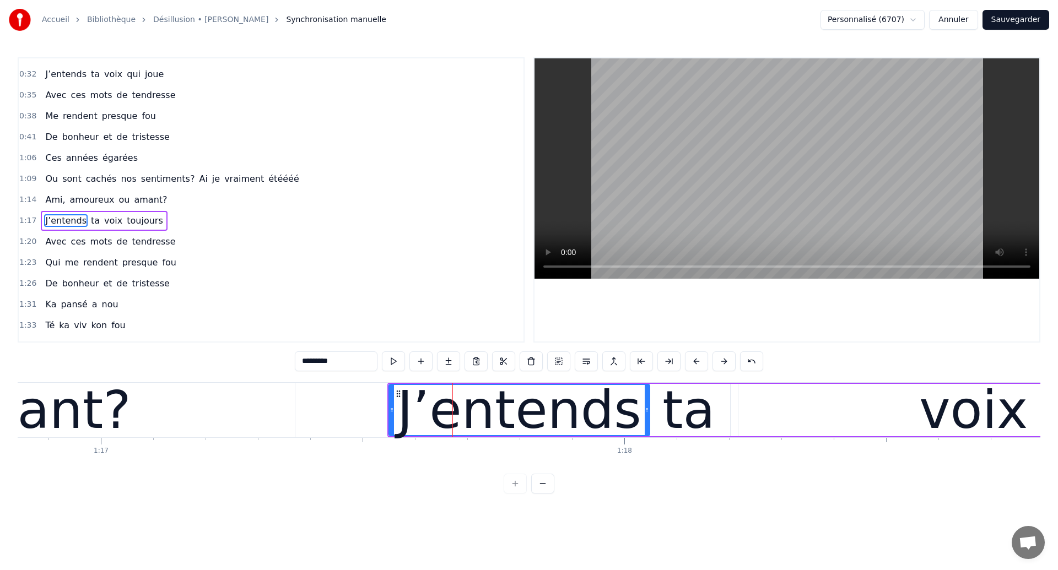
scroll to position [99, 0]
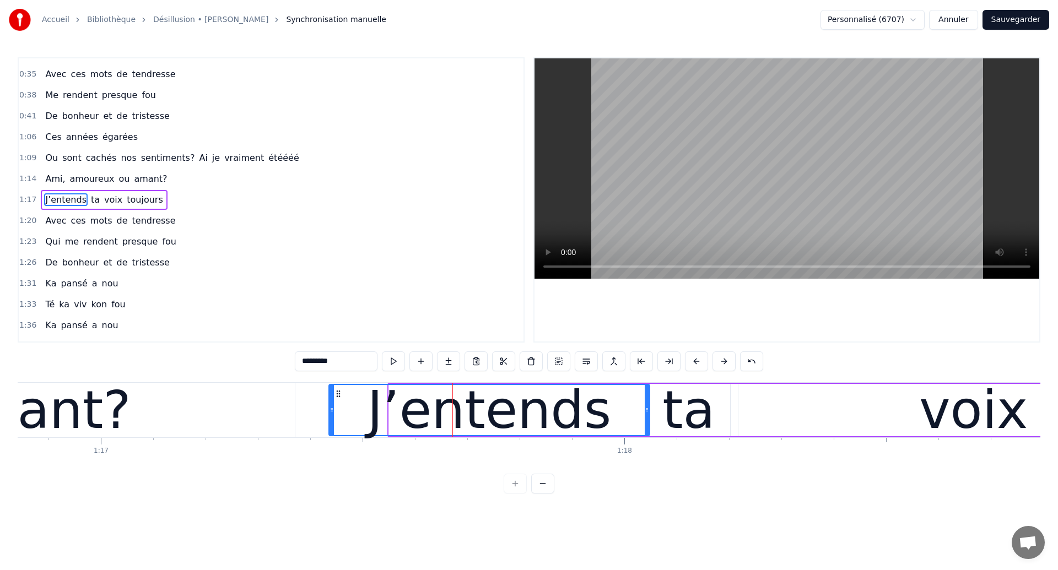
drag, startPoint x: 390, startPoint y: 422, endPoint x: 330, endPoint y: 436, distance: 61.5
click at [330, 436] on div "J’entends" at bounding box center [489, 410] width 322 height 52
click at [78, 428] on div "amant?" at bounding box center [32, 410] width 197 height 79
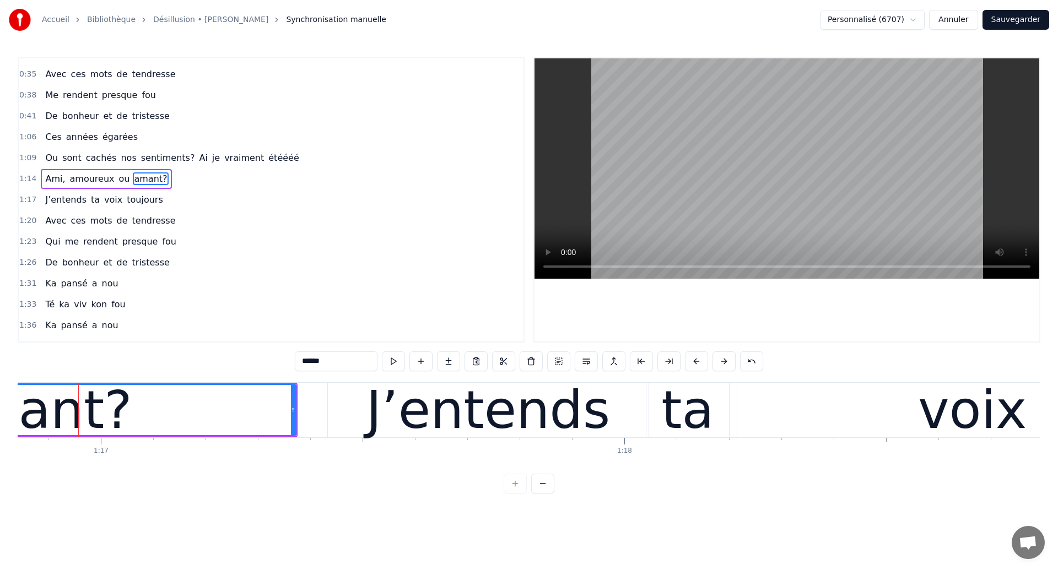
scroll to position [78, 0]
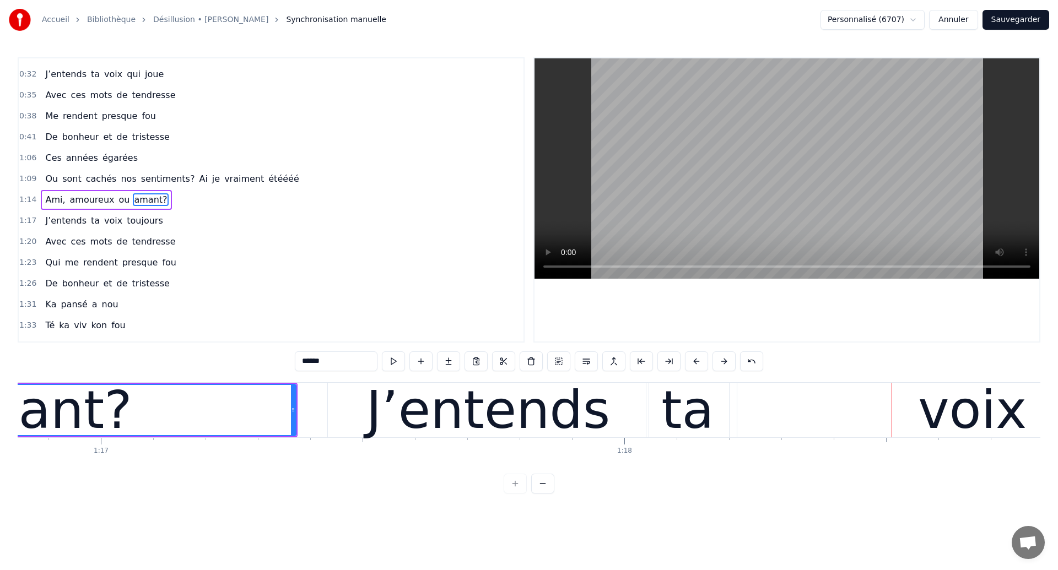
click at [149, 422] on div "amant?" at bounding box center [33, 410] width 523 height 50
click at [540, 411] on div "J’entends" at bounding box center [488, 410] width 244 height 79
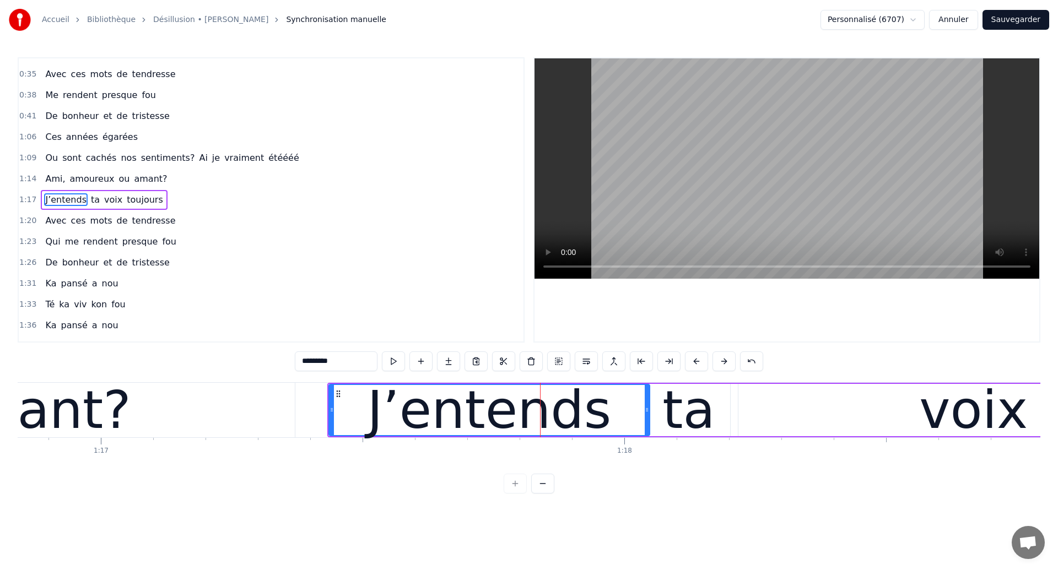
click at [640, 416] on div "J’entends" at bounding box center [488, 410] width 319 height 50
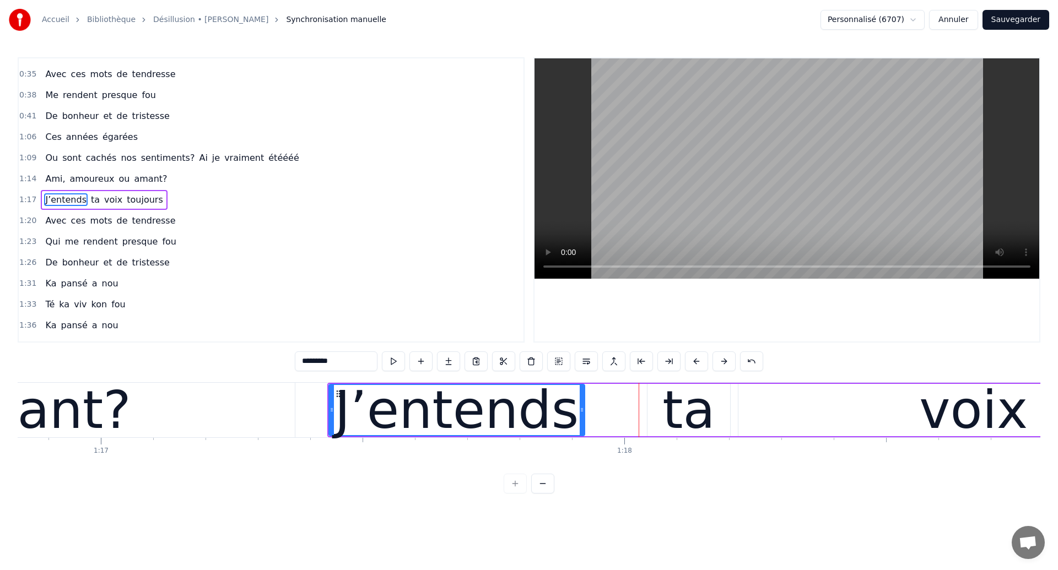
drag, startPoint x: 646, startPoint y: 418, endPoint x: 581, endPoint y: 439, distance: 68.3
click at [581, 439] on div "Ces années égarées Ou sont cachés nos sentiments? Qu’ai je vraiment été Ami, am…" at bounding box center [529, 423] width 1022 height 83
click at [206, 413] on div "amant?" at bounding box center [32, 410] width 524 height 55
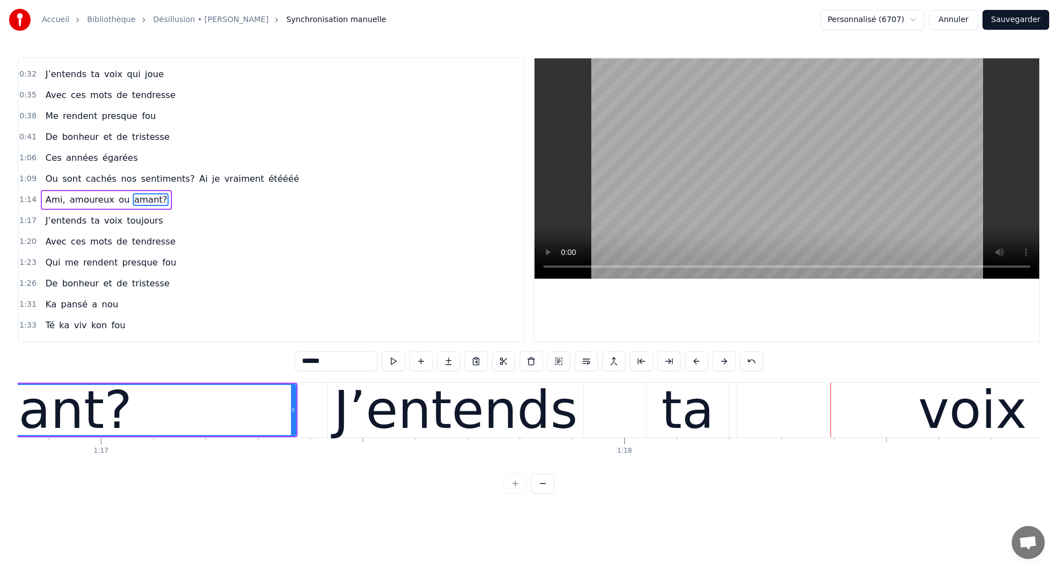
click at [688, 400] on div "ta" at bounding box center [687, 410] width 52 height 79
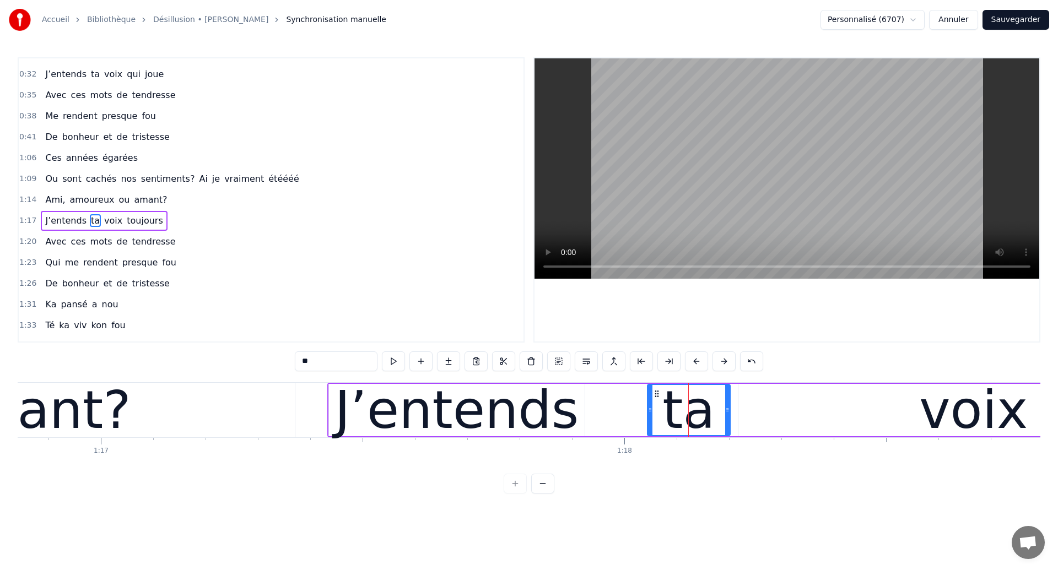
scroll to position [99, 0]
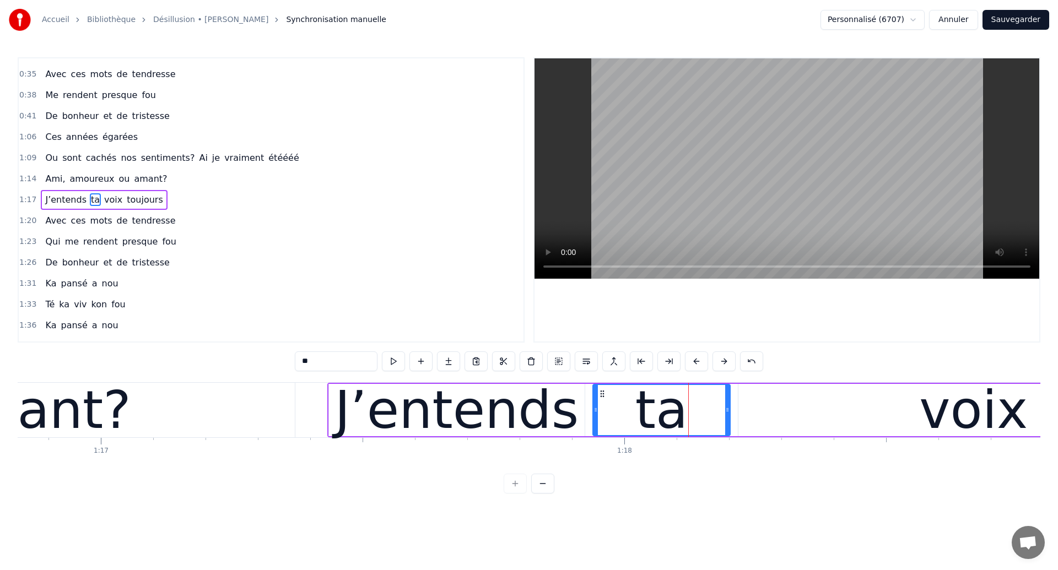
drag, startPoint x: 651, startPoint y: 421, endPoint x: 596, endPoint y: 440, distance: 57.7
click at [596, 440] on div "Ces années égarées Ou sont cachés nos sentiments? Qu’ai je vraiment été Ami, am…" at bounding box center [529, 423] width 1022 height 83
click at [99, 426] on div "amant?" at bounding box center [32, 410] width 197 height 79
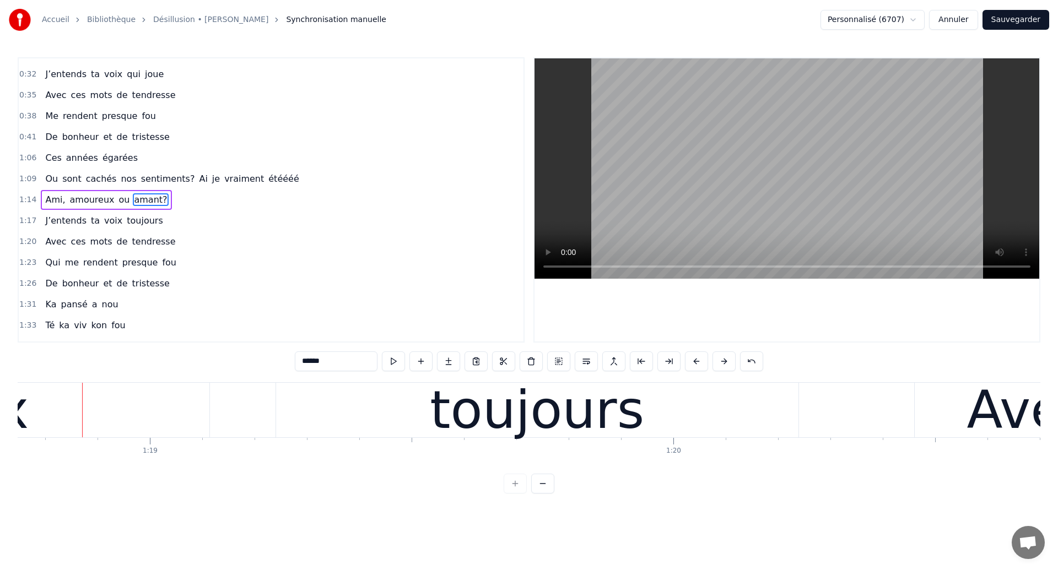
scroll to position [0, 41218]
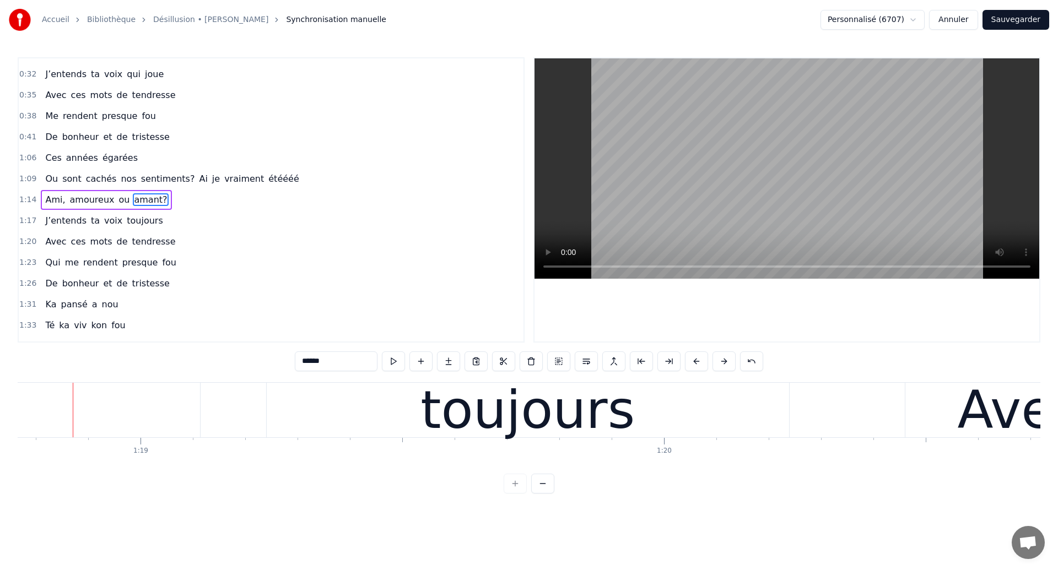
click at [360, 425] on div "toujours" at bounding box center [528, 410] width 522 height 55
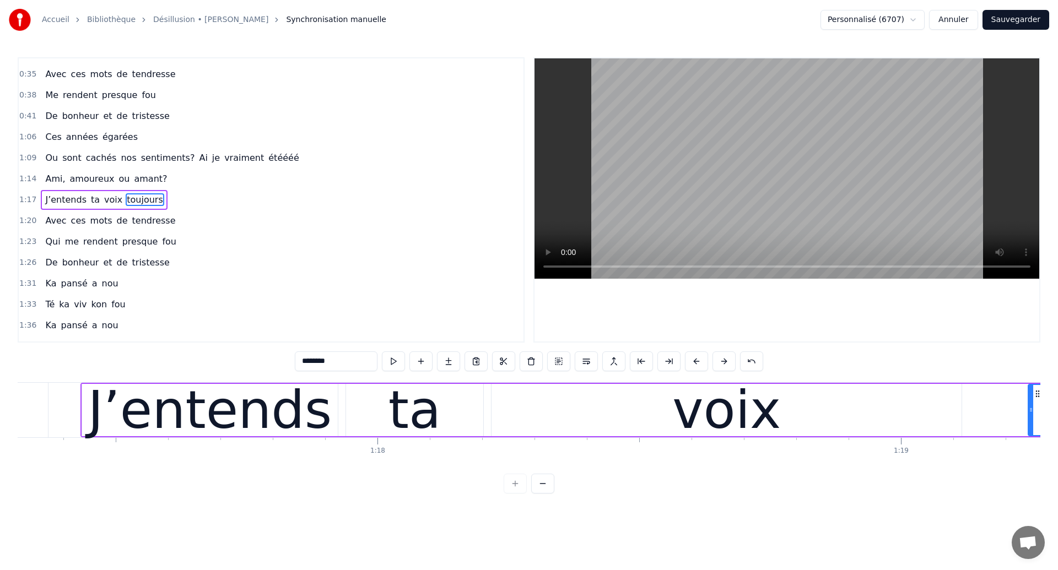
scroll to position [0, 40396]
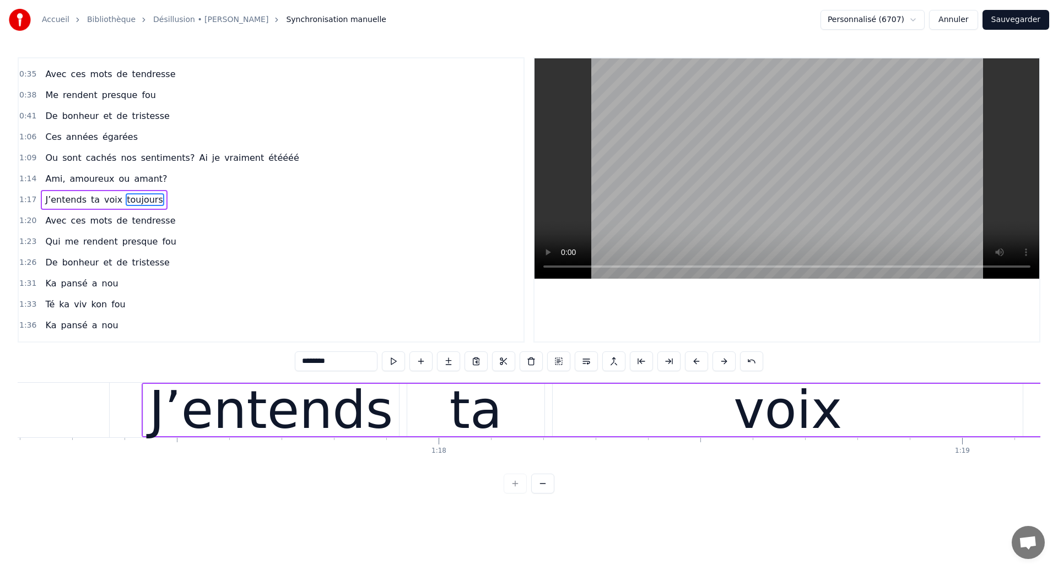
click at [263, 423] on div "J’entends" at bounding box center [271, 410] width 244 height 79
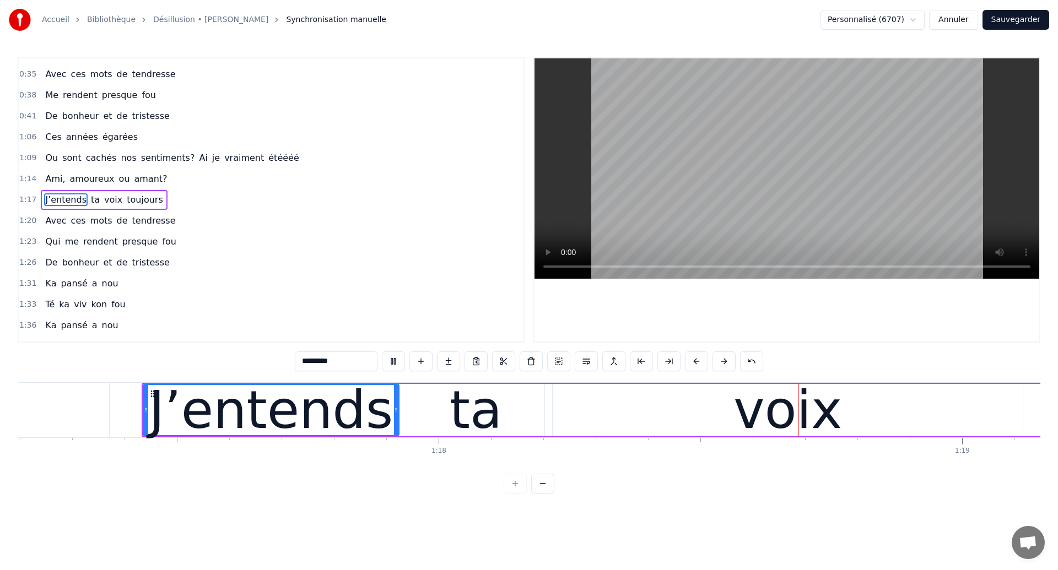
click at [612, 418] on div "voix" at bounding box center [787, 410] width 470 height 52
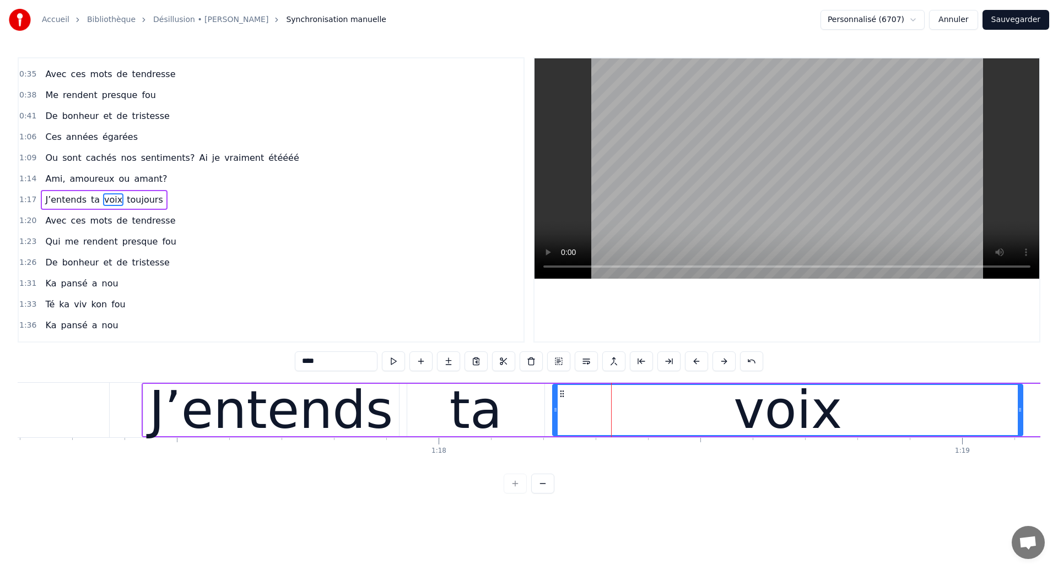
click at [269, 427] on div "J’entends" at bounding box center [271, 410] width 244 height 79
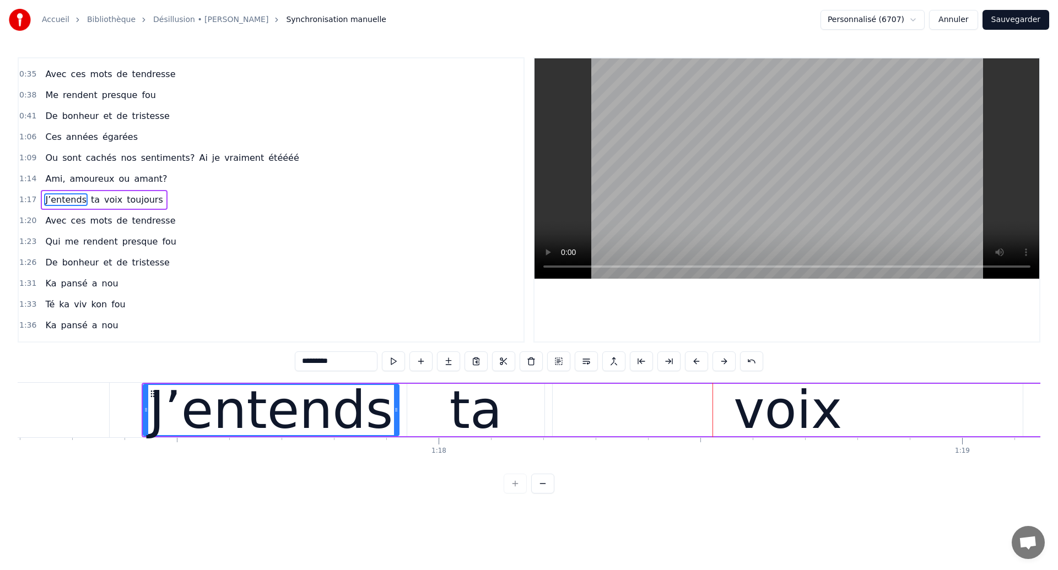
click at [470, 427] on div "ta" at bounding box center [475, 410] width 52 height 79
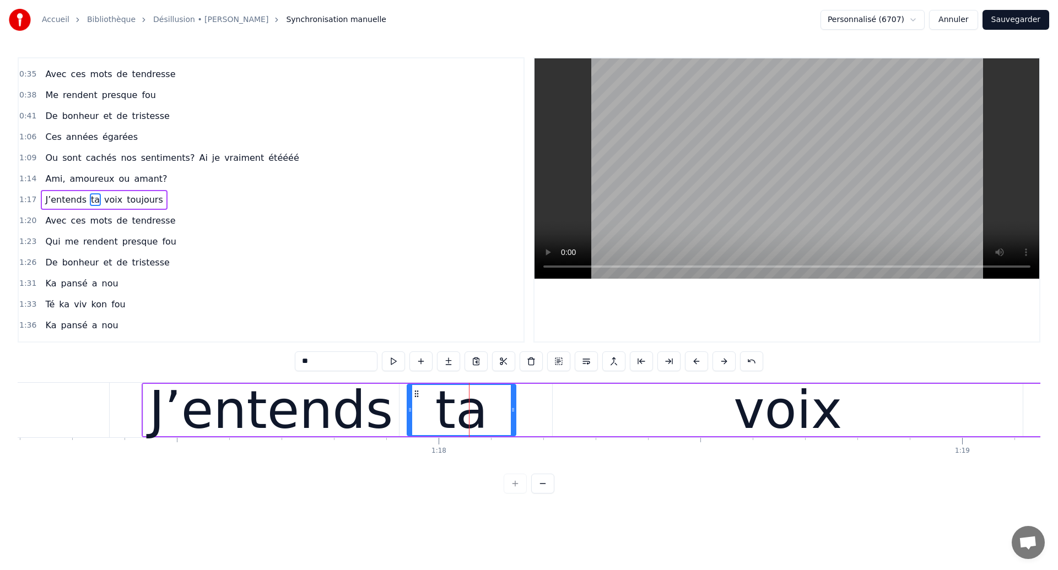
drag, startPoint x: 541, startPoint y: 418, endPoint x: 513, endPoint y: 424, distance: 29.4
click at [513, 424] on div at bounding box center [513, 410] width 4 height 50
click at [586, 404] on div "voix" at bounding box center [787, 410] width 470 height 52
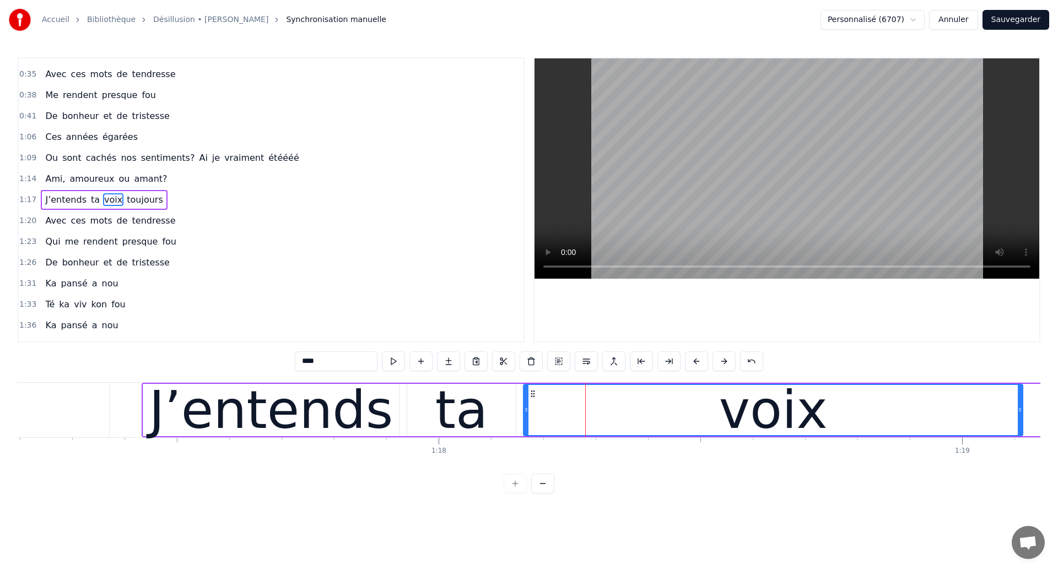
drag, startPoint x: 554, startPoint y: 416, endPoint x: 525, endPoint y: 422, distance: 29.9
click at [525, 422] on div at bounding box center [526, 410] width 4 height 50
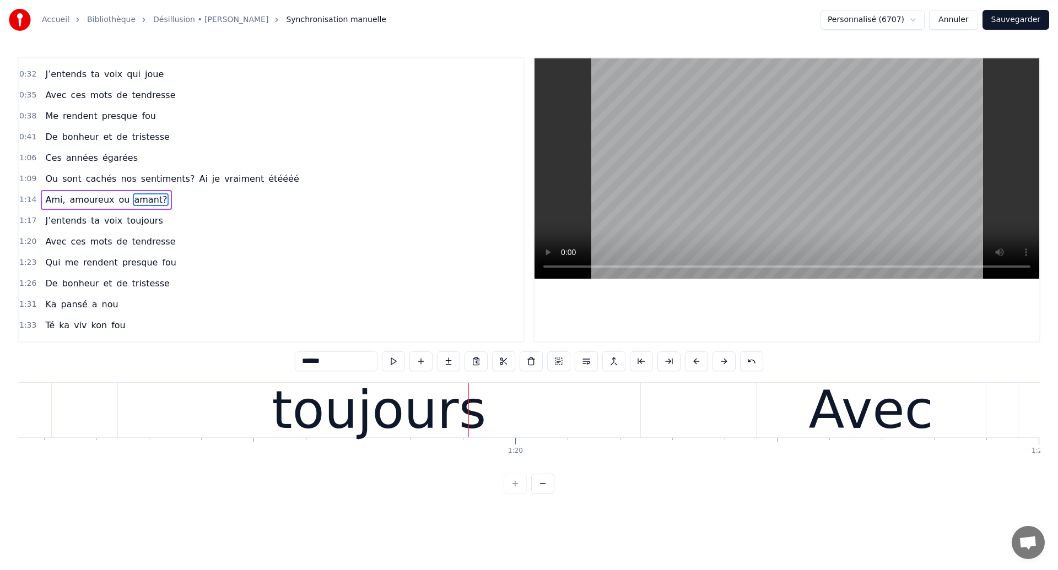
scroll to position [0, 41371]
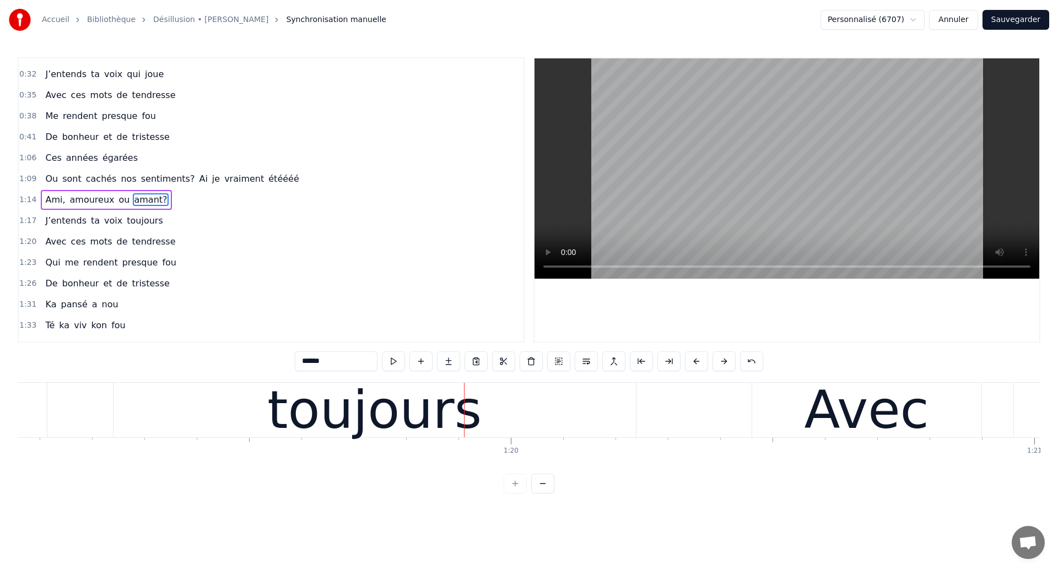
click at [333, 442] on div "toujours" at bounding box center [374, 410] width 214 height 79
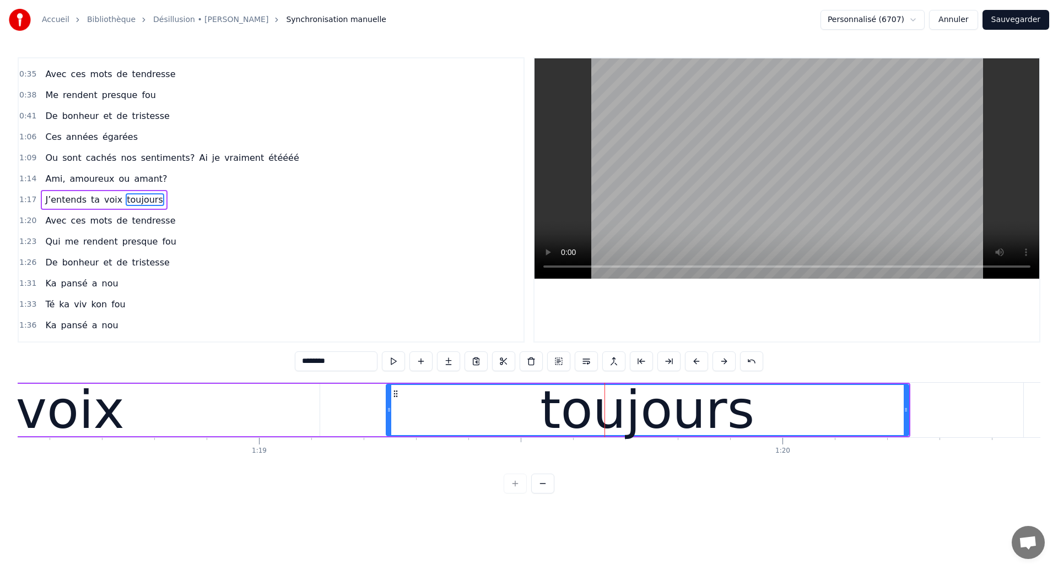
scroll to position [0, 41094]
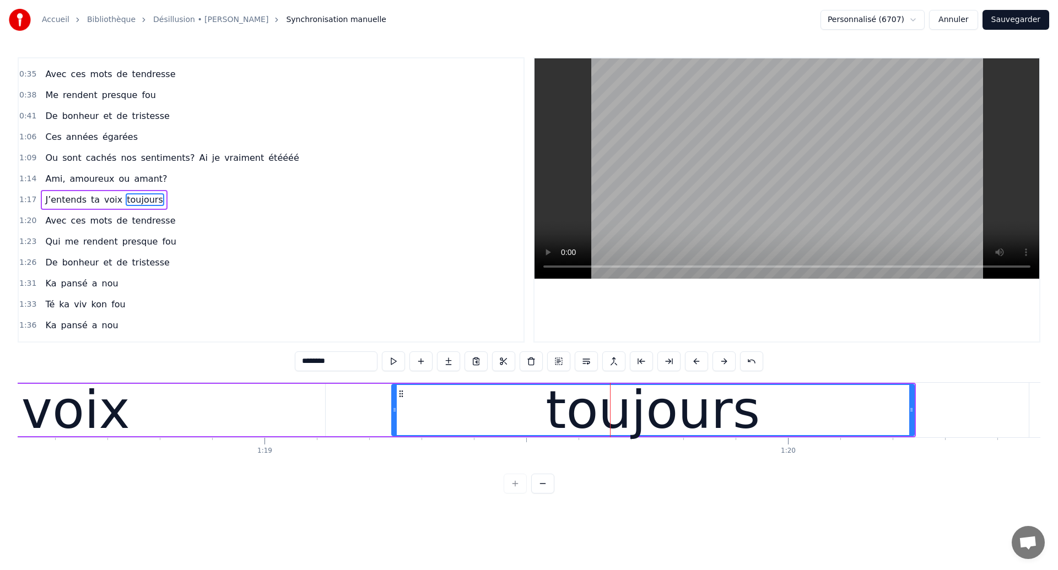
click at [162, 416] on div "voix" at bounding box center [75, 410] width 499 height 52
type input "****"
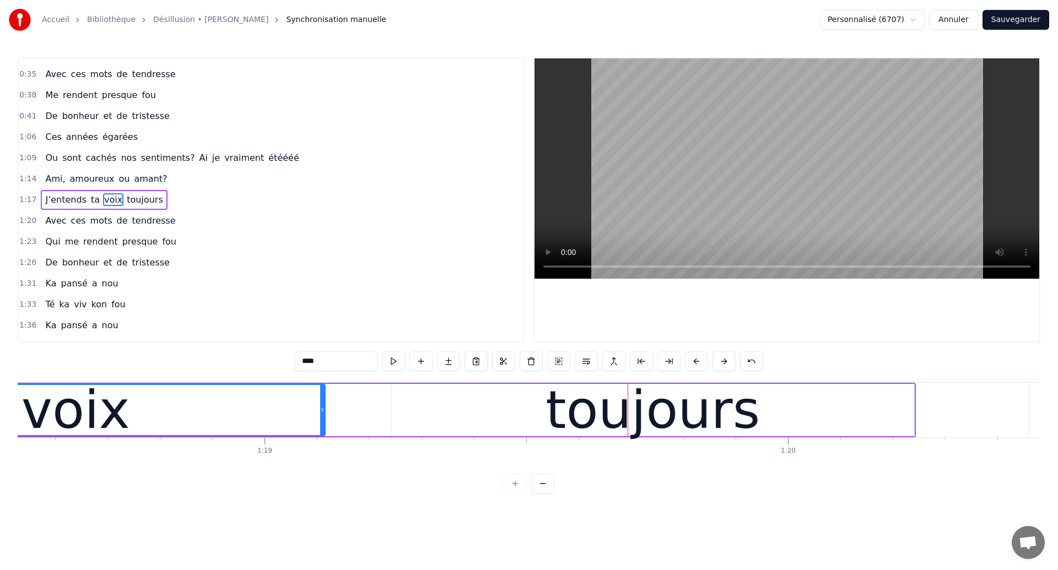
click at [106, 431] on div "voix" at bounding box center [75, 410] width 109 height 79
click at [153, 414] on div "voix" at bounding box center [75, 410] width 498 height 50
click at [91, 384] on div "voix" at bounding box center [75, 410] width 109 height 79
click at [46, 399] on div "voix" at bounding box center [75, 410] width 109 height 79
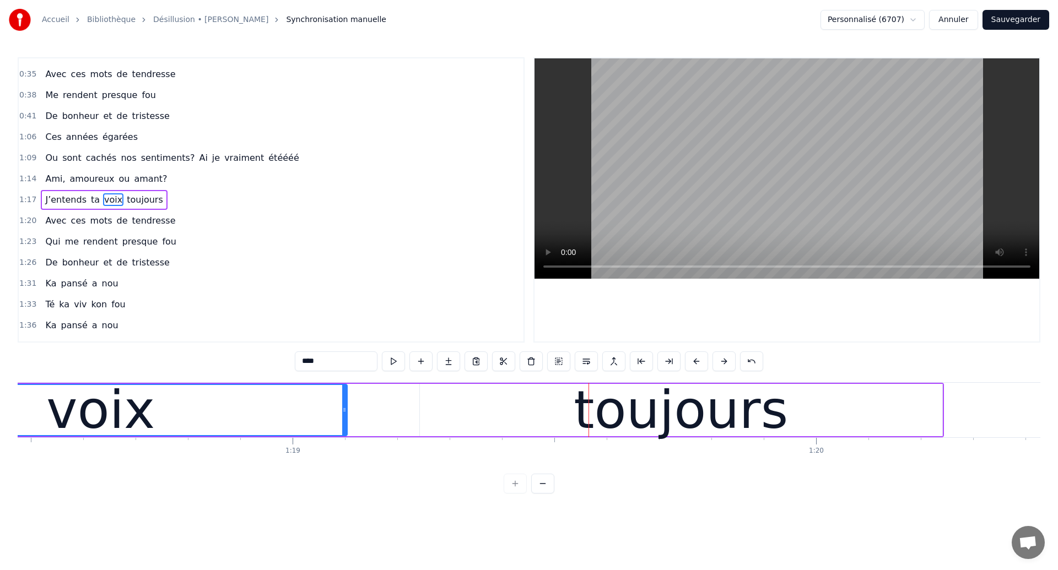
drag, startPoint x: 351, startPoint y: 421, endPoint x: 345, endPoint y: 421, distance: 6.1
click at [345, 421] on div at bounding box center [344, 410] width 4 height 50
click at [379, 420] on div "J’entends ta voix toujours" at bounding box center [207, 410] width 1471 height 55
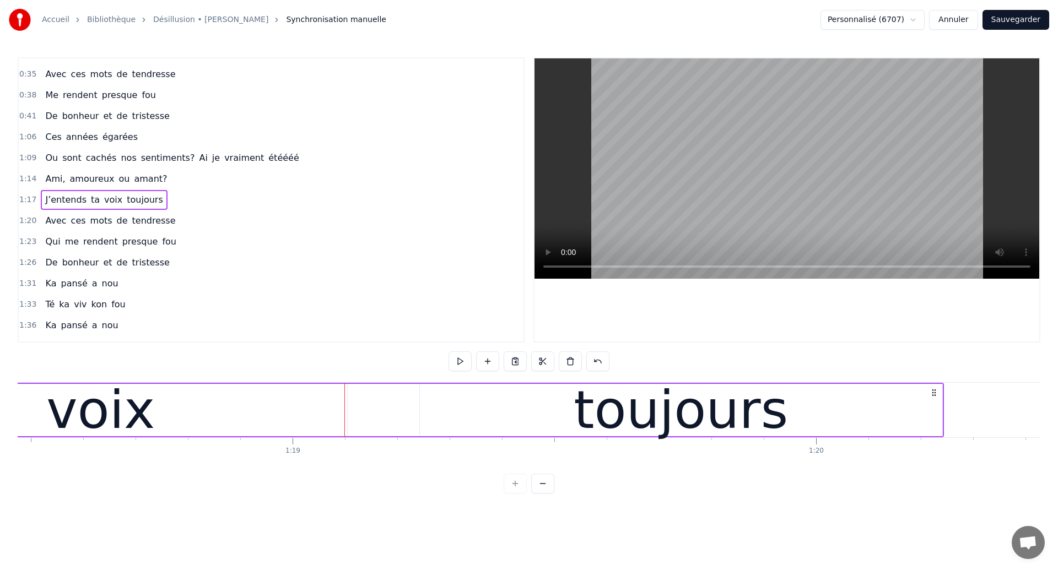
click at [479, 391] on div "toujours" at bounding box center [681, 410] width 522 height 52
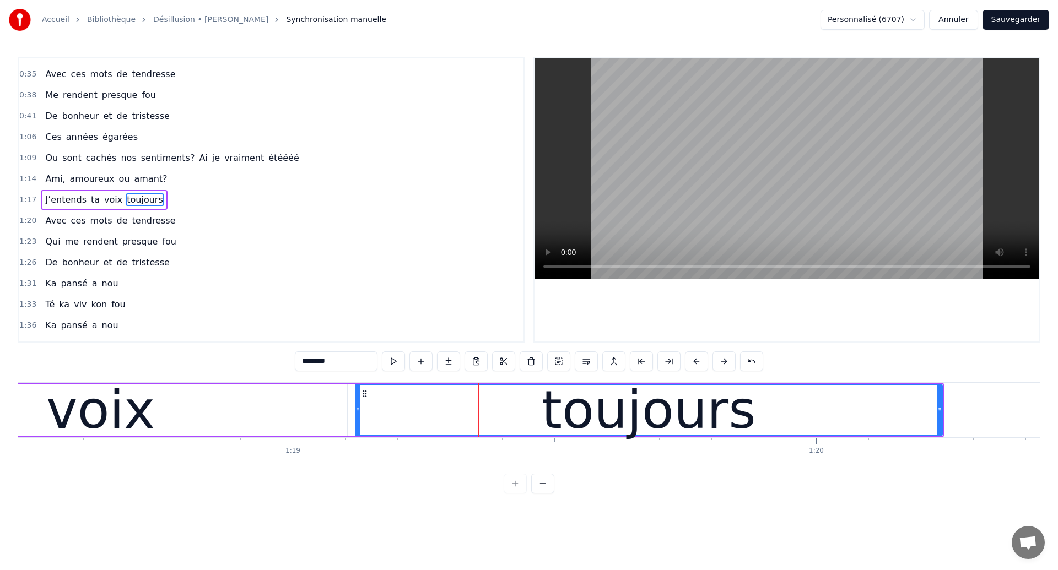
drag, startPoint x: 421, startPoint y: 417, endPoint x: 357, endPoint y: 432, distance: 66.3
click at [357, 432] on div at bounding box center [358, 410] width 4 height 50
drag, startPoint x: 335, startPoint y: 362, endPoint x: 297, endPoint y: 361, distance: 38.0
click at [297, 361] on input "********" at bounding box center [336, 361] width 83 height 20
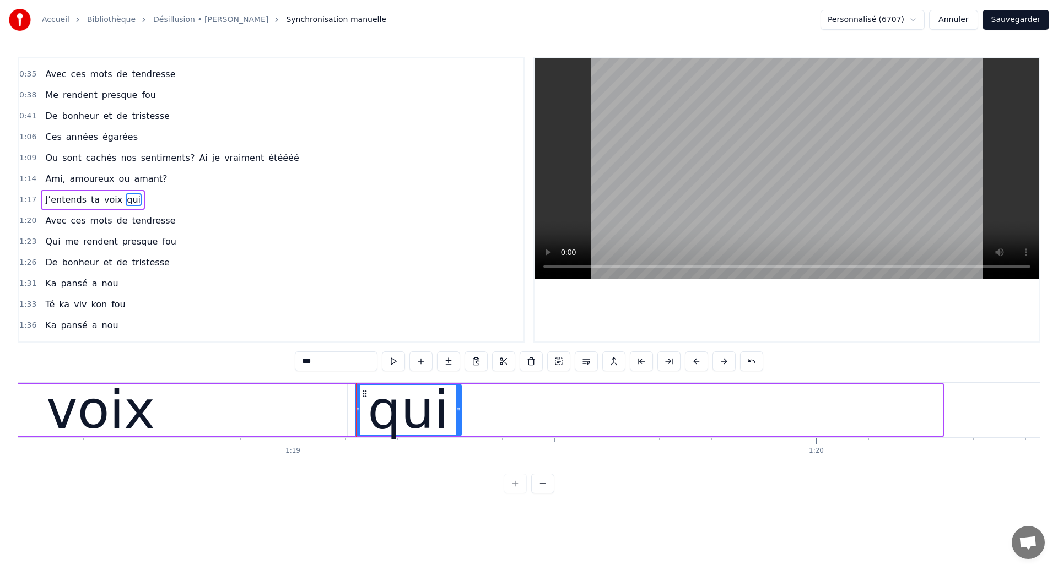
drag, startPoint x: 938, startPoint y: 420, endPoint x: 456, endPoint y: 475, distance: 485.1
click at [456, 475] on div "0:22 Ces années égarées 0:24 Ou sont cachés nos sentiments? 0:27 Qu’ai je vraim…" at bounding box center [529, 275] width 1022 height 436
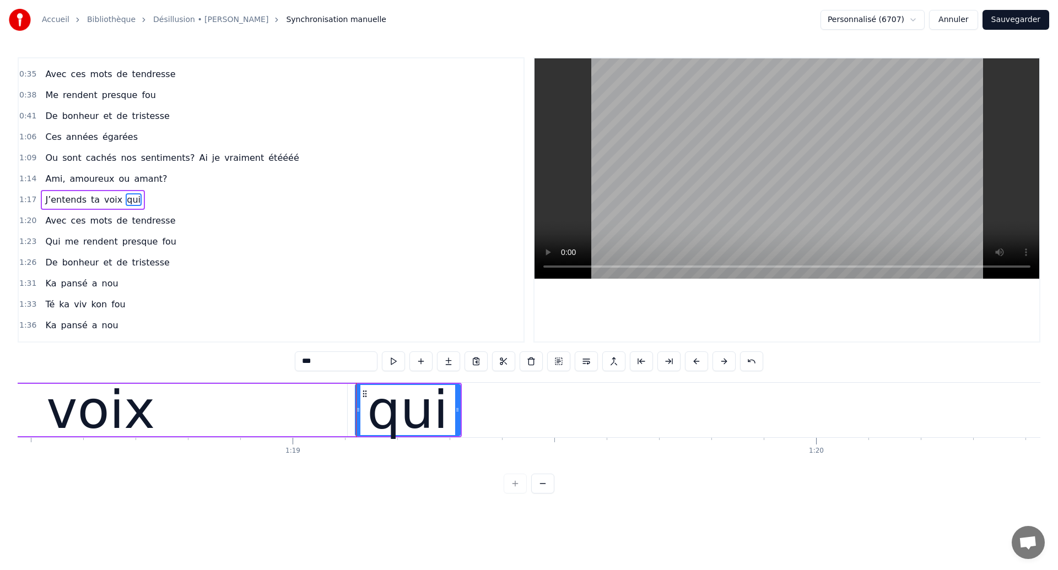
type input "***"
click at [403, 424] on div "qui" at bounding box center [407, 410] width 81 height 79
click at [421, 368] on button at bounding box center [420, 361] width 23 height 20
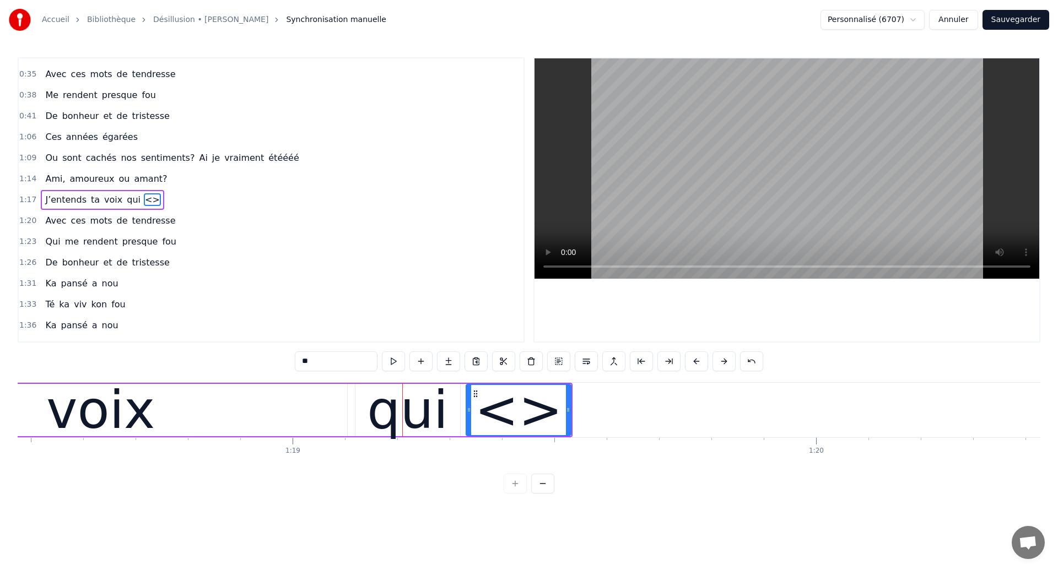
click at [497, 408] on div "<>" at bounding box center [519, 410] width 88 height 79
drag, startPoint x: 331, startPoint y: 365, endPoint x: 281, endPoint y: 365, distance: 49.6
click at [281, 365] on div "0:22 Ces années égarées 0:24 Ou sont cachés nos sentiments? 0:27 Qu’ai je vraim…" at bounding box center [529, 275] width 1022 height 436
click at [120, 408] on div "voix" at bounding box center [100, 410] width 109 height 79
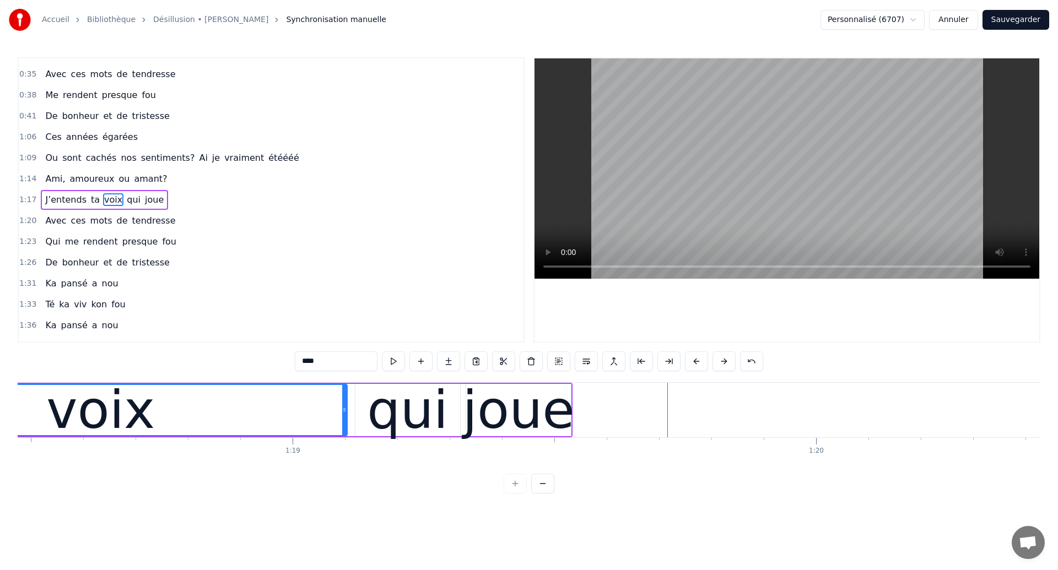
click at [272, 415] on div "voix" at bounding box center [101, 410] width 492 height 50
click at [104, 415] on div "voix" at bounding box center [100, 410] width 109 height 79
click at [550, 428] on div "joue" at bounding box center [519, 410] width 112 height 79
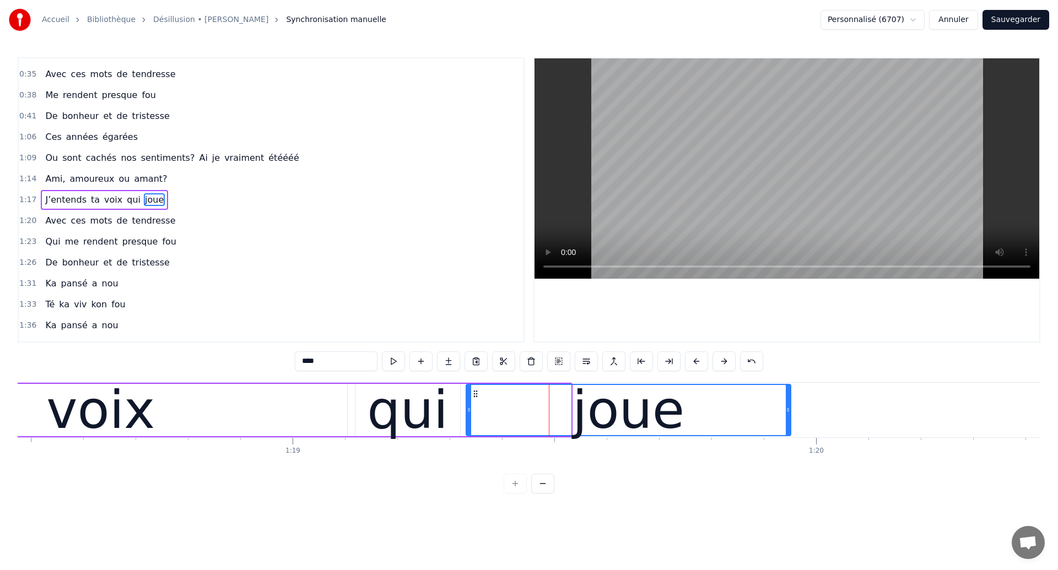
drag, startPoint x: 567, startPoint y: 418, endPoint x: 783, endPoint y: 409, distance: 216.1
click at [785, 409] on div at bounding box center [787, 410] width 4 height 50
click at [185, 407] on div "voix" at bounding box center [100, 410] width 493 height 52
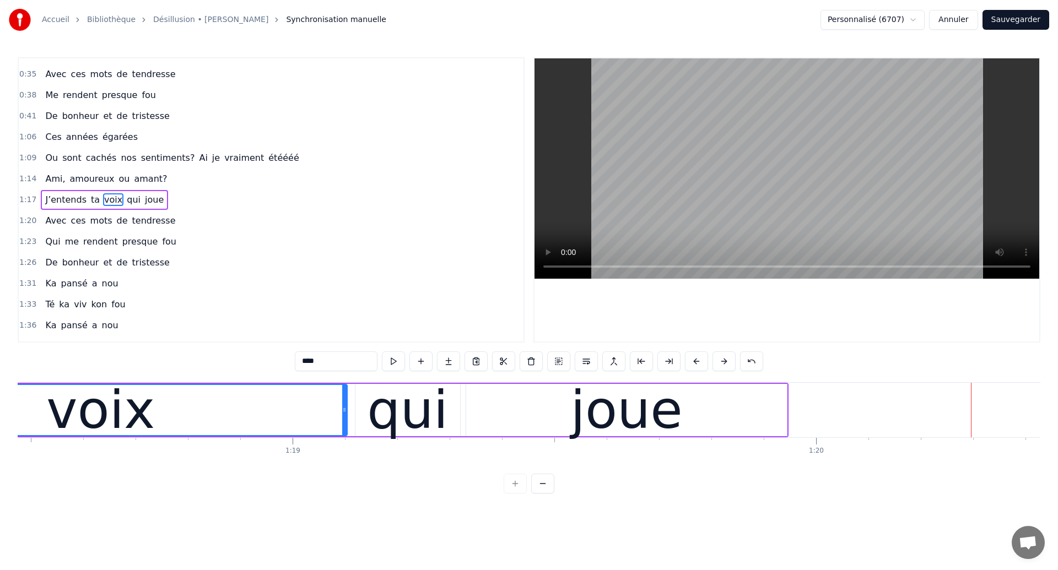
click at [765, 434] on div "joue" at bounding box center [626, 410] width 321 height 52
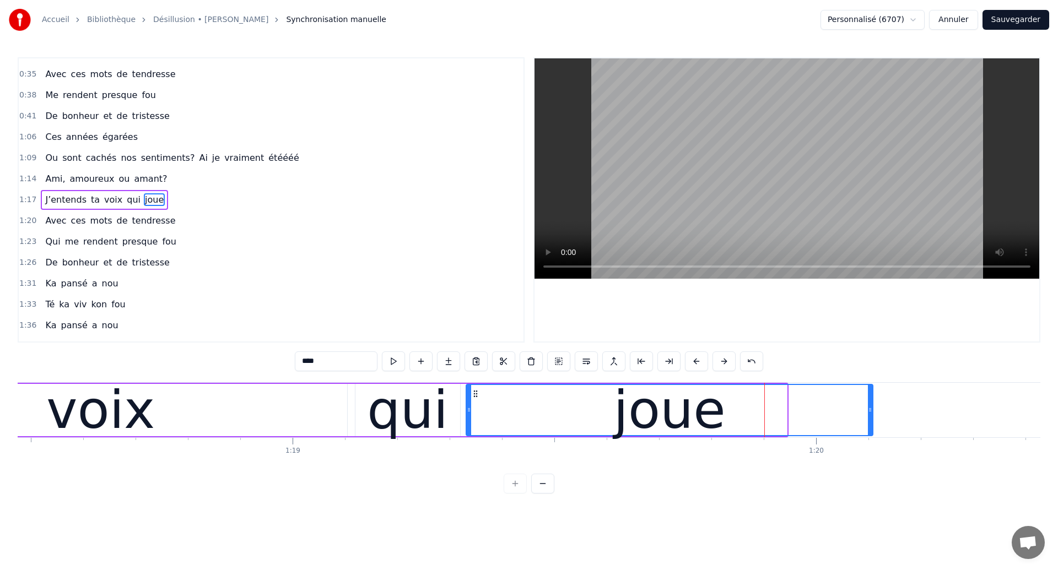
drag, startPoint x: 784, startPoint y: 413, endPoint x: 870, endPoint y: 418, distance: 86.0
click at [870, 418] on div at bounding box center [870, 410] width 4 height 50
click at [227, 409] on div "voix" at bounding box center [100, 410] width 493 height 52
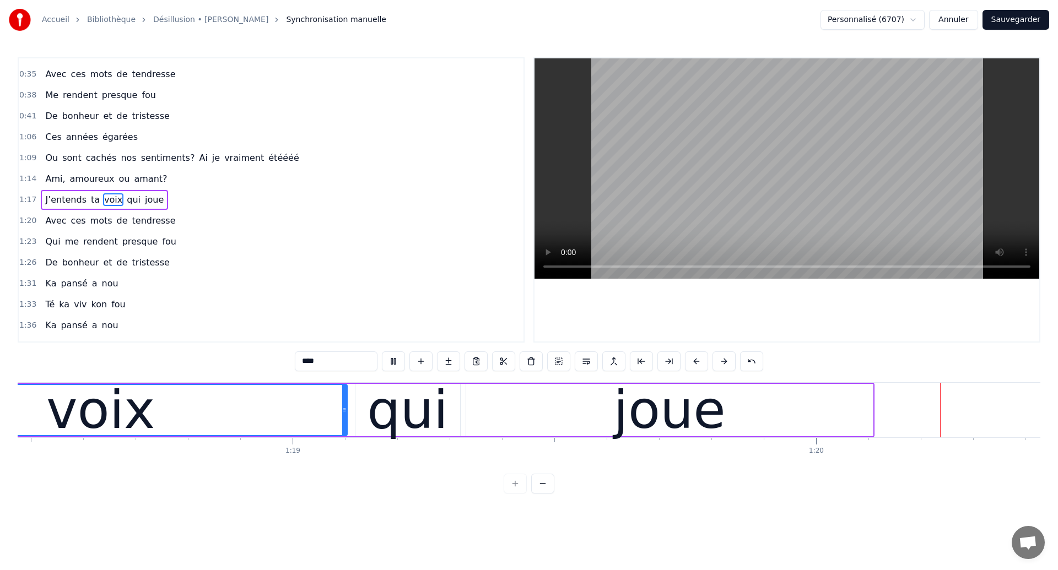
click at [781, 424] on div "joue" at bounding box center [669, 410] width 407 height 52
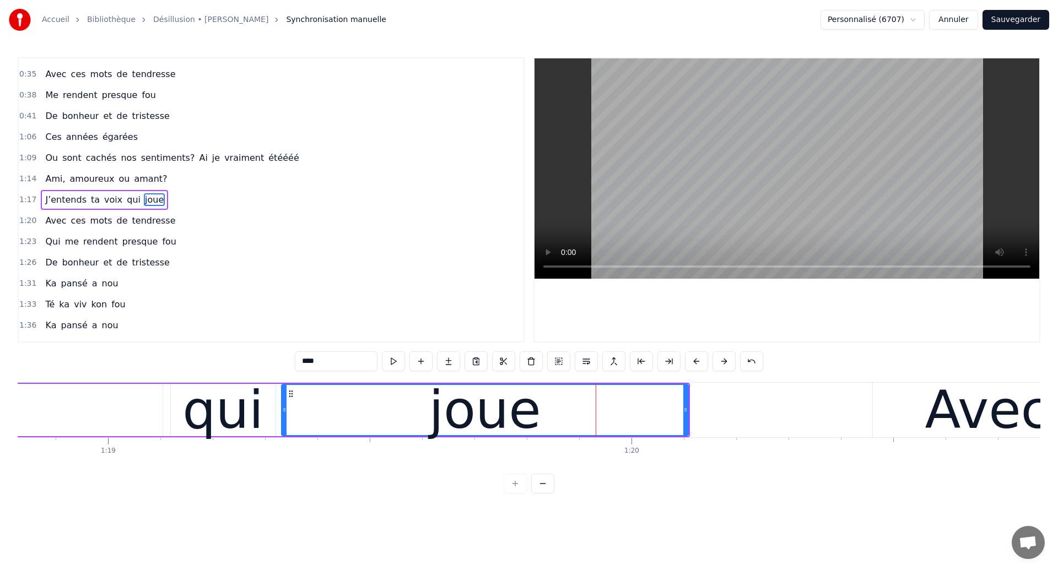
scroll to position [0, 41198]
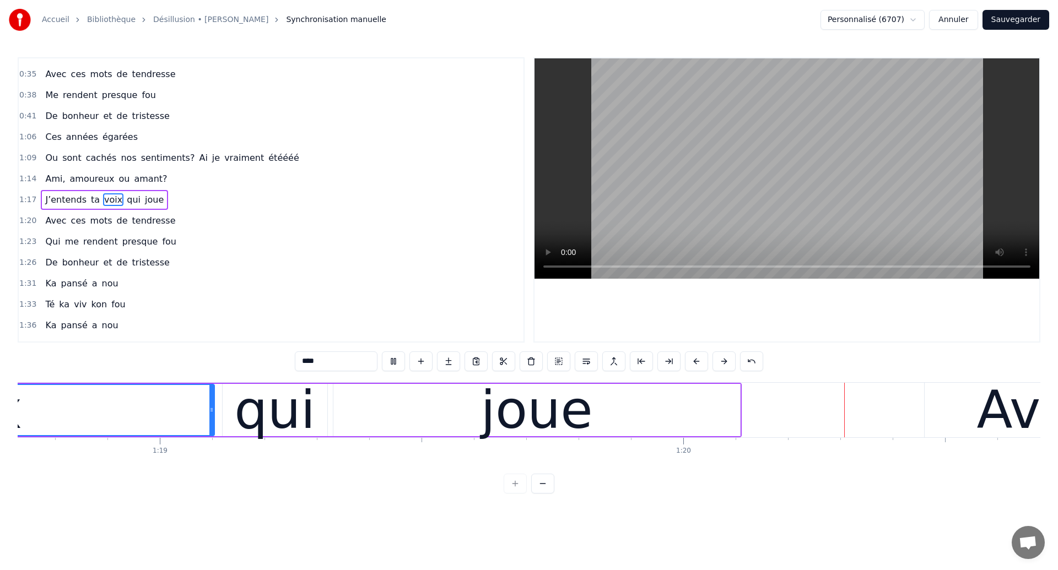
click at [663, 422] on div "joue" at bounding box center [536, 410] width 407 height 52
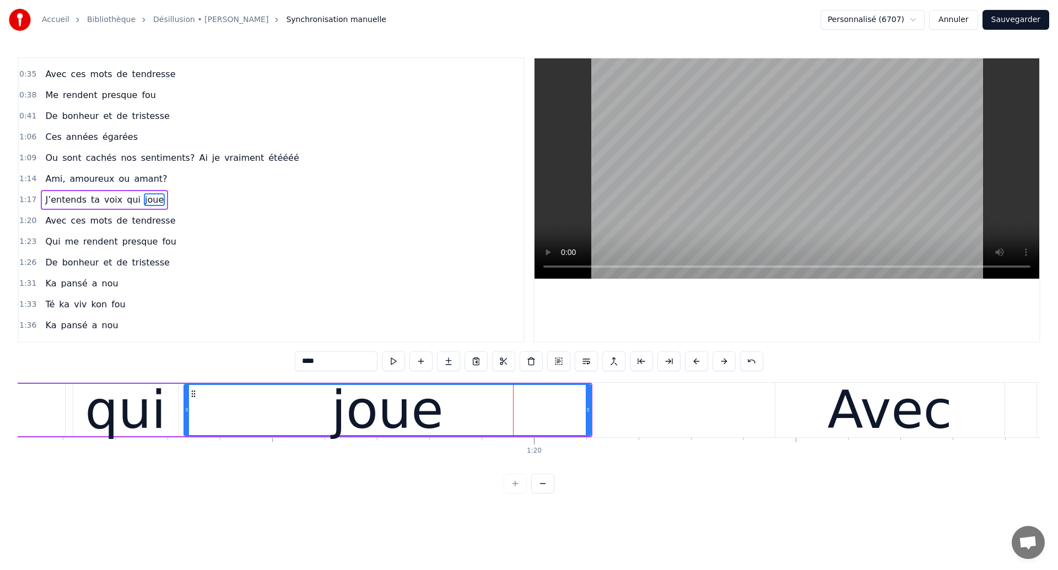
scroll to position [0, 41356]
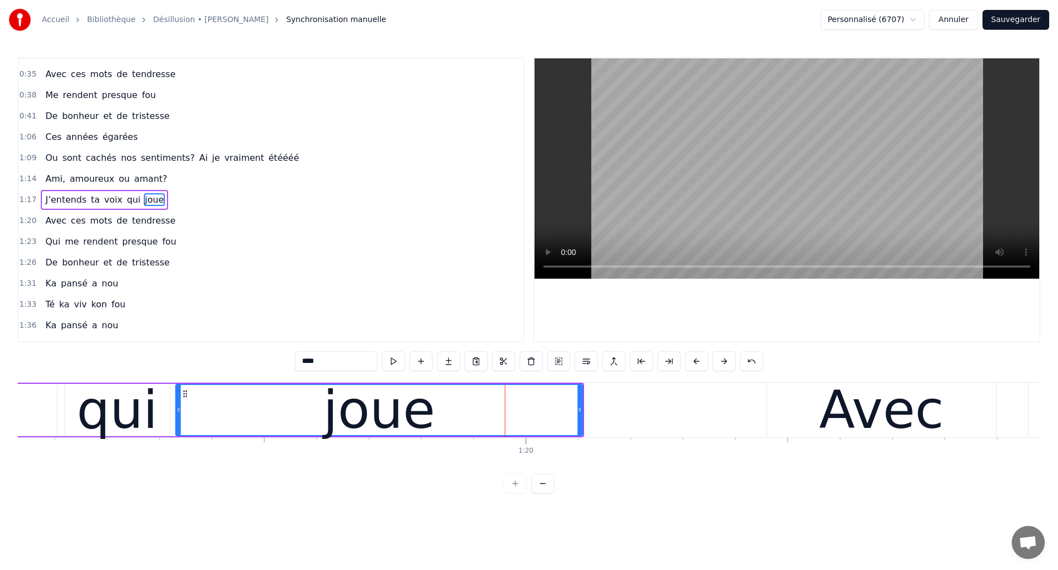
click at [56, 194] on span "J’entends" at bounding box center [66, 199] width 44 height 13
type input "*********"
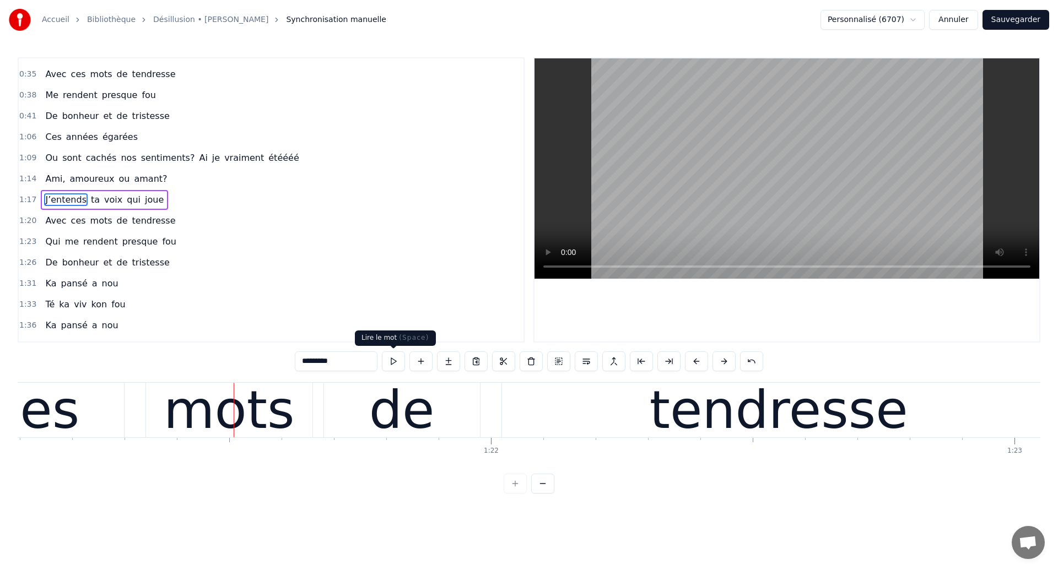
scroll to position [0, 42438]
click at [313, 422] on div "Avec ces mots de tendresse" at bounding box center [370, 410] width 1373 height 55
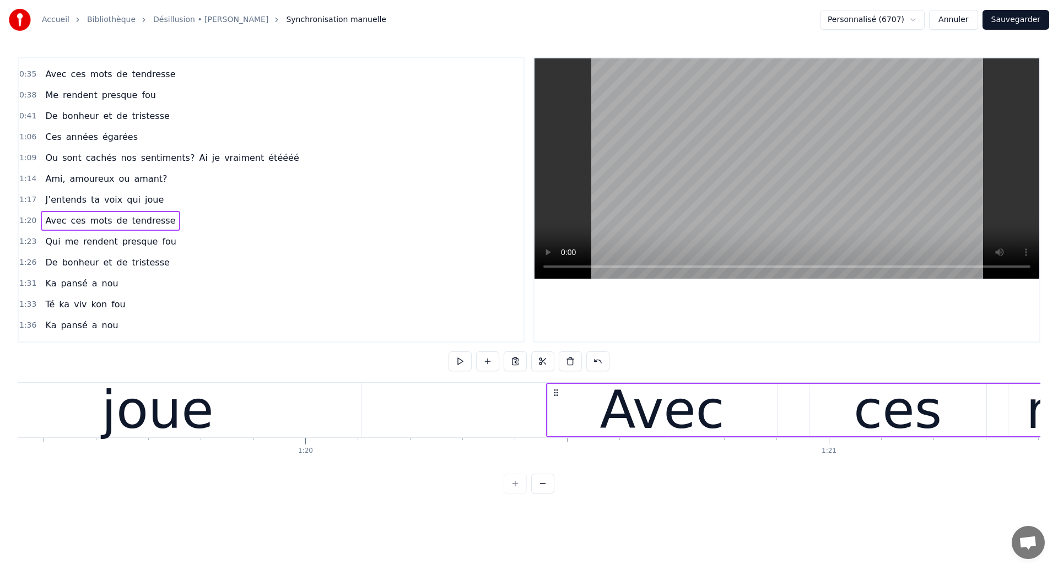
scroll to position [0, 41528]
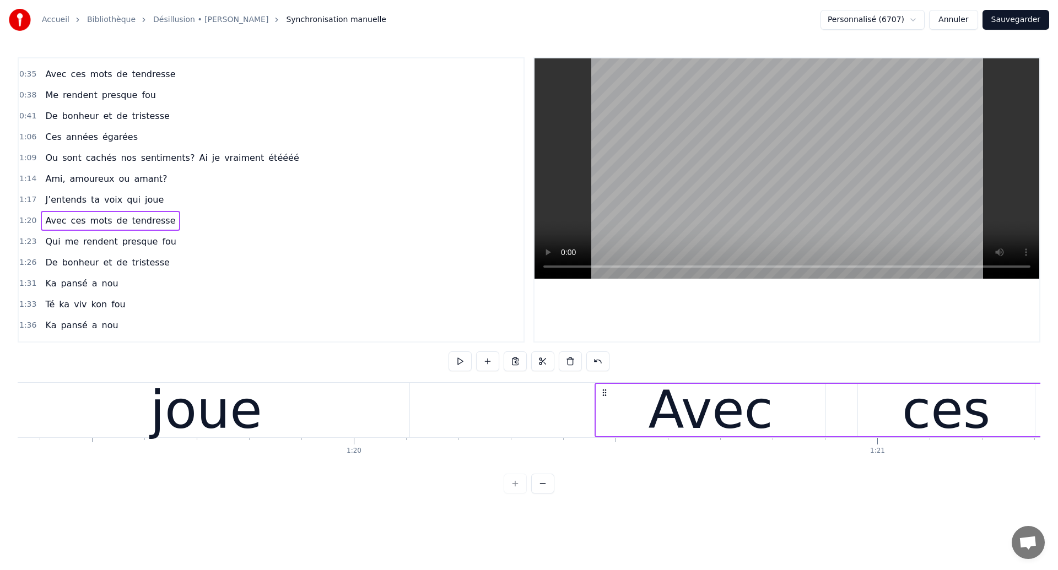
click at [188, 436] on div "joue" at bounding box center [206, 410] width 112 height 79
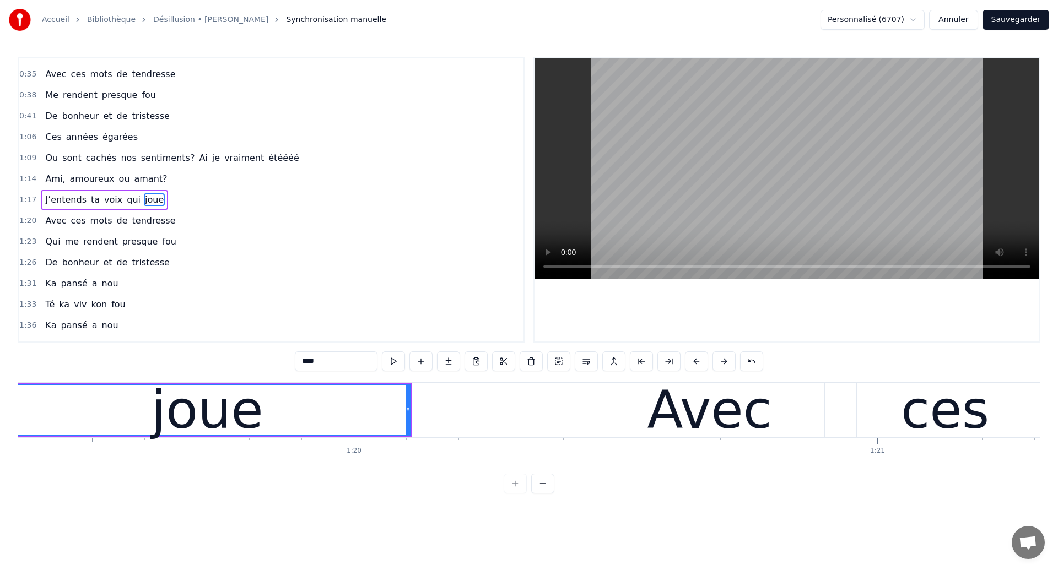
click at [84, 411] on div "joue" at bounding box center [206, 410] width 405 height 50
click at [674, 401] on div "Avec" at bounding box center [709, 410] width 124 height 79
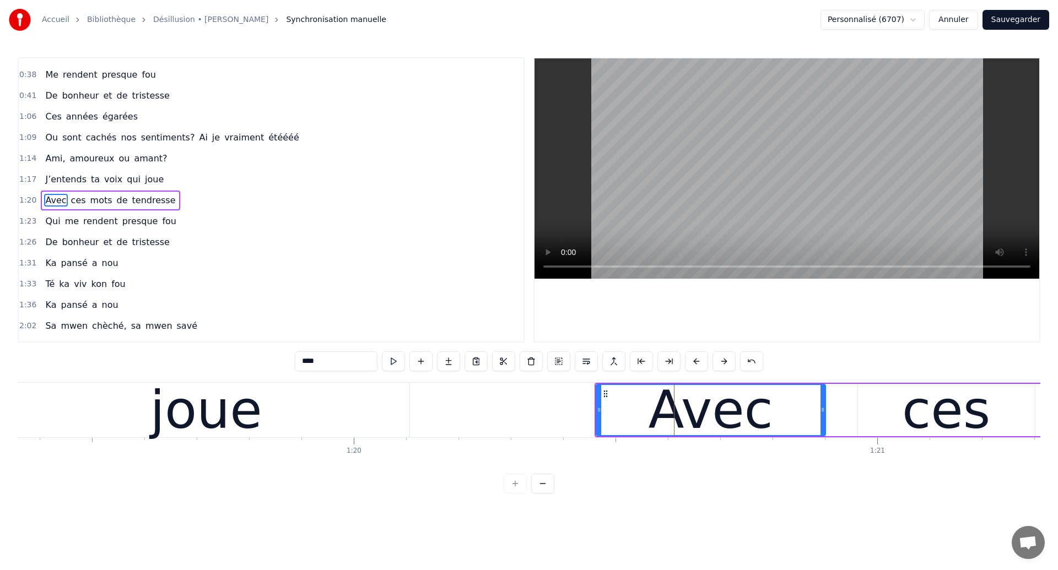
scroll to position [120, 0]
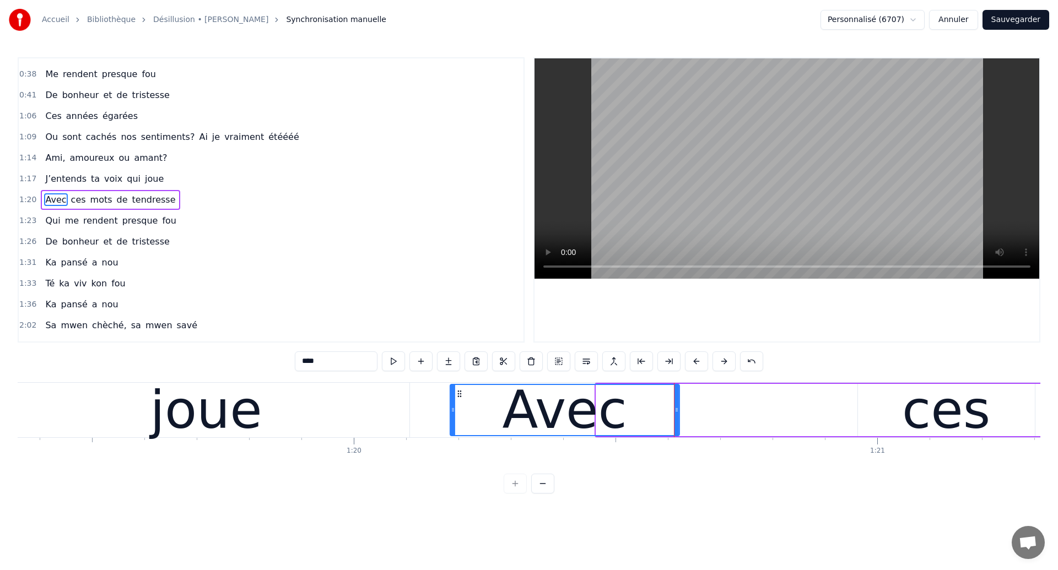
drag, startPoint x: 604, startPoint y: 394, endPoint x: 458, endPoint y: 440, distance: 153.0
click at [458, 440] on div "Ces années égarées Ou sont cachés nos sentiments? Qu’ai je vraiment été Ami, am…" at bounding box center [529, 423] width 1022 height 83
click at [112, 420] on div "joue" at bounding box center [206, 410] width 407 height 55
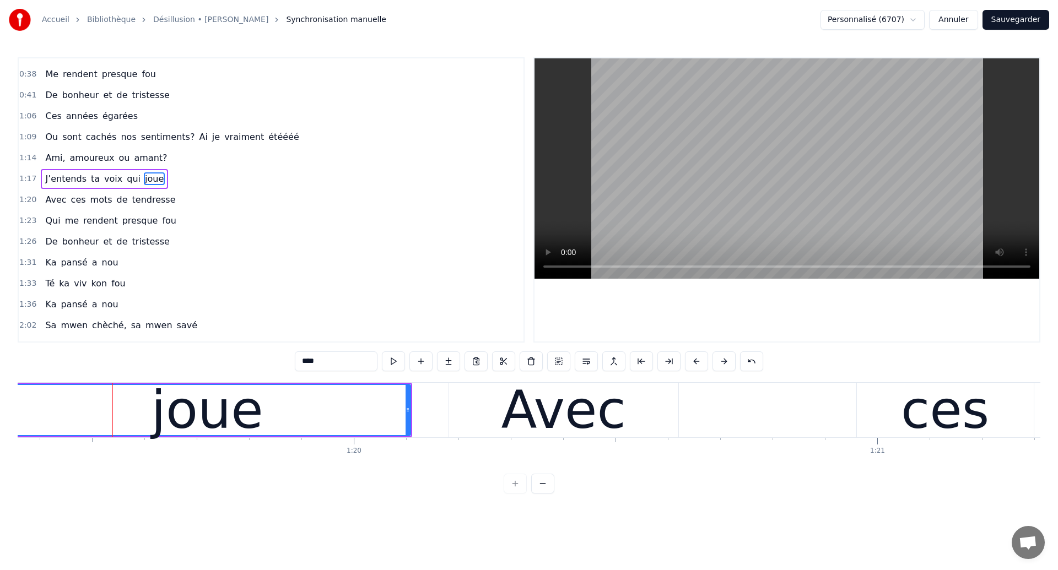
scroll to position [99, 0]
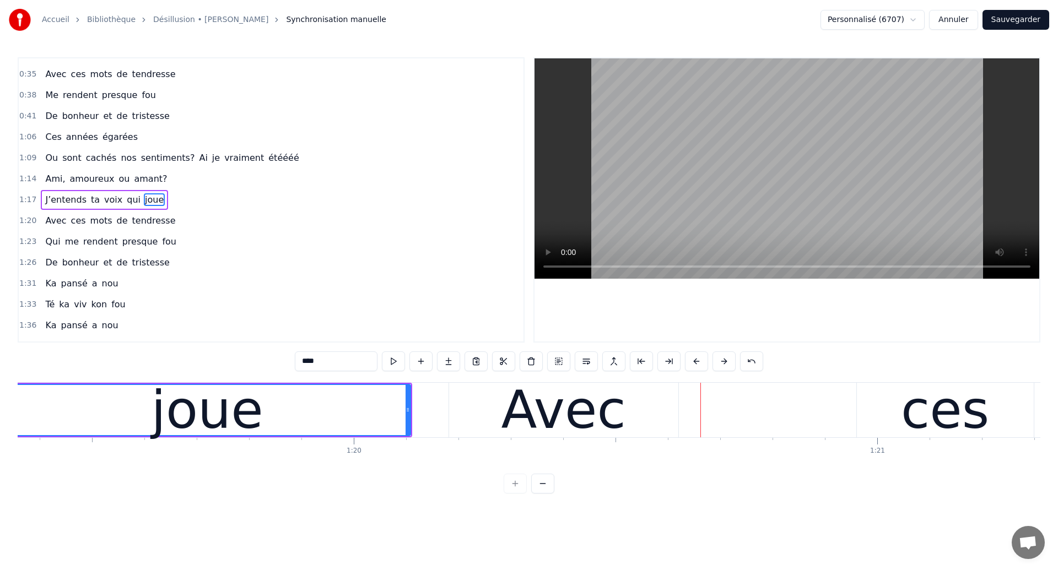
click at [262, 413] on div "joue" at bounding box center [206, 410] width 405 height 50
click at [627, 411] on div "Avec" at bounding box center [563, 410] width 229 height 55
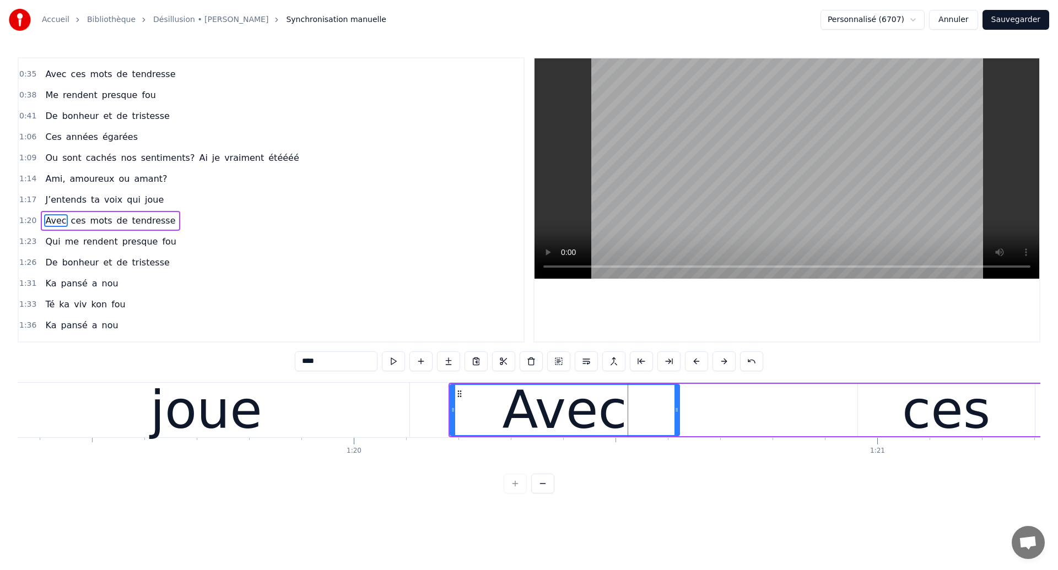
scroll to position [120, 0]
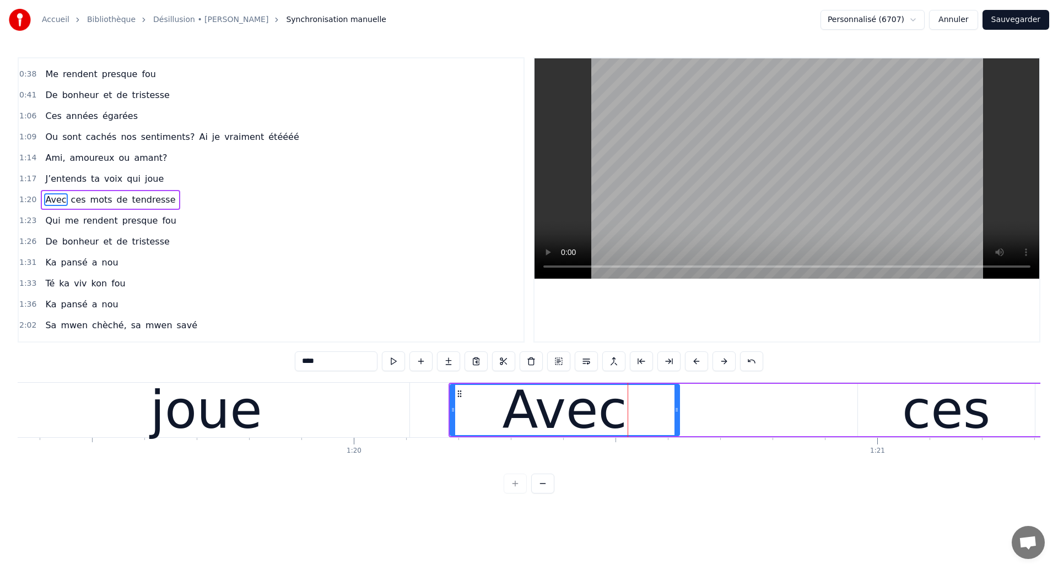
click at [378, 425] on div "joue" at bounding box center [206, 410] width 407 height 55
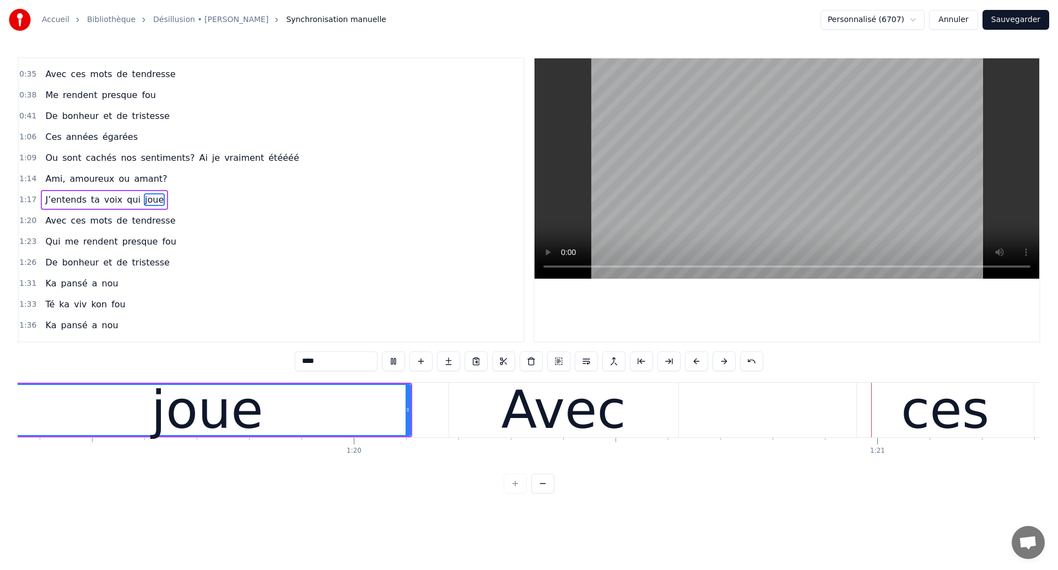
click at [646, 424] on div "Avec" at bounding box center [563, 410] width 229 height 55
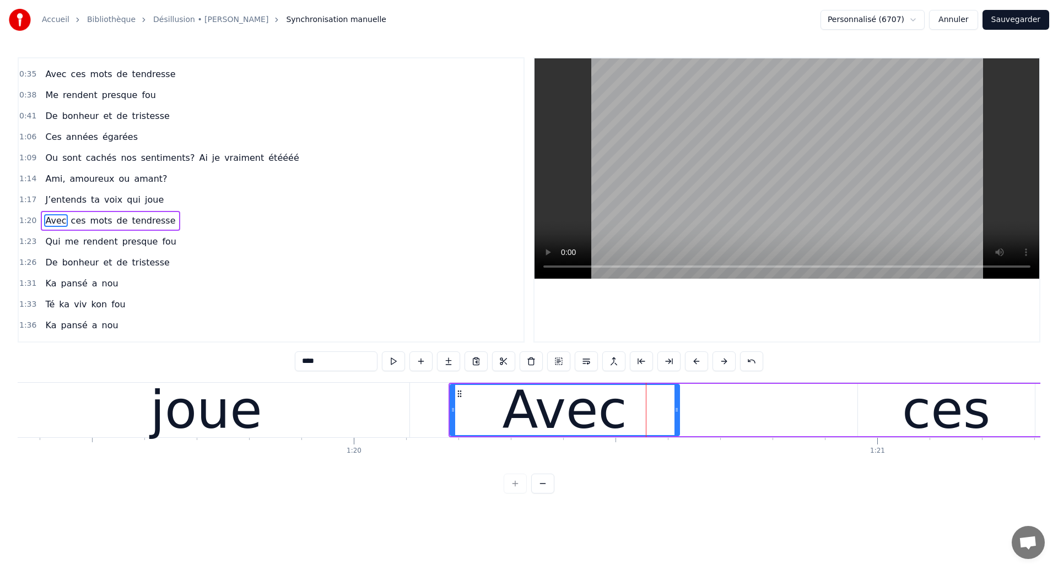
scroll to position [120, 0]
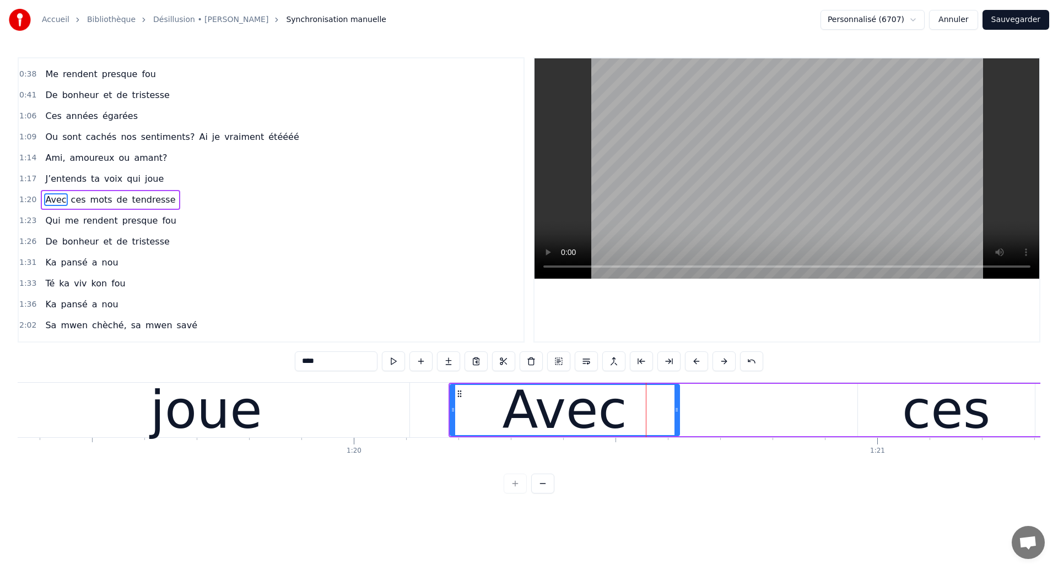
click at [932, 405] on div "ces" at bounding box center [946, 410] width 88 height 79
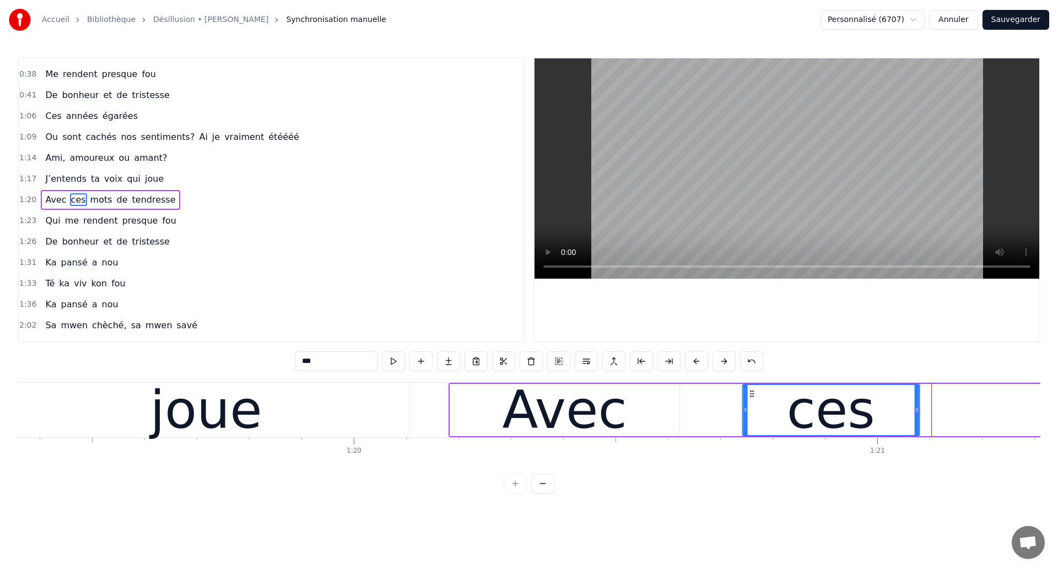
drag, startPoint x: 869, startPoint y: 393, endPoint x: 755, endPoint y: 441, distance: 124.2
click at [755, 441] on div "Ces années égarées Ou sont cachés nos sentiments? Qu’ai je vraiment été Ami, am…" at bounding box center [529, 423] width 1022 height 83
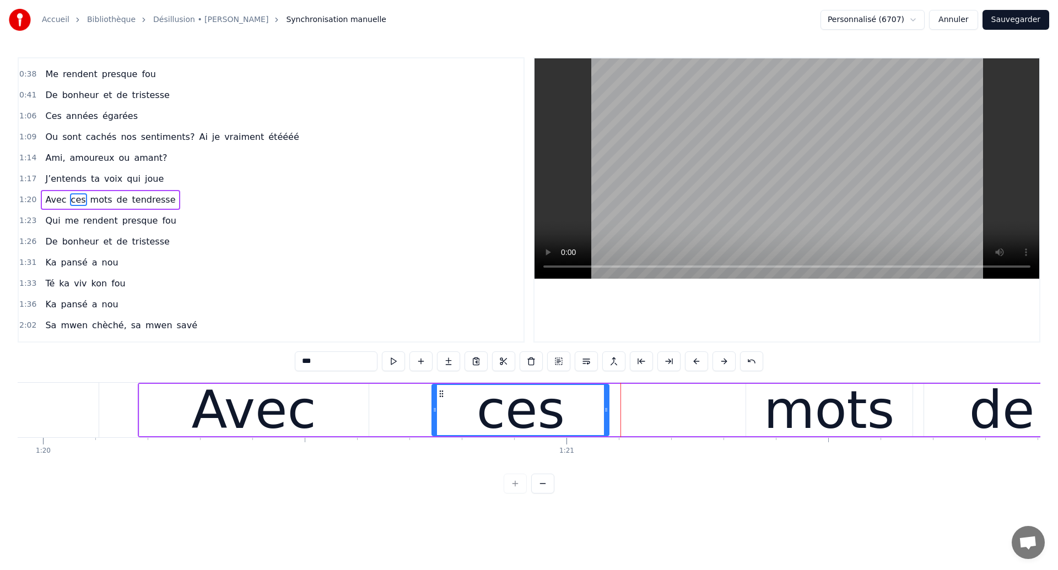
scroll to position [0, 41855]
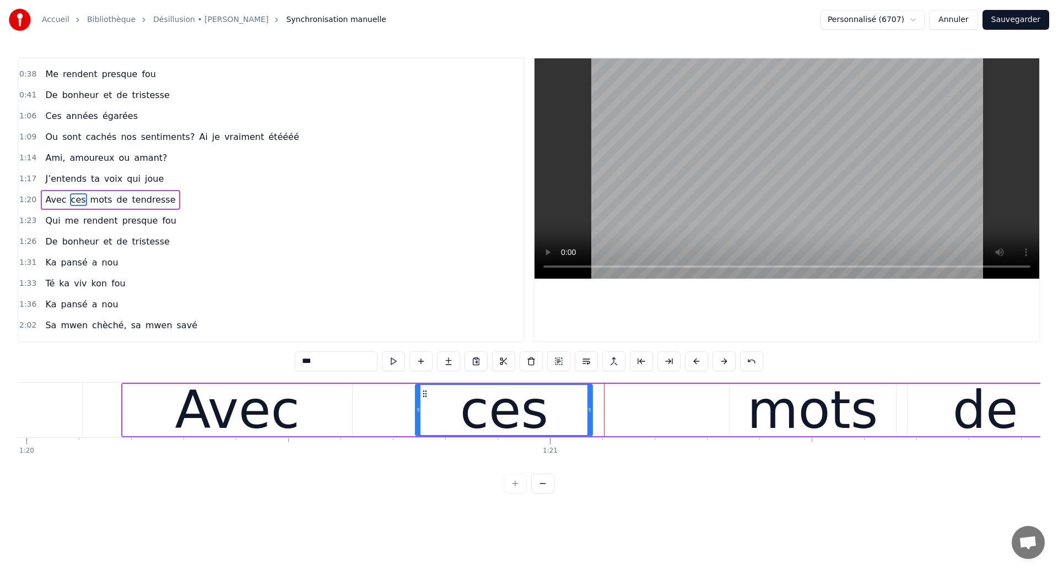
click at [218, 416] on div "Avec" at bounding box center [237, 410] width 124 height 79
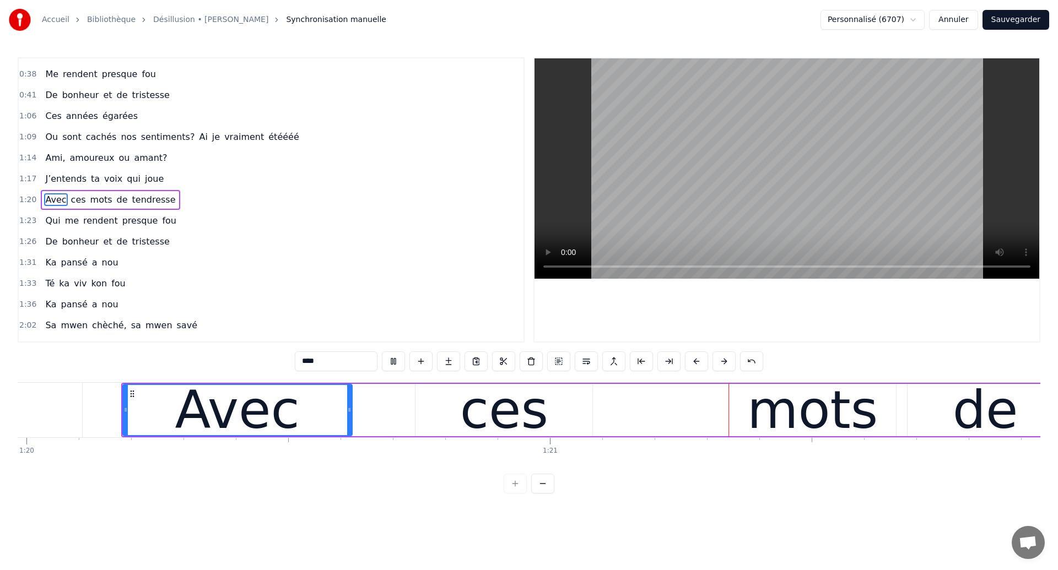
click at [554, 427] on div "ces" at bounding box center [503, 410] width 177 height 52
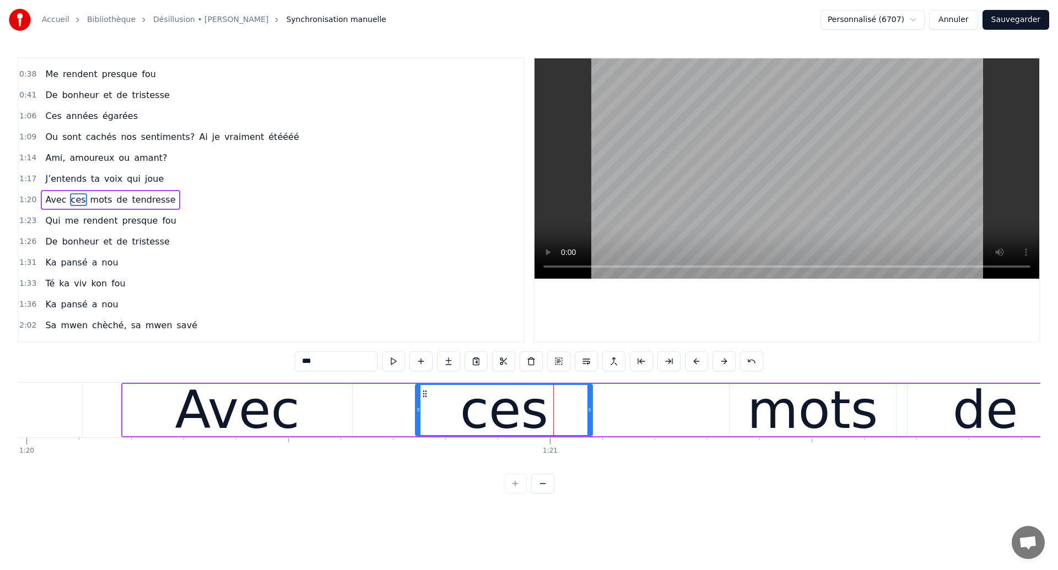
click at [746, 410] on div "mots" at bounding box center [812, 410] width 166 height 52
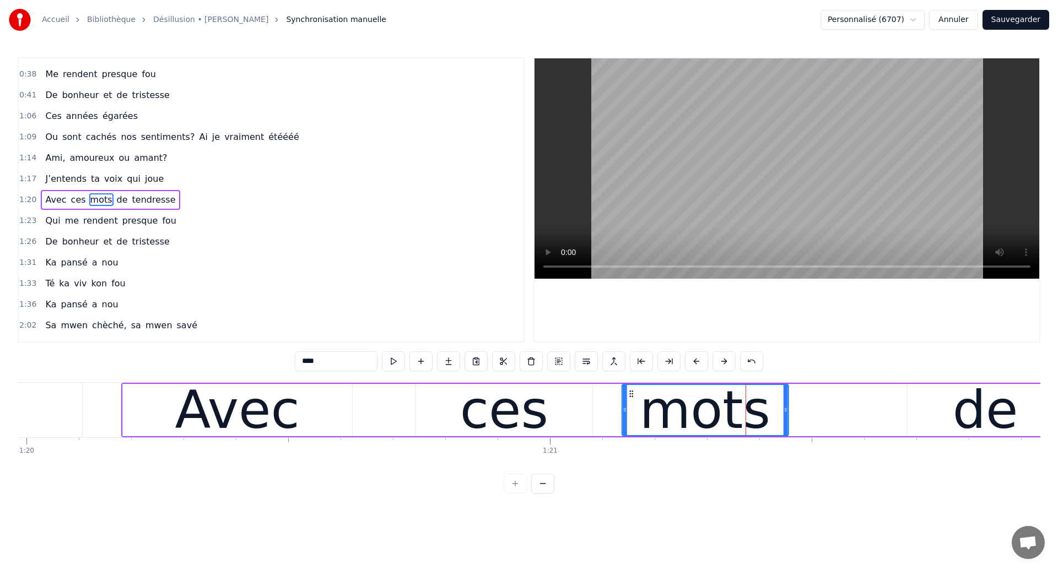
drag, startPoint x: 738, startPoint y: 391, endPoint x: 630, endPoint y: 436, distance: 117.2
click at [630, 436] on div "Avec ces mots de tendresse" at bounding box center [880, 410] width 1519 height 55
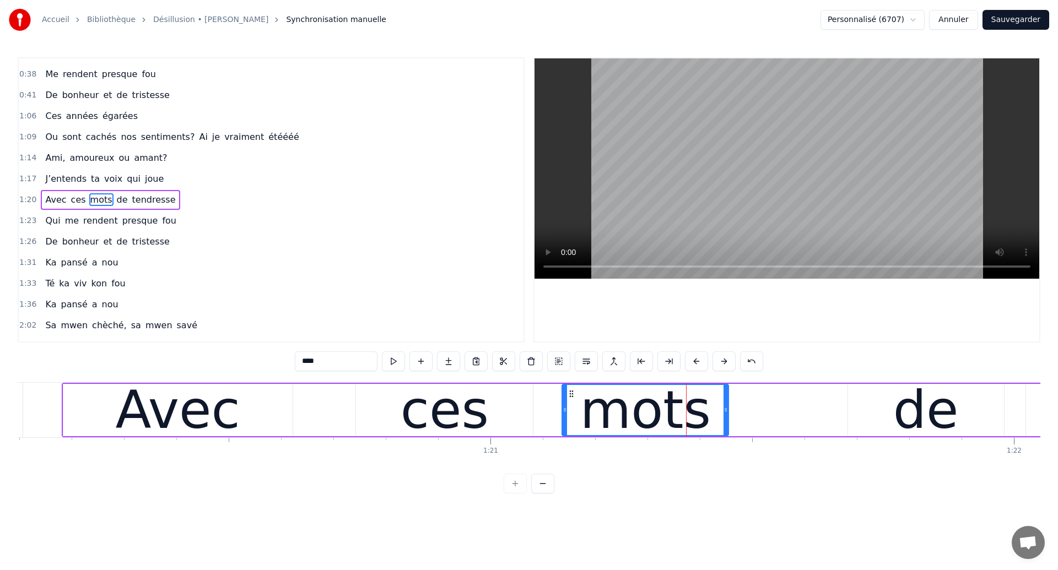
scroll to position [0, 41953]
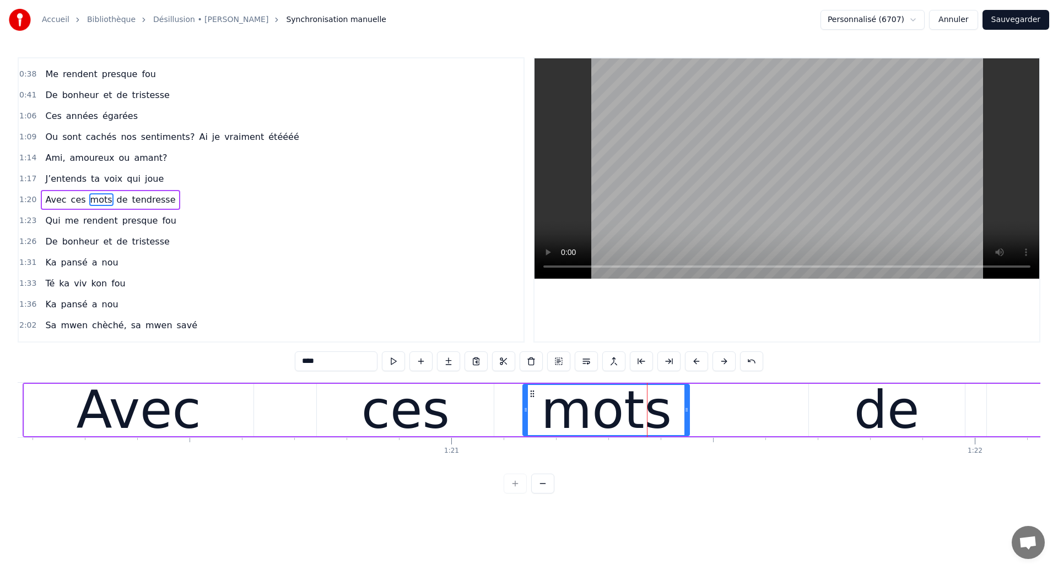
click at [25, 417] on div "Avec" at bounding box center [138, 410] width 229 height 52
type input "****"
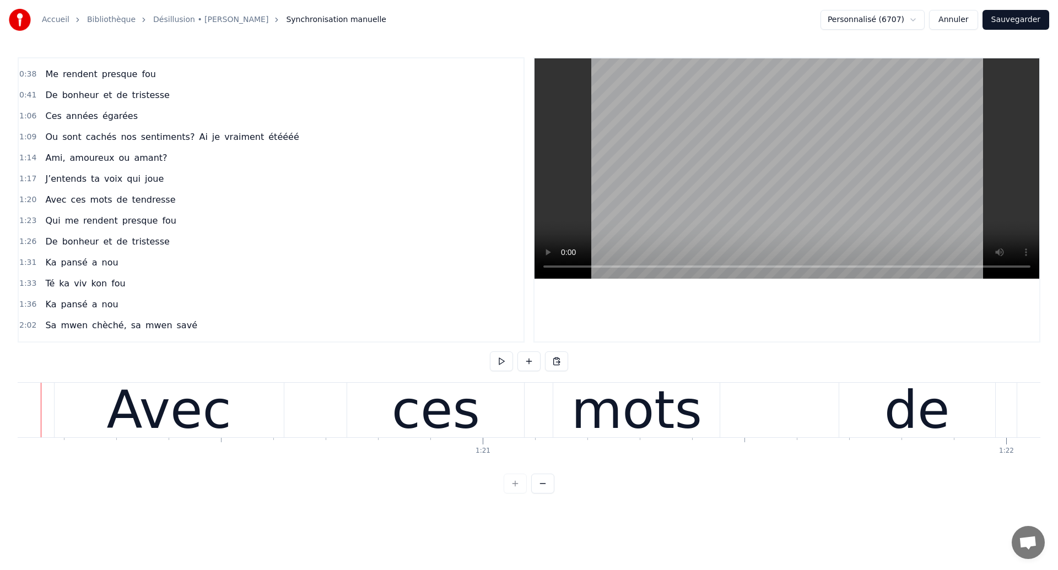
scroll to position [0, 41927]
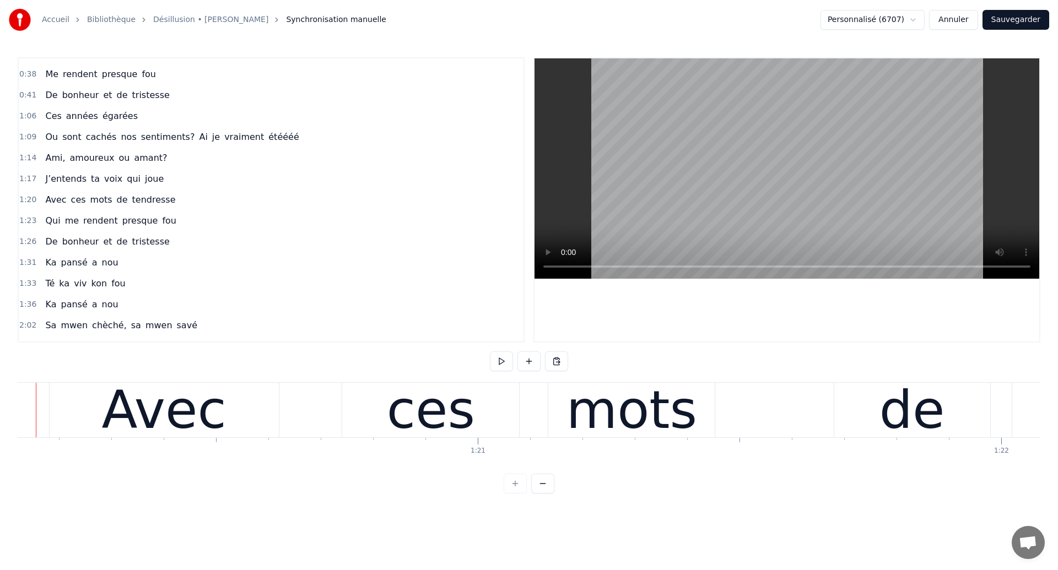
click at [56, 414] on div "Avec" at bounding box center [164, 410] width 229 height 55
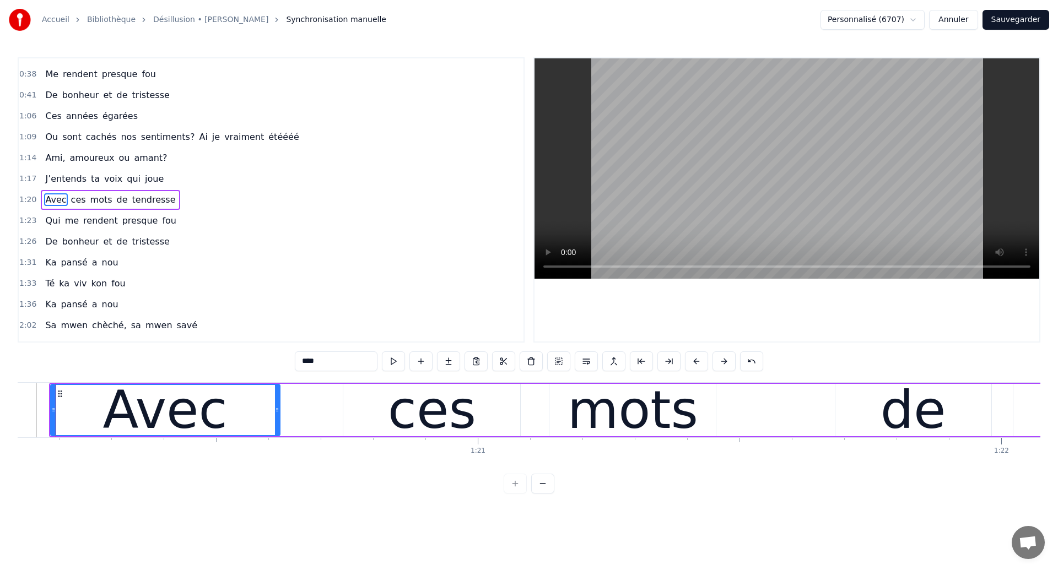
scroll to position [0, 41910]
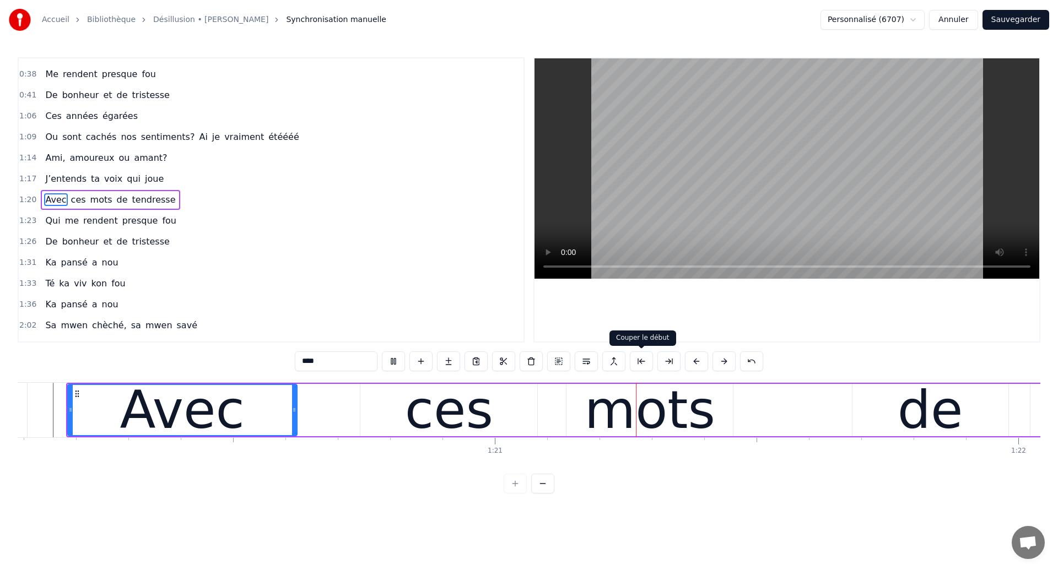
click at [644, 372] on div "****" at bounding box center [529, 362] width 468 height 22
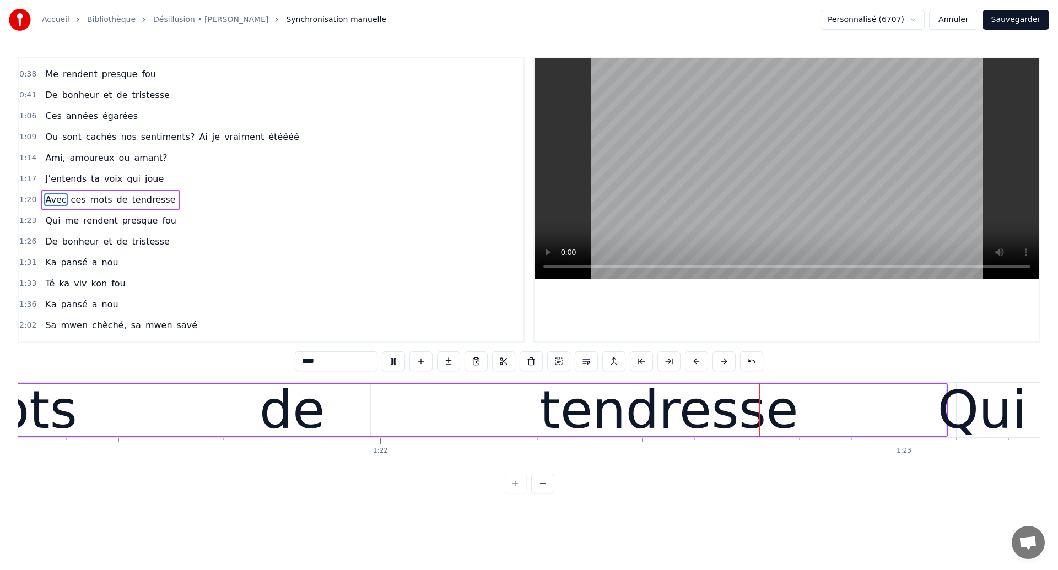
click at [654, 397] on div "tendresse" at bounding box center [669, 410] width 554 height 52
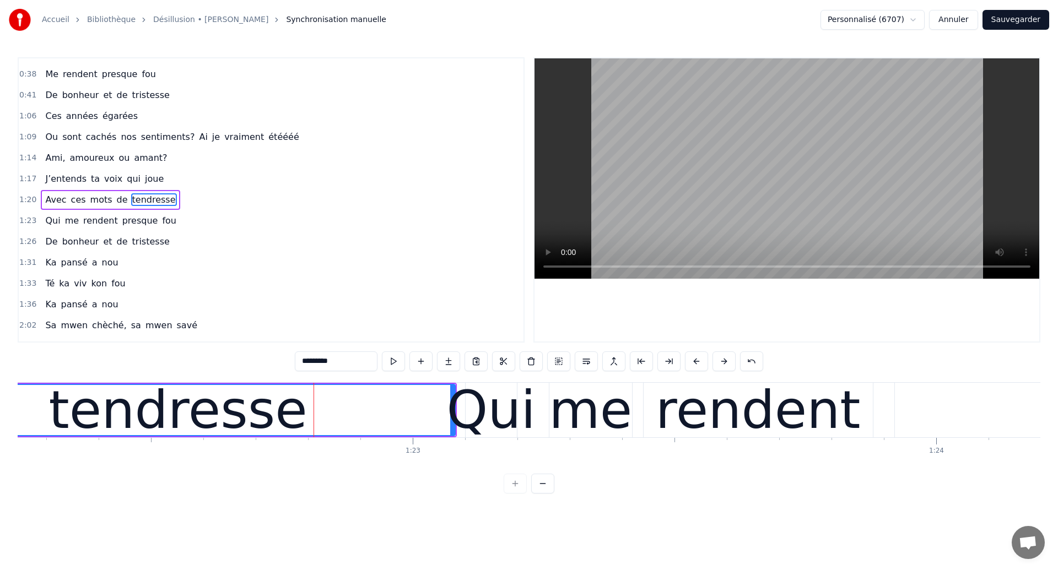
scroll to position [0, 43067]
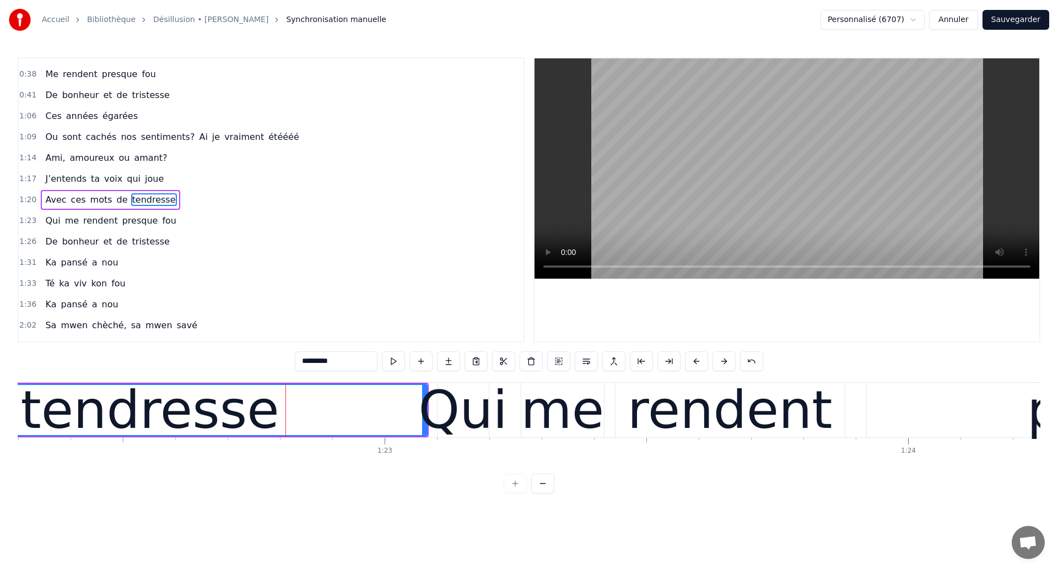
click at [641, 416] on div "rendent" at bounding box center [729, 410] width 229 height 55
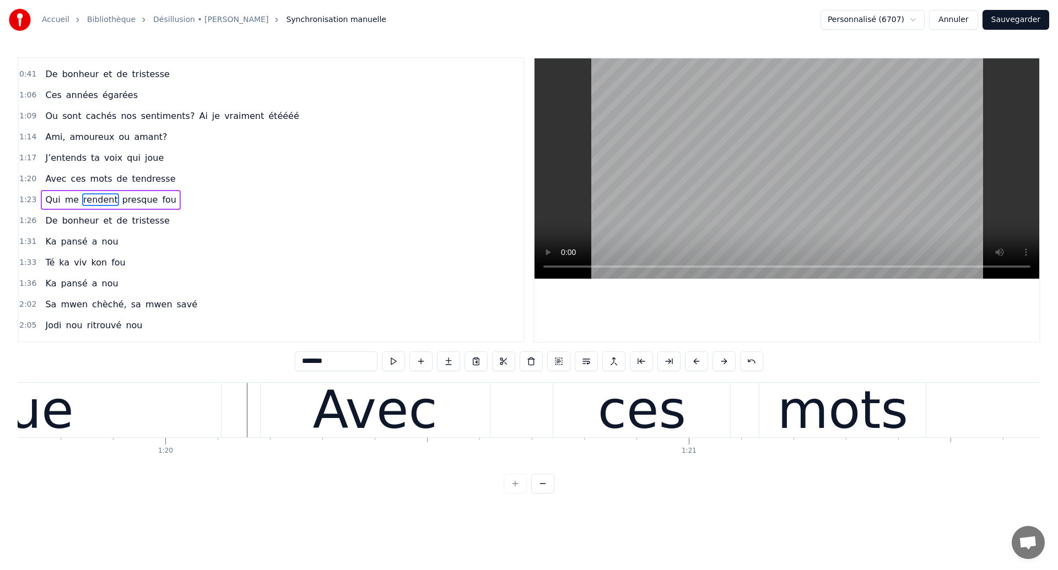
scroll to position [0, 41707]
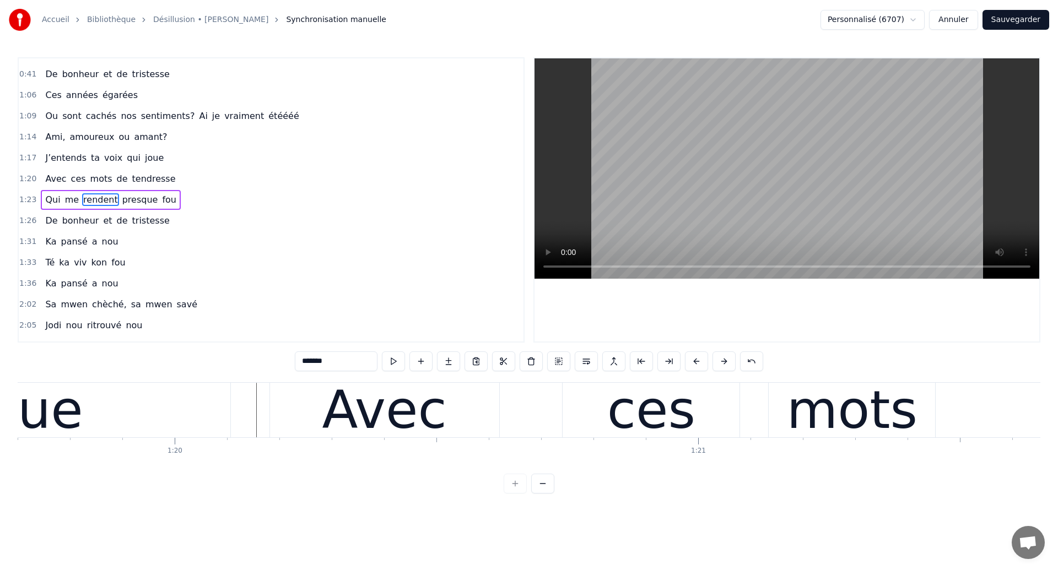
click at [147, 436] on div "joue" at bounding box center [27, 410] width 407 height 55
type input "****"
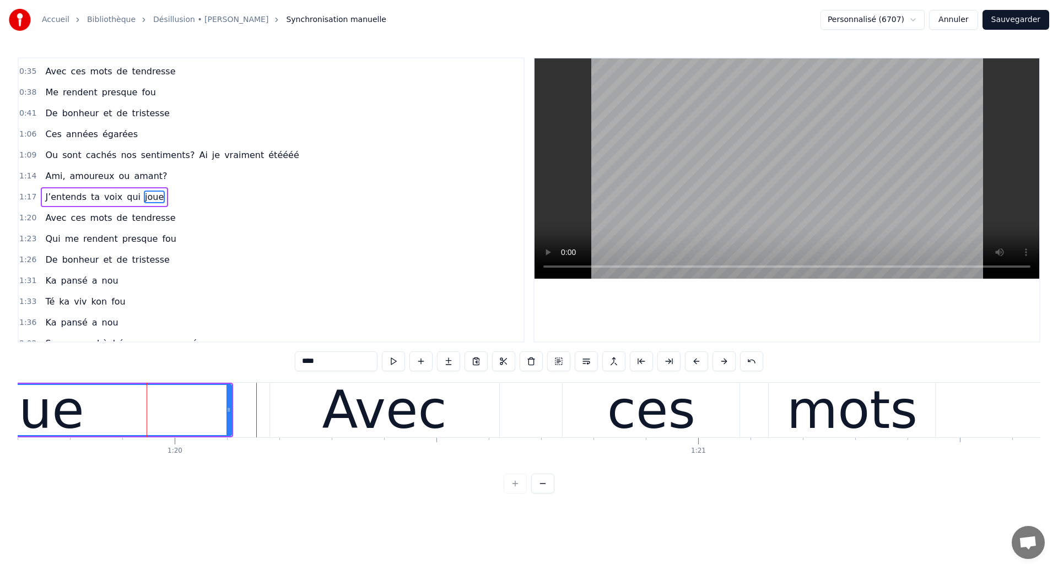
scroll to position [99, 0]
click at [131, 419] on div "joue" at bounding box center [27, 410] width 405 height 50
click at [53, 419] on div "joue" at bounding box center [28, 410] width 112 height 79
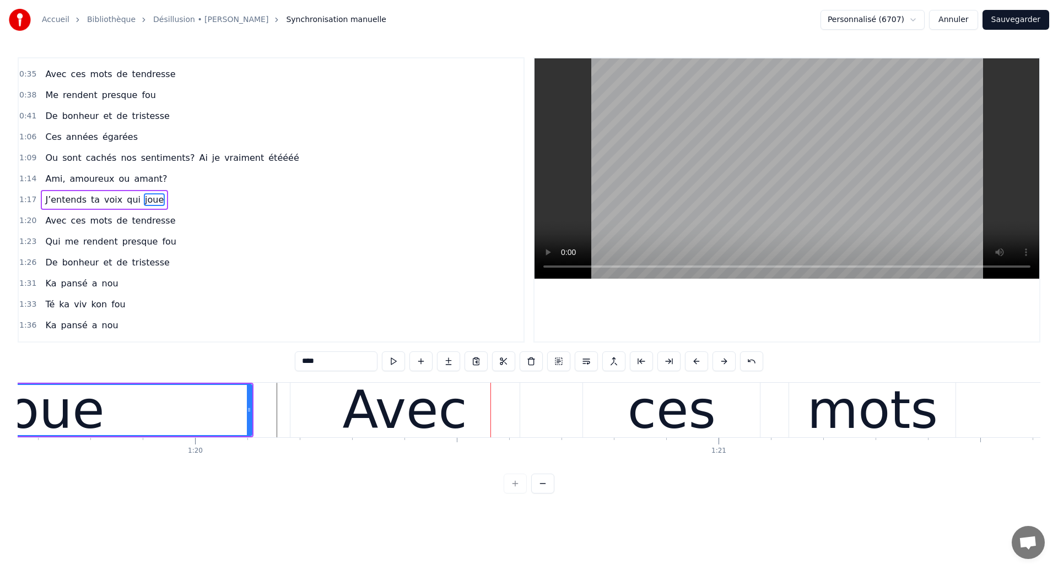
click at [96, 424] on div "joue" at bounding box center [48, 410] width 405 height 50
click at [102, 421] on div "joue" at bounding box center [48, 410] width 405 height 50
click at [1007, 24] on button "Sauvegarder" at bounding box center [1015, 20] width 67 height 20
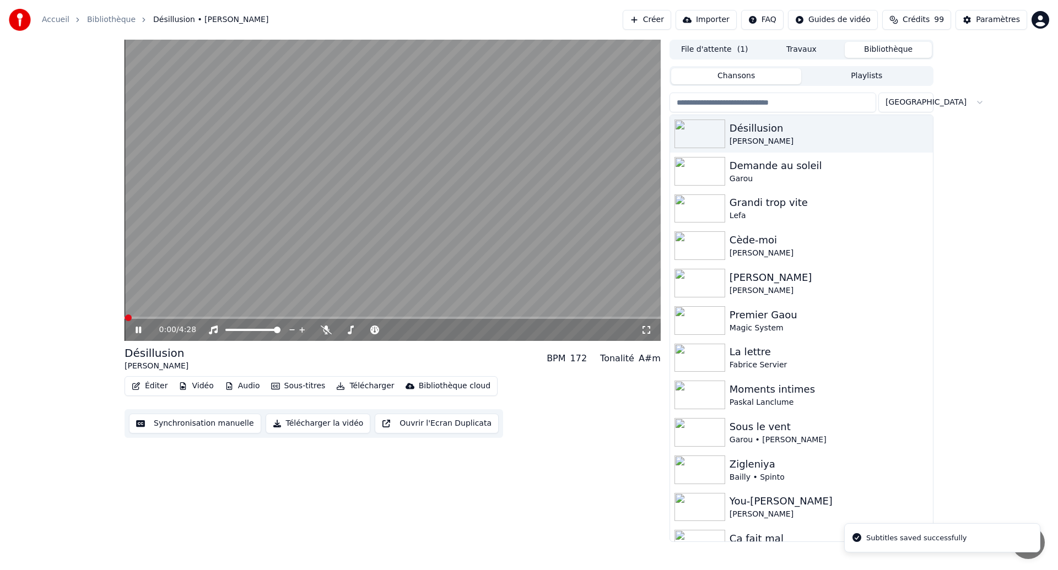
click at [142, 327] on icon at bounding box center [146, 330] width 26 height 9
click at [142, 321] on div "0:01 / 4:28" at bounding box center [392, 330] width 536 height 22
click at [136, 332] on icon at bounding box center [138, 330] width 7 height 8
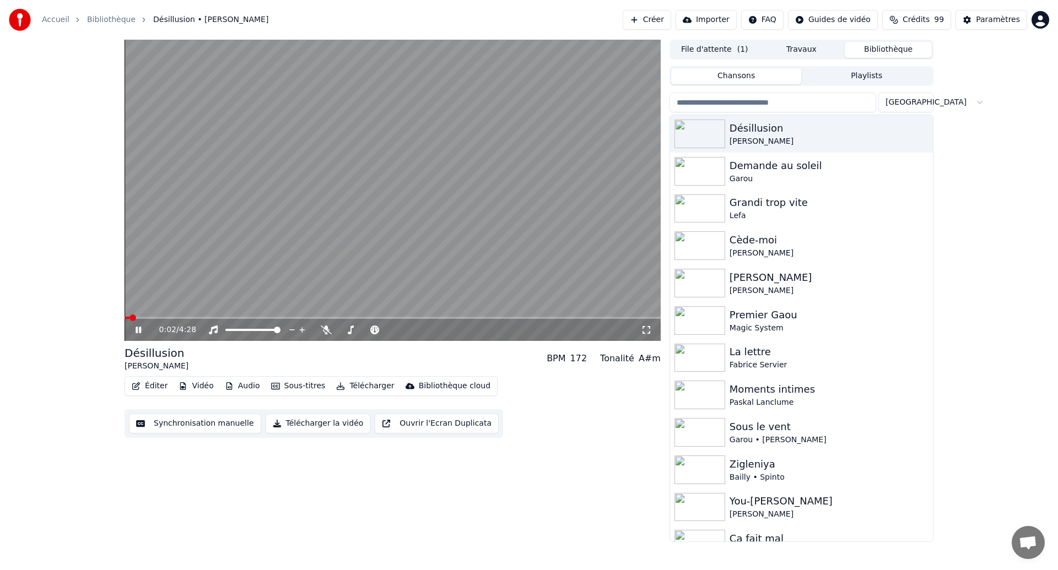
click at [649, 322] on div "0:02 / 4:28" at bounding box center [392, 330] width 536 height 22
click at [644, 332] on icon at bounding box center [646, 330] width 11 height 9
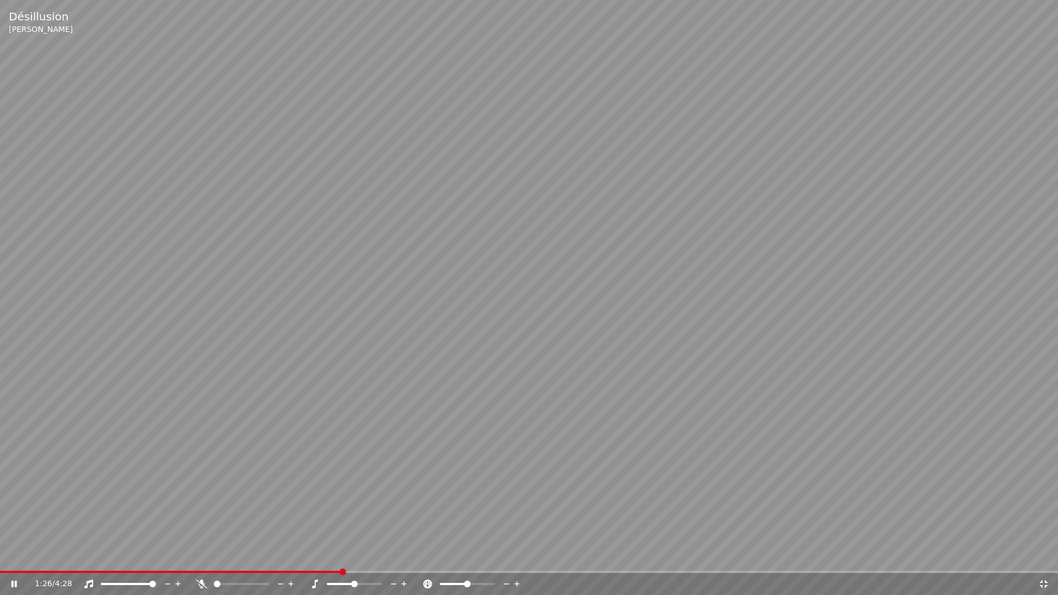
click at [630, 289] on video at bounding box center [529, 297] width 1058 height 595
click at [631, 289] on video at bounding box center [529, 297] width 1058 height 595
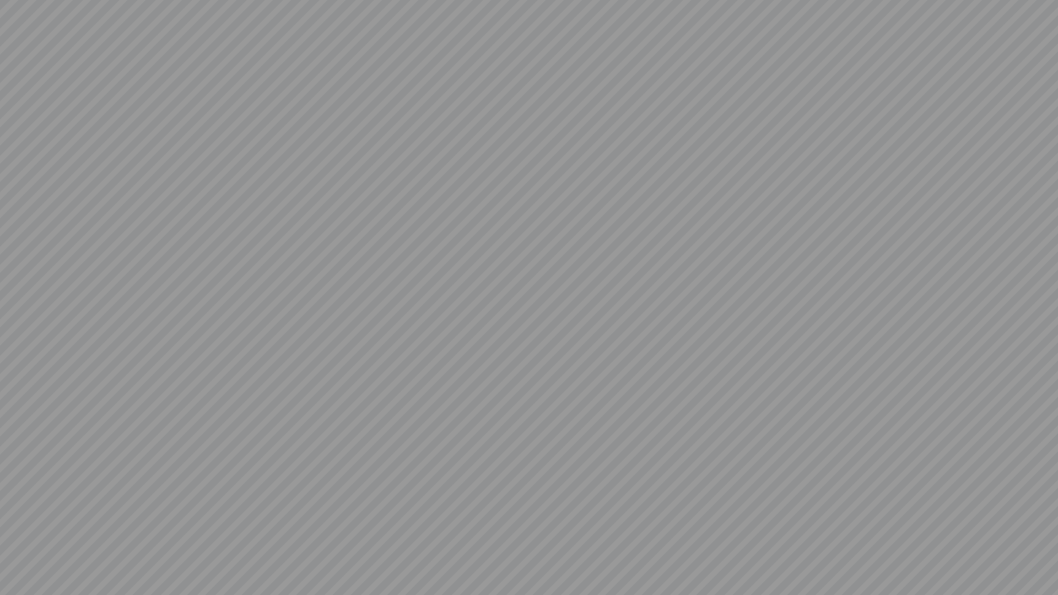
click at [631, 289] on video at bounding box center [529, 297] width 1058 height 595
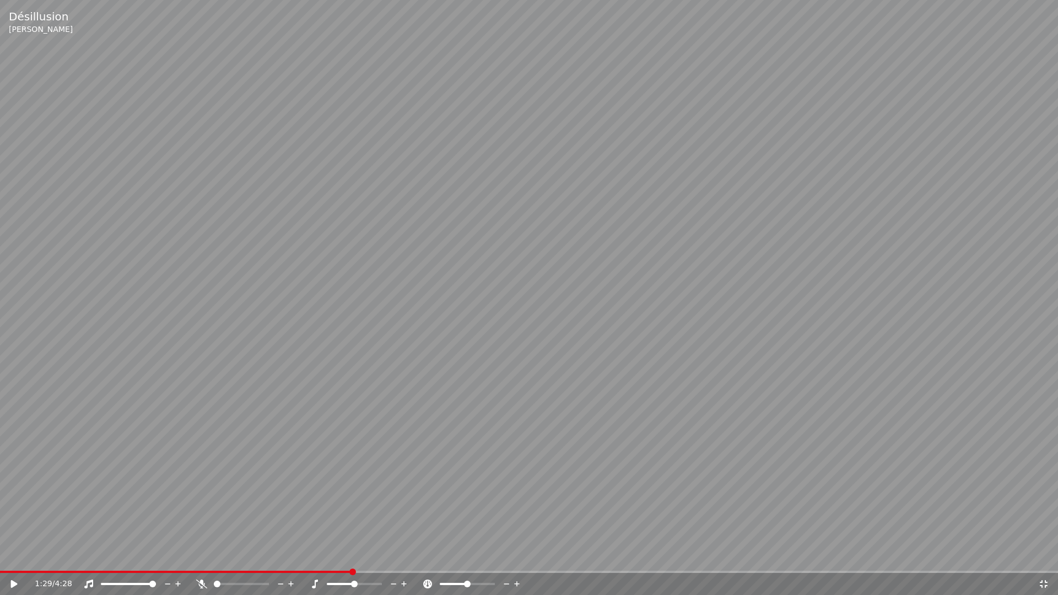
click at [631, 289] on video at bounding box center [529, 297] width 1058 height 595
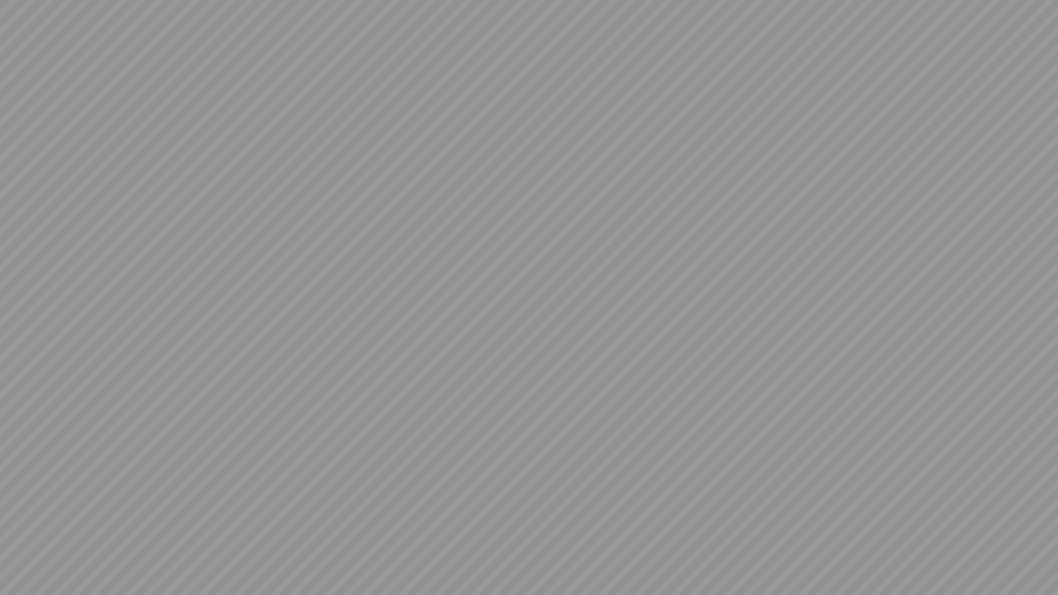
click at [633, 289] on video at bounding box center [529, 297] width 1058 height 595
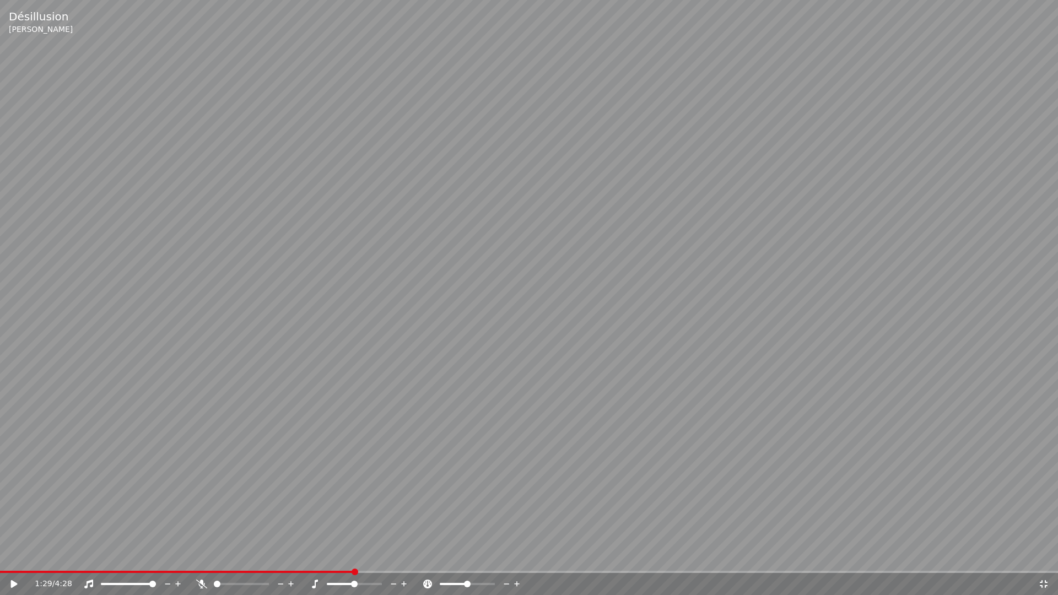
click at [633, 289] on video at bounding box center [529, 297] width 1058 height 595
drag, startPoint x: 633, startPoint y: 252, endPoint x: 638, endPoint y: 270, distance: 18.3
click at [634, 263] on video at bounding box center [529, 297] width 1058 height 595
click at [19, 572] on span at bounding box center [10, 572] width 20 height 2
click at [268, 376] on video at bounding box center [529, 297] width 1058 height 595
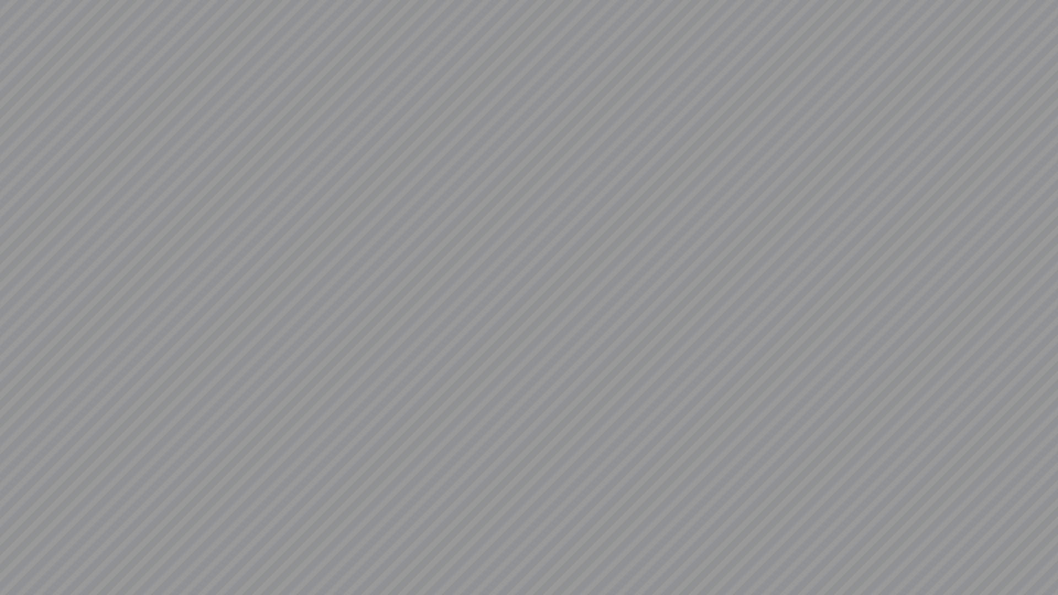
click at [268, 376] on video at bounding box center [529, 297] width 1058 height 595
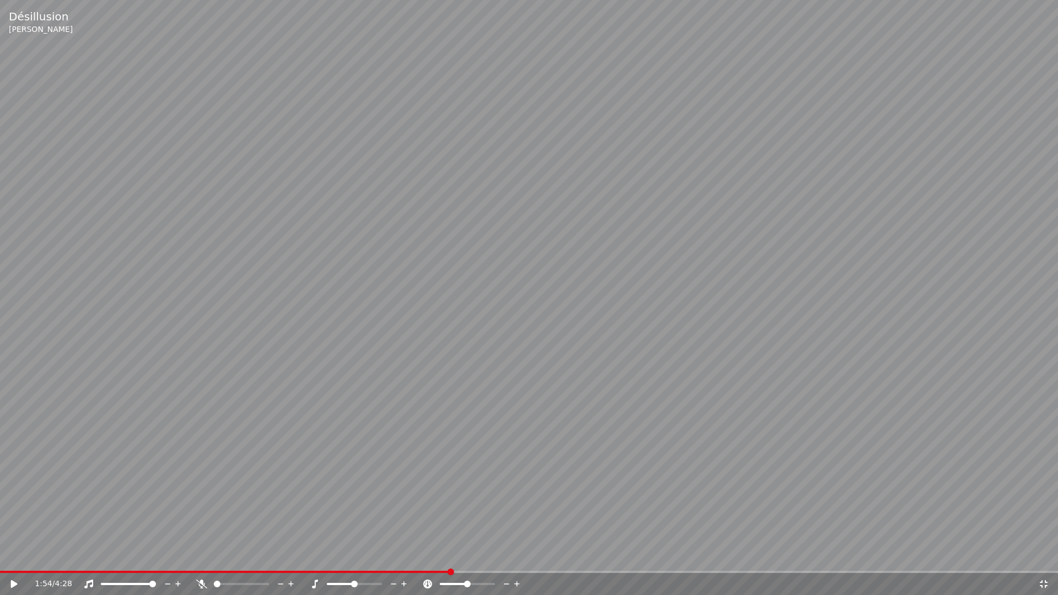
click at [450, 571] on span at bounding box center [225, 572] width 450 height 2
click at [19, 573] on div "1:54 / 4:28" at bounding box center [529, 584] width 1058 height 22
click at [24, 569] on video at bounding box center [529, 297] width 1058 height 595
click at [23, 575] on div "1:55 / 4:28" at bounding box center [529, 584] width 1058 height 22
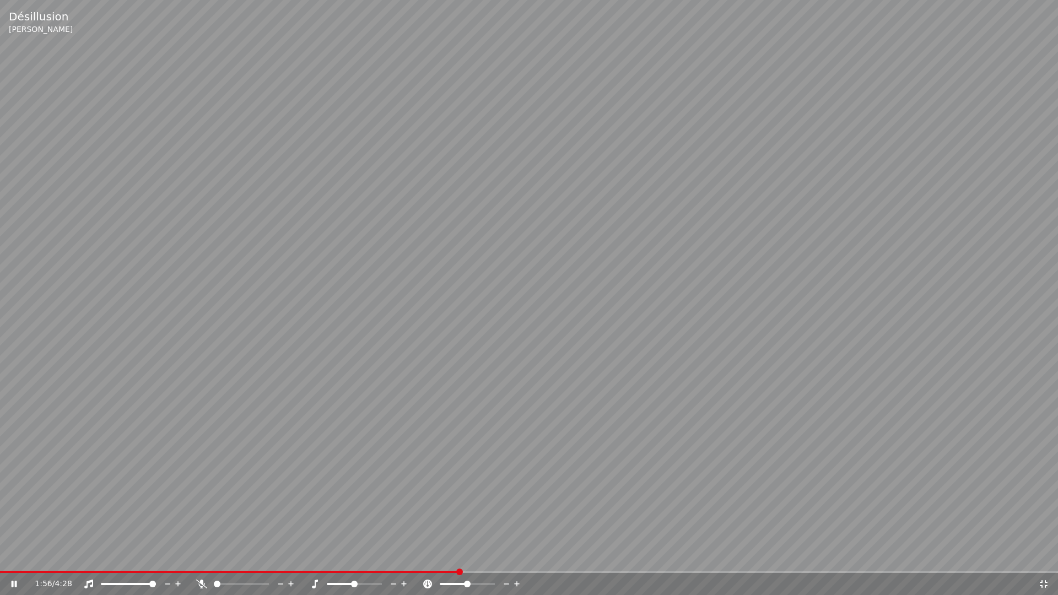
click at [25, 572] on span at bounding box center [229, 572] width 459 height 2
click at [61, 573] on div "0:06 / 4:28" at bounding box center [529, 584] width 1058 height 22
click at [61, 571] on span at bounding box center [529, 572] width 1058 height 2
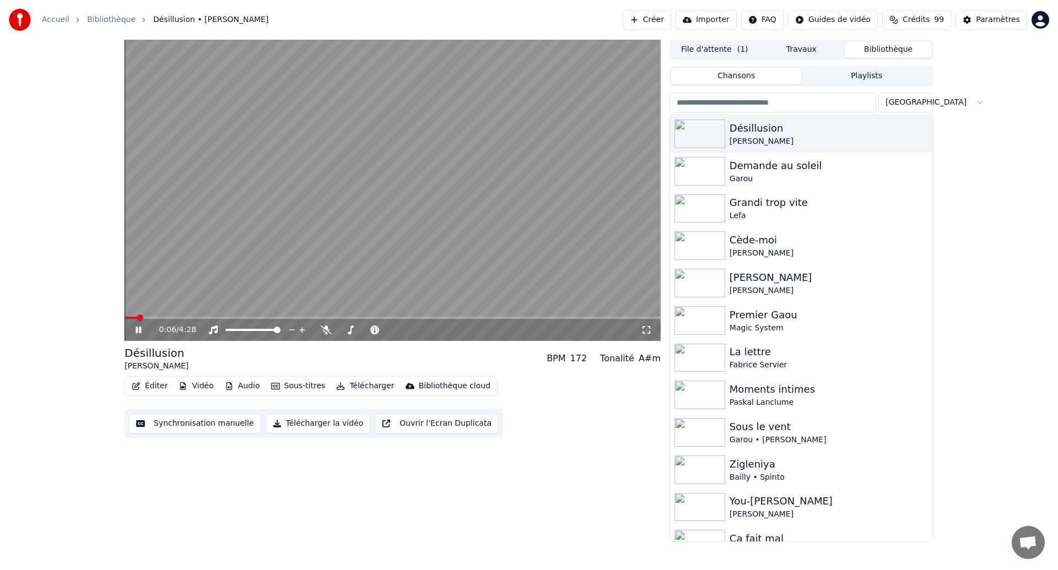
click at [137, 318] on span at bounding box center [130, 318] width 12 height 2
click at [150, 320] on div "0:06 / 4:28" at bounding box center [392, 330] width 536 height 22
click at [160, 317] on span at bounding box center [392, 318] width 536 height 2
click at [202, 304] on video at bounding box center [392, 190] width 536 height 301
click at [198, 318] on span at bounding box center [169, 318] width 91 height 2
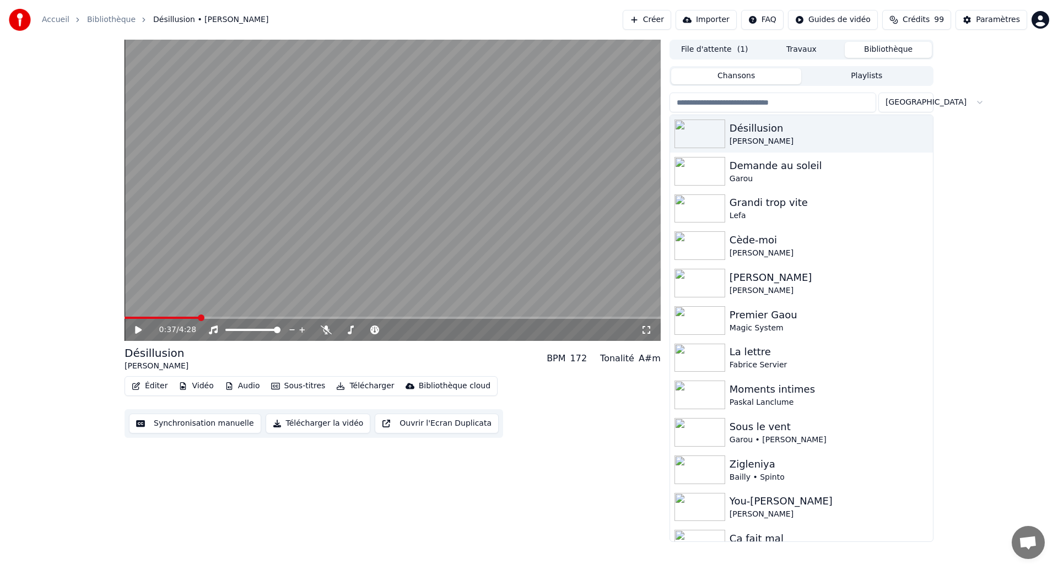
click at [137, 317] on span at bounding box center [161, 318] width 74 height 2
click at [154, 318] on span at bounding box center [392, 318] width 536 height 2
click at [134, 328] on icon at bounding box center [146, 330] width 26 height 9
click at [158, 317] on span at bounding box center [150, 318] width 52 height 2
click at [176, 317] on span at bounding box center [150, 318] width 52 height 2
